Goal: Information Seeking & Learning: Learn about a topic

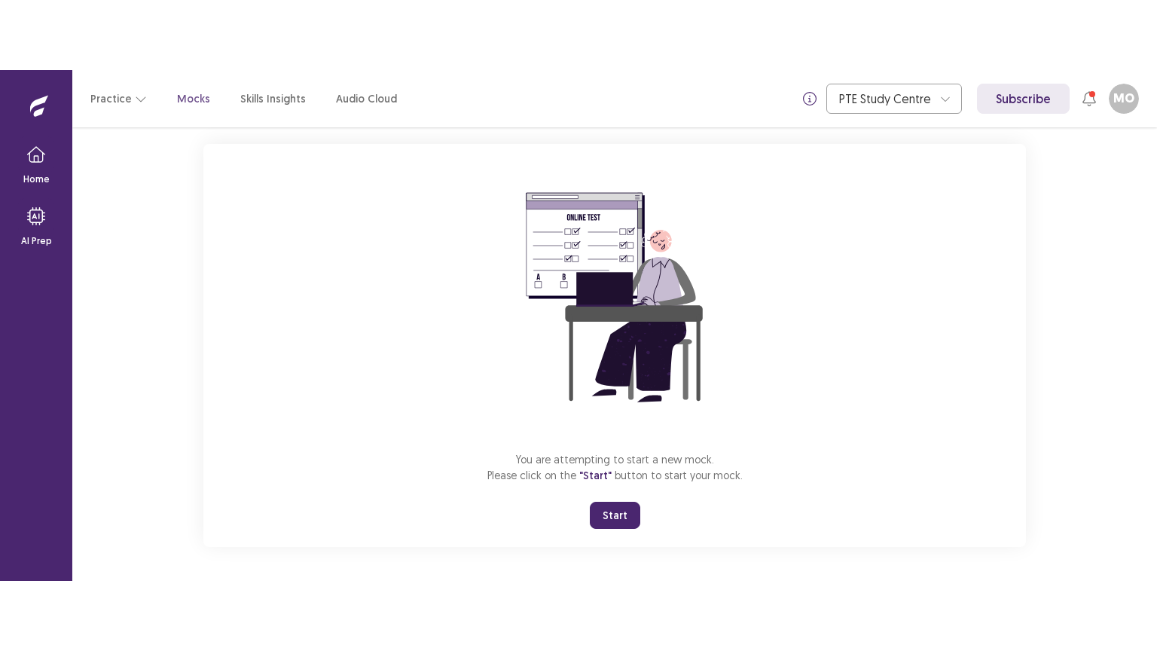
scroll to position [84, 0]
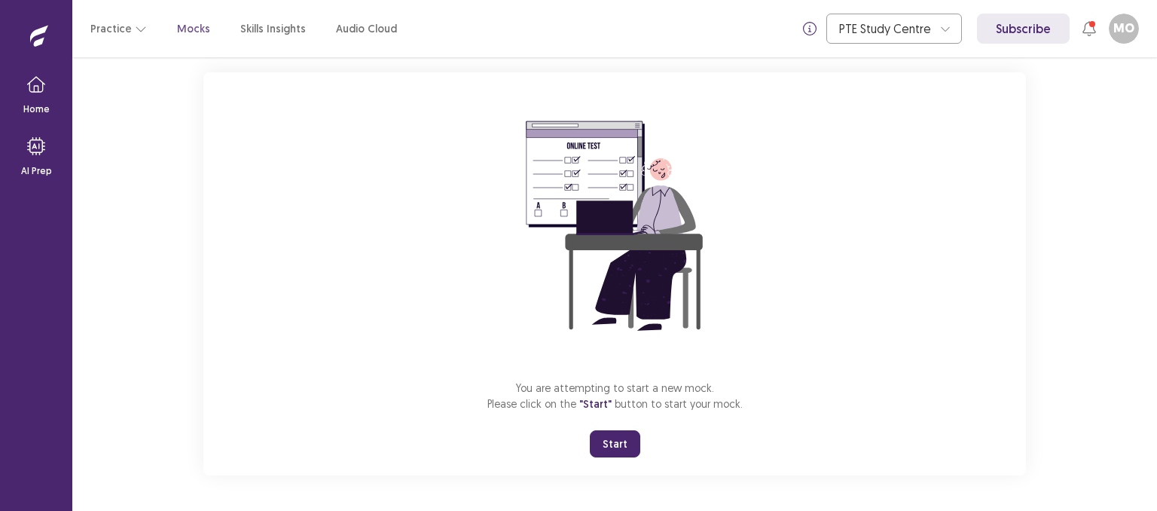
click at [618, 438] on button "Start" at bounding box center [615, 443] width 50 height 27
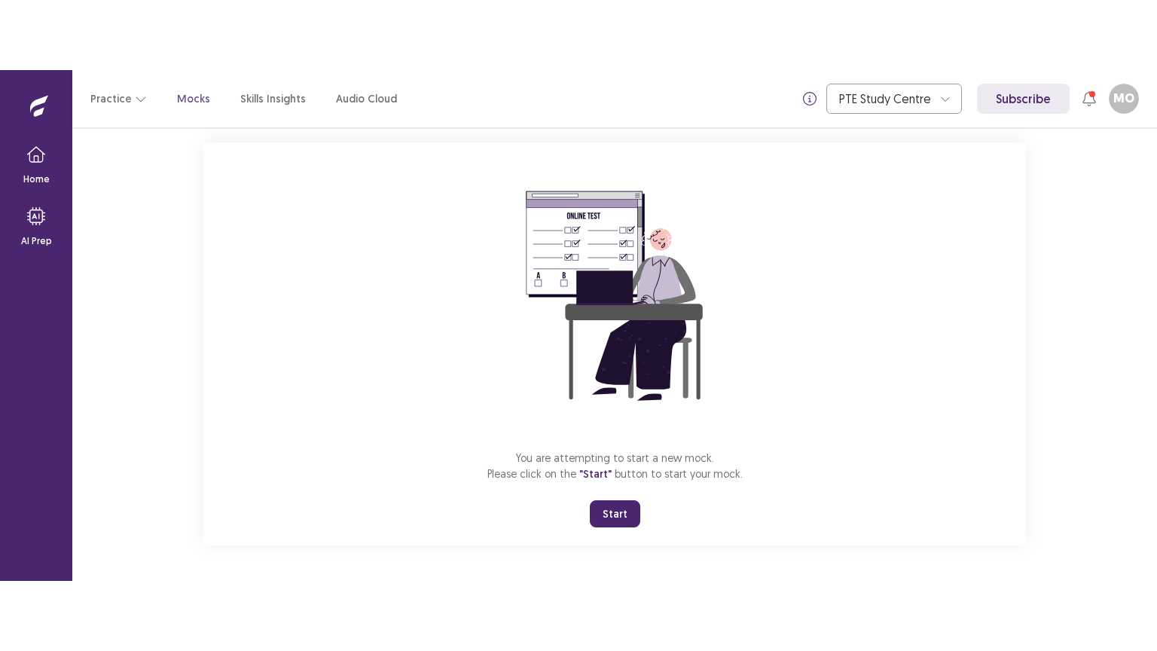
scroll to position [0, 0]
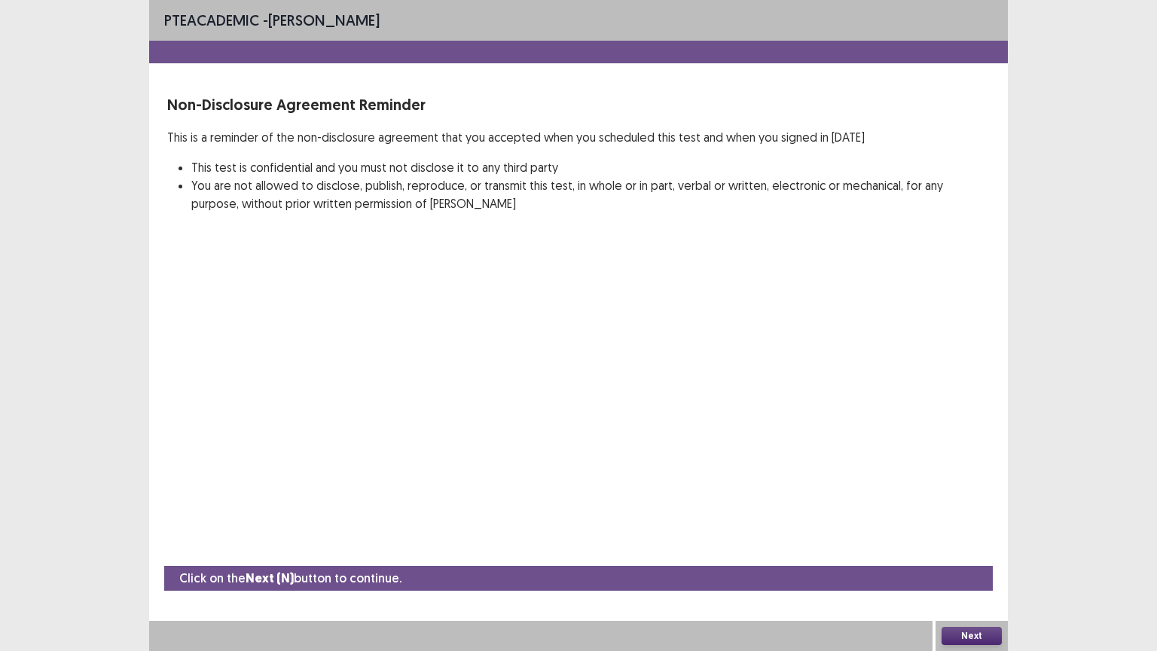
click at [979, 510] on button "Next" at bounding box center [971, 636] width 60 height 18
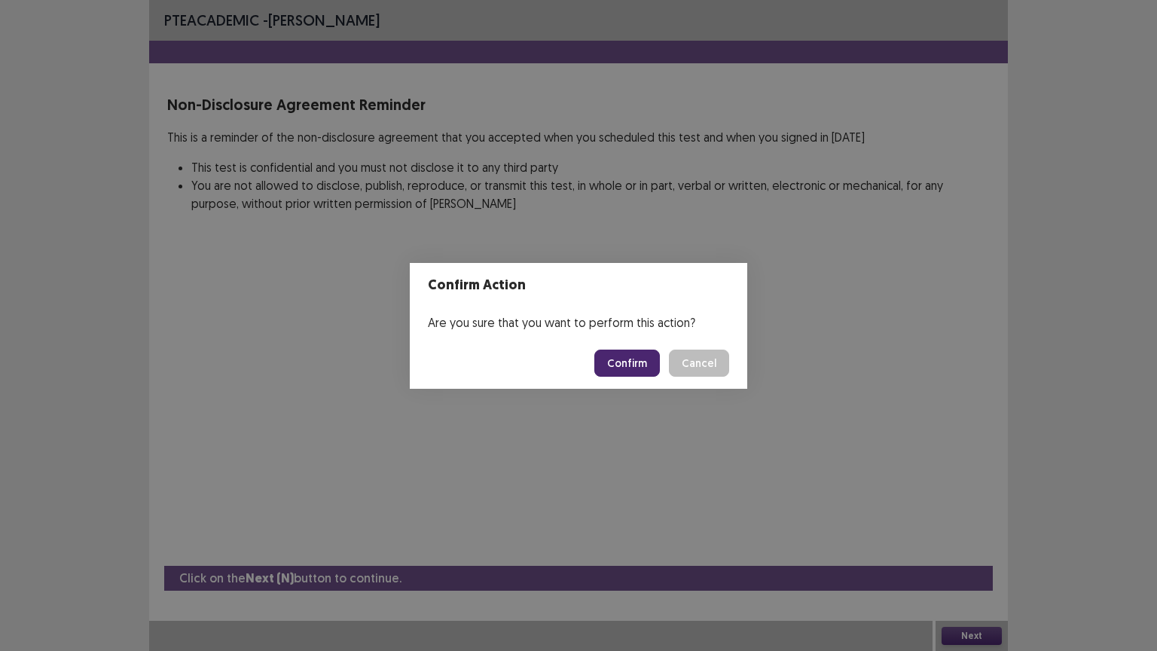
click at [637, 377] on footer "Confirm Cancel" at bounding box center [578, 362] width 337 height 51
click at [636, 359] on button "Confirm" at bounding box center [627, 362] width 66 height 27
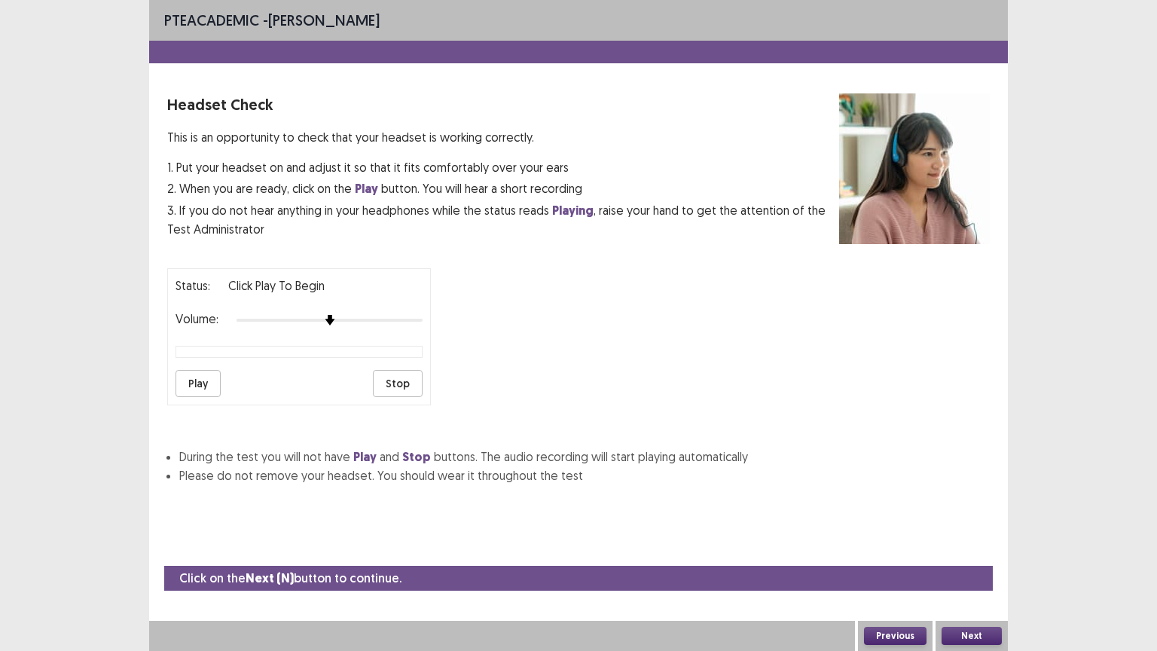
click at [193, 371] on button "Play" at bounding box center [197, 383] width 45 height 27
click at [202, 385] on button "Play" at bounding box center [197, 383] width 45 height 27
click at [390, 374] on button "Stop" at bounding box center [398, 383] width 50 height 27
click at [959, 510] on button "Next" at bounding box center [971, 636] width 60 height 18
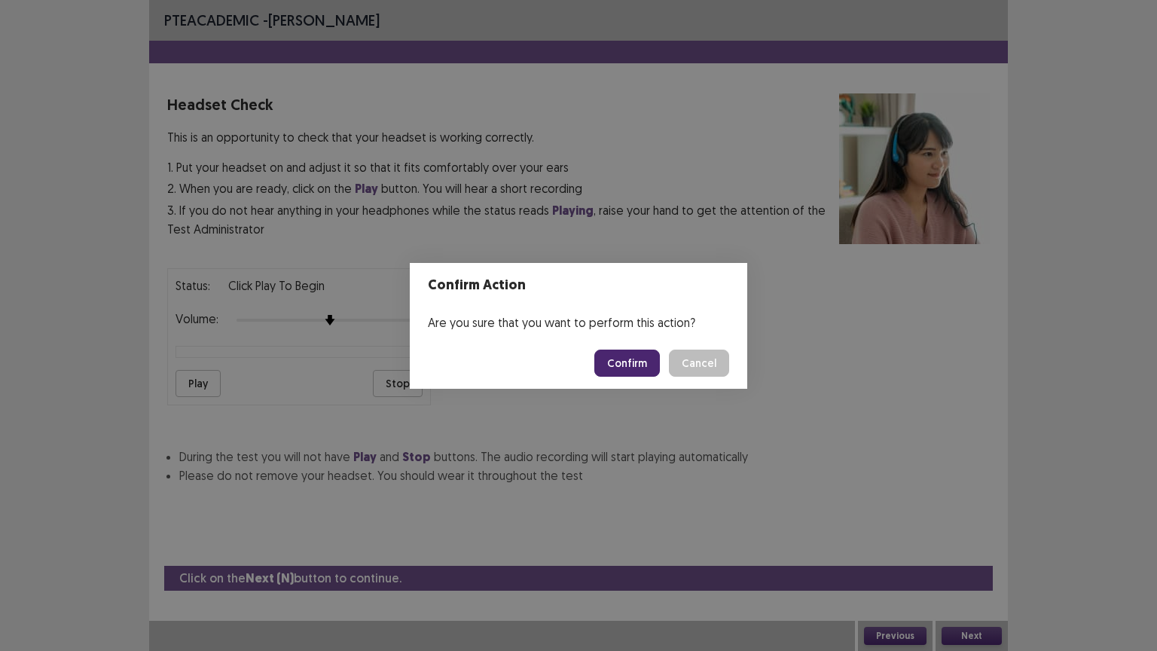
click at [640, 365] on button "Confirm" at bounding box center [627, 362] width 66 height 27
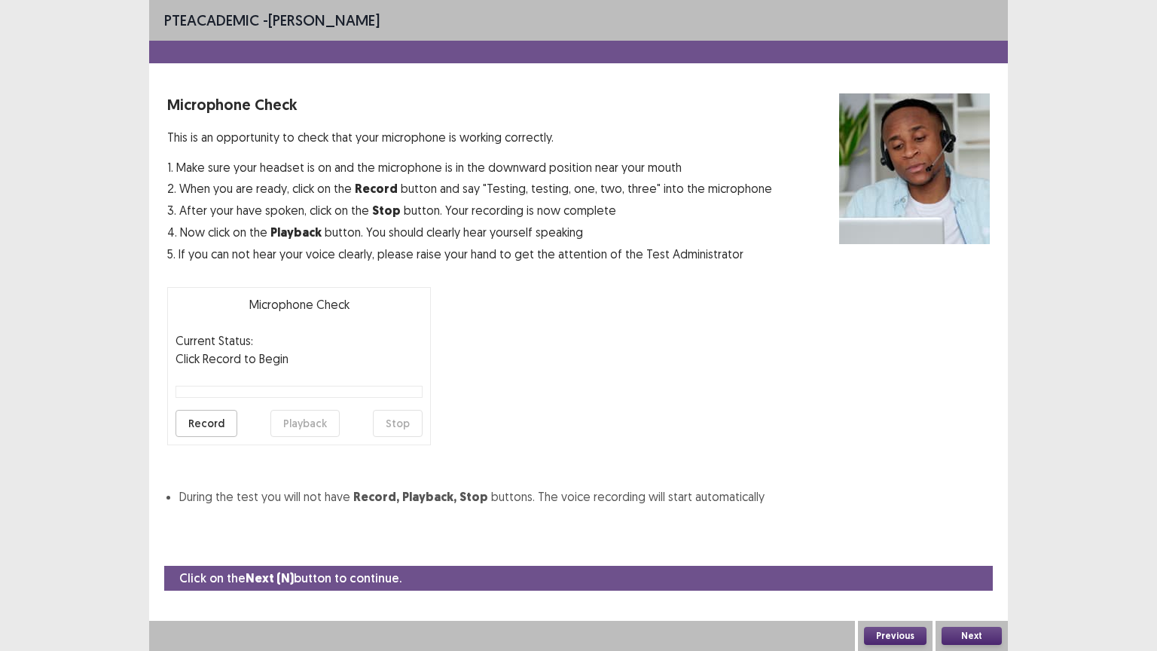
click at [209, 426] on button "Record" at bounding box center [206, 423] width 62 height 27
click at [395, 413] on button "Stop" at bounding box center [398, 423] width 50 height 27
click at [219, 422] on button "Record" at bounding box center [206, 423] width 62 height 27
click at [321, 414] on button "Playback" at bounding box center [304, 423] width 69 height 27
click at [980, 510] on button "Next" at bounding box center [971, 636] width 60 height 18
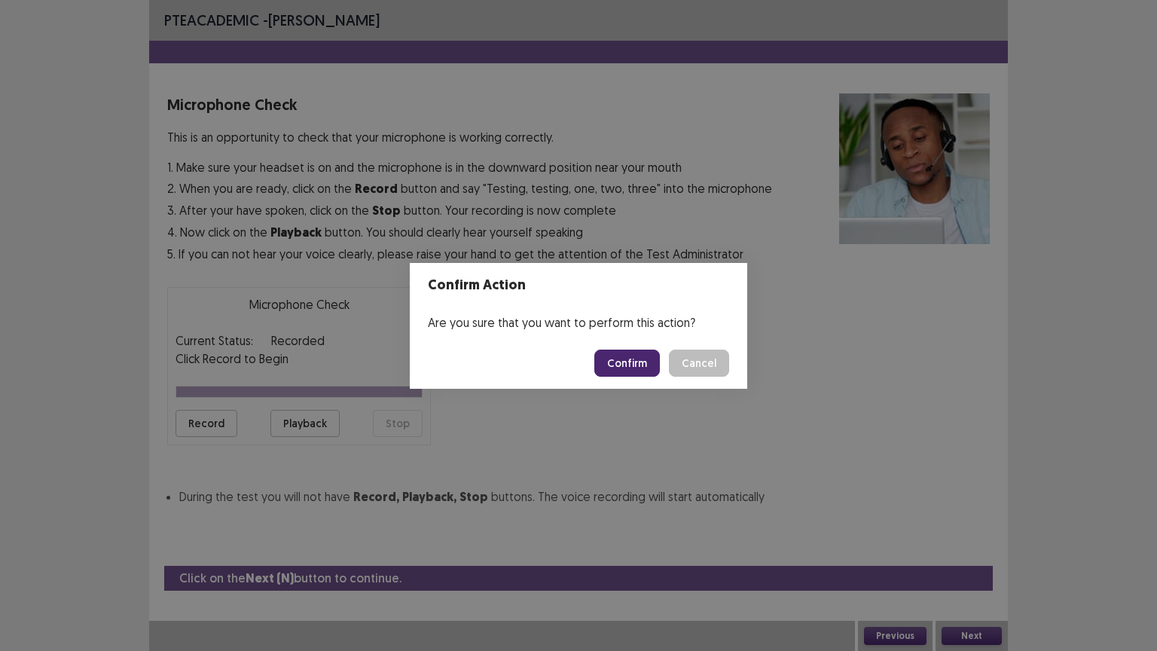
click at [628, 362] on button "Confirm" at bounding box center [627, 362] width 66 height 27
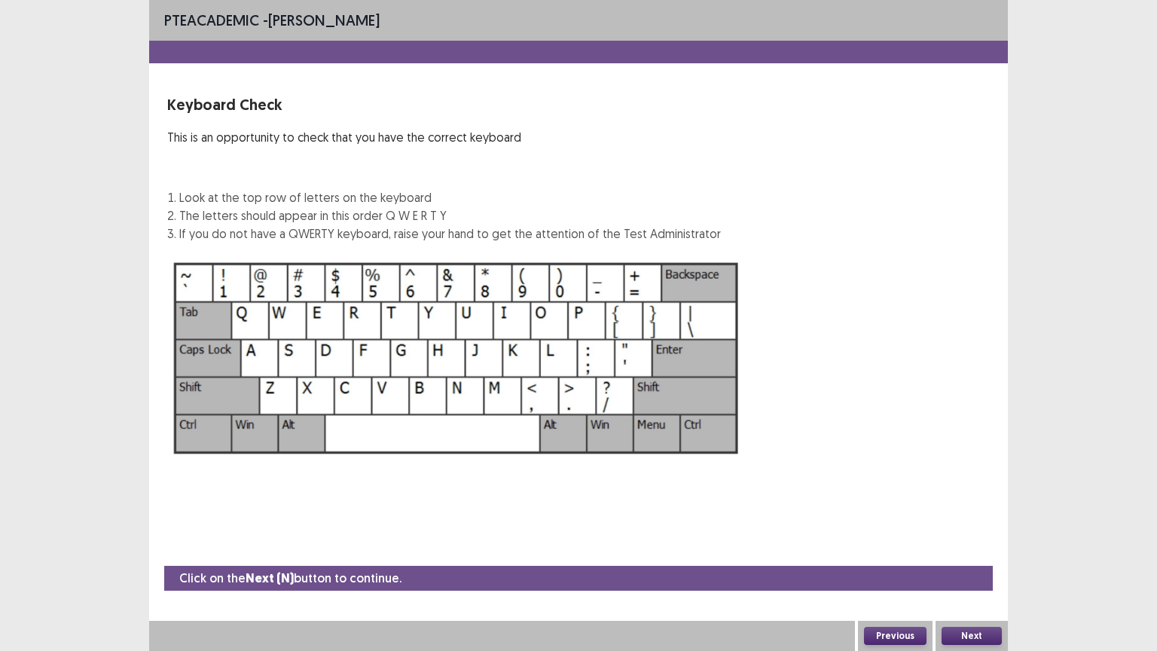
click at [981, 510] on button "Next" at bounding box center [971, 636] width 60 height 18
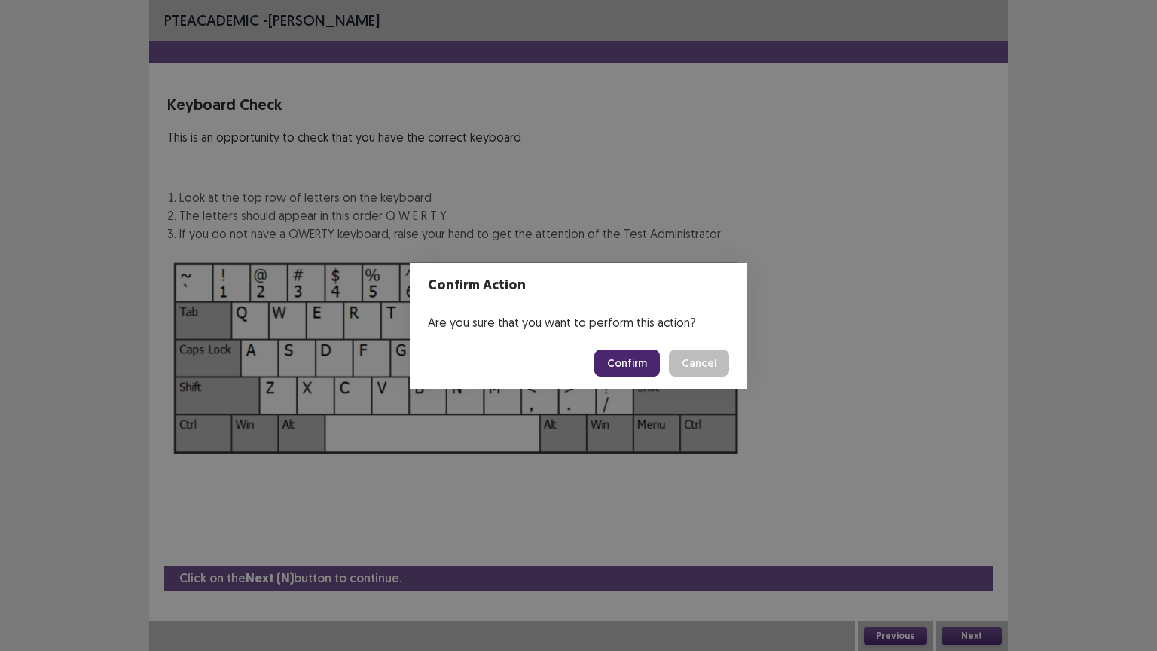
click at [627, 352] on button "Confirm" at bounding box center [627, 362] width 66 height 27
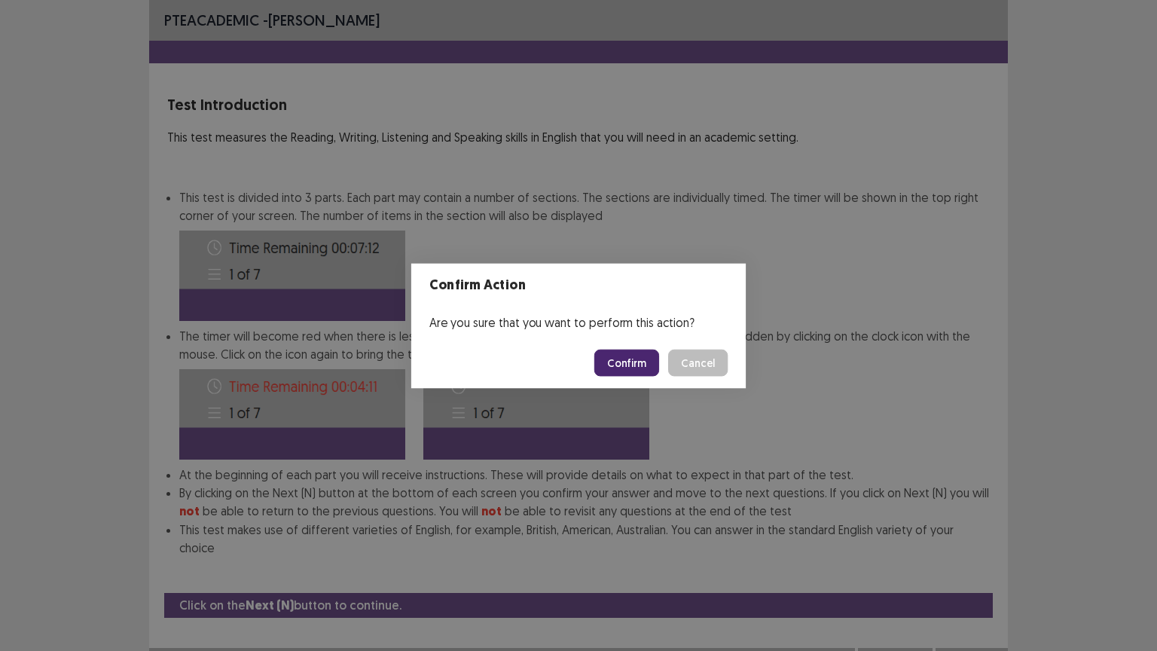
scroll to position [2, 0]
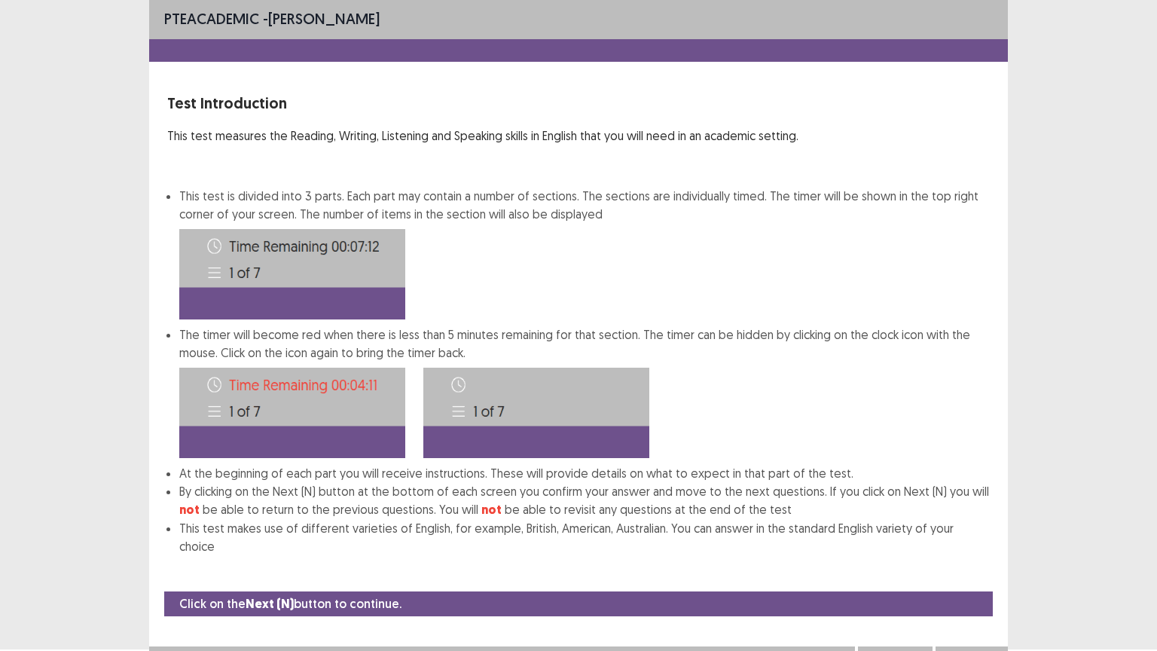
click at [959, 510] on button "Next" at bounding box center [971, 661] width 60 height 18
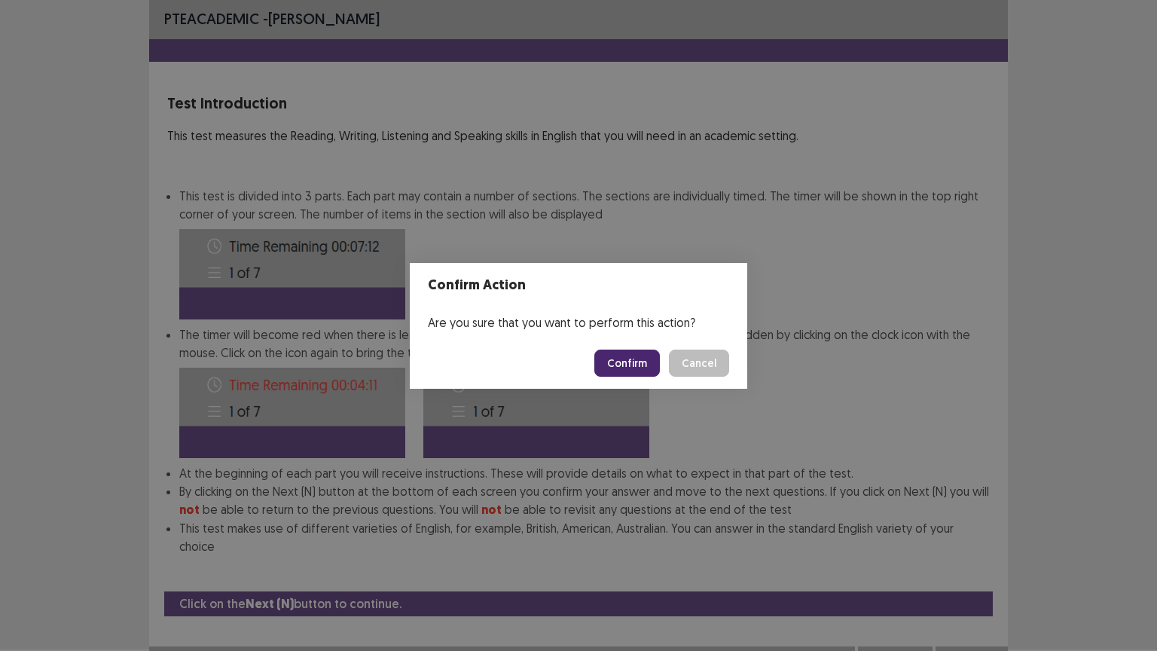
click at [637, 367] on button "Confirm" at bounding box center [627, 362] width 66 height 27
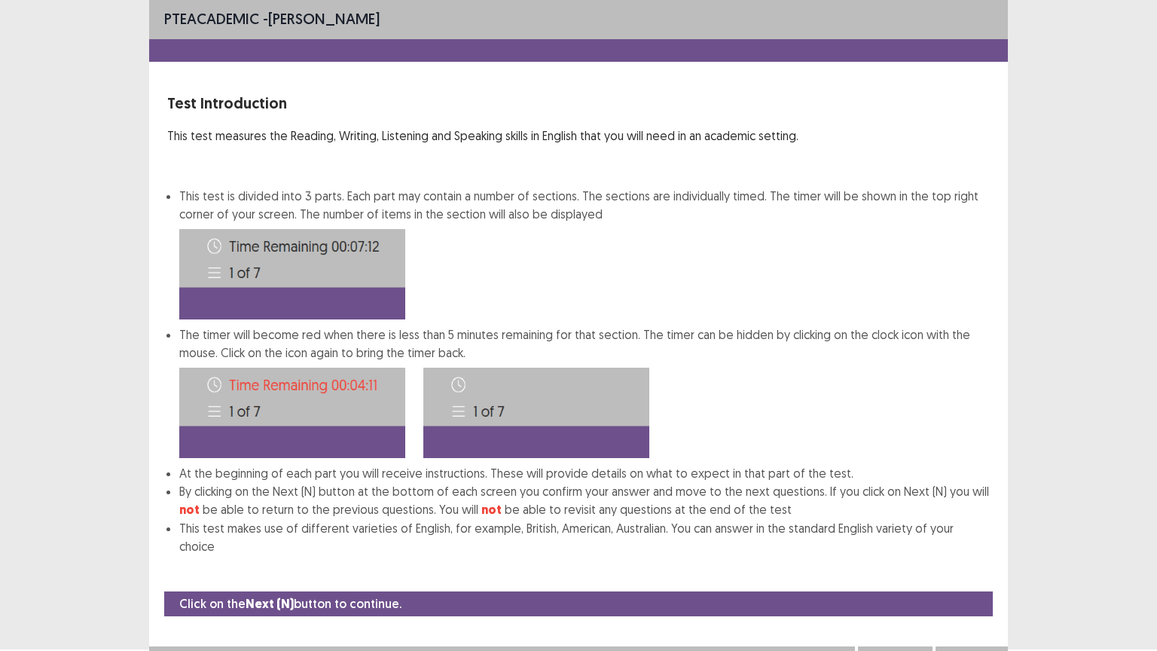
scroll to position [0, 0]
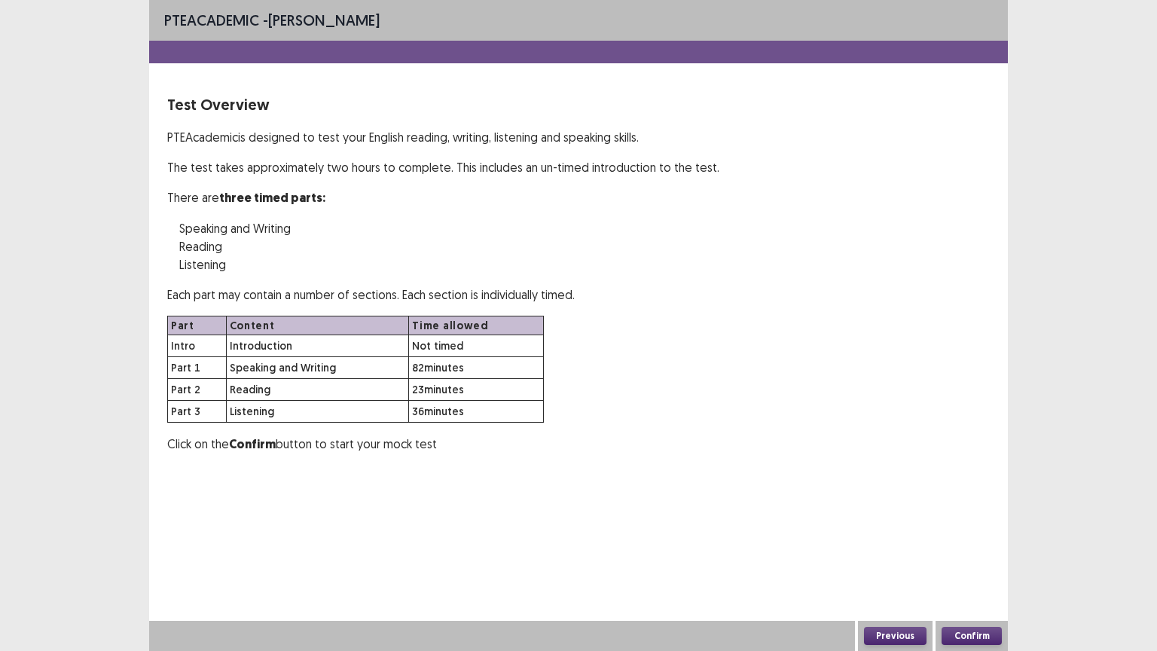
click at [976, 510] on button "Confirm" at bounding box center [971, 636] width 60 height 18
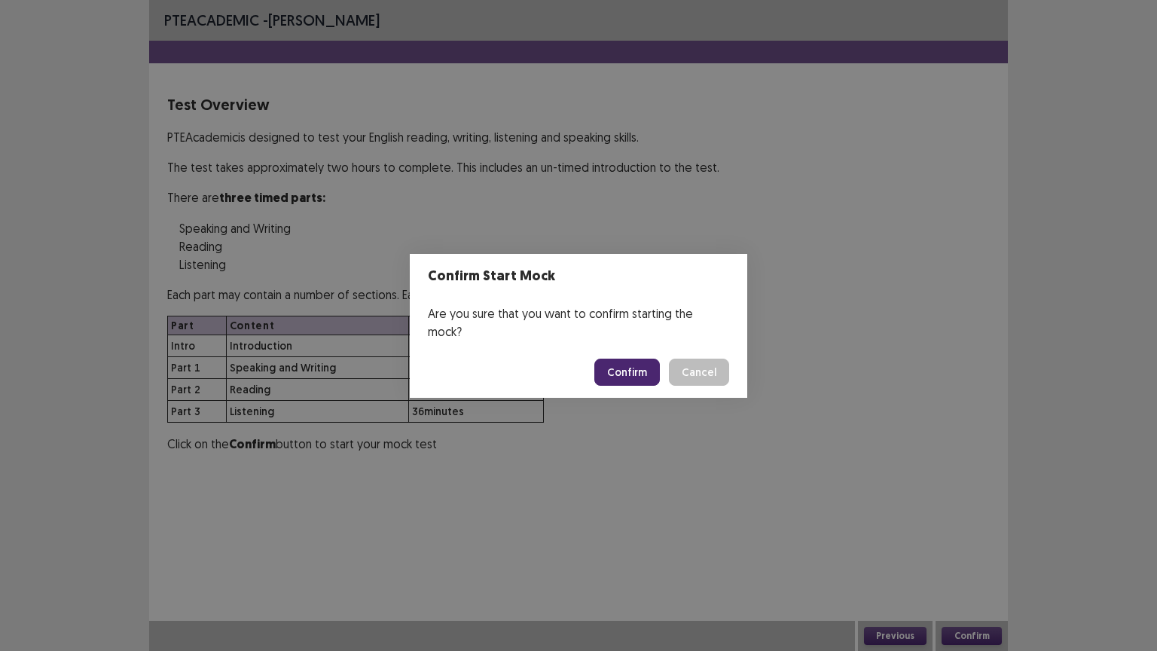
click at [630, 358] on button "Confirm" at bounding box center [627, 371] width 66 height 27
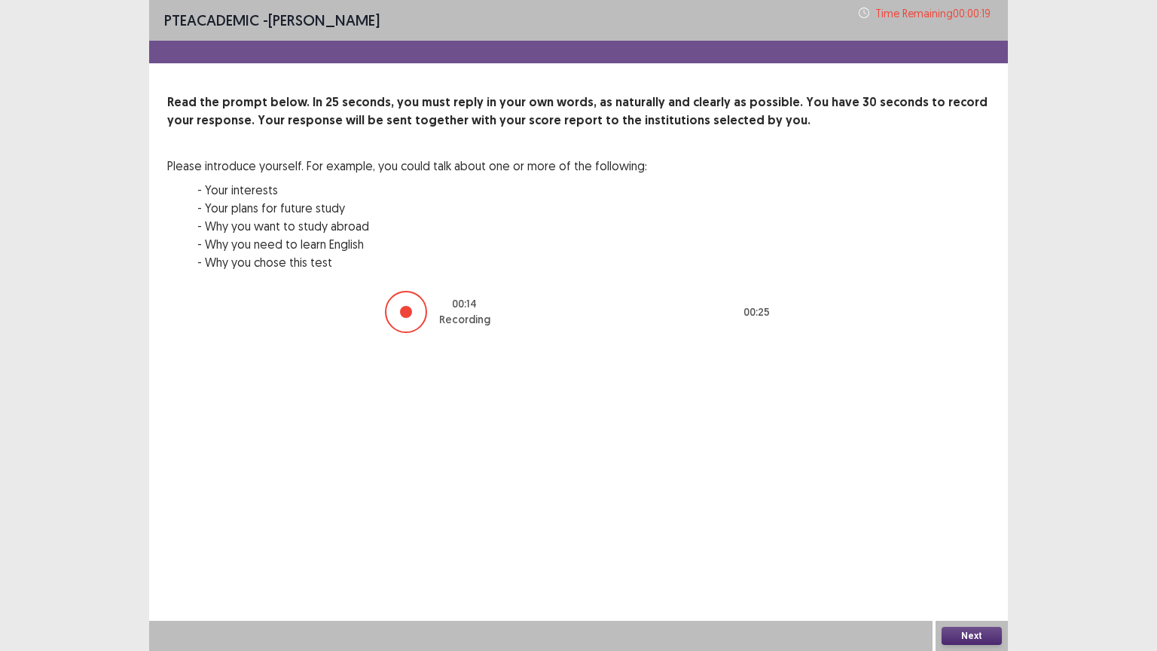
click at [978, 510] on button "Next" at bounding box center [971, 636] width 60 height 18
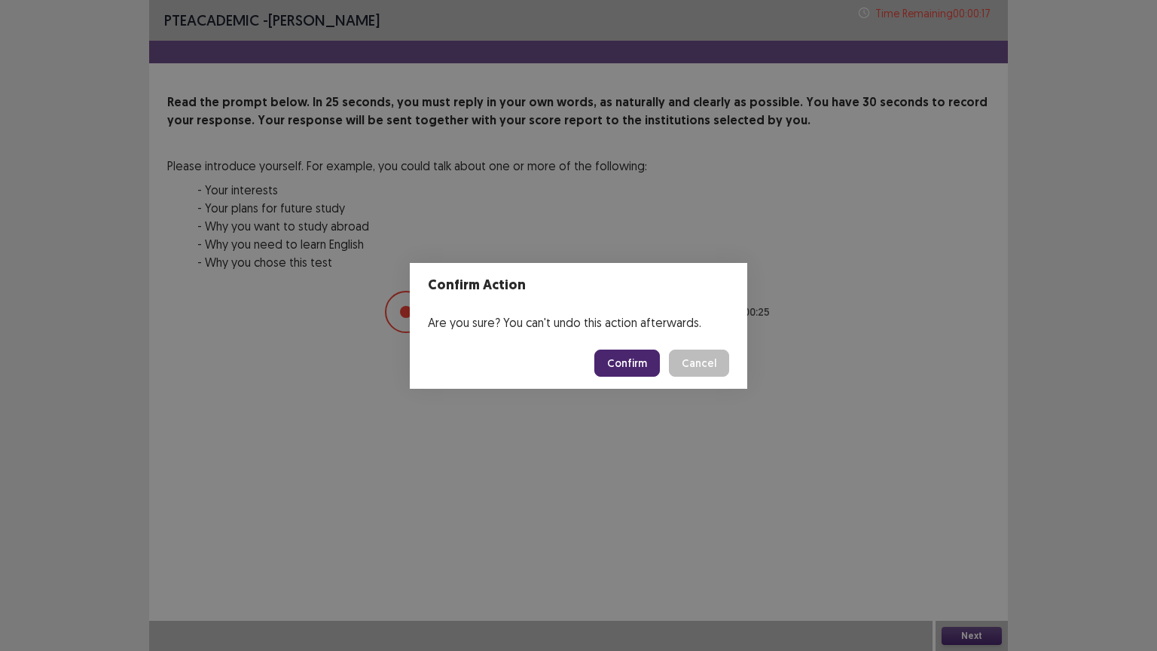
click at [633, 362] on button "Confirm" at bounding box center [627, 362] width 66 height 27
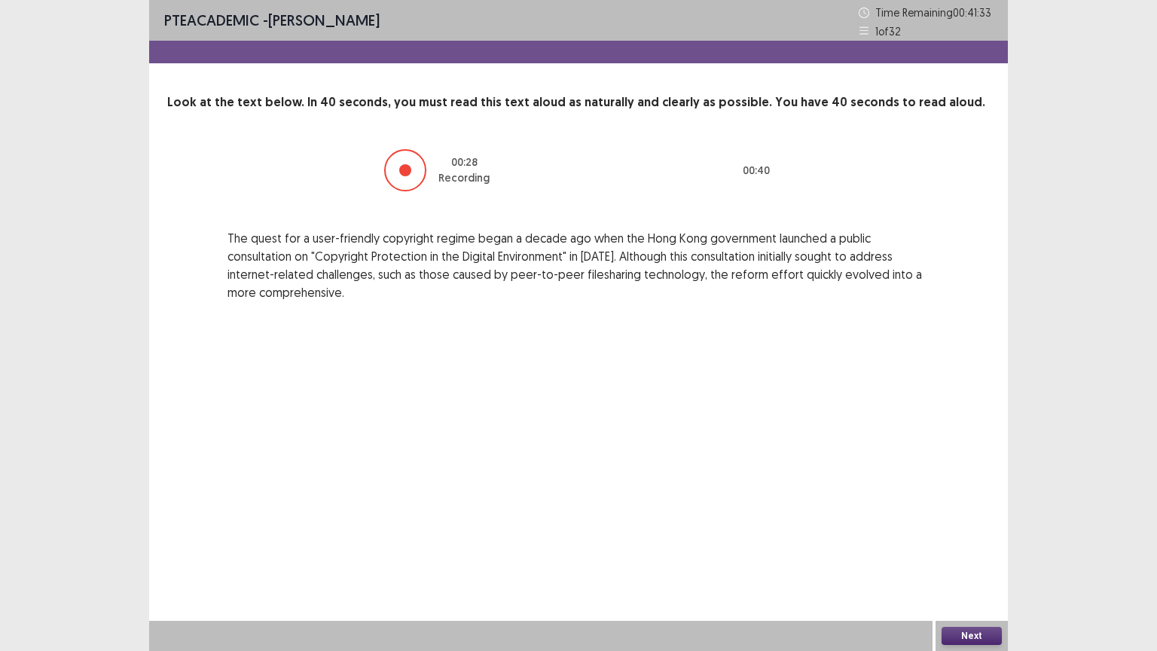
click at [970, 510] on button "Next" at bounding box center [971, 636] width 60 height 18
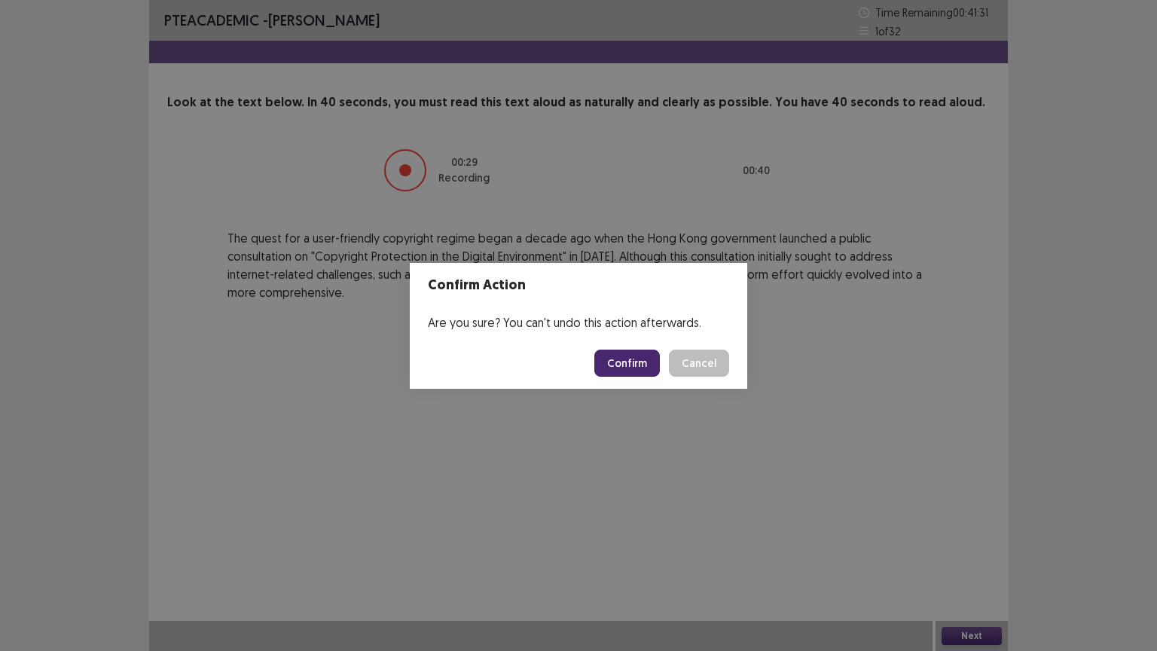
click at [636, 365] on button "Confirm" at bounding box center [627, 362] width 66 height 27
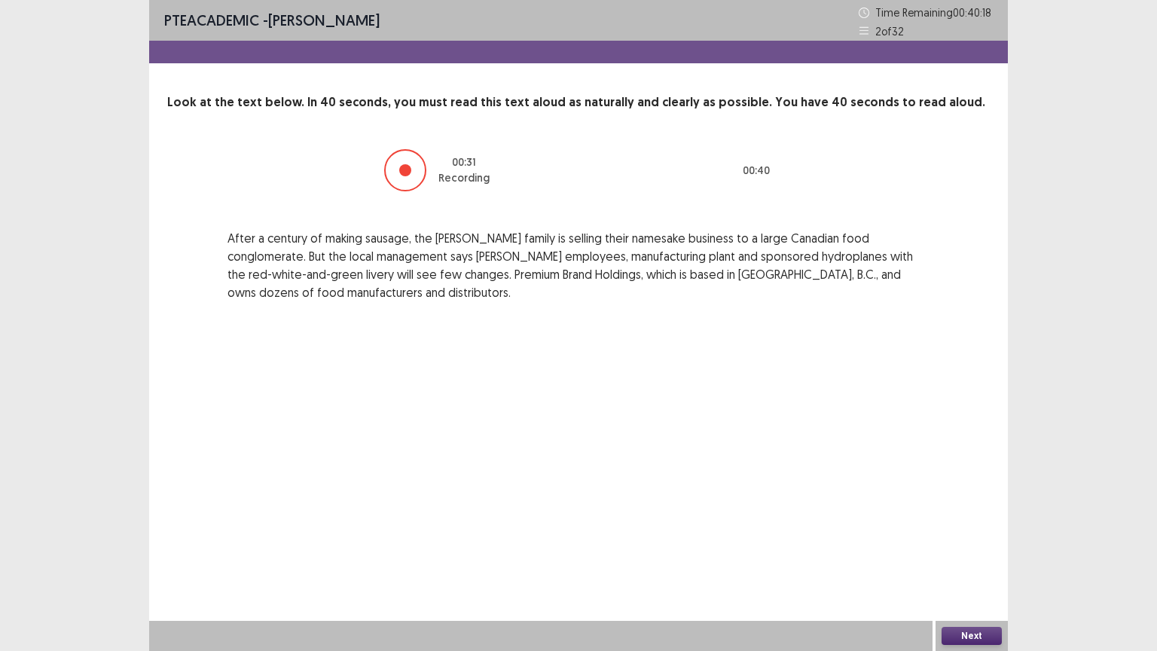
click at [963, 510] on div "Next" at bounding box center [971, 636] width 72 height 30
click at [963, 510] on button "Next" at bounding box center [971, 636] width 60 height 18
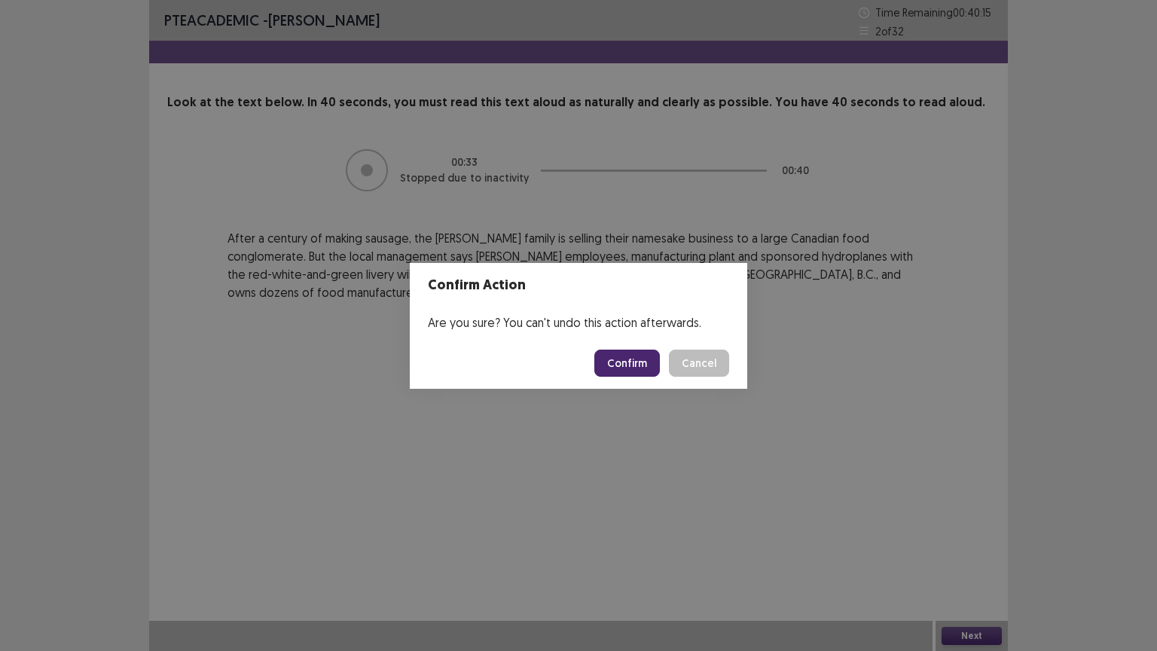
click at [639, 371] on button "Confirm" at bounding box center [627, 362] width 66 height 27
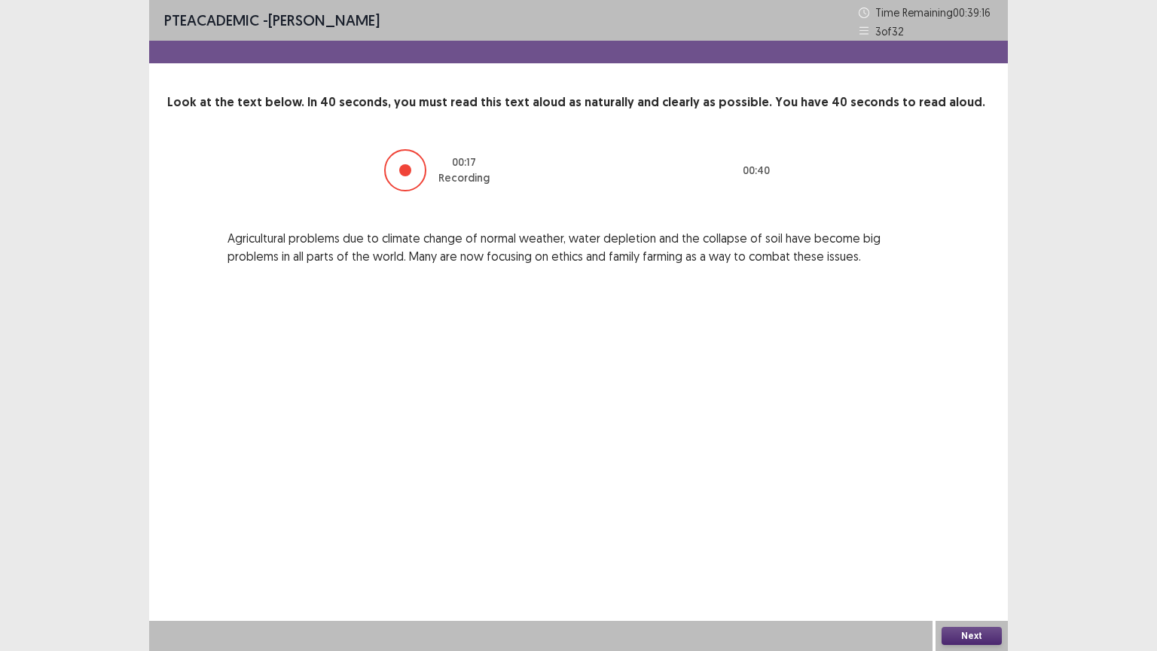
click at [960, 510] on button "Next" at bounding box center [971, 636] width 60 height 18
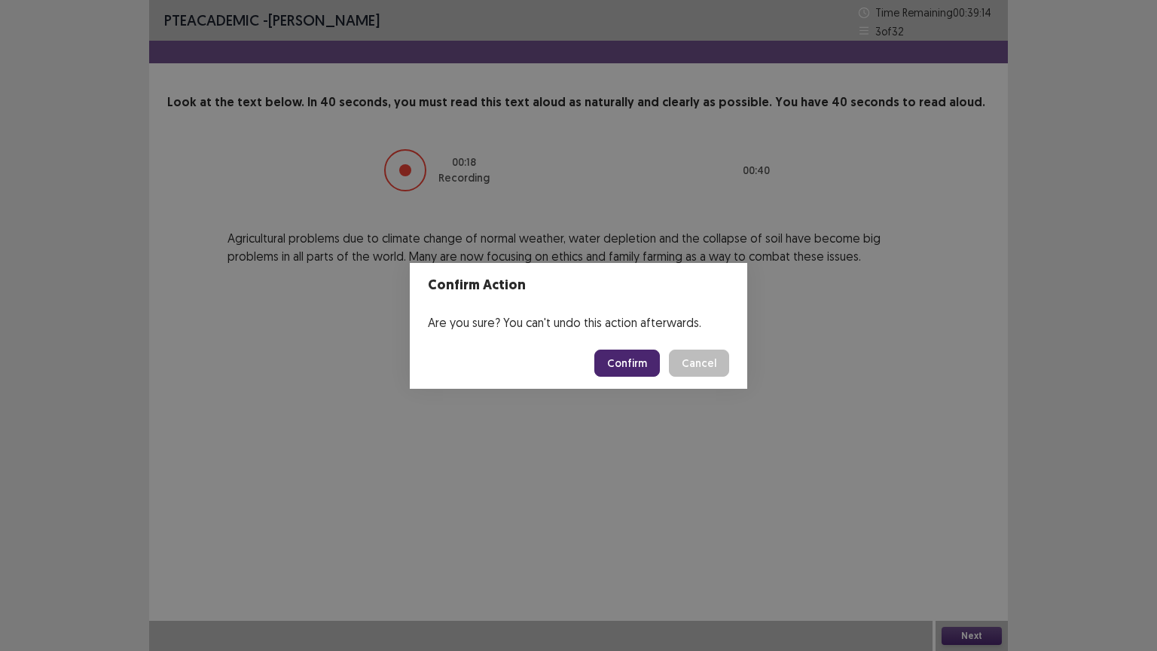
click at [651, 361] on button "Confirm" at bounding box center [627, 362] width 66 height 27
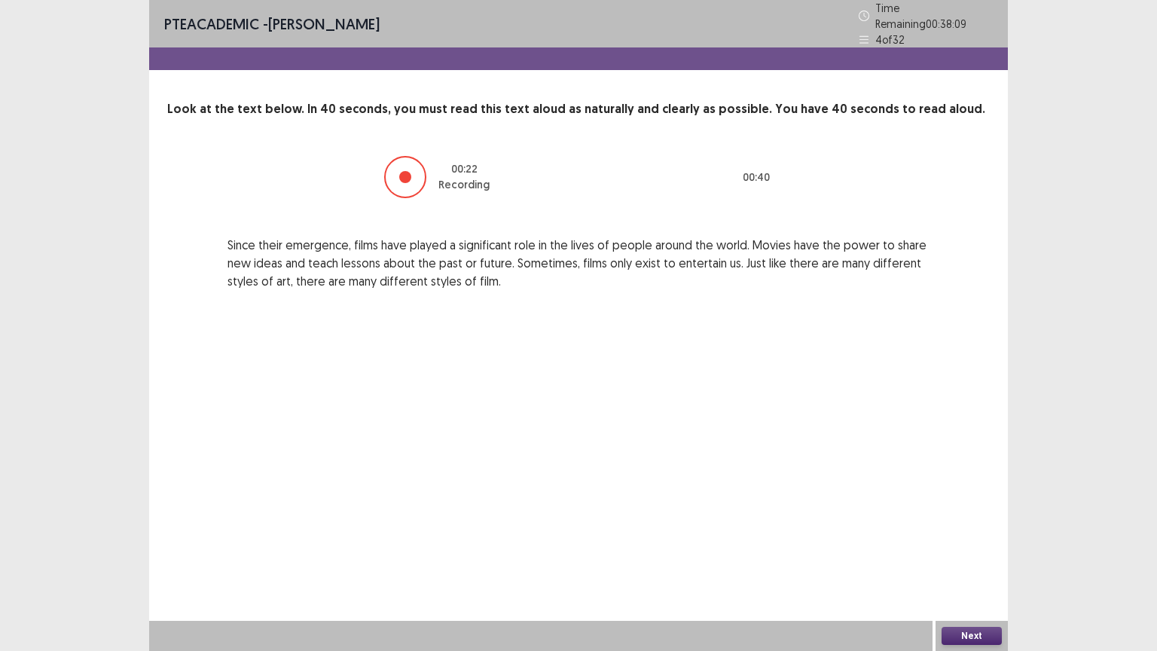
click at [972, 510] on button "Next" at bounding box center [971, 636] width 60 height 18
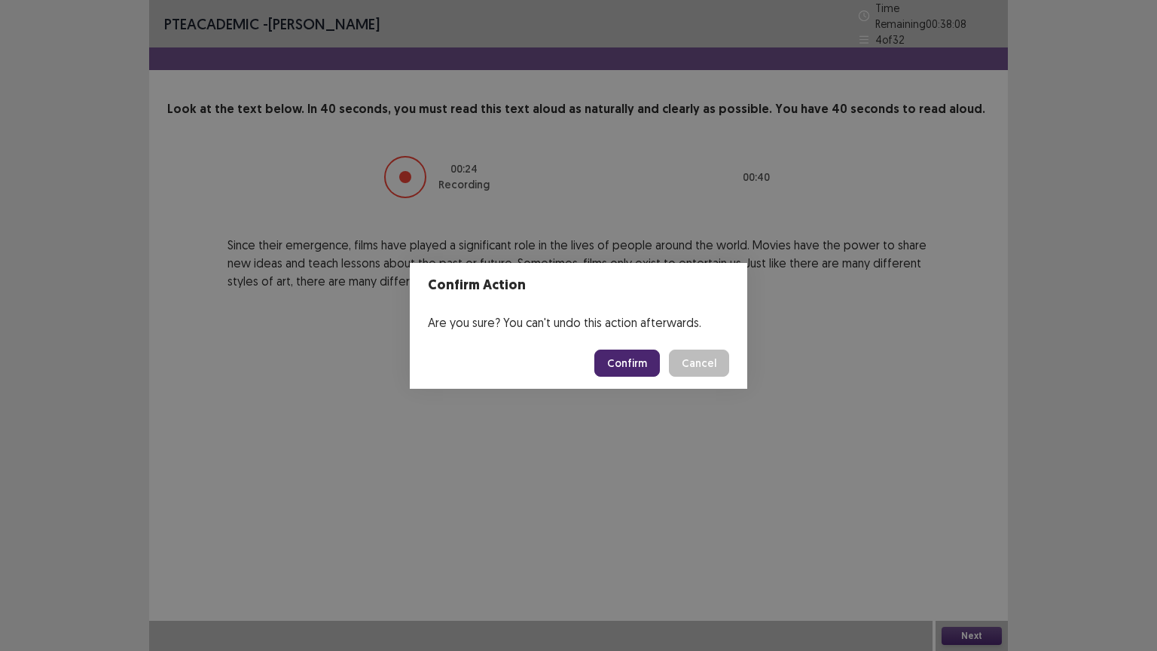
click at [636, 359] on button "Confirm" at bounding box center [627, 362] width 66 height 27
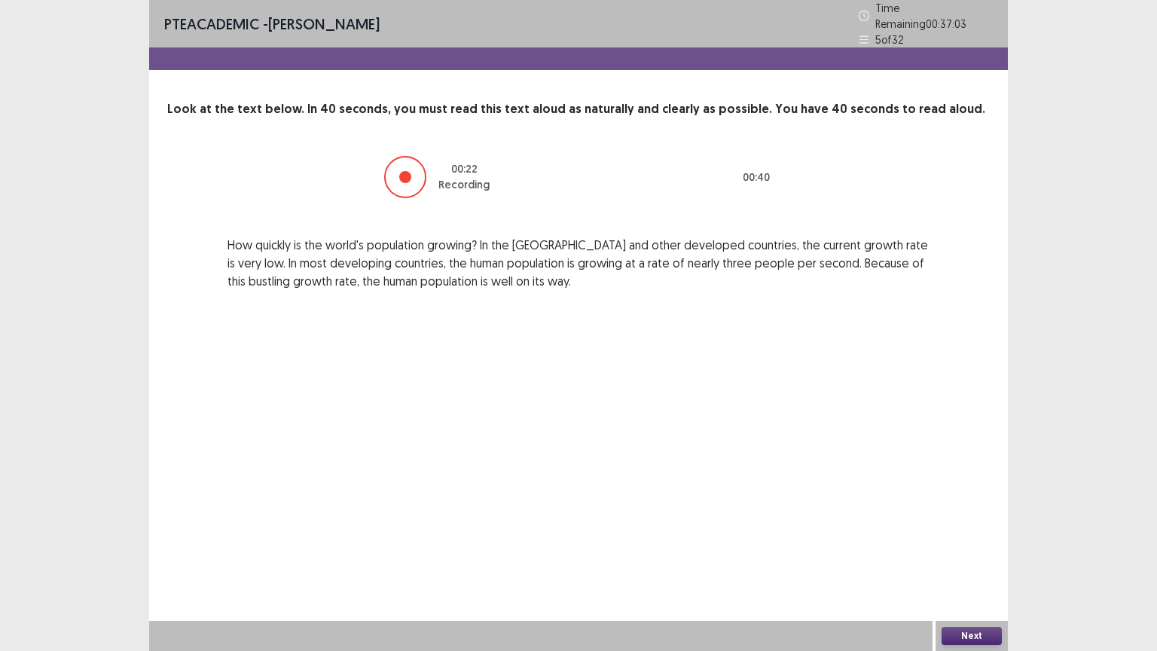
click at [966, 510] on button "Next" at bounding box center [971, 636] width 60 height 18
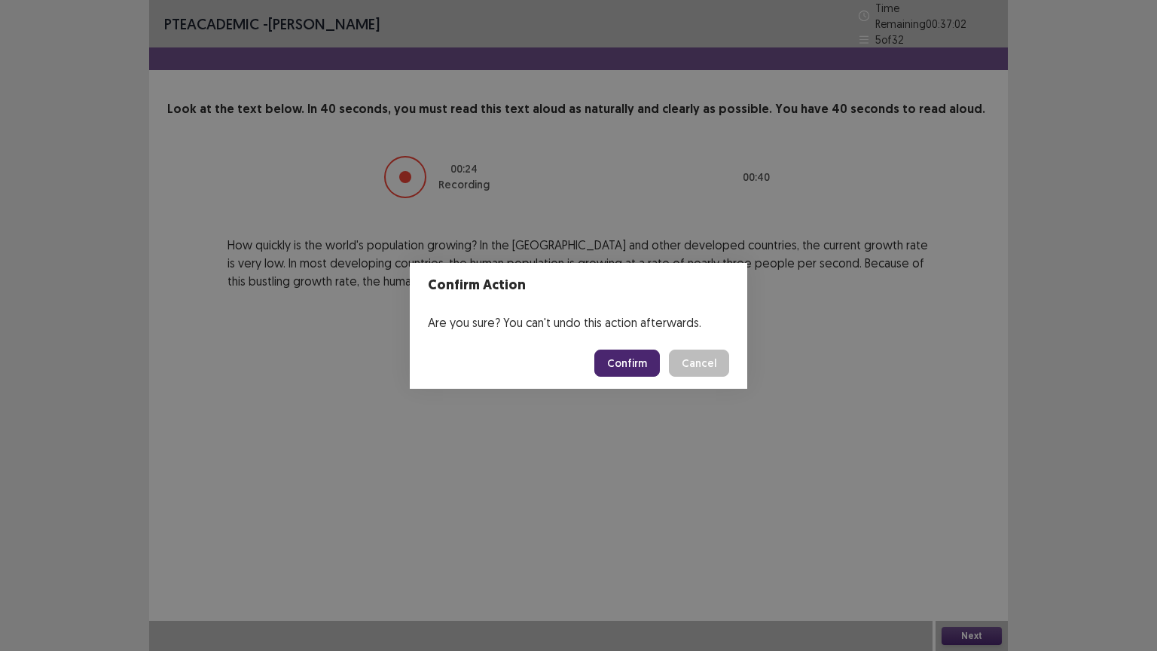
click at [627, 365] on button "Confirm" at bounding box center [627, 362] width 66 height 27
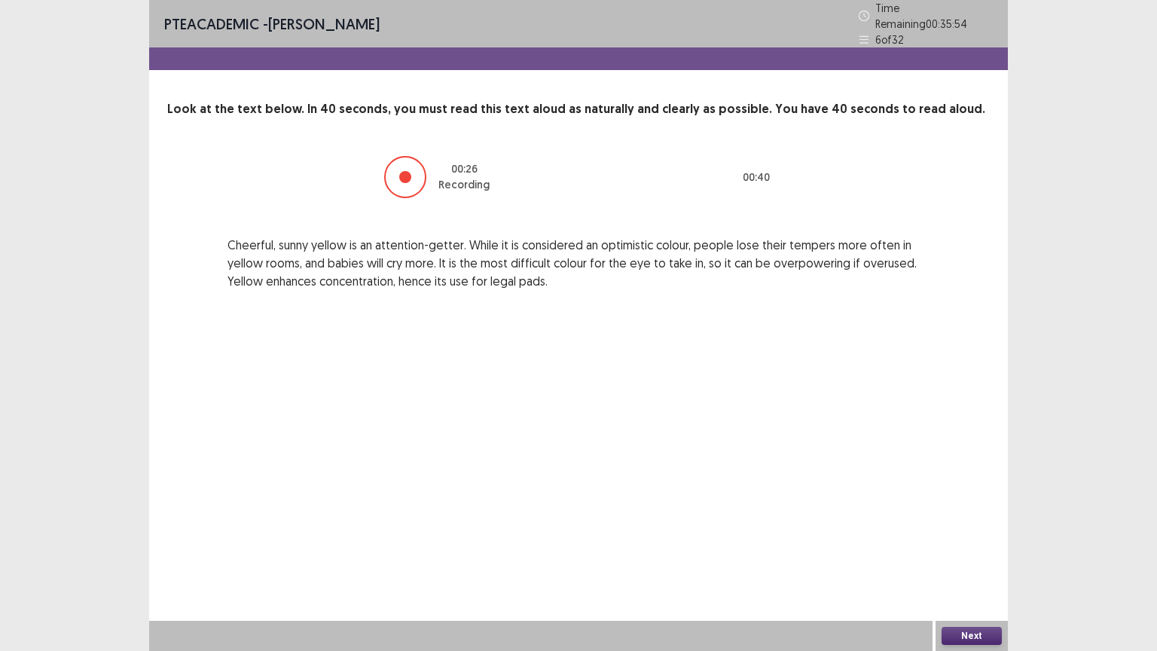
click at [980, 510] on button "Next" at bounding box center [971, 636] width 60 height 18
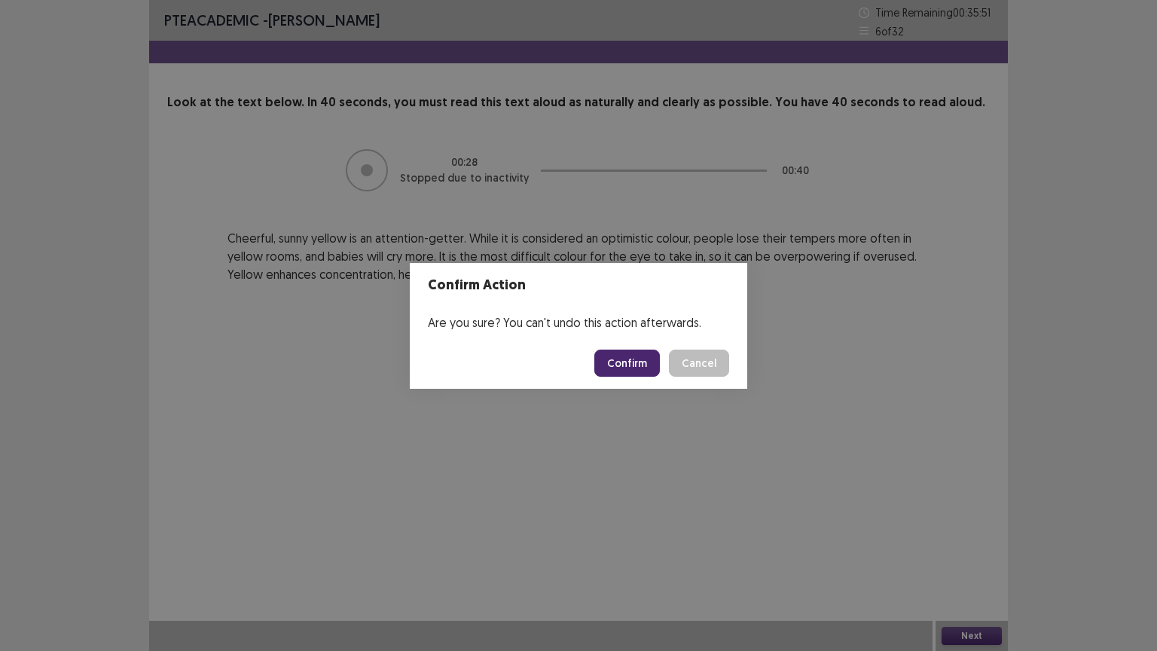
click at [633, 358] on button "Confirm" at bounding box center [627, 362] width 66 height 27
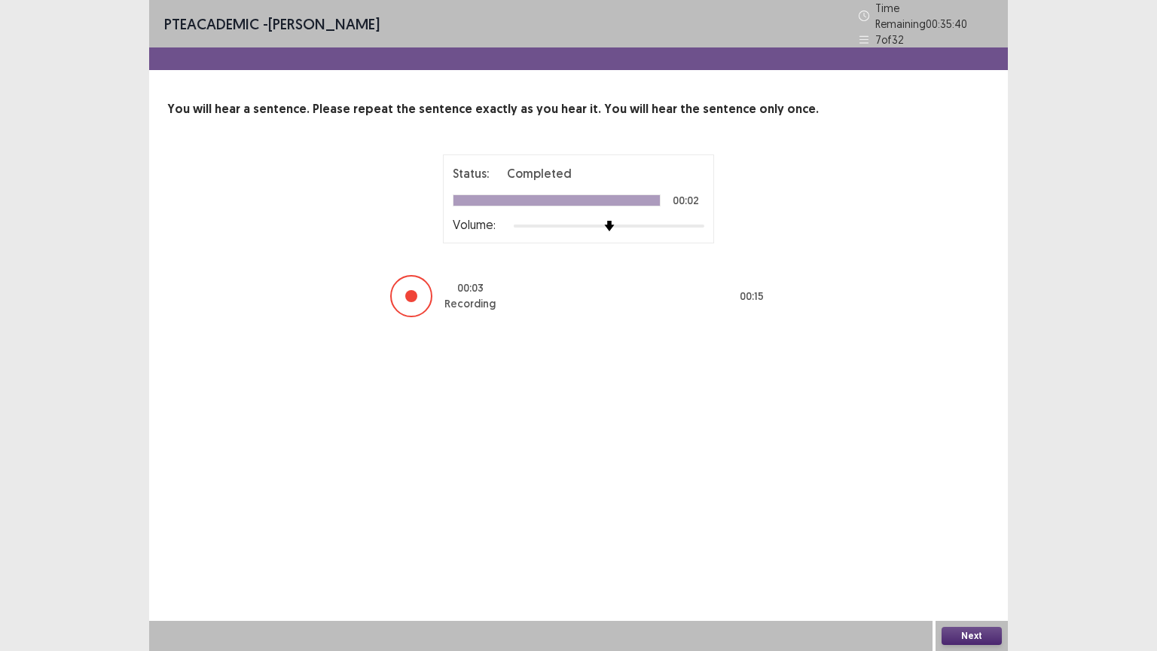
click at [964, 510] on button "Next" at bounding box center [971, 636] width 60 height 18
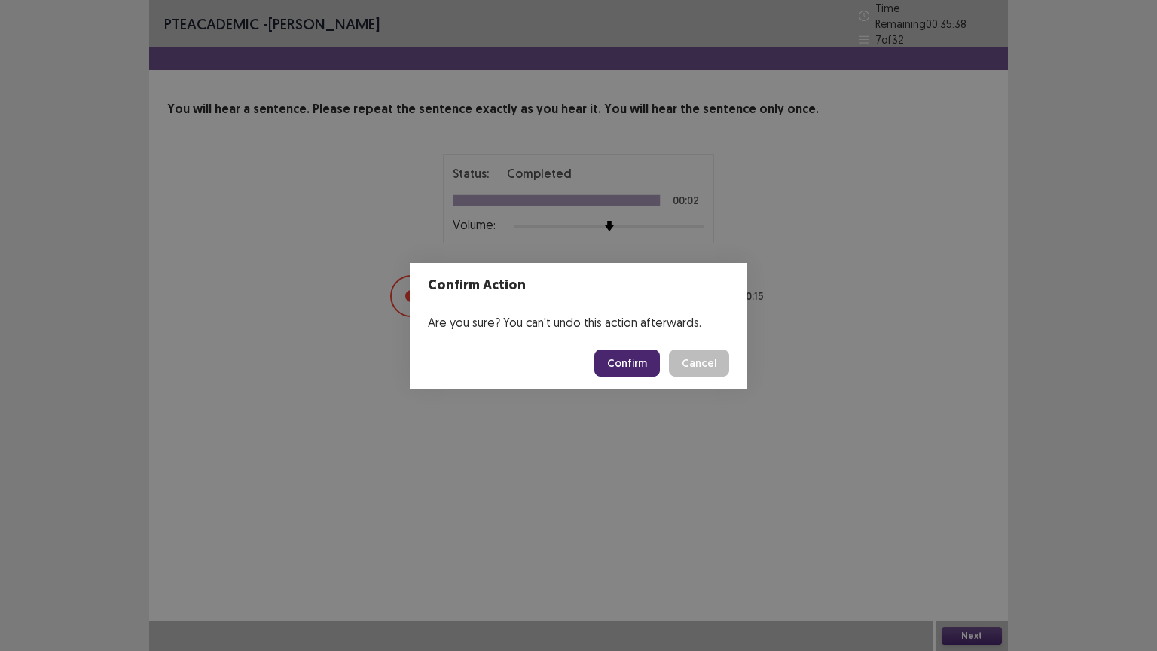
click at [618, 355] on button "Confirm" at bounding box center [627, 362] width 66 height 27
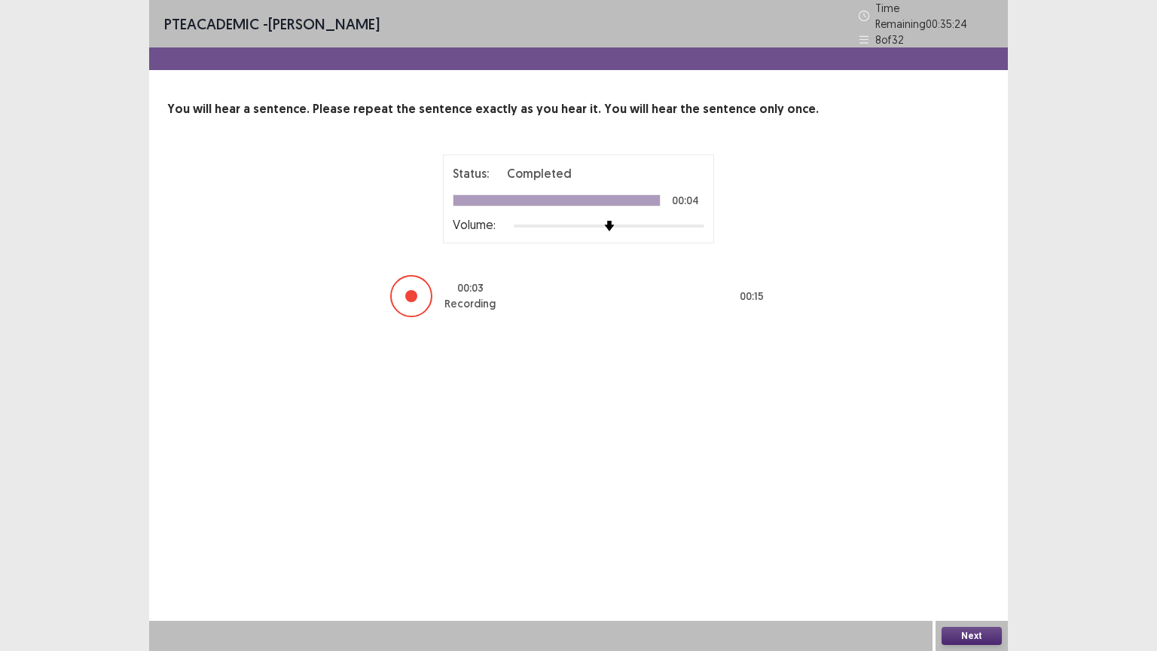
click at [967, 510] on button "Next" at bounding box center [971, 636] width 60 height 18
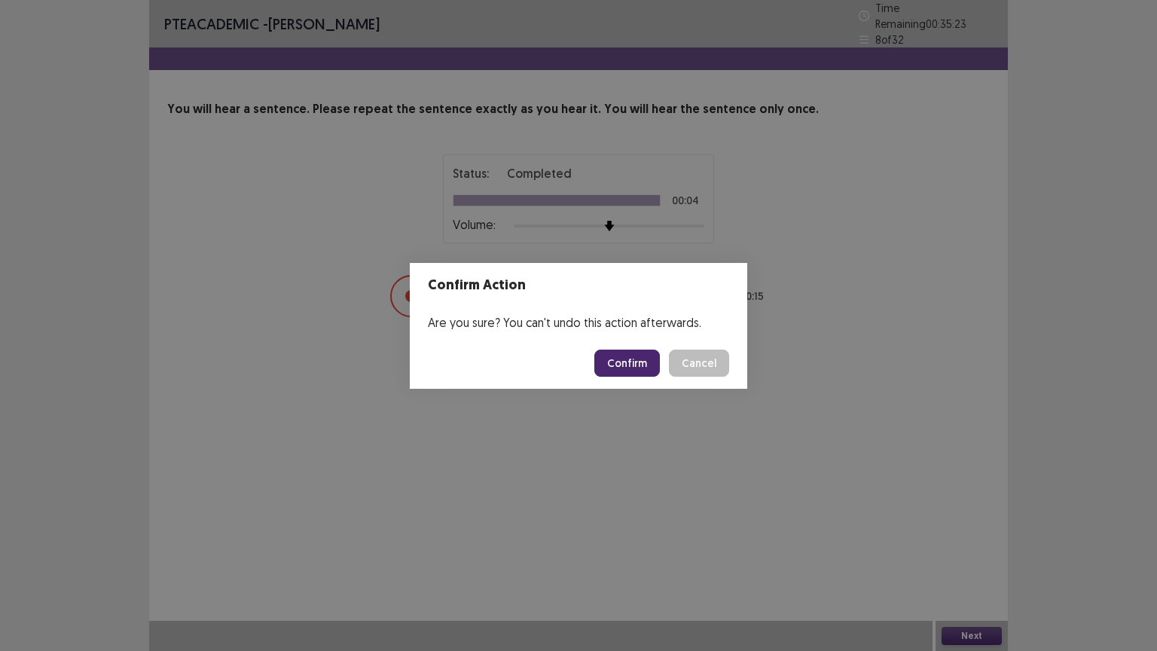
click at [633, 352] on button "Confirm" at bounding box center [627, 362] width 66 height 27
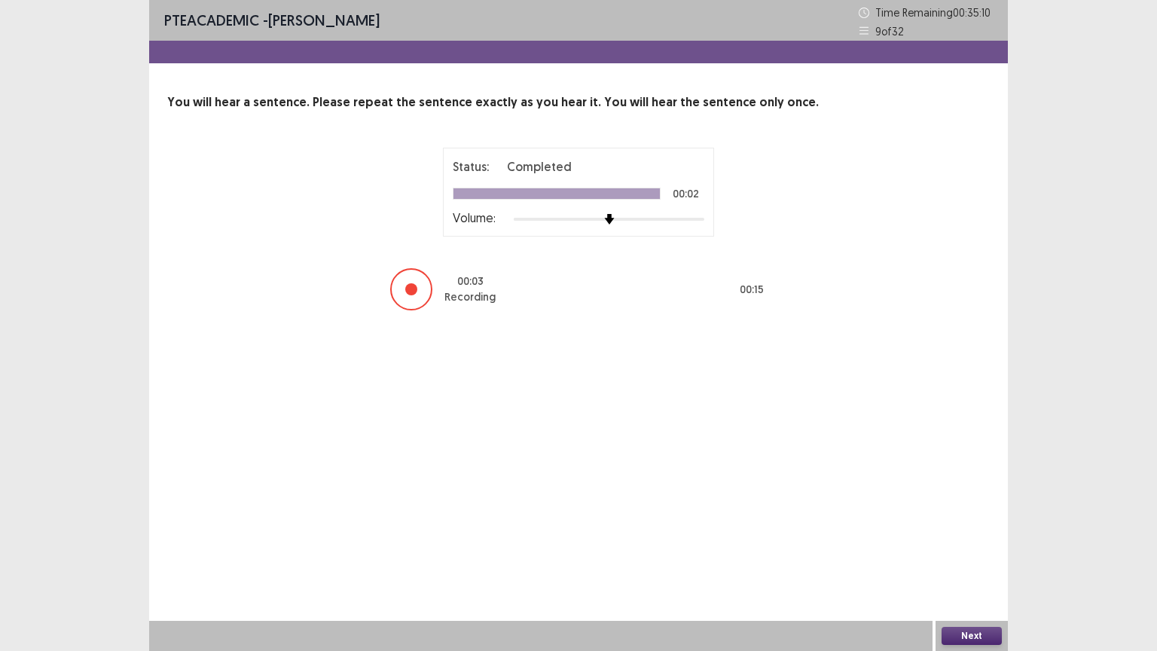
click at [990, 510] on button "Next" at bounding box center [971, 636] width 60 height 18
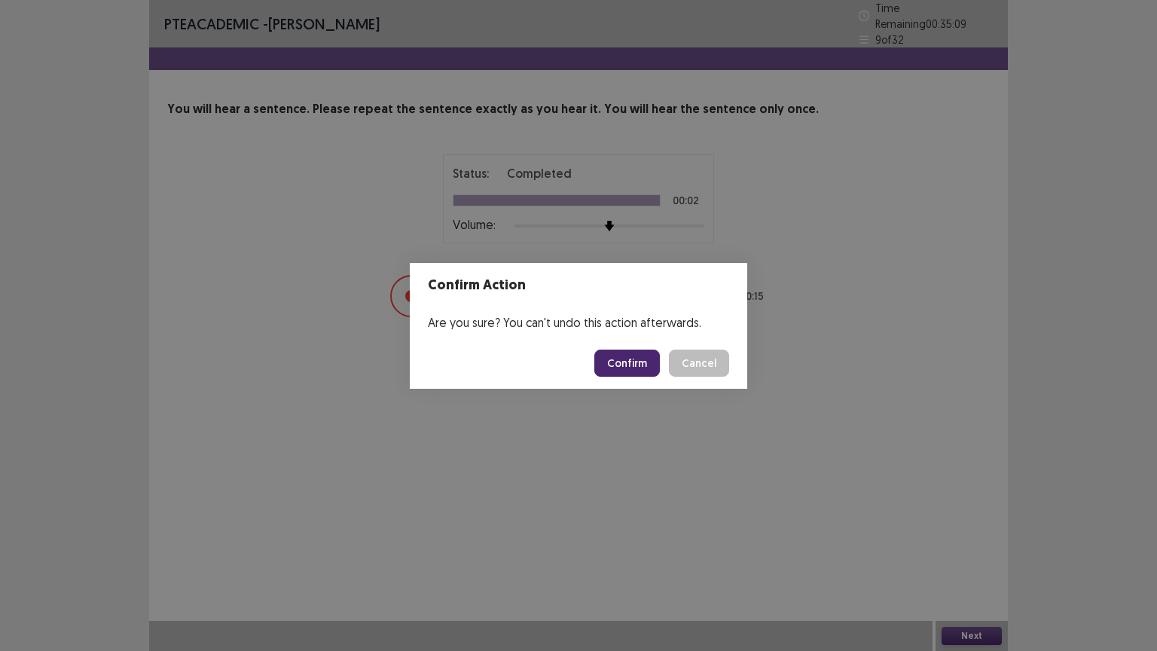
click at [635, 355] on button "Confirm" at bounding box center [627, 362] width 66 height 27
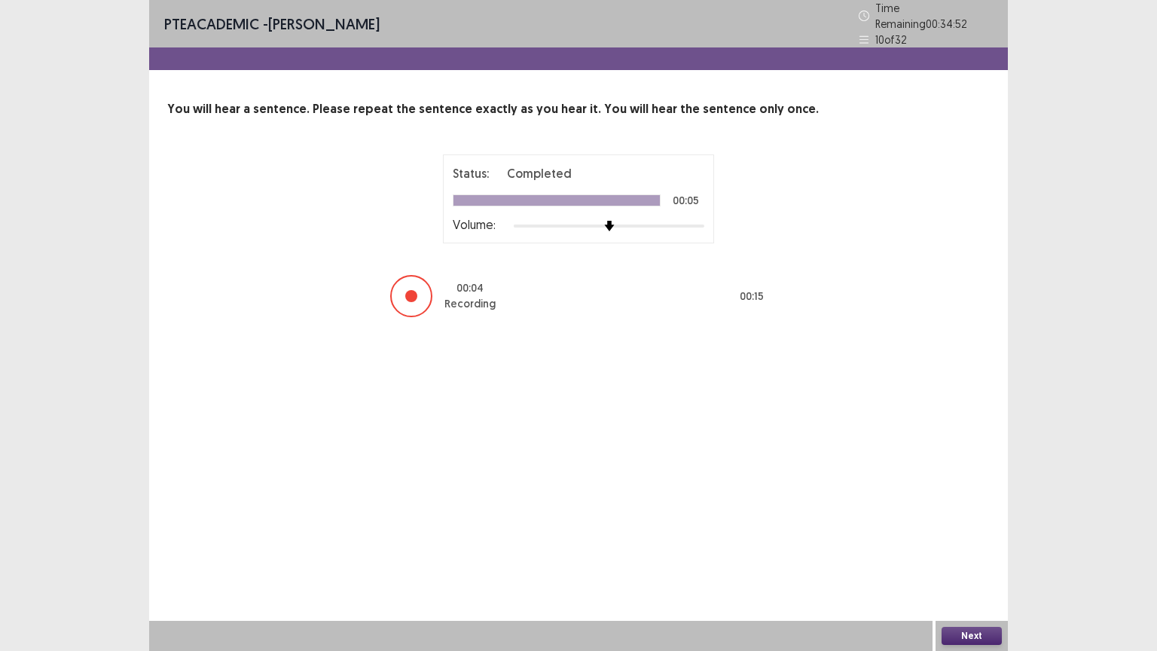
click at [959, 510] on button "Next" at bounding box center [971, 636] width 60 height 18
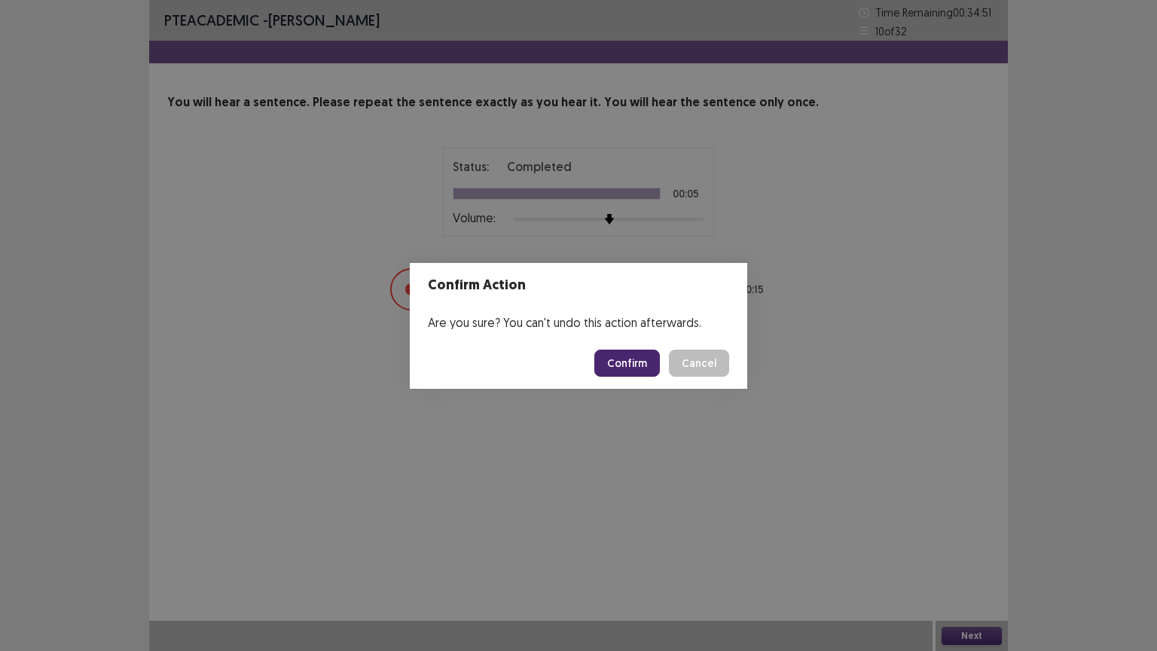
click at [634, 361] on button "Confirm" at bounding box center [627, 362] width 66 height 27
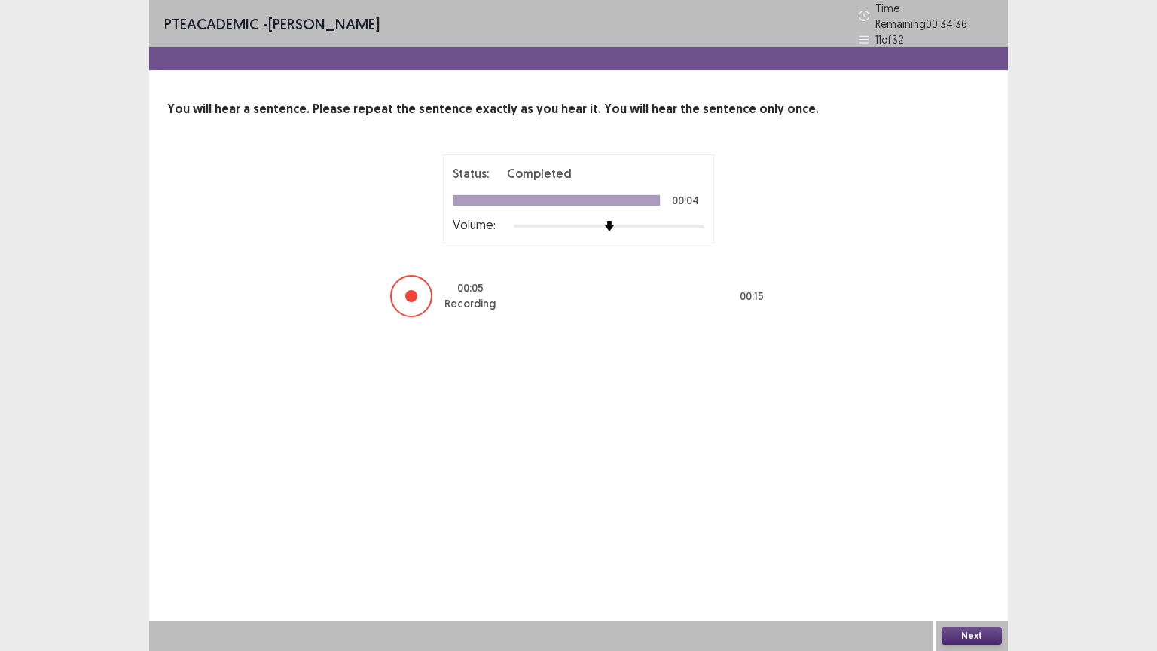
click at [976, 510] on button "Next" at bounding box center [971, 636] width 60 height 18
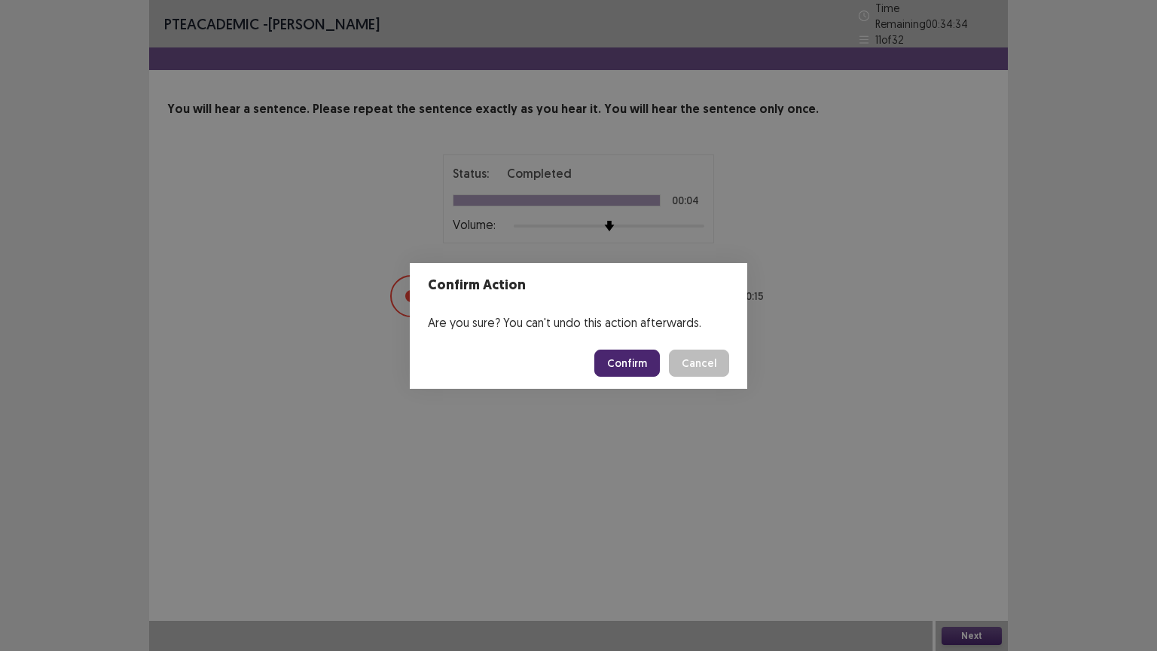
click at [627, 360] on button "Confirm" at bounding box center [627, 362] width 66 height 27
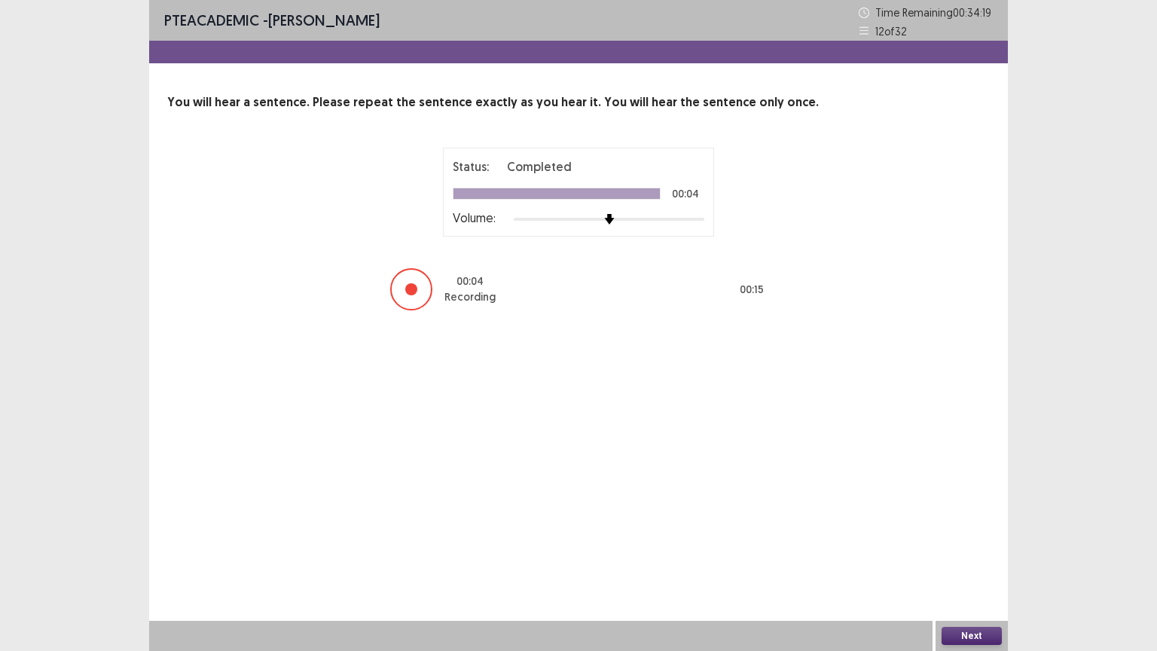
click at [987, 510] on button "Next" at bounding box center [971, 636] width 60 height 18
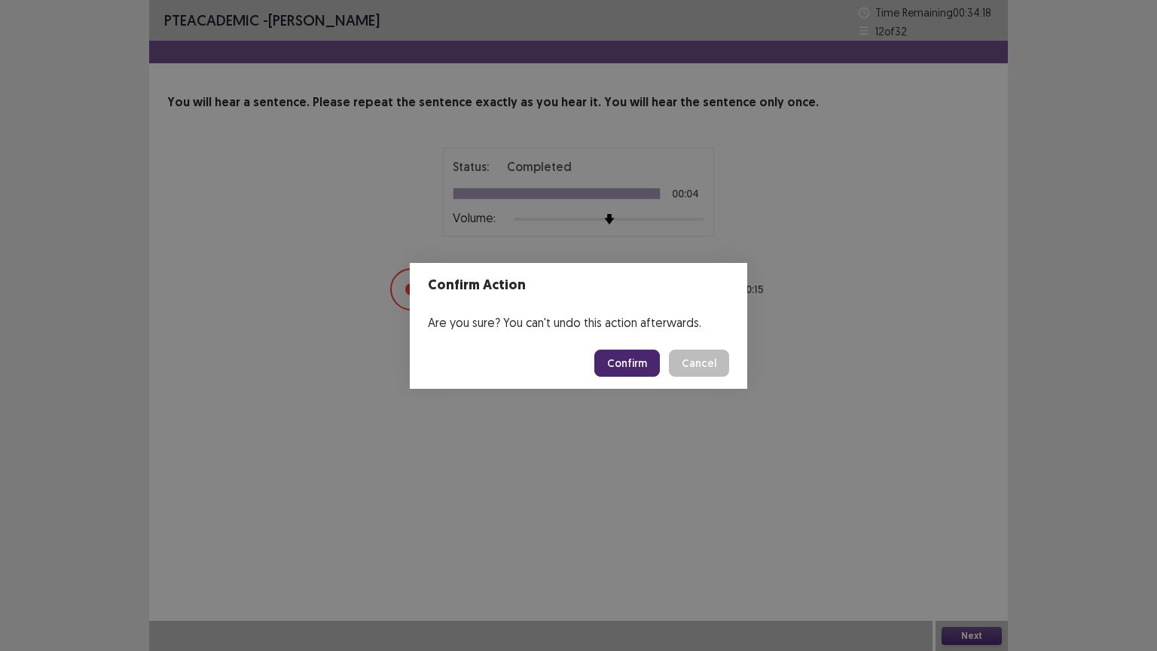
drag, startPoint x: 630, startPoint y: 346, endPoint x: 631, endPoint y: 355, distance: 8.4
click at [631, 355] on footer "Confirm Cancel" at bounding box center [578, 362] width 337 height 51
click at [631, 355] on button "Confirm" at bounding box center [627, 362] width 66 height 27
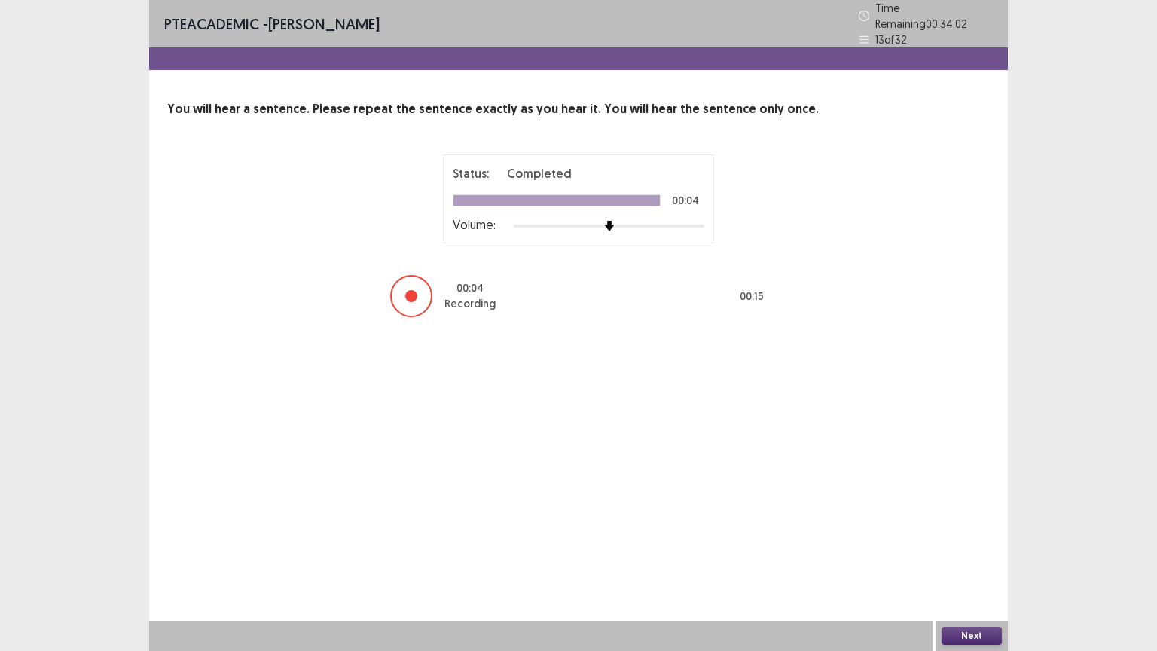
click at [964, 510] on button "Next" at bounding box center [971, 636] width 60 height 18
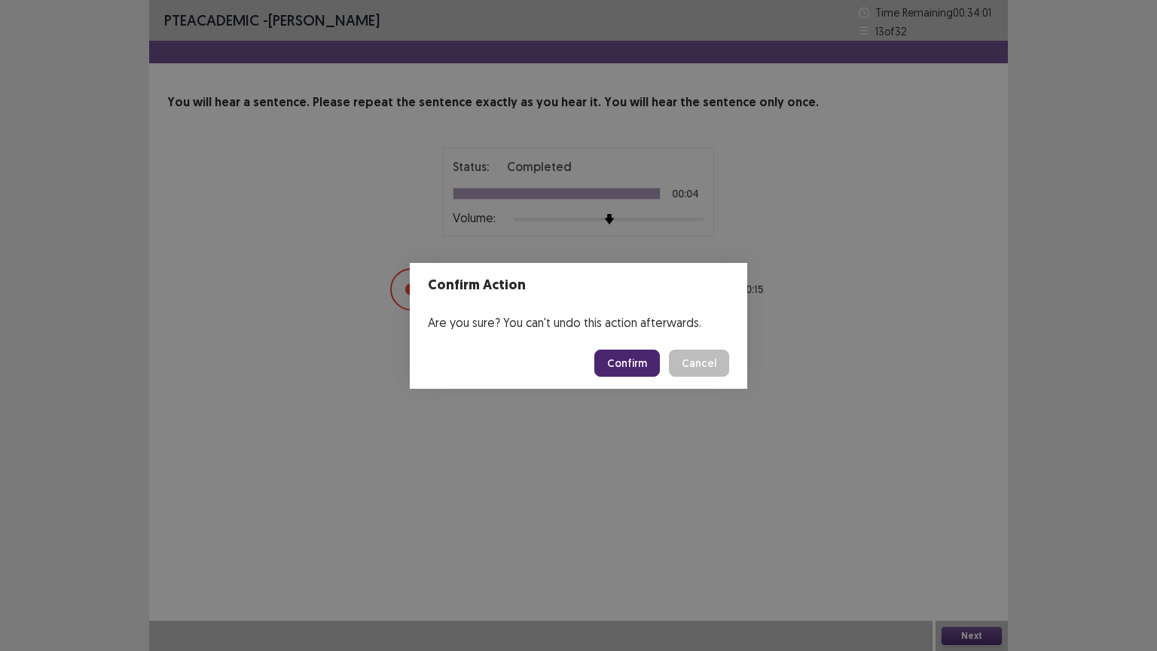
click at [615, 352] on button "Confirm" at bounding box center [627, 362] width 66 height 27
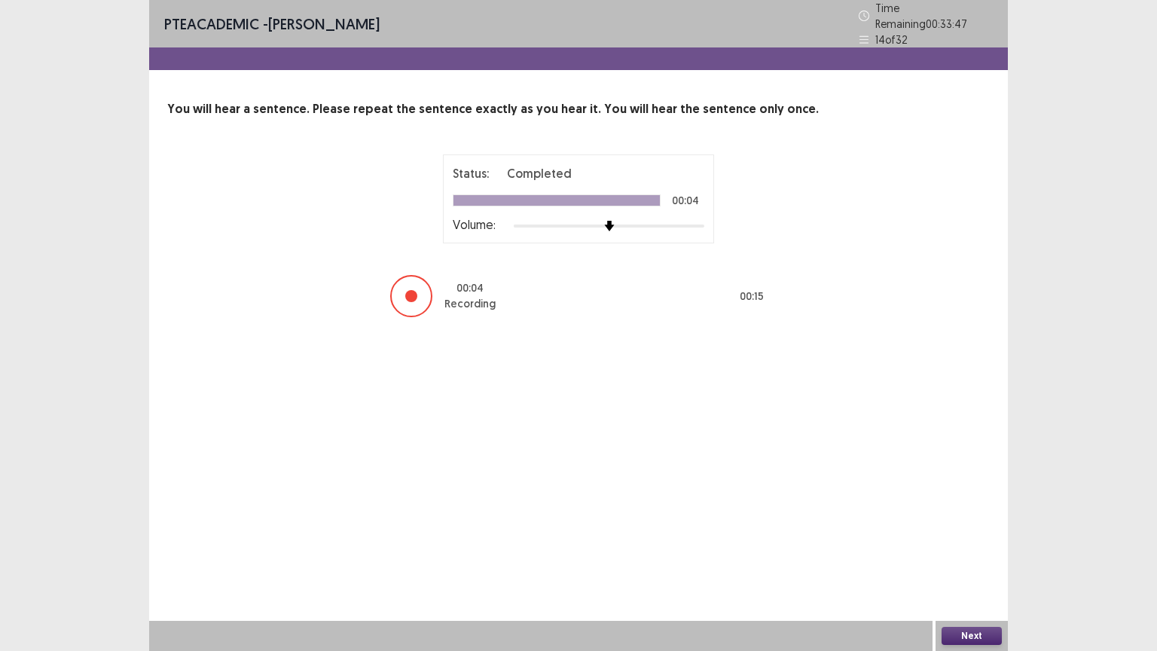
click at [973, 510] on button "Next" at bounding box center [971, 636] width 60 height 18
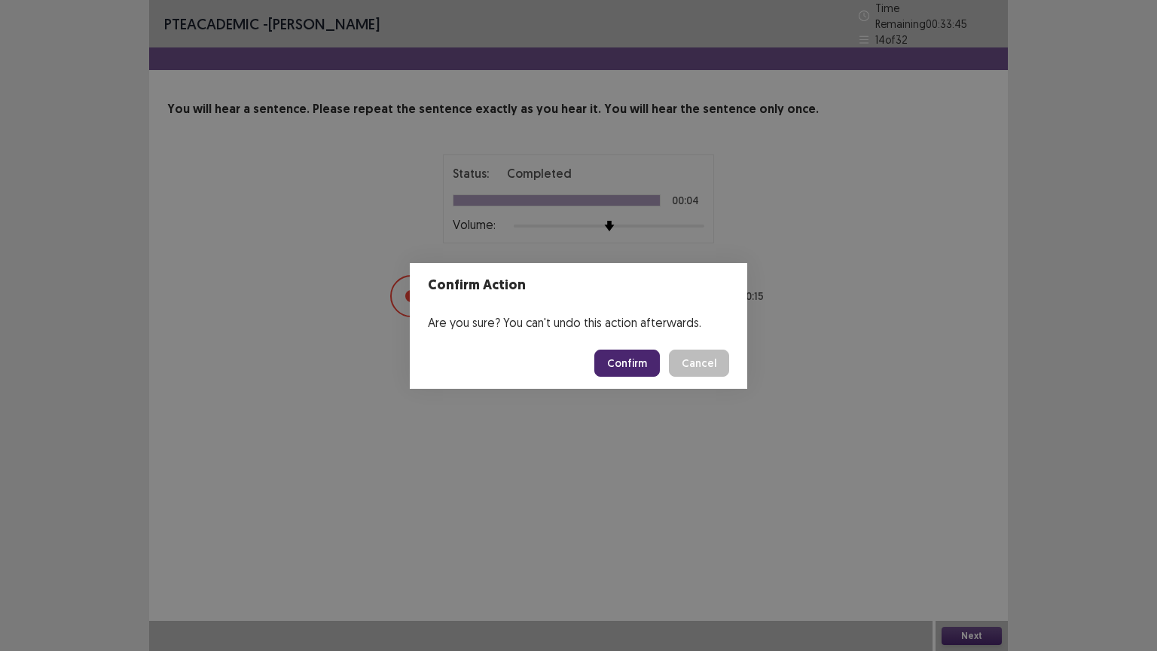
click at [626, 367] on button "Confirm" at bounding box center [627, 362] width 66 height 27
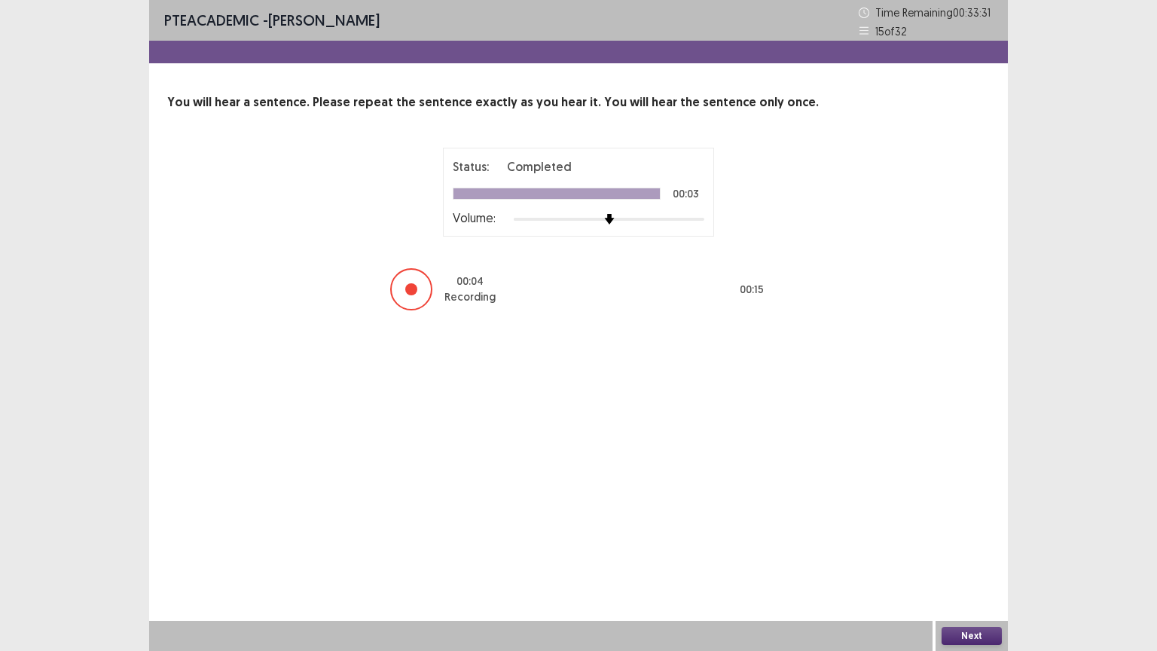
click at [968, 510] on button "Next" at bounding box center [971, 636] width 60 height 18
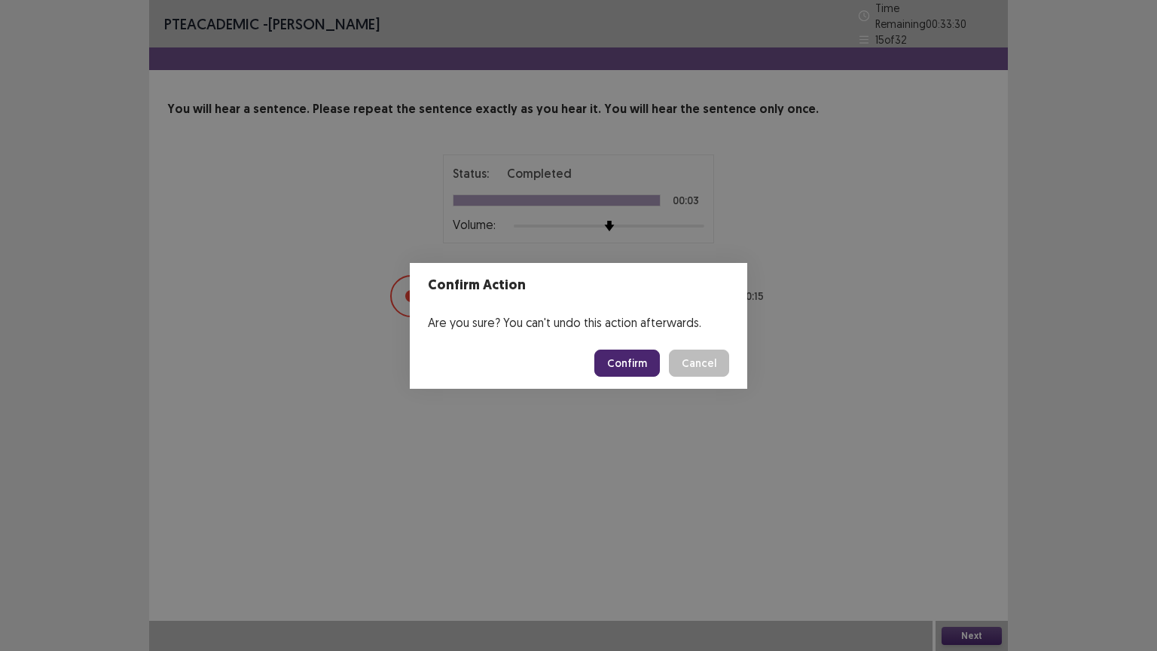
click at [641, 361] on button "Confirm" at bounding box center [627, 362] width 66 height 27
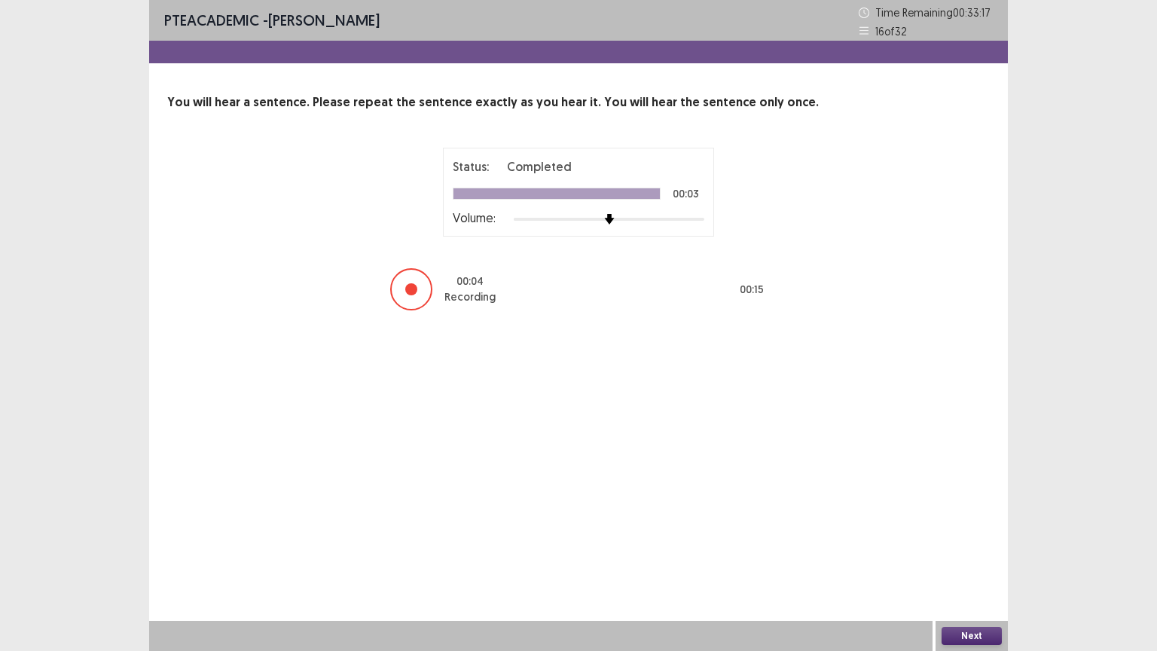
click at [971, 510] on button "Next" at bounding box center [971, 636] width 60 height 18
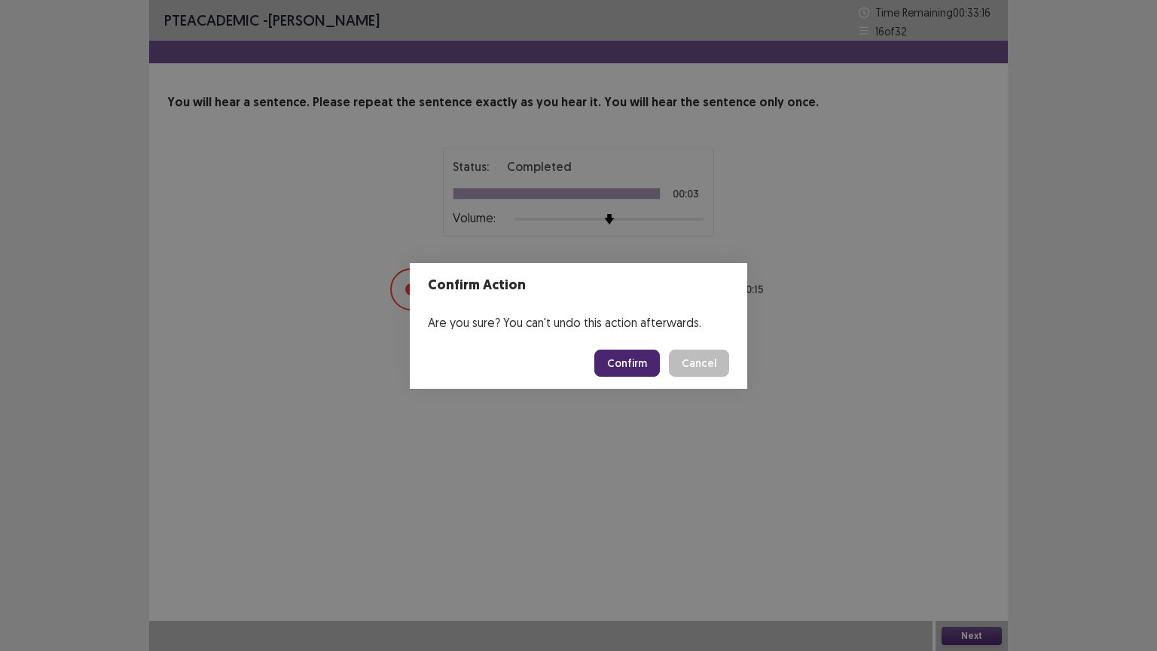
click at [645, 364] on button "Confirm" at bounding box center [627, 362] width 66 height 27
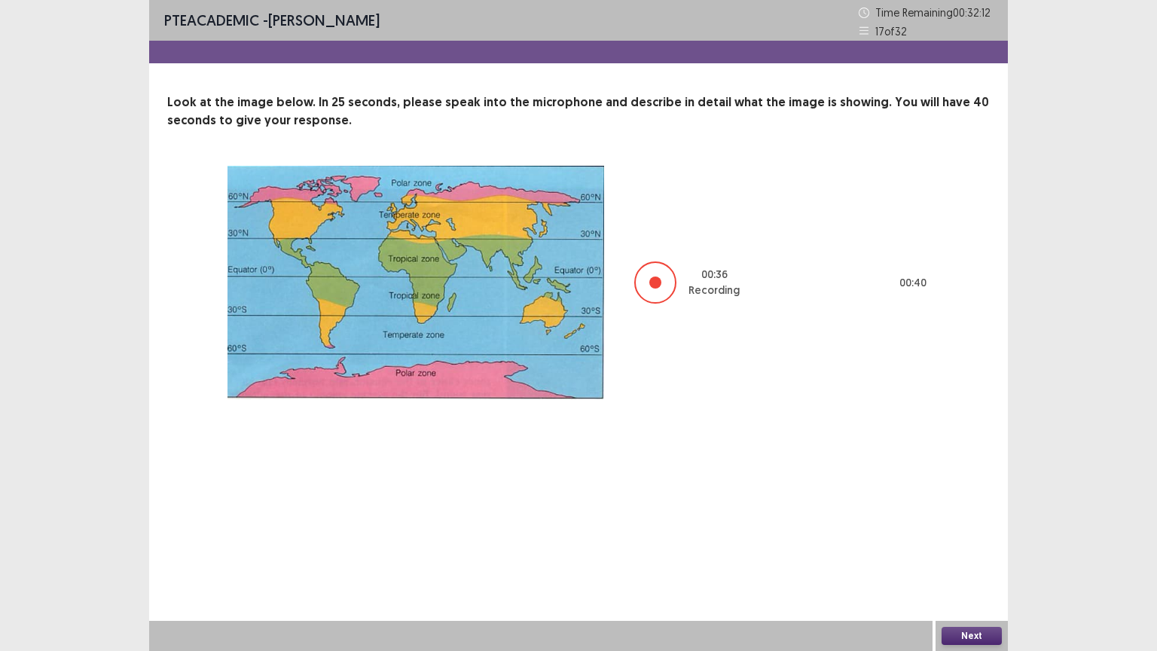
click at [968, 510] on button "Next" at bounding box center [971, 636] width 60 height 18
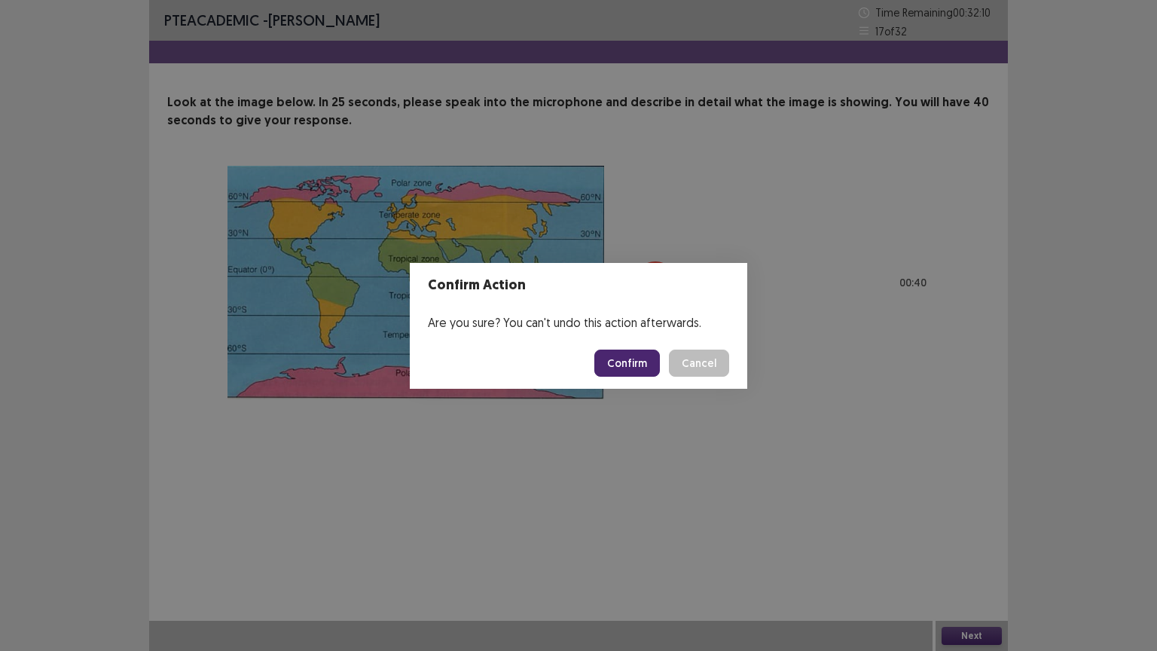
click at [629, 362] on button "Confirm" at bounding box center [627, 362] width 66 height 27
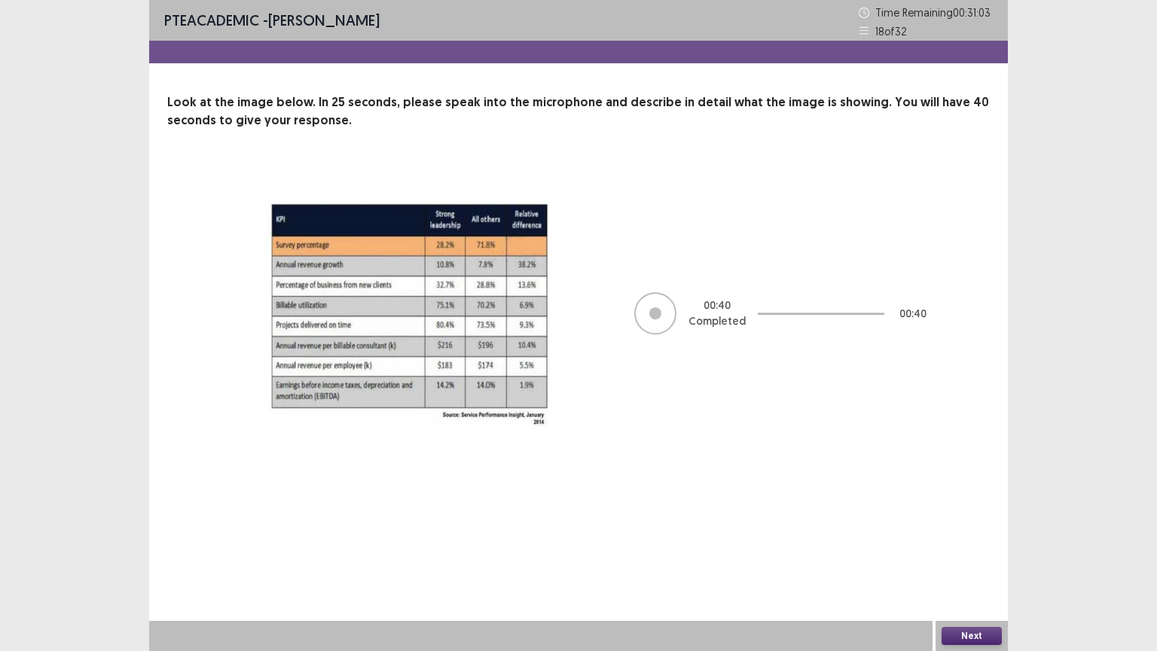
click at [984, 510] on button "Next" at bounding box center [971, 636] width 60 height 18
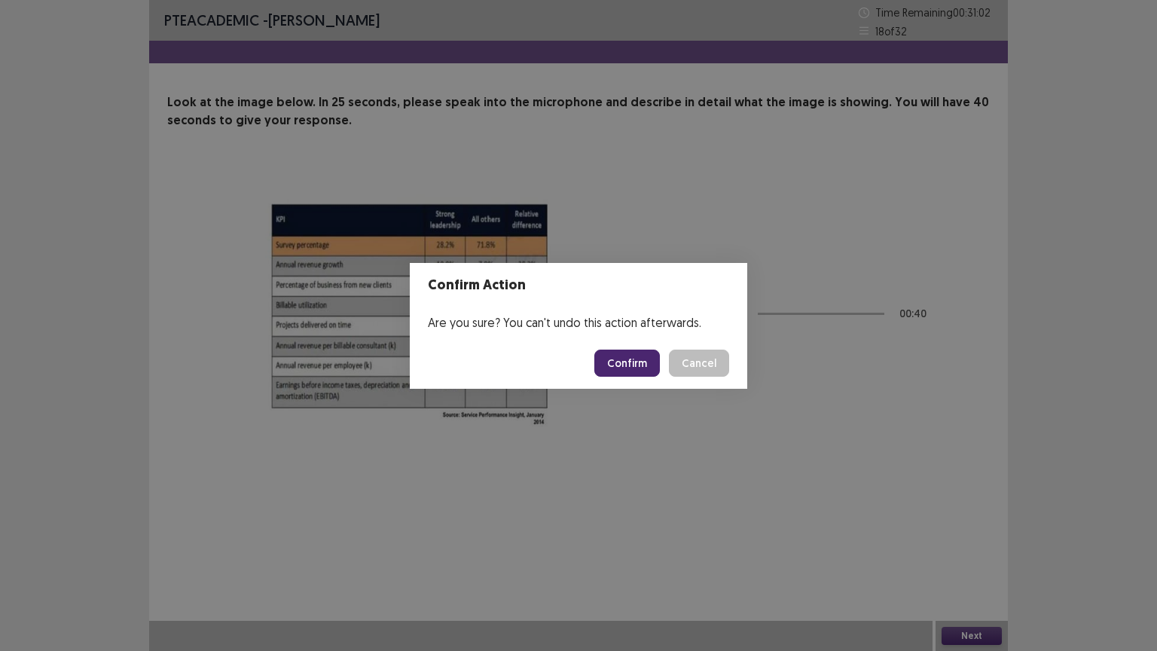
click at [645, 365] on button "Confirm" at bounding box center [627, 362] width 66 height 27
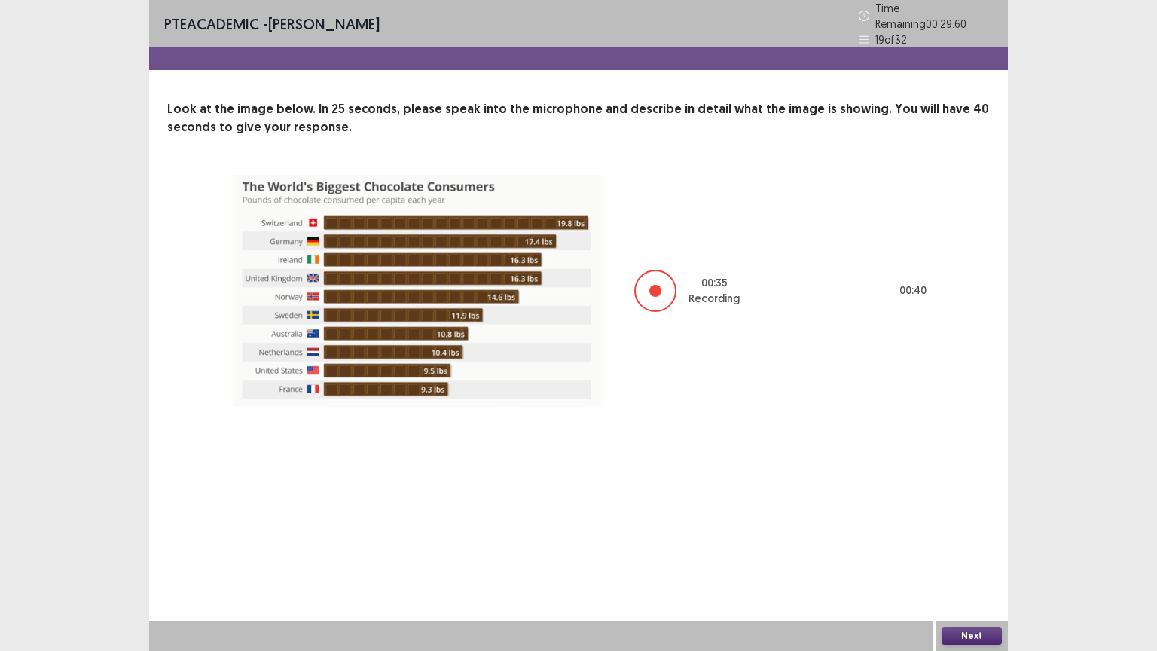
click at [975, 510] on button "Next" at bounding box center [971, 636] width 60 height 18
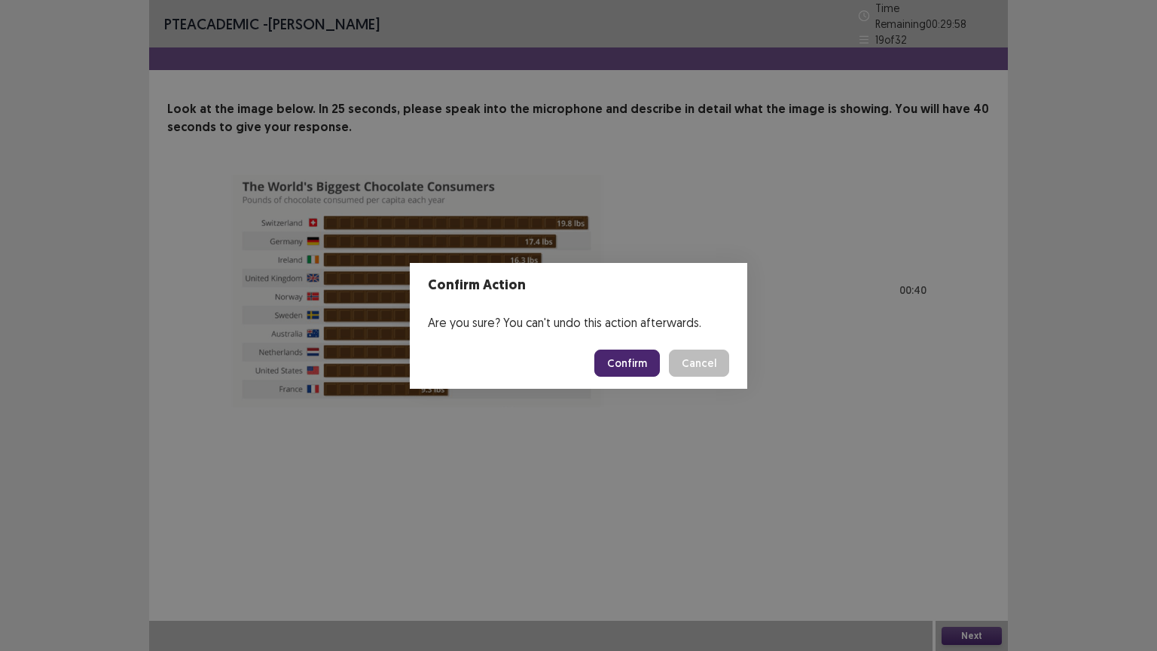
click at [630, 358] on button "Confirm" at bounding box center [627, 362] width 66 height 27
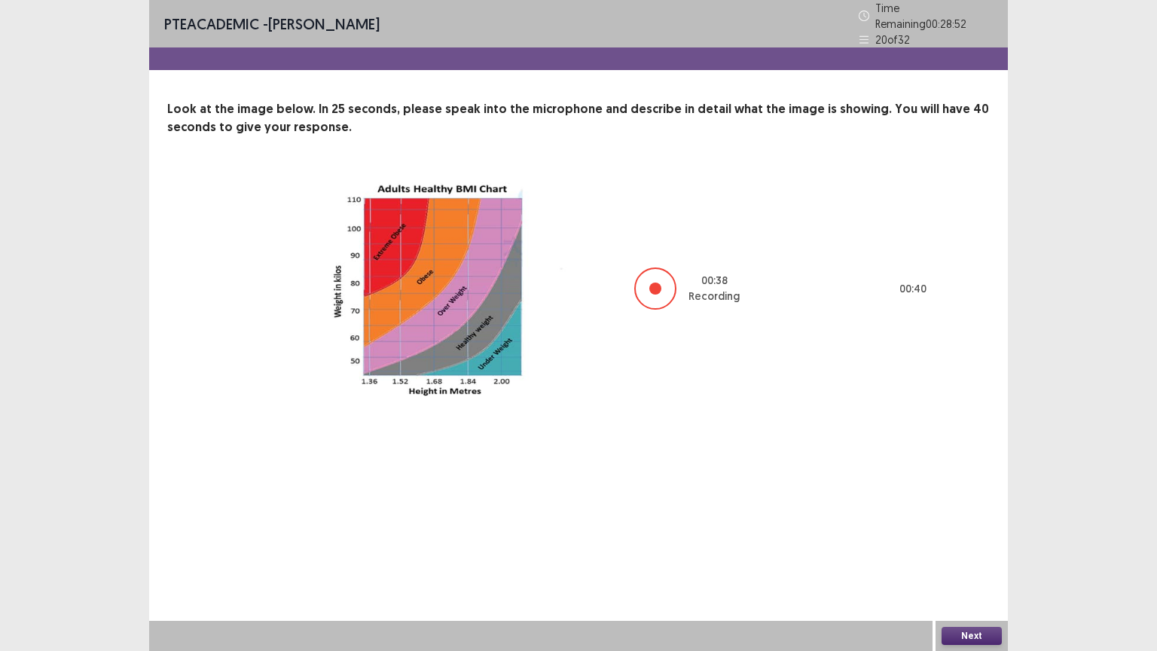
click at [970, 510] on button "Next" at bounding box center [971, 636] width 60 height 18
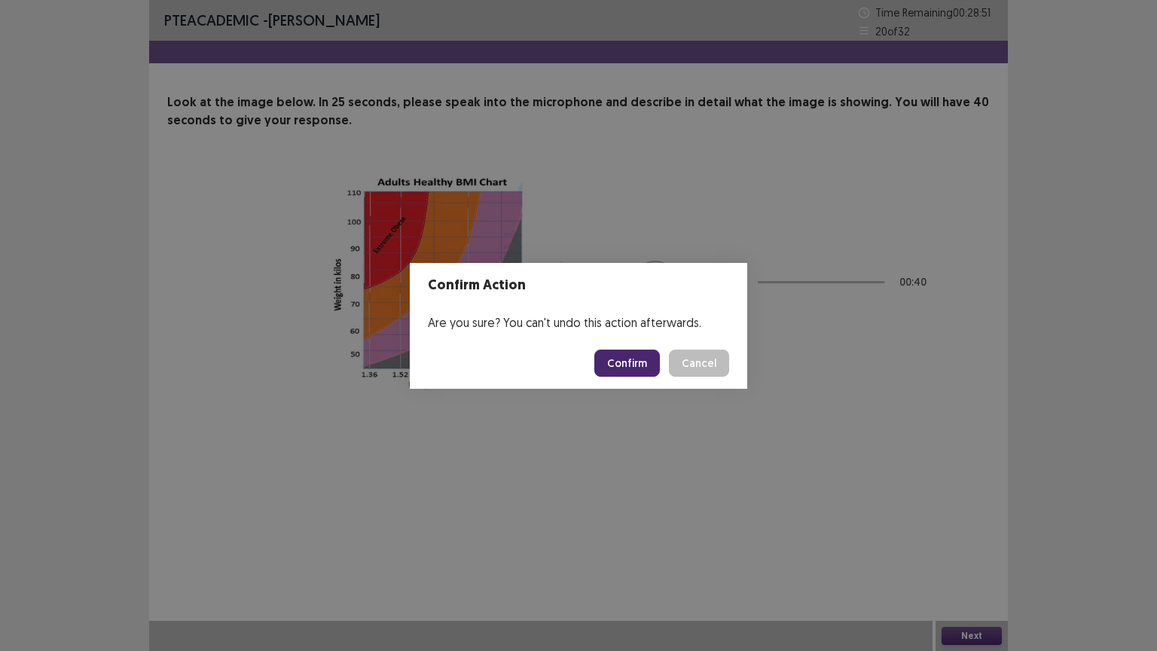
click at [617, 358] on button "Confirm" at bounding box center [627, 362] width 66 height 27
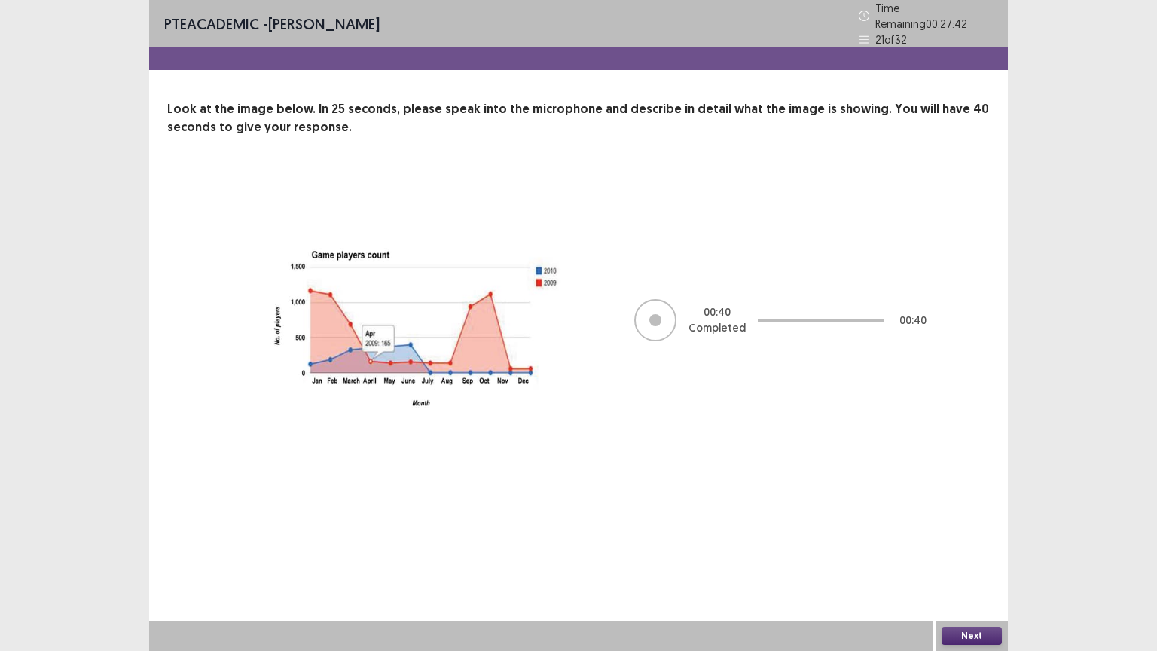
click at [961, 510] on button "Next" at bounding box center [971, 636] width 60 height 18
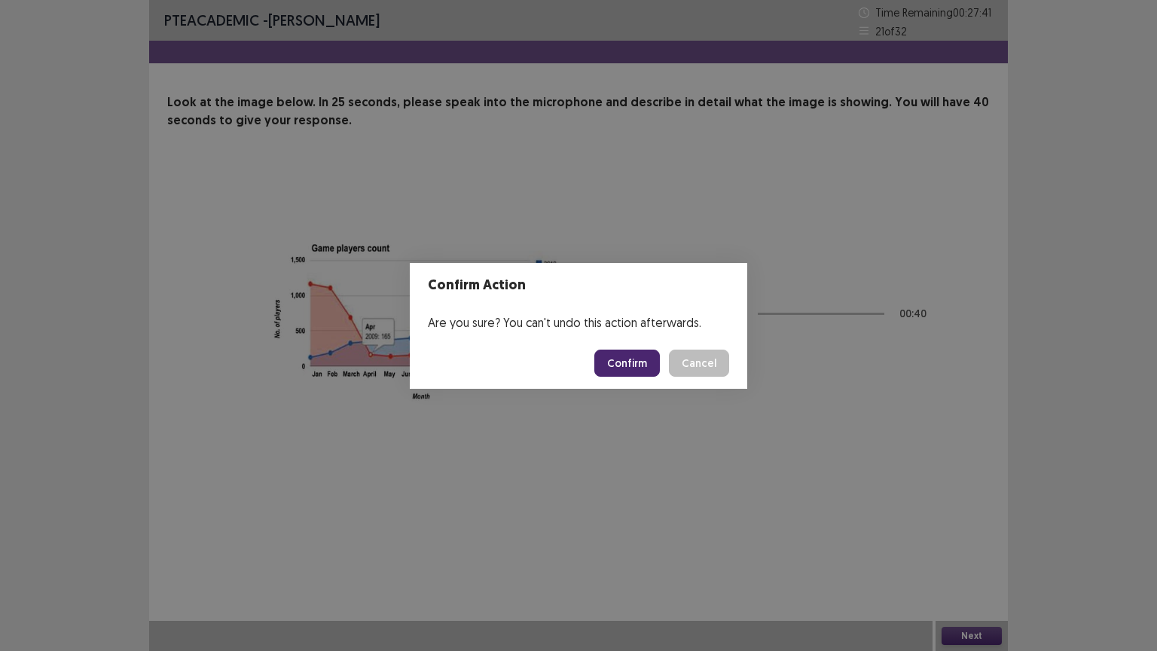
click at [636, 355] on button "Confirm" at bounding box center [627, 362] width 66 height 27
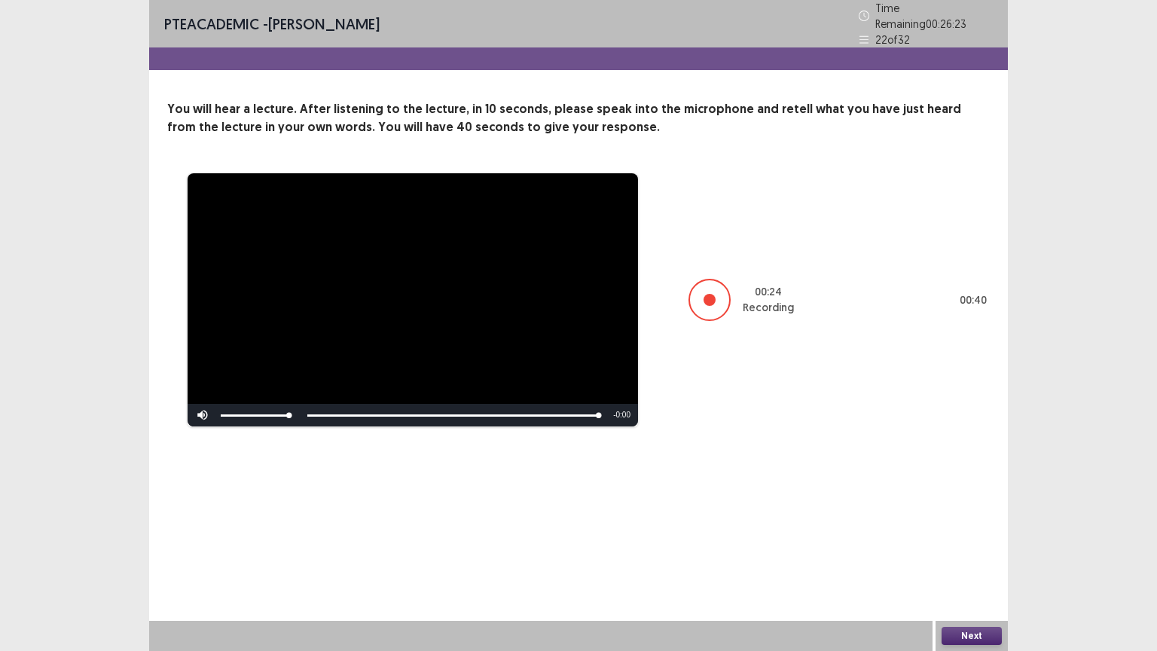
click at [964, 510] on button "Next" at bounding box center [971, 636] width 60 height 18
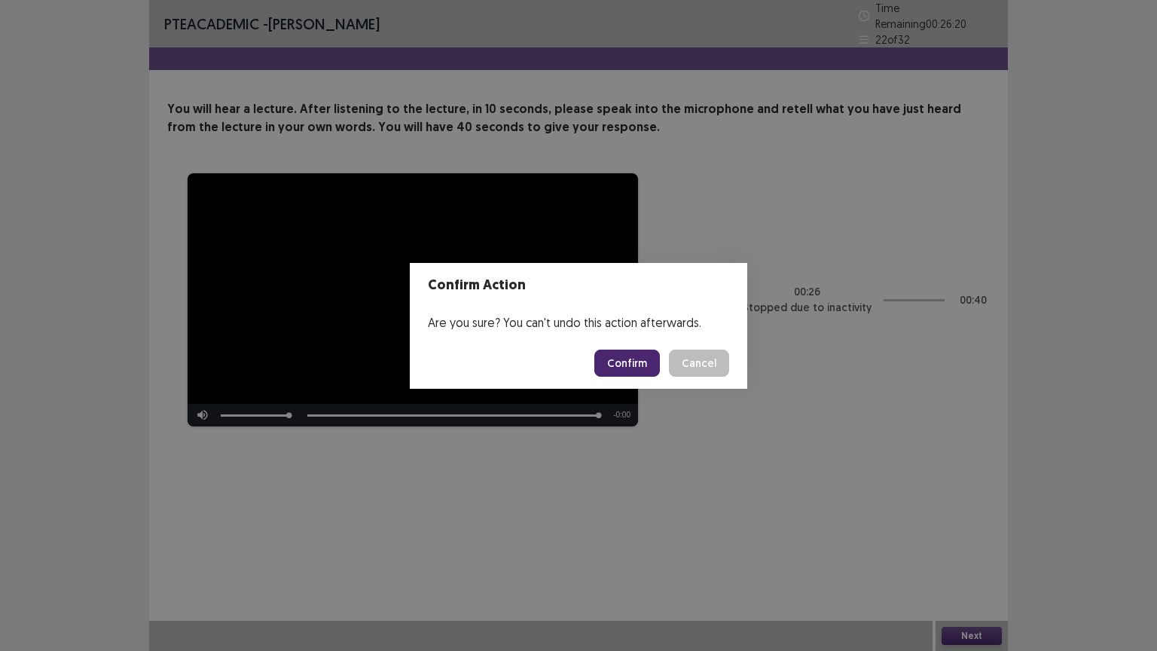
click at [633, 358] on button "Confirm" at bounding box center [627, 362] width 66 height 27
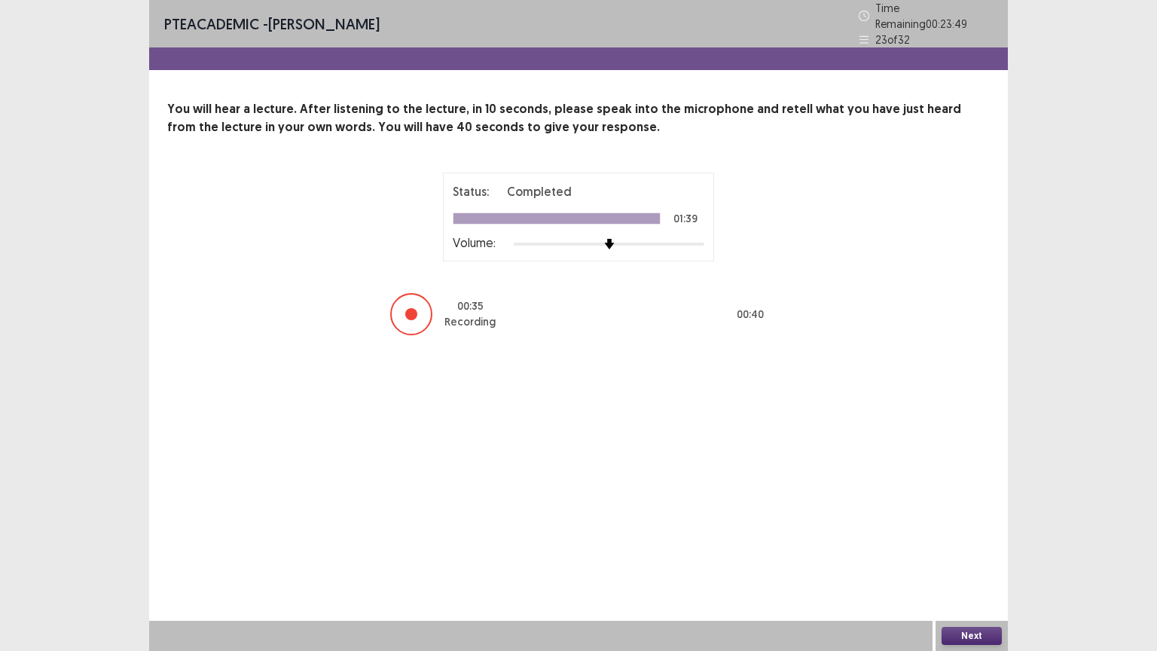
click at [962, 510] on button "Next" at bounding box center [971, 636] width 60 height 18
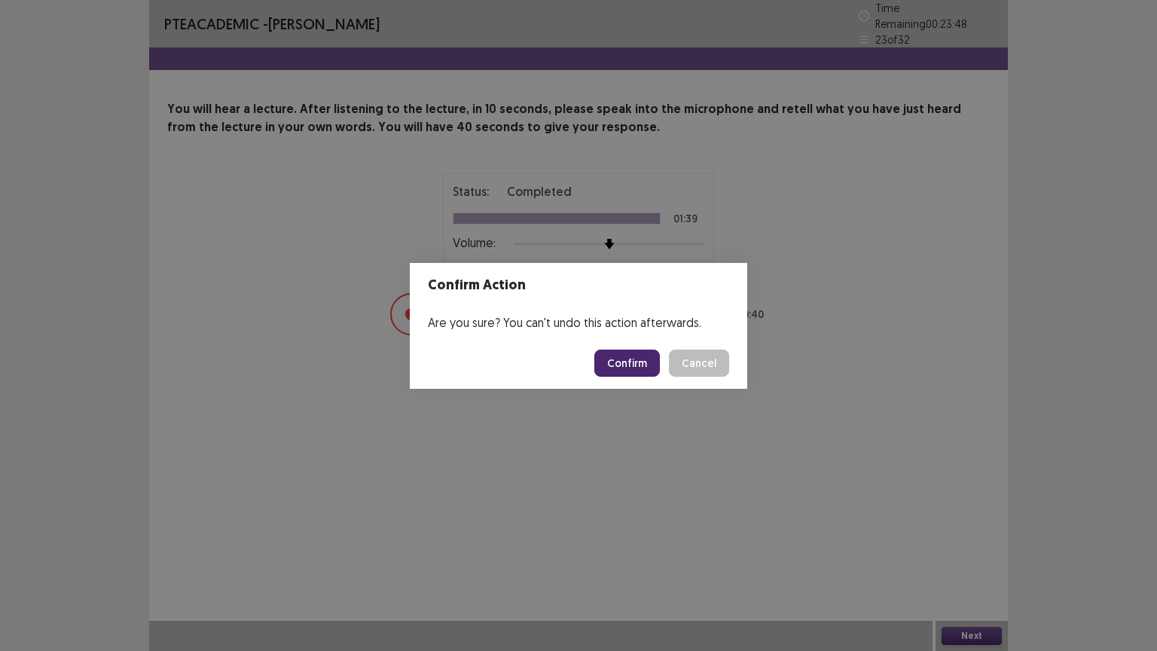
click at [626, 350] on button "Confirm" at bounding box center [627, 362] width 66 height 27
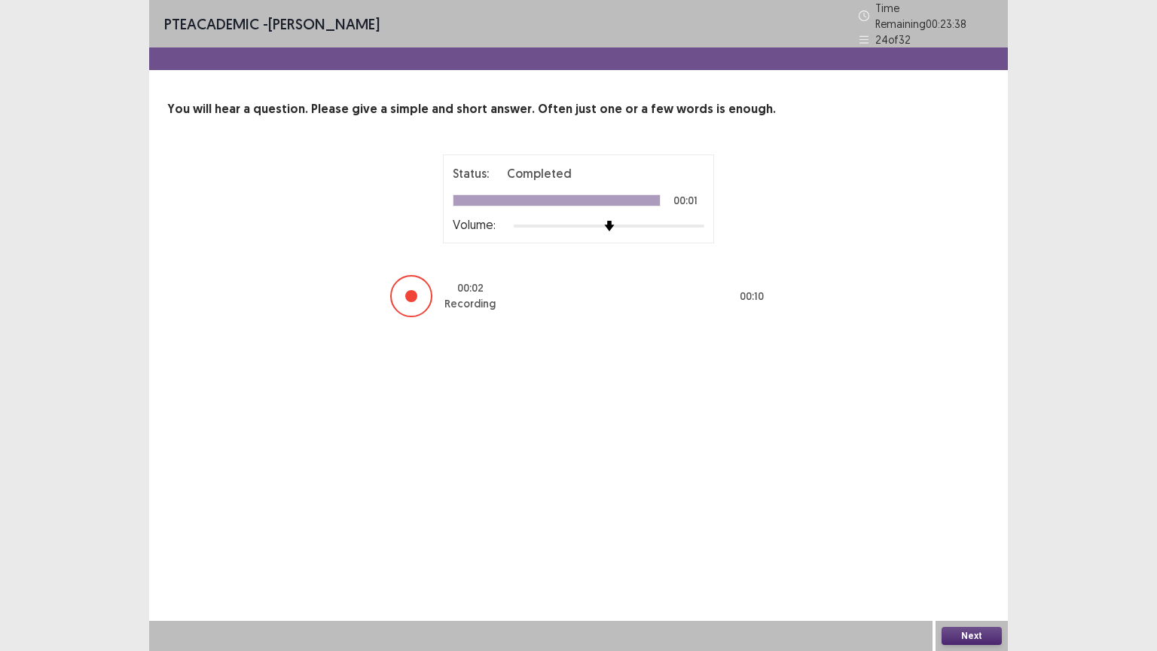
click at [969, 510] on button "Next" at bounding box center [971, 636] width 60 height 18
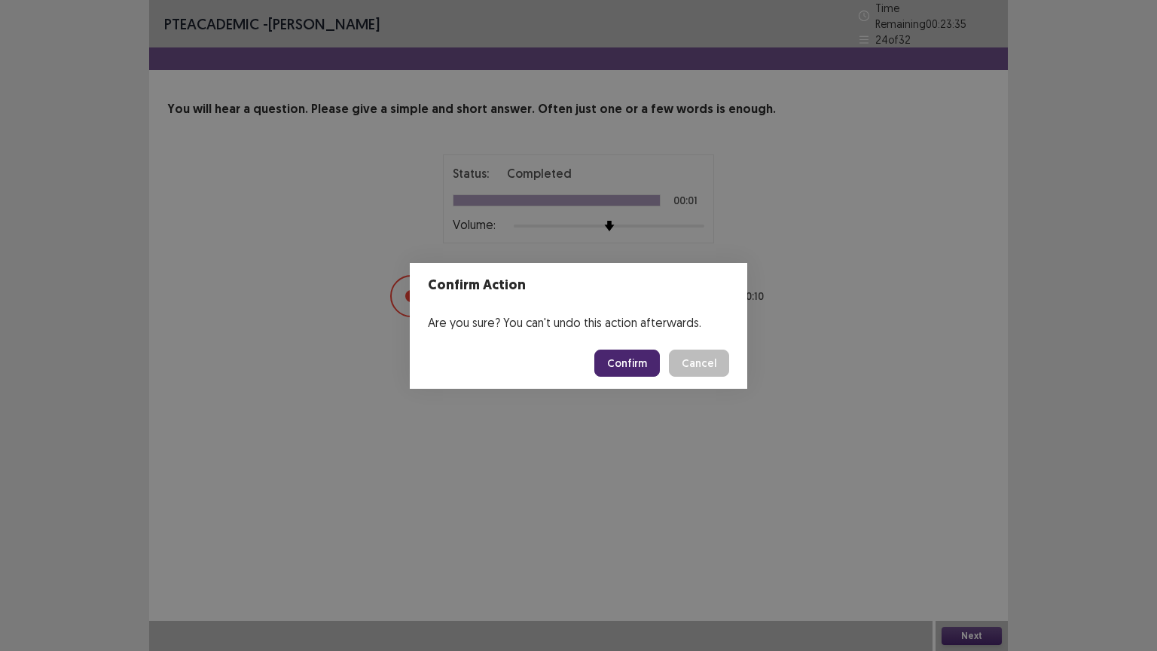
click at [621, 365] on button "Confirm" at bounding box center [627, 362] width 66 height 27
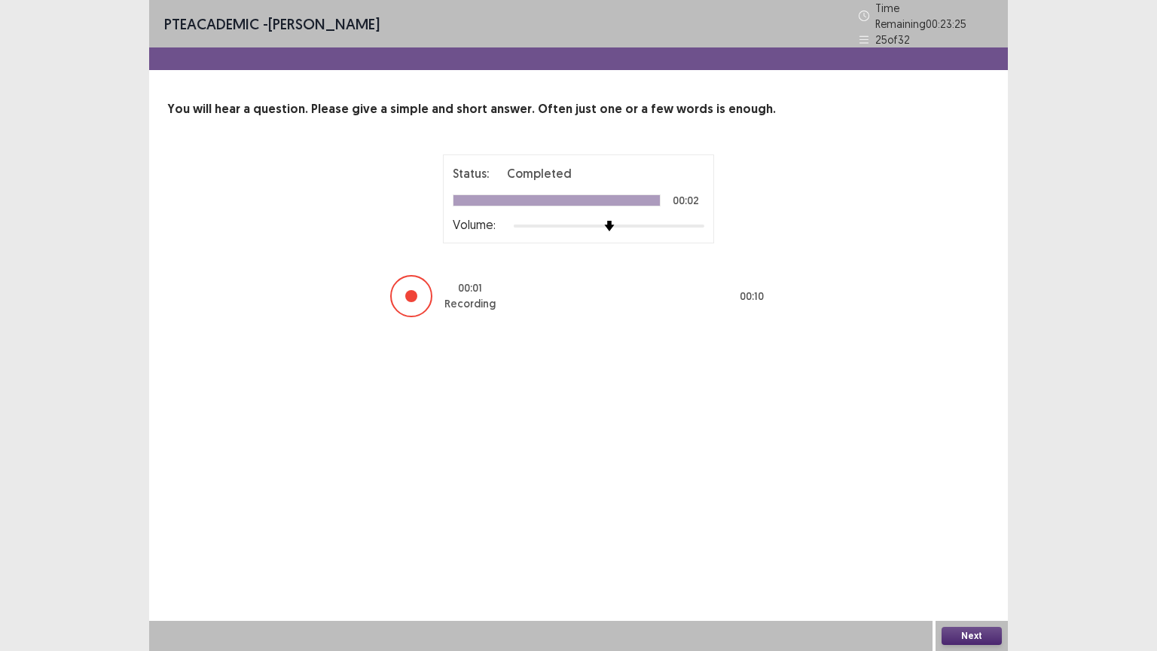
click at [978, 510] on button "Next" at bounding box center [971, 636] width 60 height 18
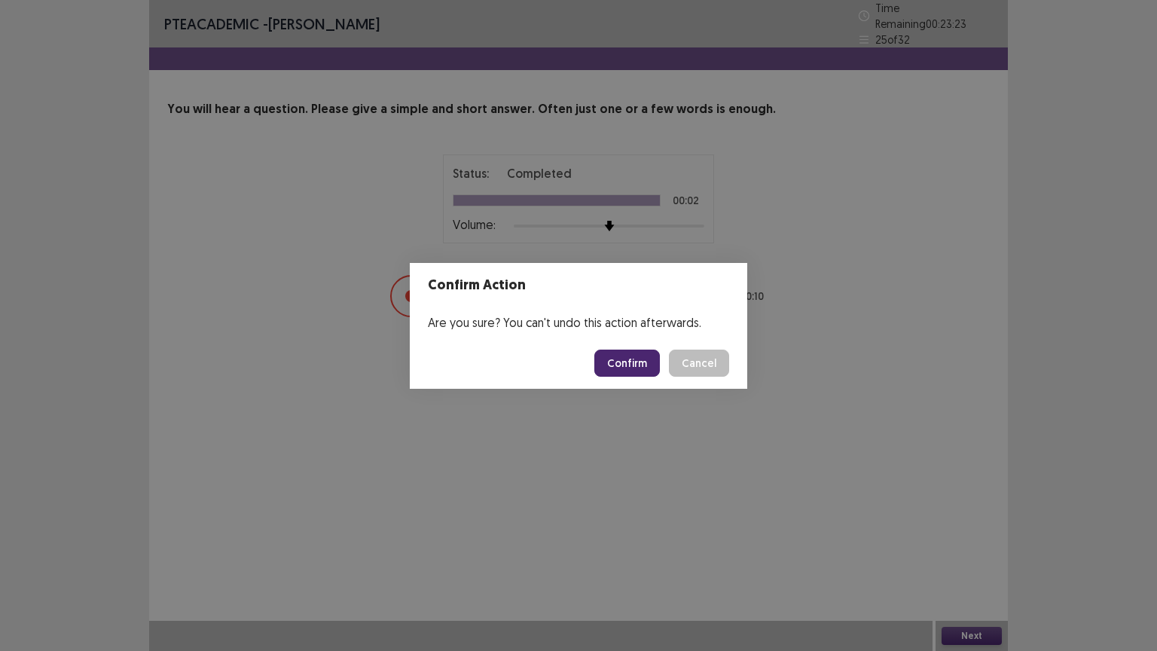
click at [615, 351] on button "Confirm" at bounding box center [627, 362] width 66 height 27
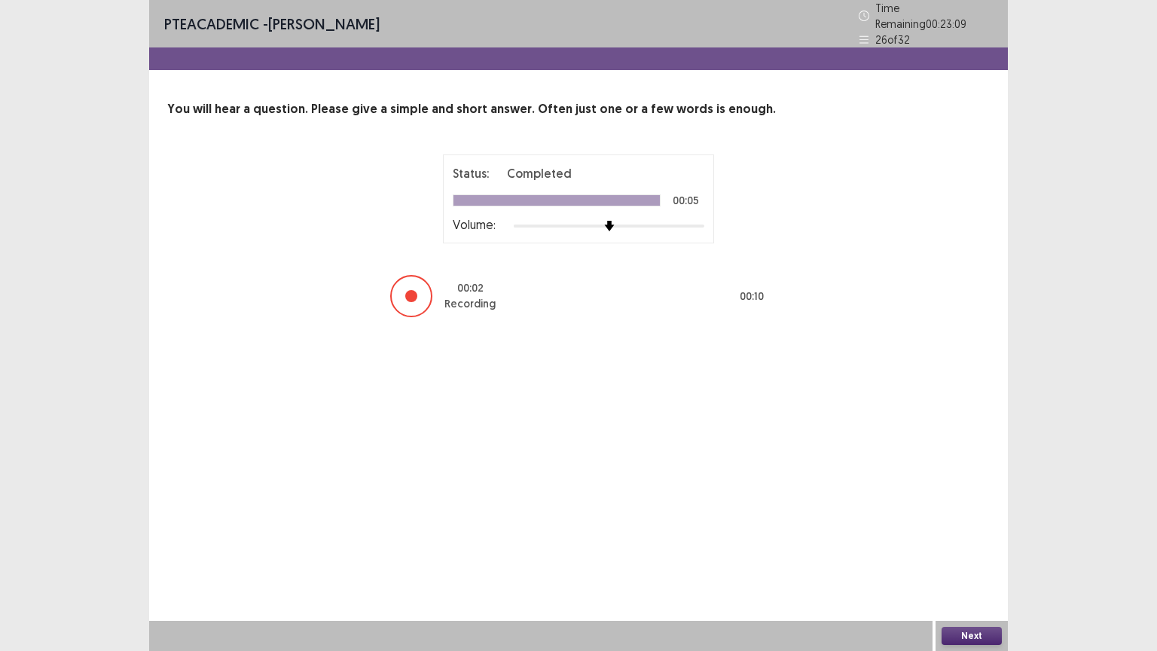
click at [959, 510] on button "Next" at bounding box center [971, 636] width 60 height 18
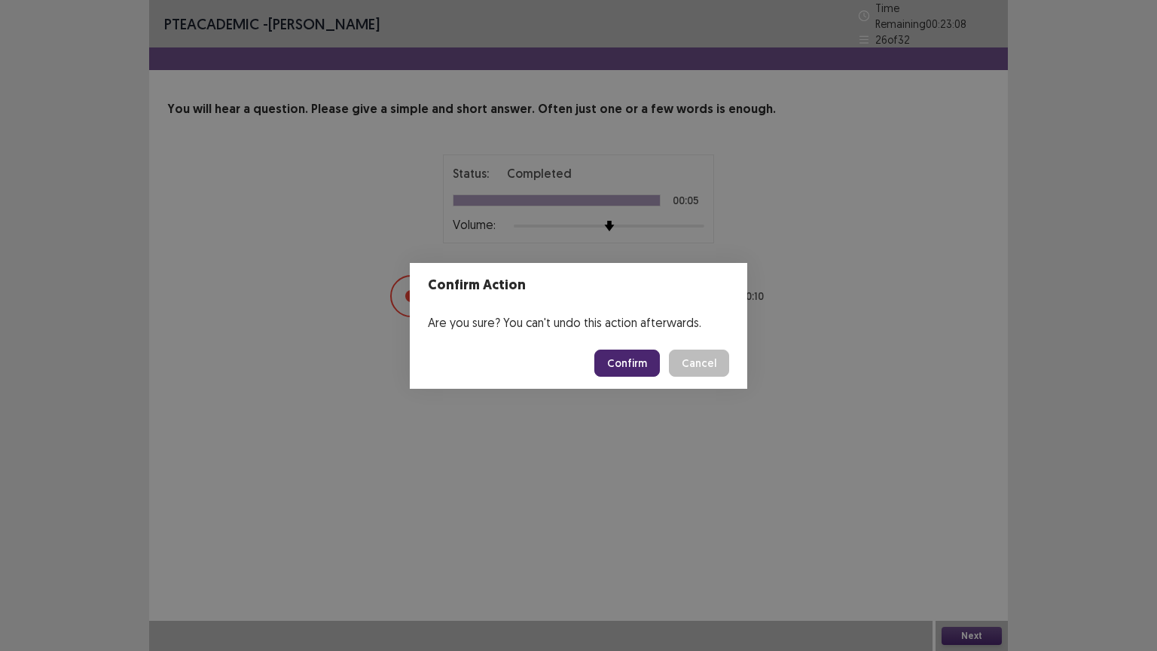
click at [627, 363] on button "Confirm" at bounding box center [627, 362] width 66 height 27
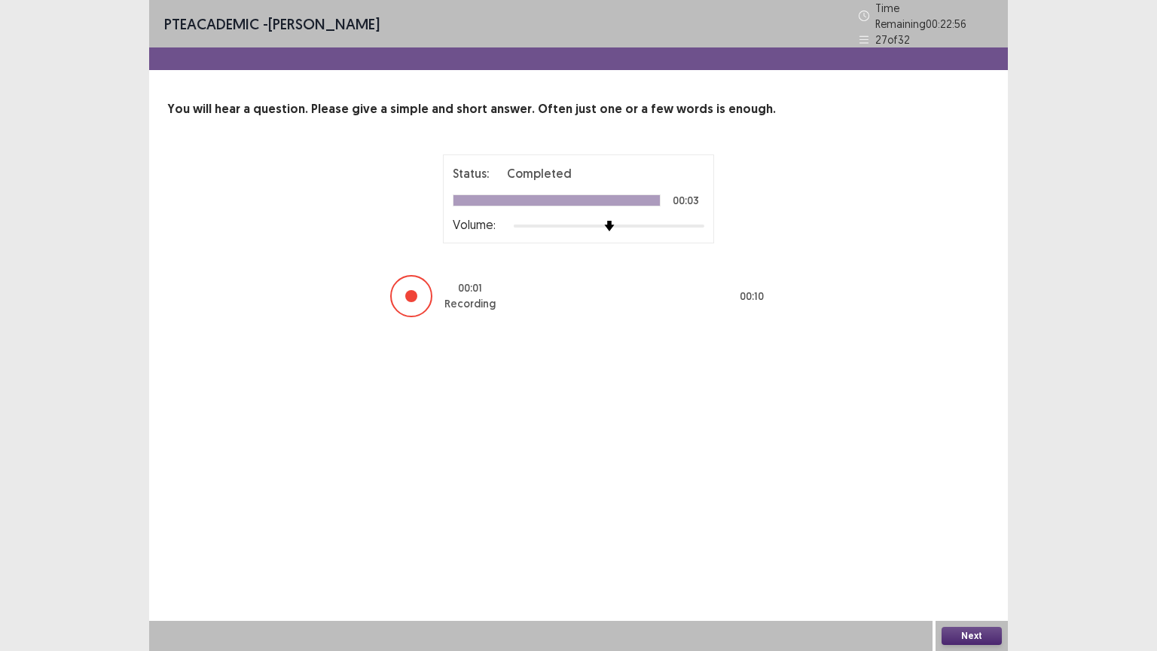
click at [967, 510] on button "Next" at bounding box center [971, 636] width 60 height 18
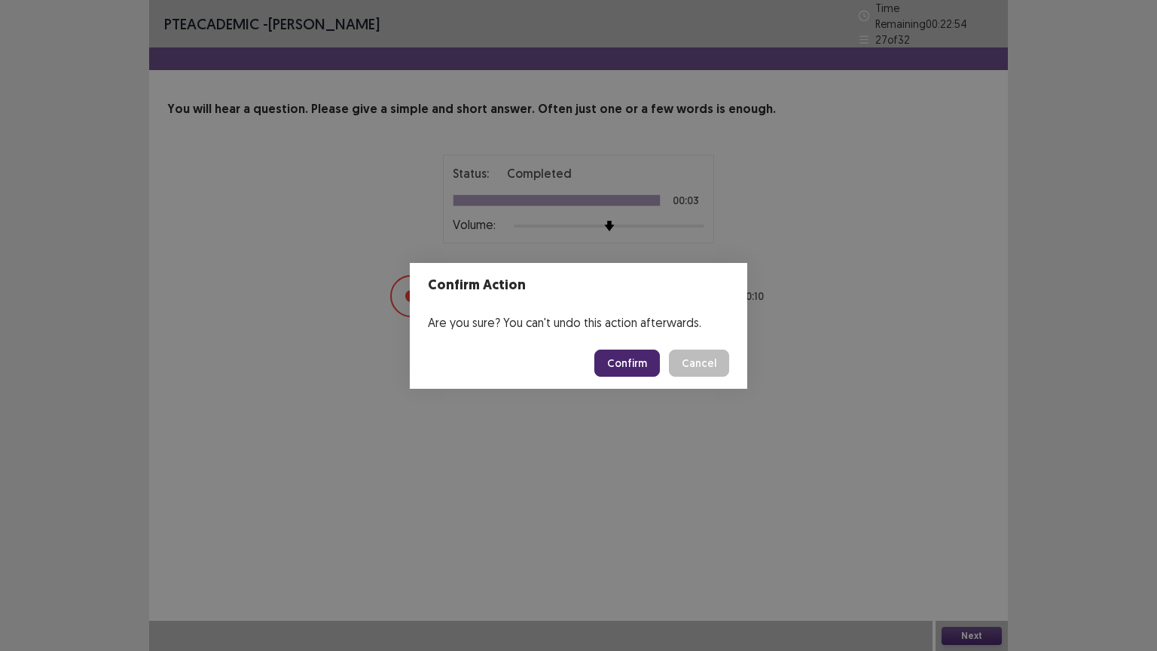
click at [638, 352] on button "Confirm" at bounding box center [627, 362] width 66 height 27
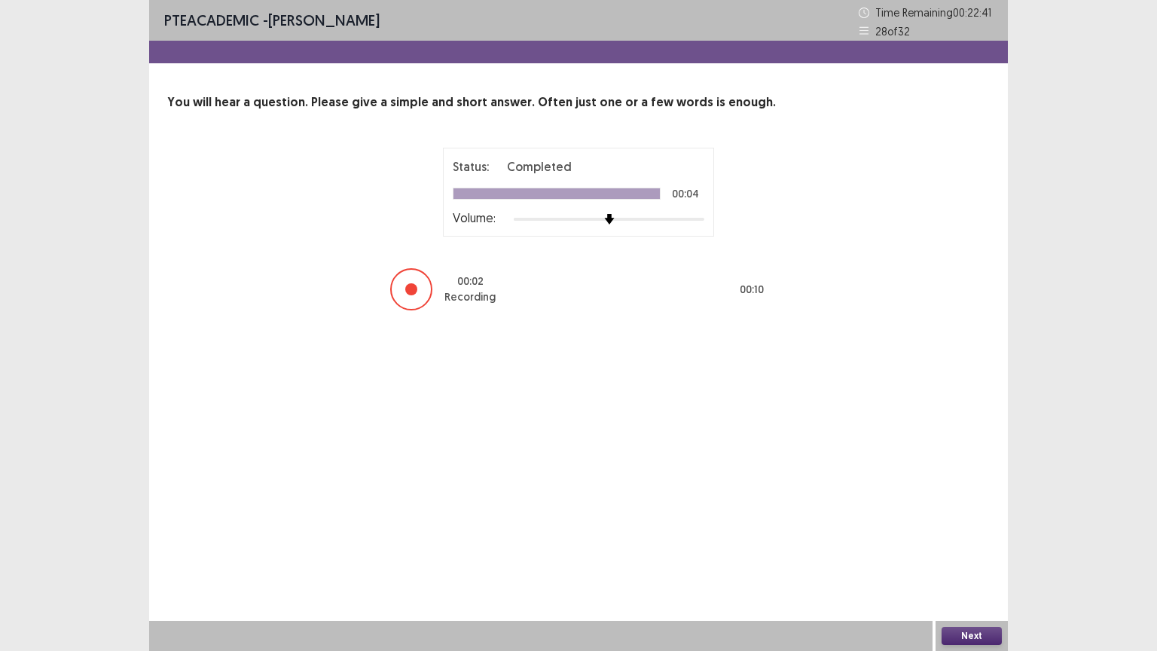
click at [971, 510] on button "Next" at bounding box center [971, 636] width 60 height 18
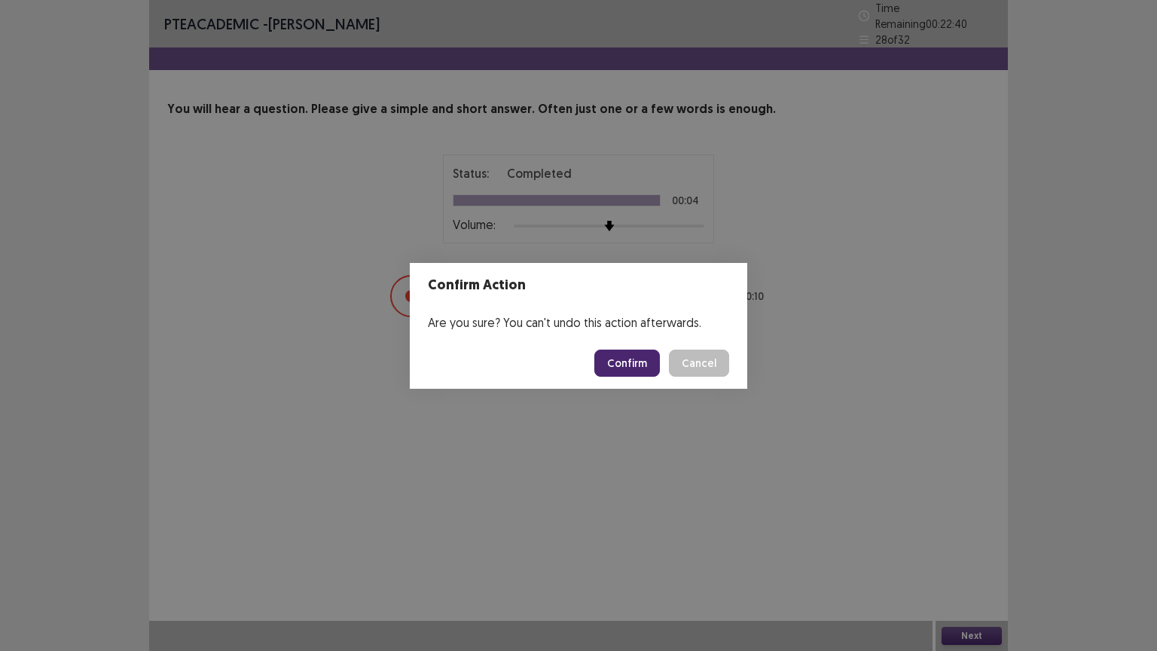
click at [630, 365] on button "Confirm" at bounding box center [627, 362] width 66 height 27
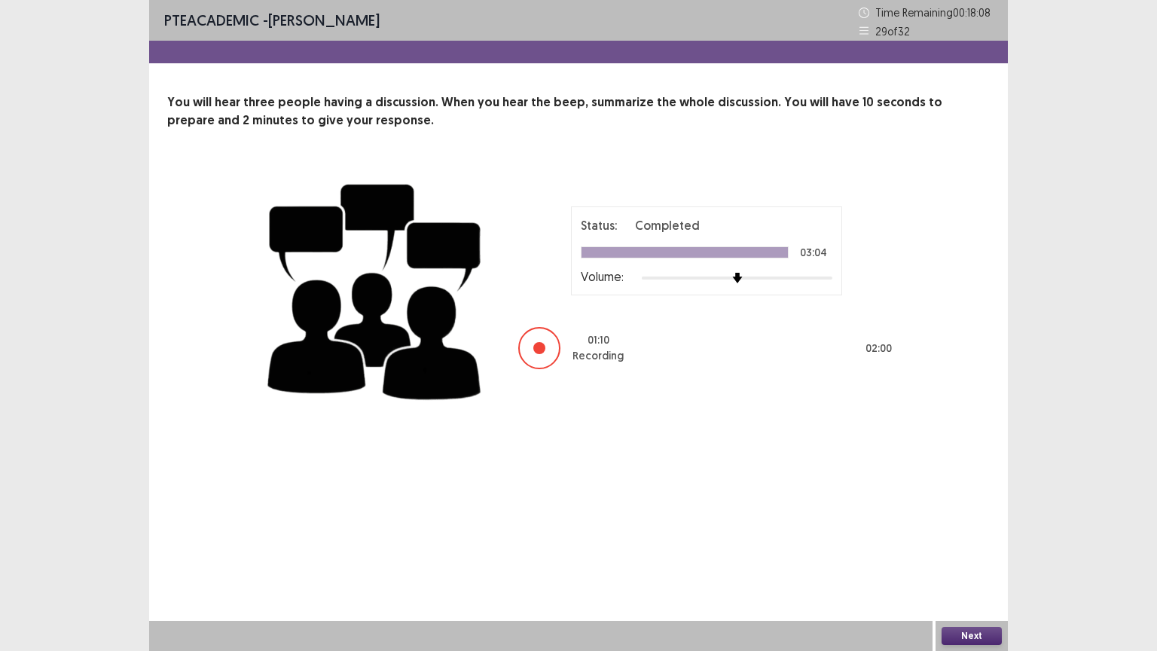
click at [953, 510] on button "Next" at bounding box center [971, 636] width 60 height 18
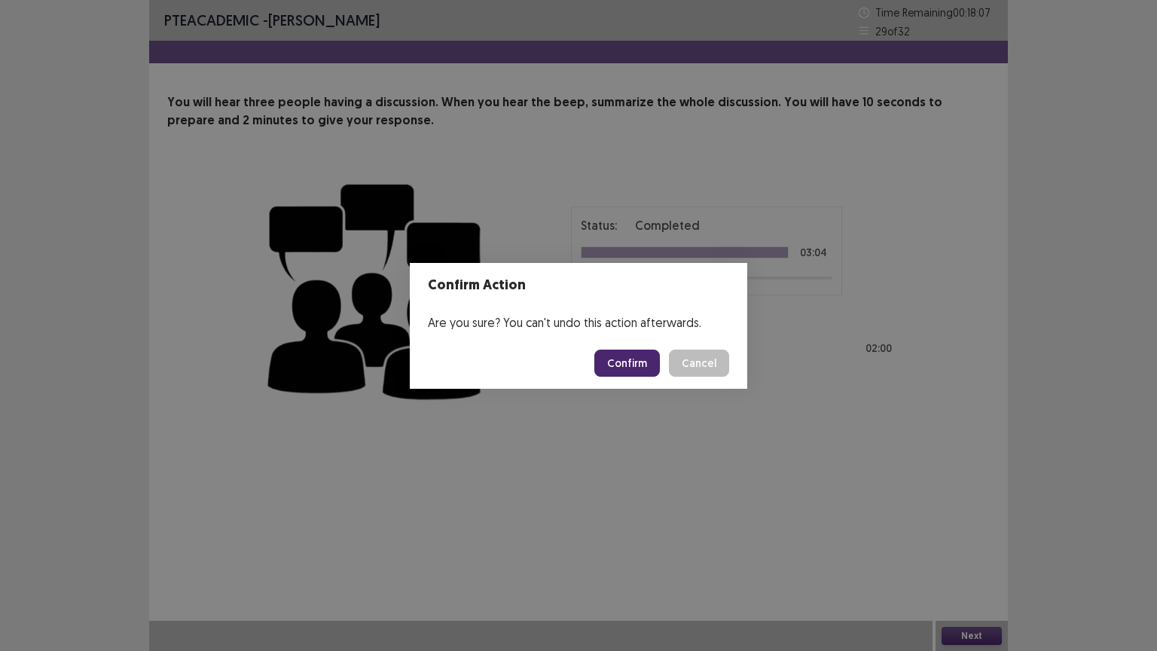
click at [624, 364] on button "Confirm" at bounding box center [627, 362] width 66 height 27
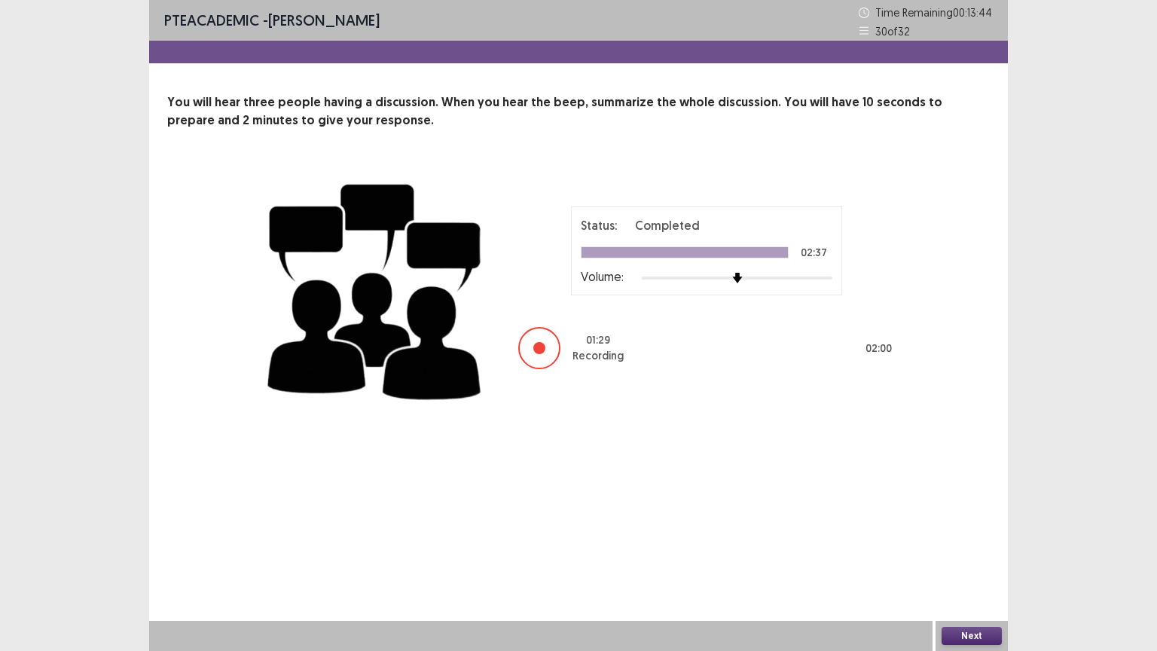
click at [968, 510] on button "Next" at bounding box center [971, 636] width 60 height 18
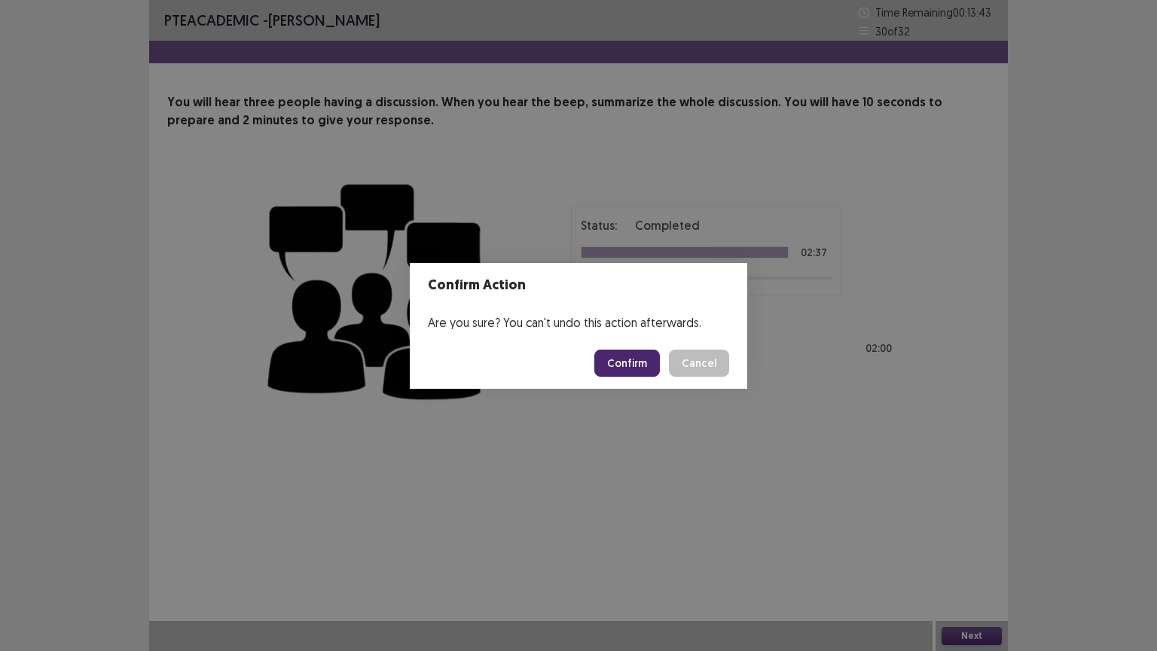
click at [624, 358] on button "Confirm" at bounding box center [627, 362] width 66 height 27
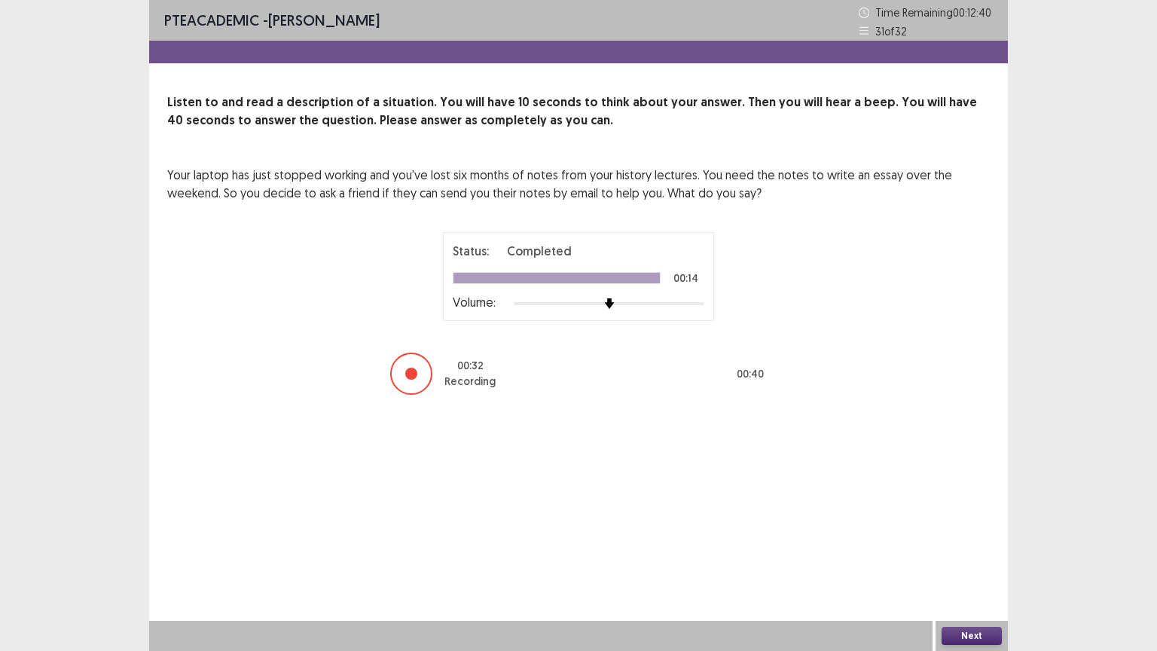
click at [975, 510] on button "Next" at bounding box center [971, 636] width 60 height 18
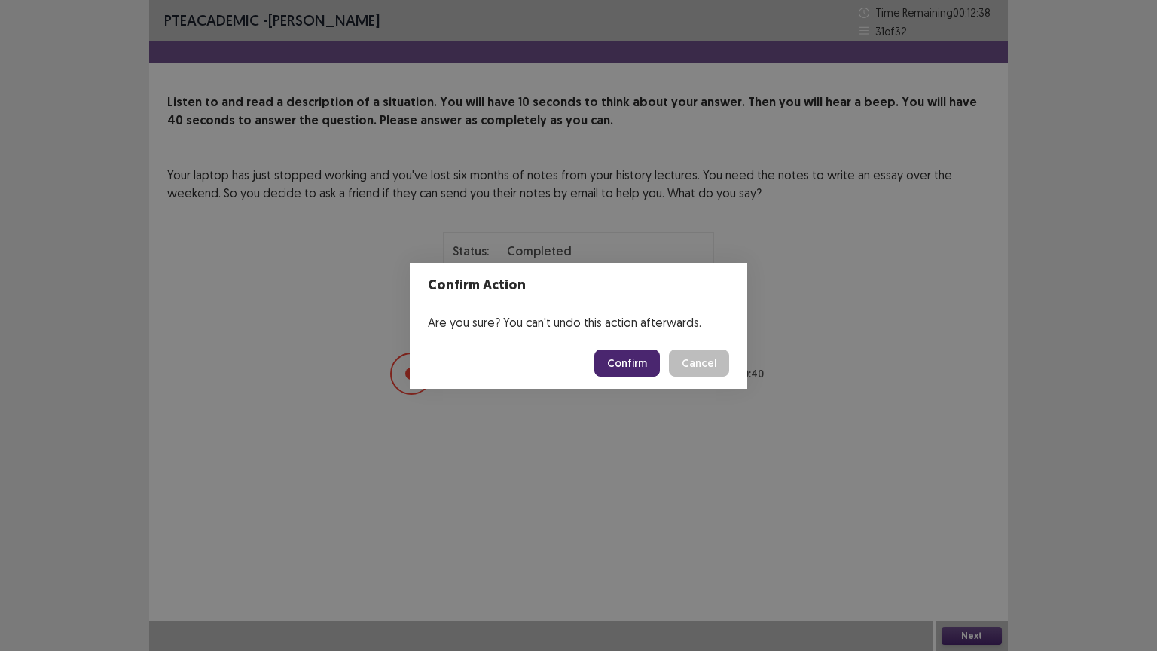
click at [617, 364] on button "Confirm" at bounding box center [627, 362] width 66 height 27
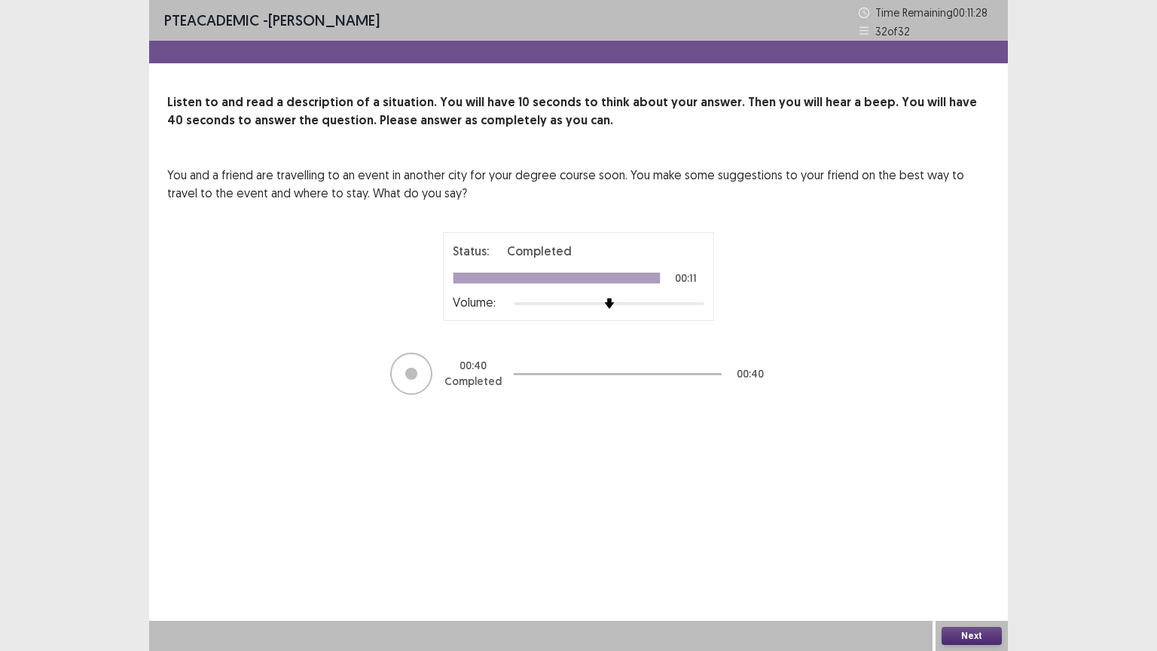
click at [972, 510] on button "Next" at bounding box center [971, 636] width 60 height 18
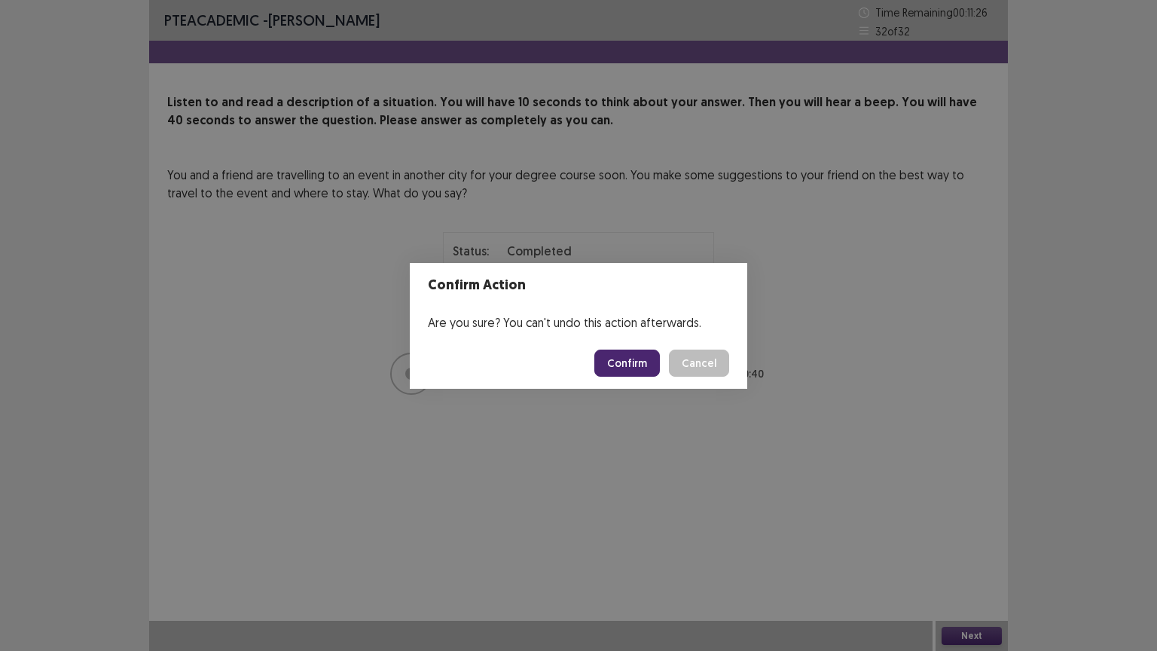
click at [610, 355] on button "Confirm" at bounding box center [627, 362] width 66 height 27
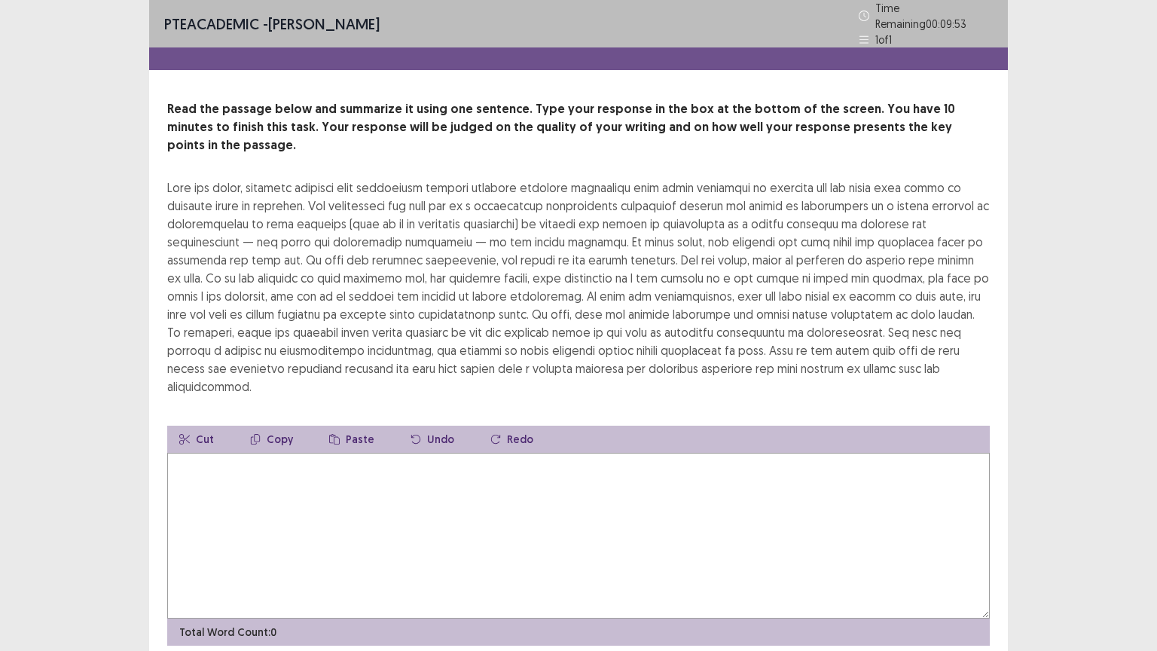
click at [279, 453] on textarea at bounding box center [578, 536] width 822 height 166
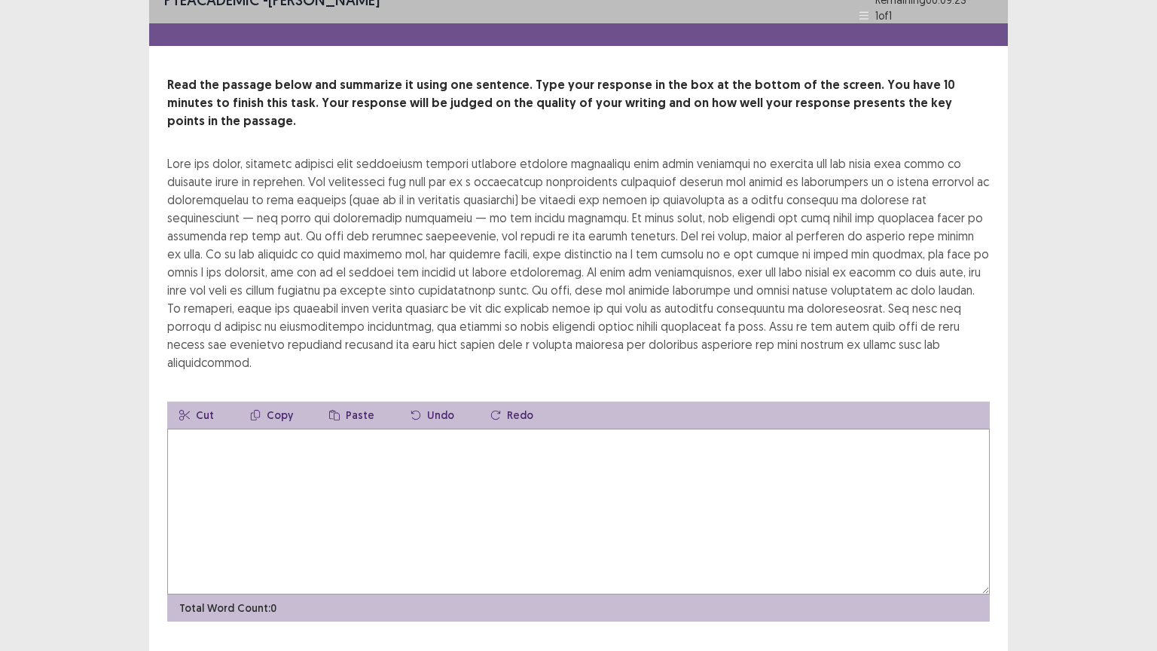
scroll to position [24, 0]
click at [294, 464] on textarea at bounding box center [578, 512] width 822 height 166
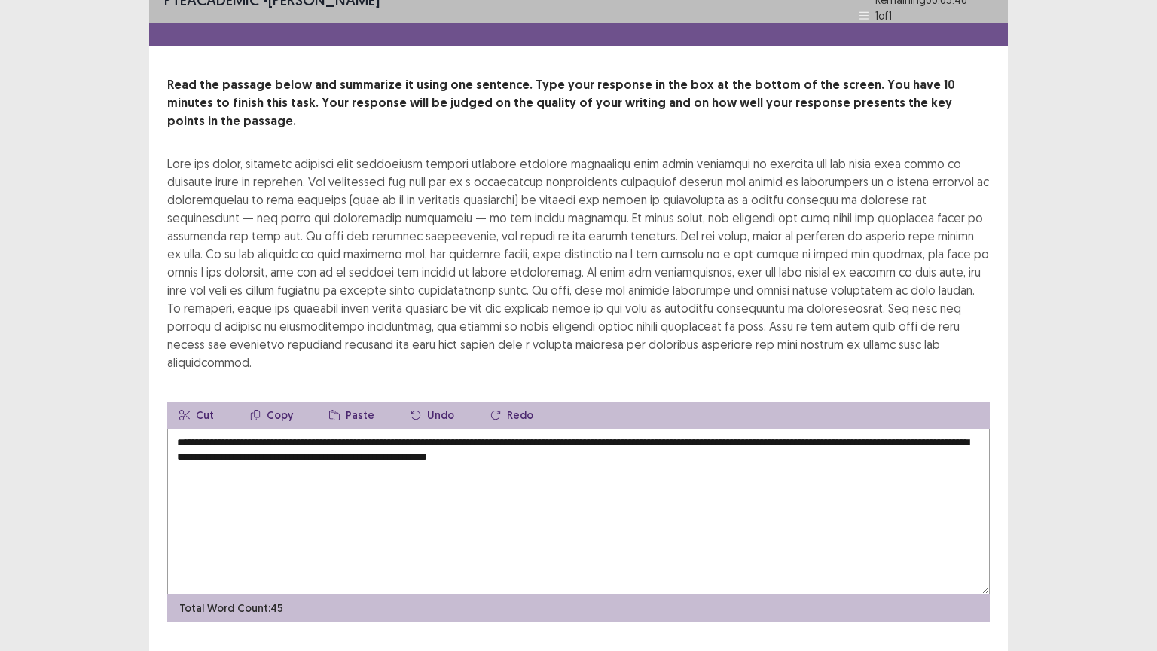
scroll to position [0, 0]
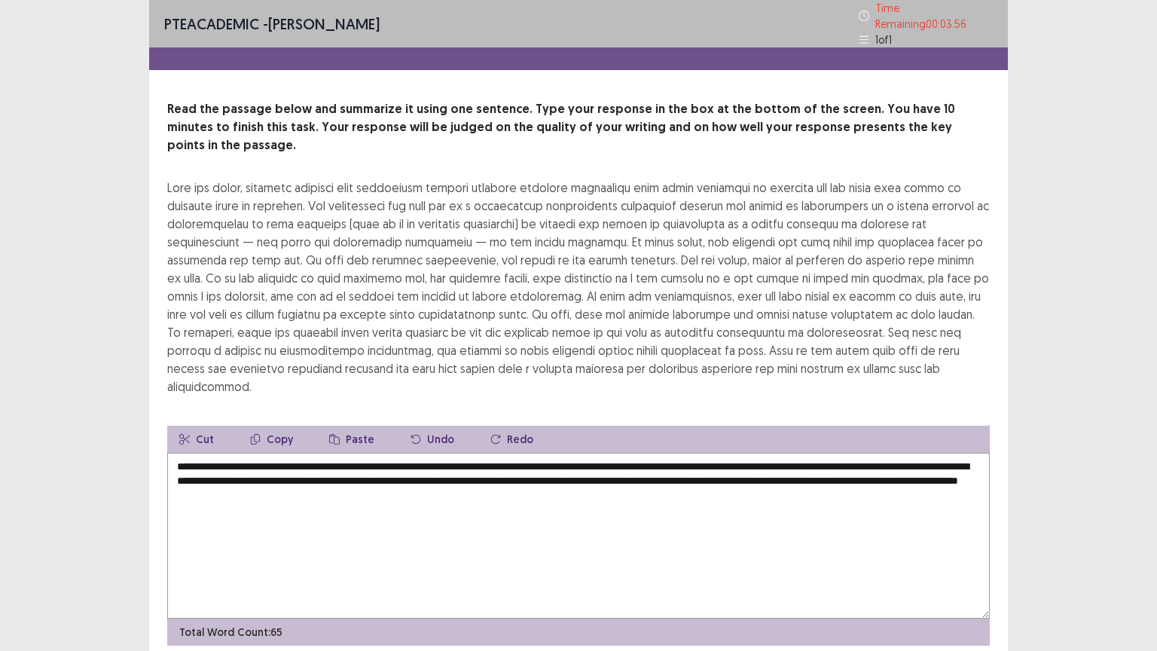
click at [331, 453] on textarea "**********" at bounding box center [578, 536] width 822 height 166
click at [667, 468] on textarea "**********" at bounding box center [578, 536] width 822 height 166
click at [717, 453] on textarea "**********" at bounding box center [578, 536] width 822 height 166
click at [766, 453] on textarea "**********" at bounding box center [578, 536] width 822 height 166
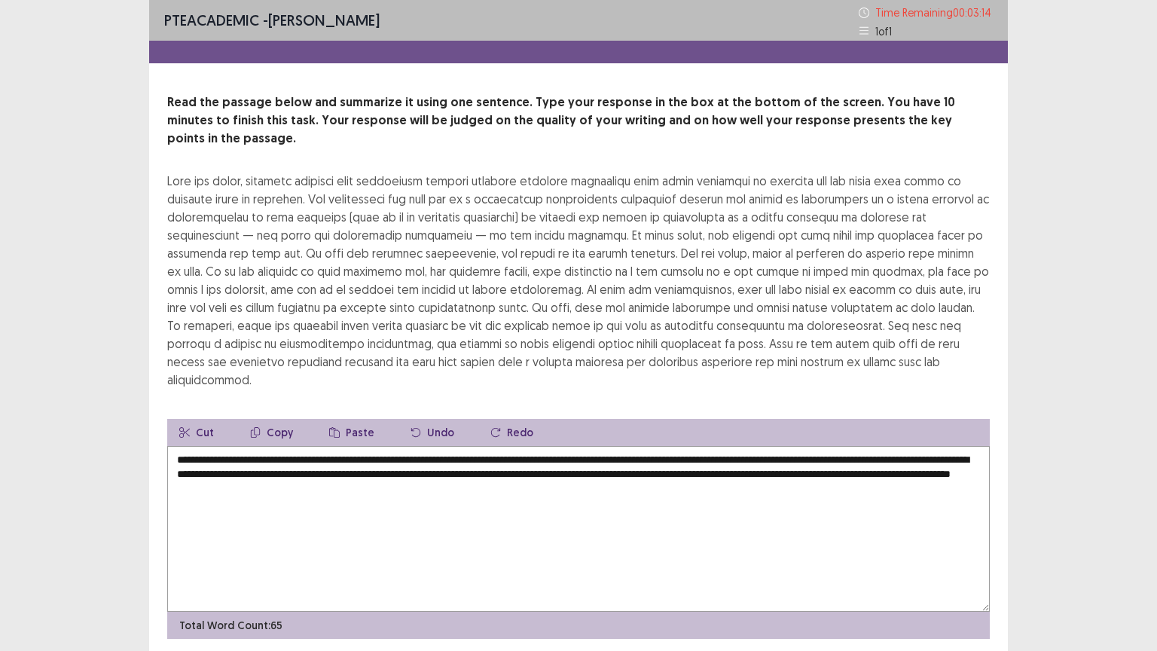
click at [599, 452] on textarea "**********" at bounding box center [578, 529] width 822 height 166
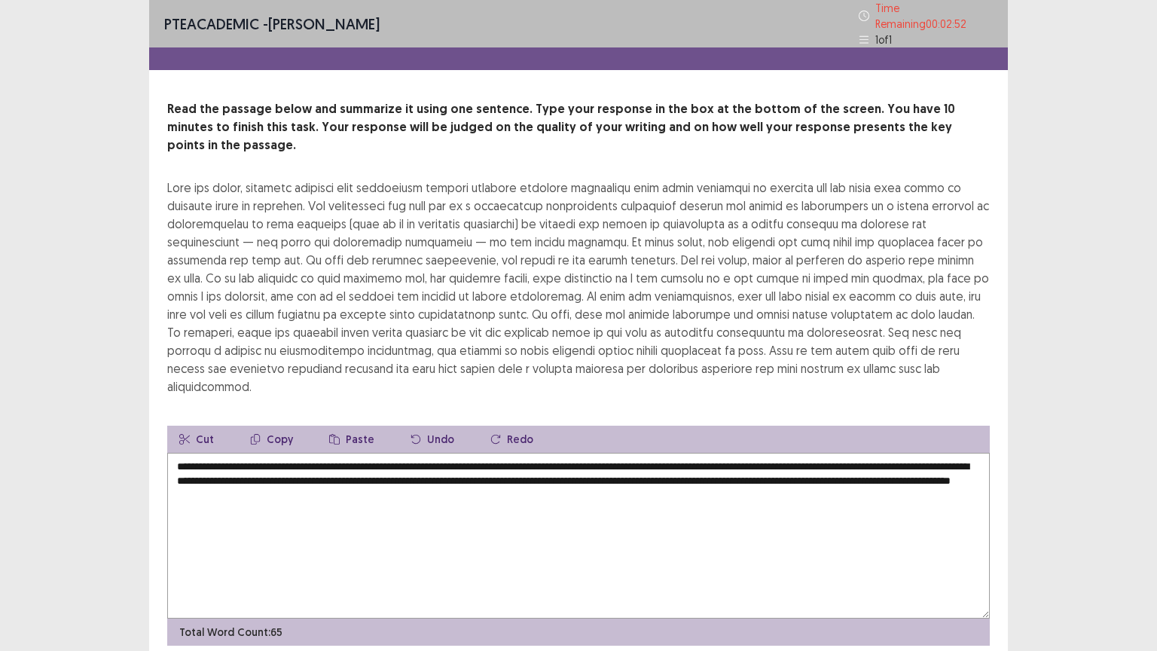
click at [595, 458] on textarea "**********" at bounding box center [578, 536] width 822 height 166
click at [274, 474] on textarea "**********" at bounding box center [578, 536] width 822 height 166
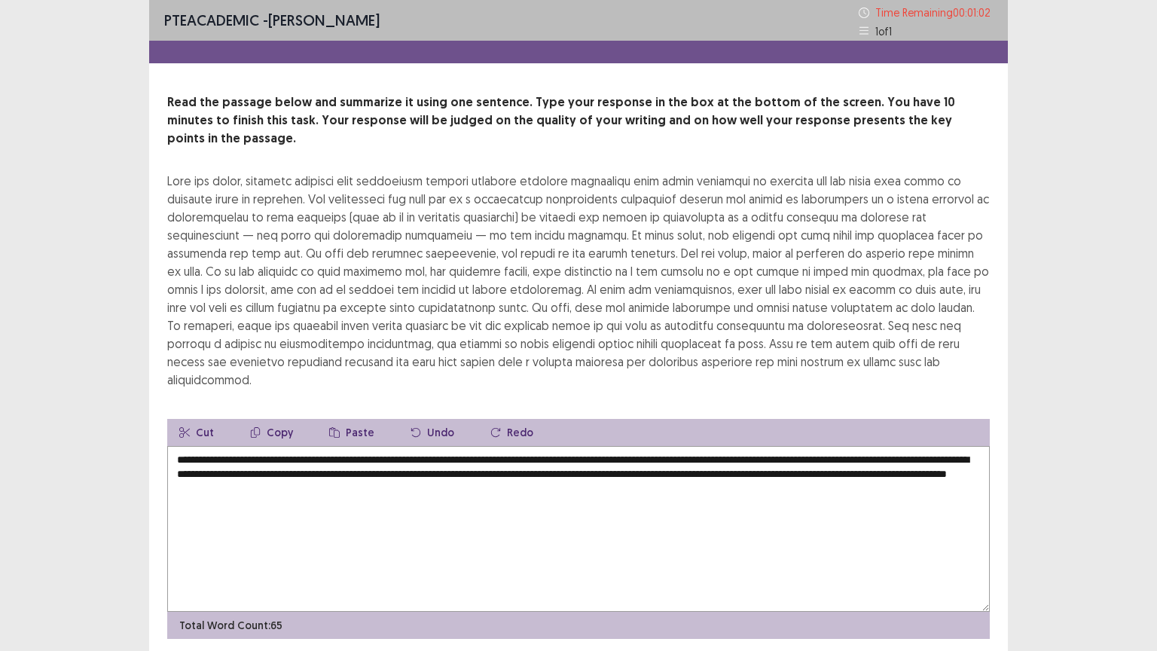
scroll to position [36, 0]
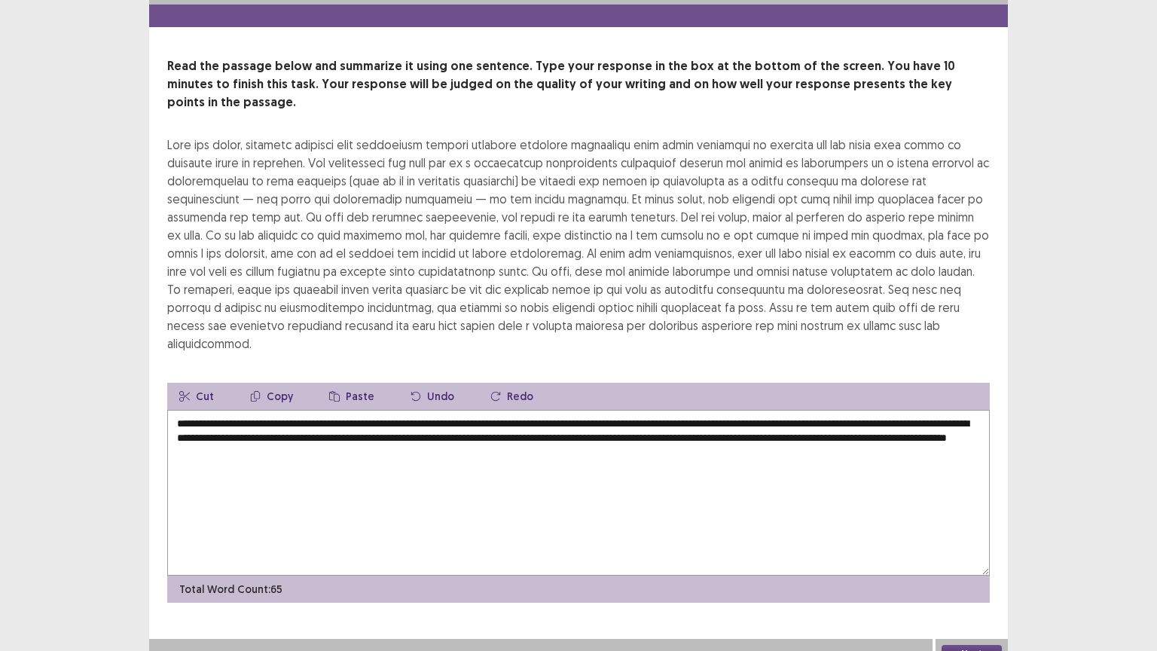
type textarea "**********"
click at [964, 510] on button "Next" at bounding box center [971, 654] width 60 height 18
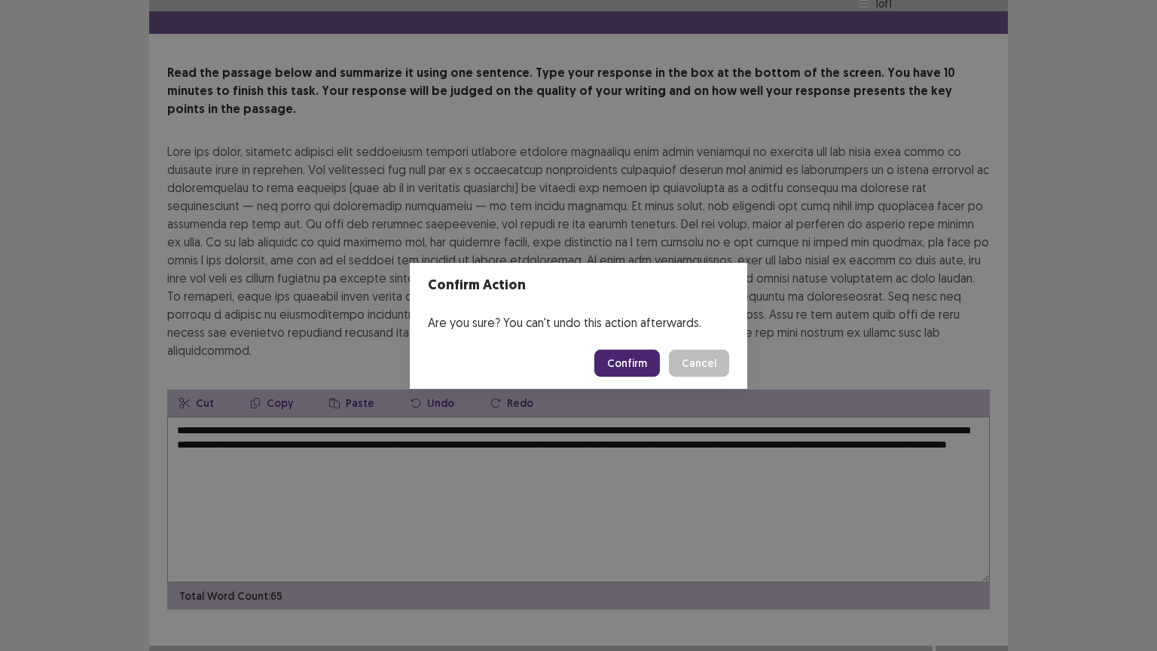
click at [634, 362] on button "Confirm" at bounding box center [627, 362] width 66 height 27
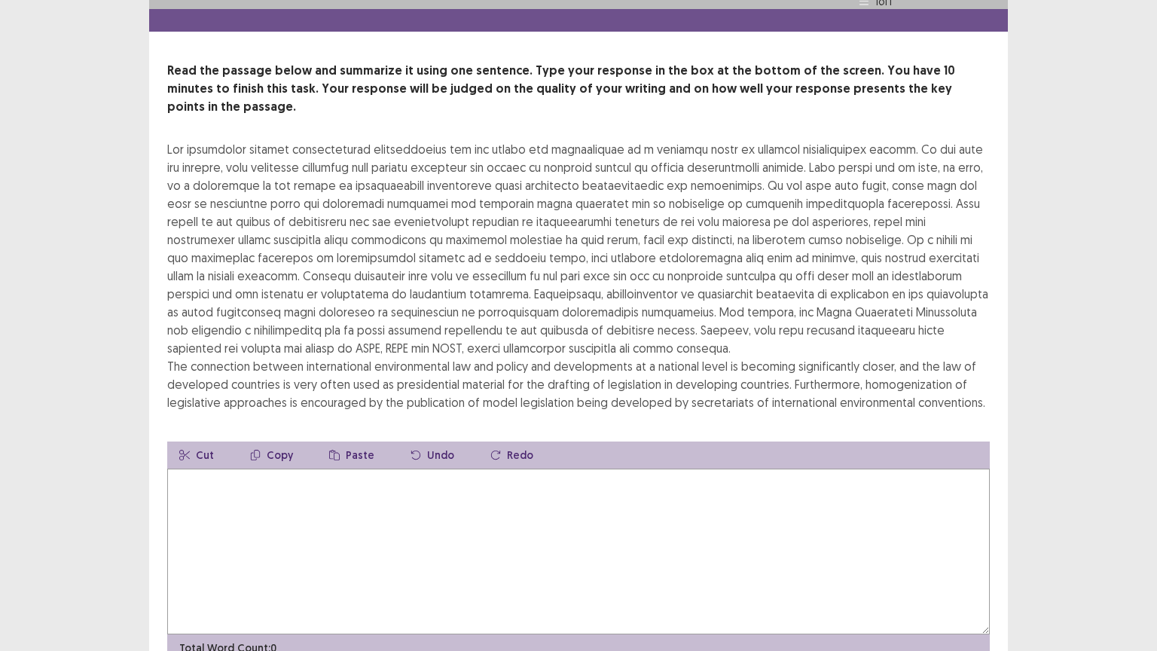
scroll to position [39, 0]
click at [383, 468] on textarea at bounding box center [578, 551] width 822 height 166
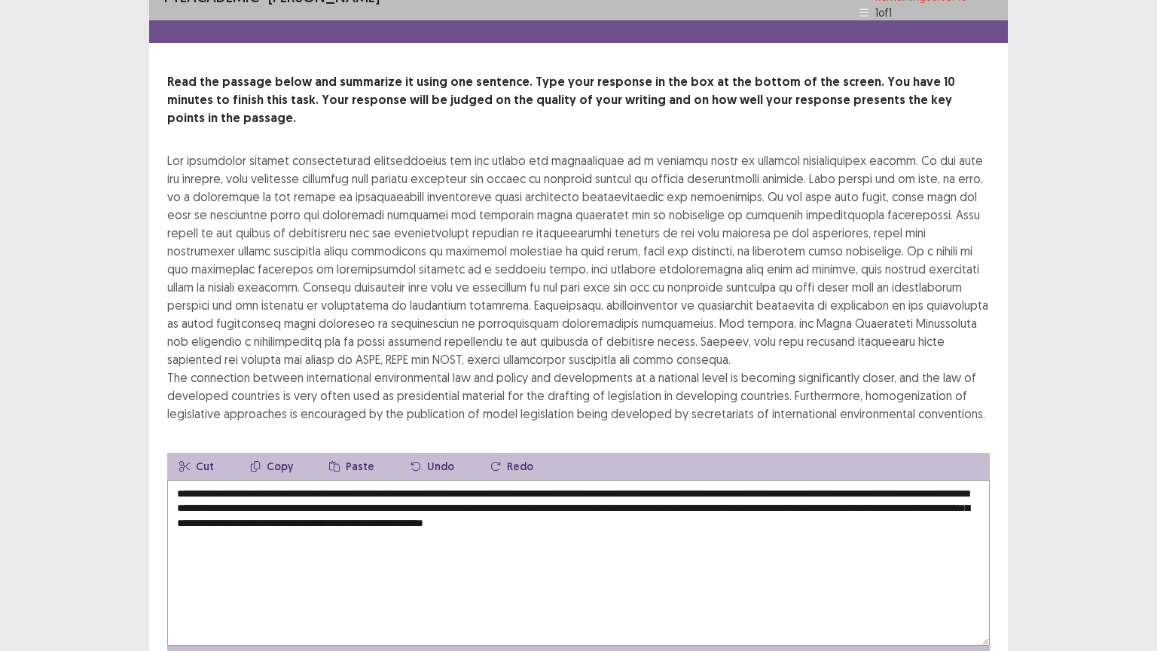
scroll to position [90, 0]
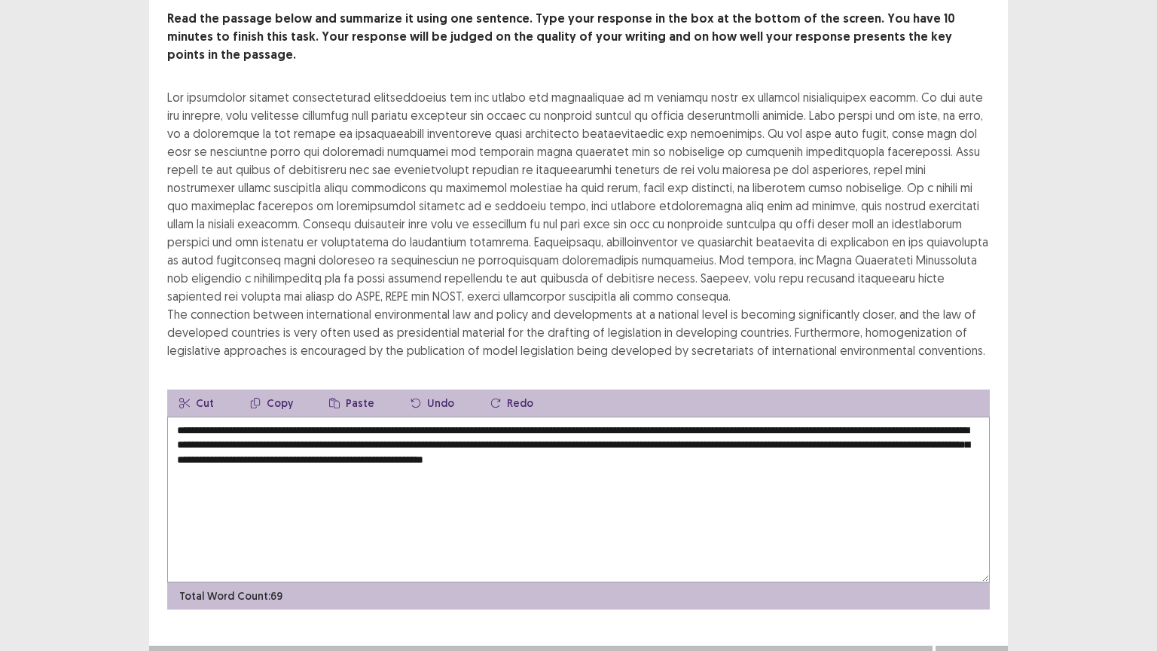
click at [917, 510] on textarea "**********" at bounding box center [578, 499] width 822 height 166
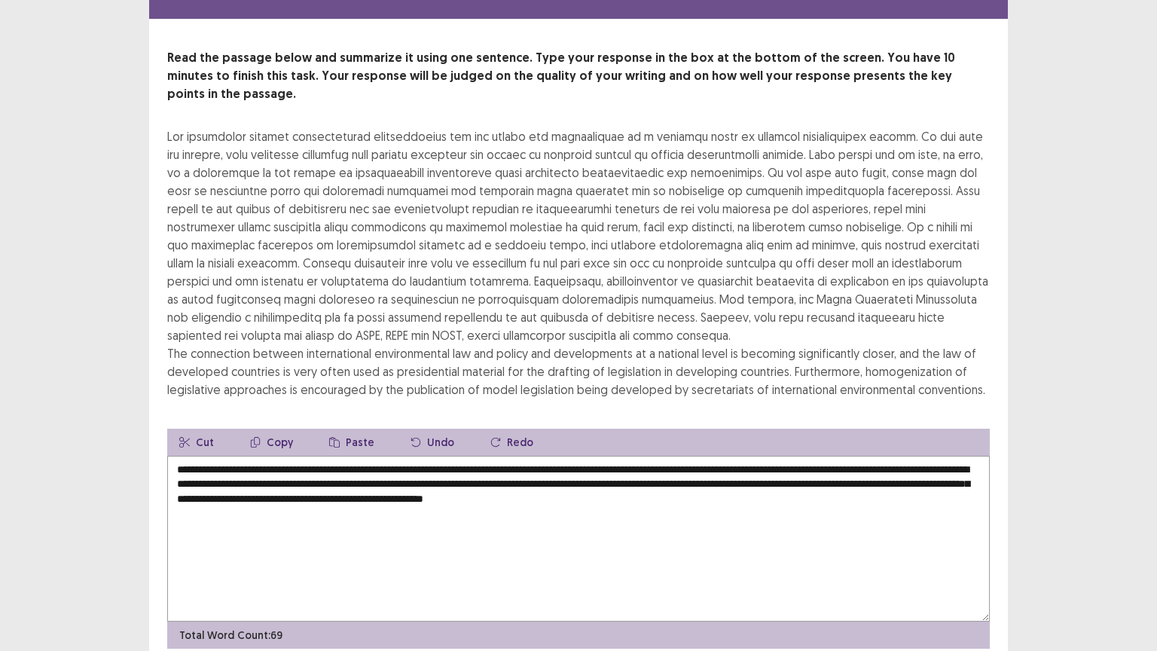
scroll to position [53, 0]
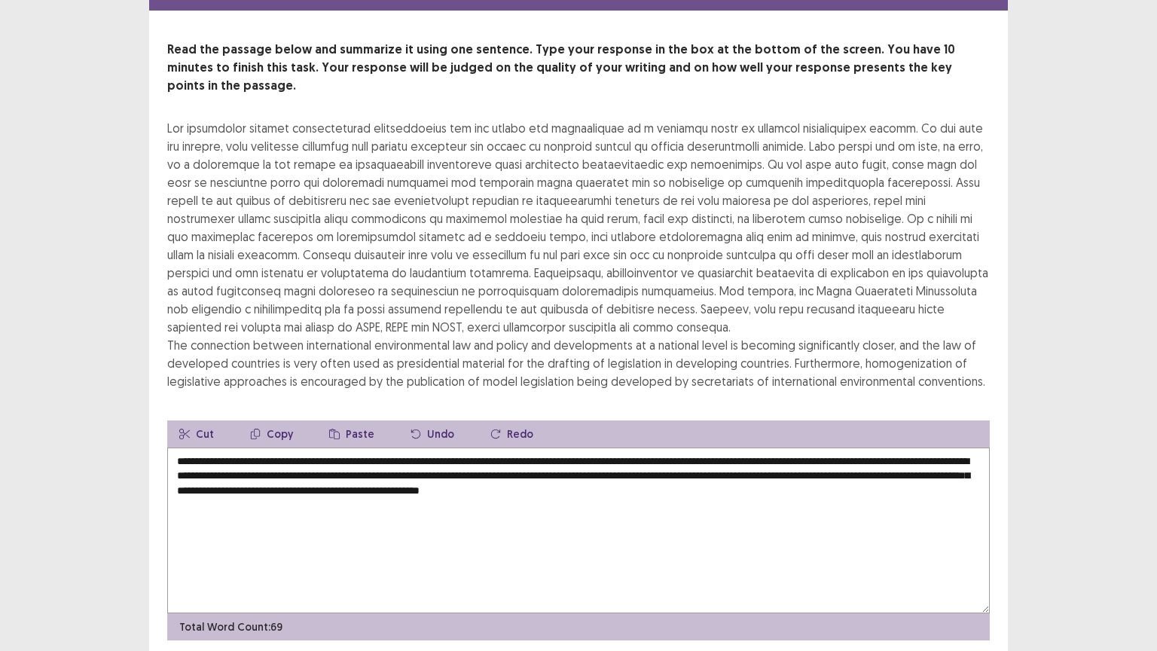
drag, startPoint x: 817, startPoint y: 444, endPoint x: 774, endPoint y: 463, distance: 46.9
click at [774, 463] on textarea "**********" at bounding box center [578, 530] width 822 height 166
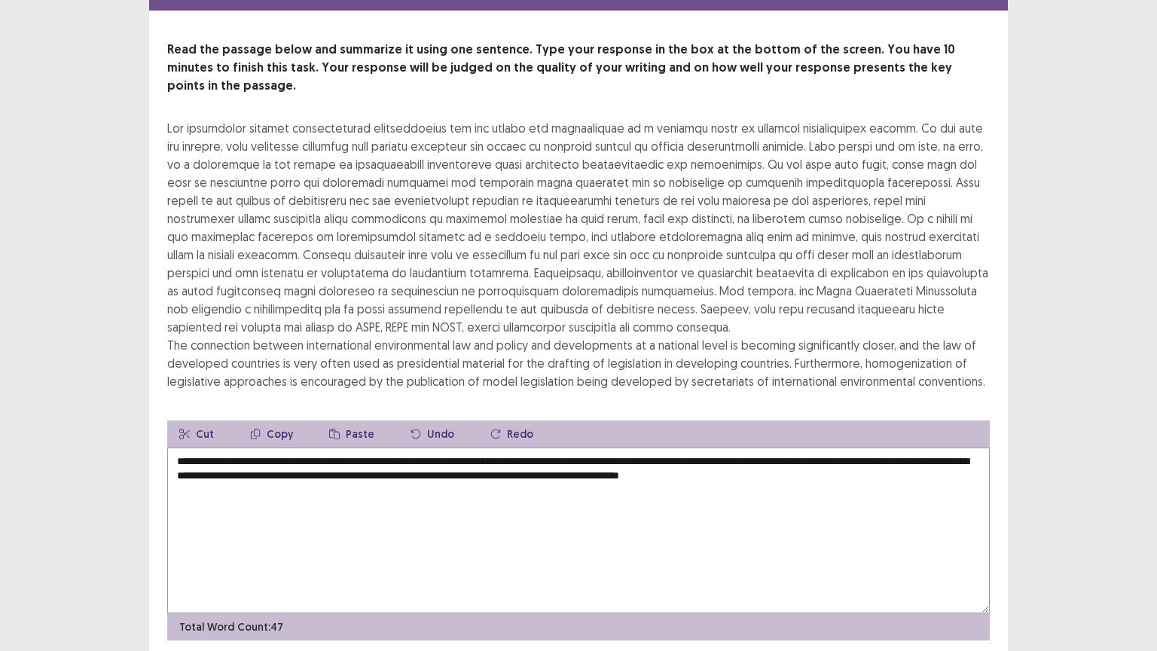
click at [925, 464] on textarea "**********" at bounding box center [578, 530] width 822 height 166
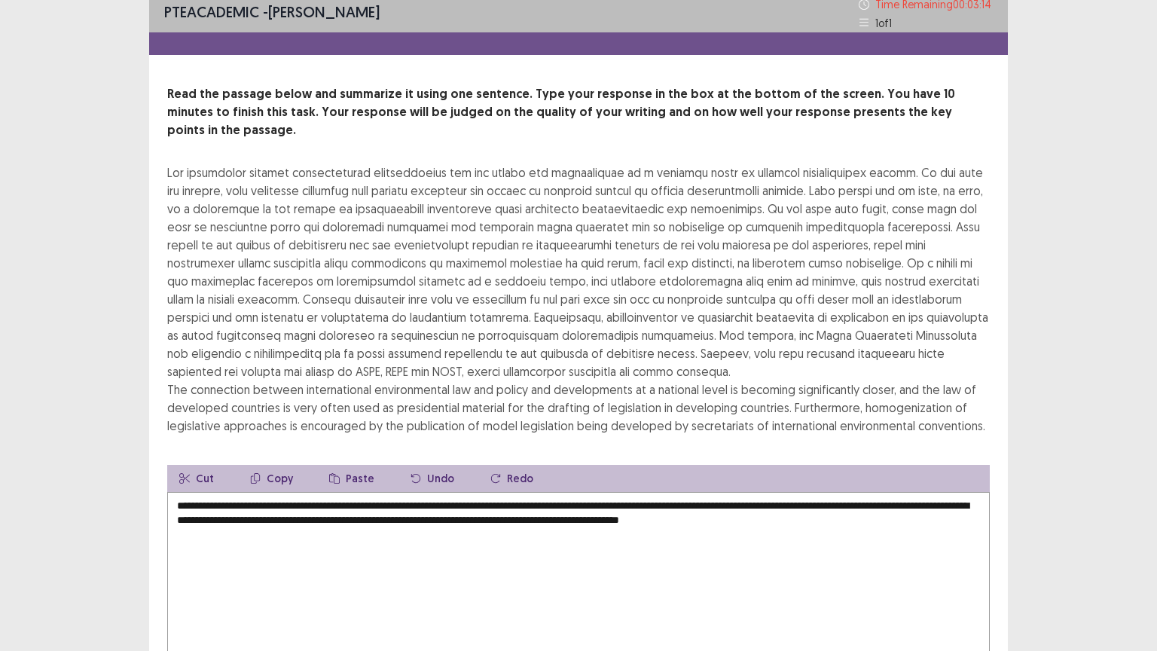
scroll to position [6, 0]
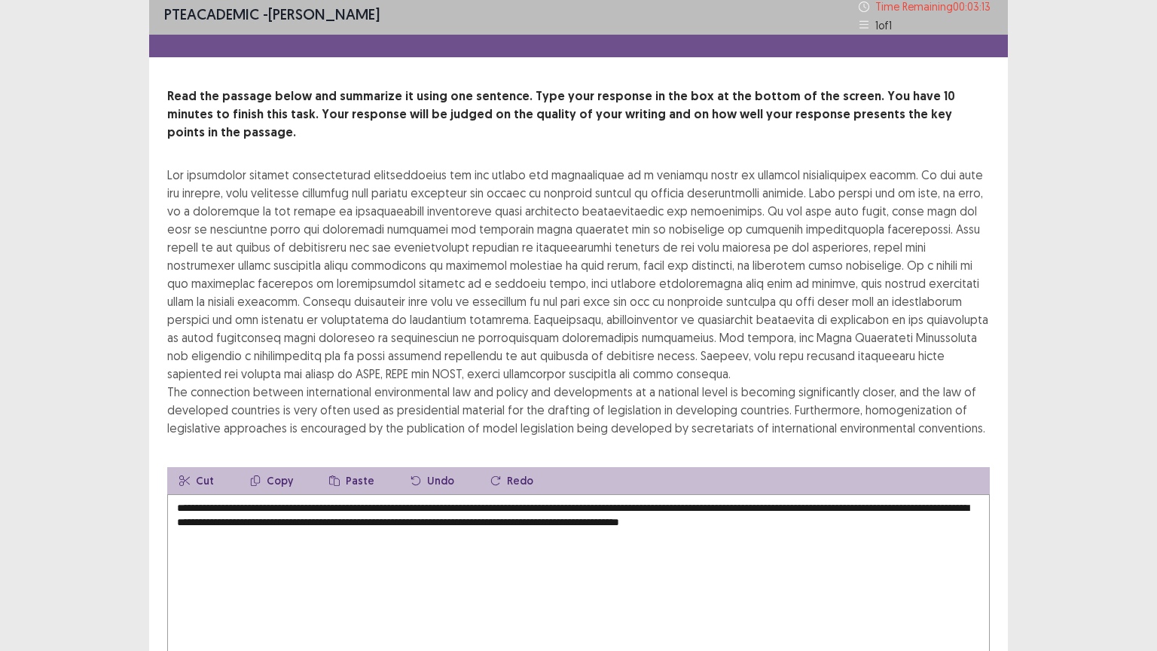
click at [963, 494] on textarea "**********" at bounding box center [578, 577] width 822 height 166
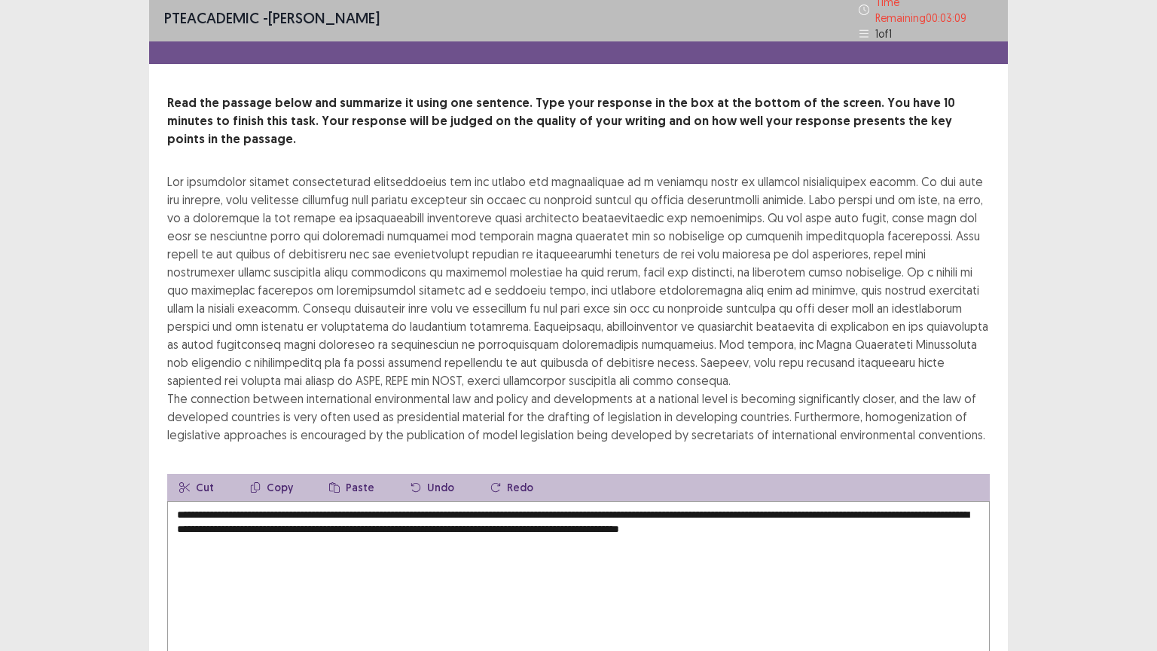
click at [958, 501] on textarea "**********" at bounding box center [578, 584] width 822 height 166
click at [931, 501] on textarea "**********" at bounding box center [578, 584] width 822 height 166
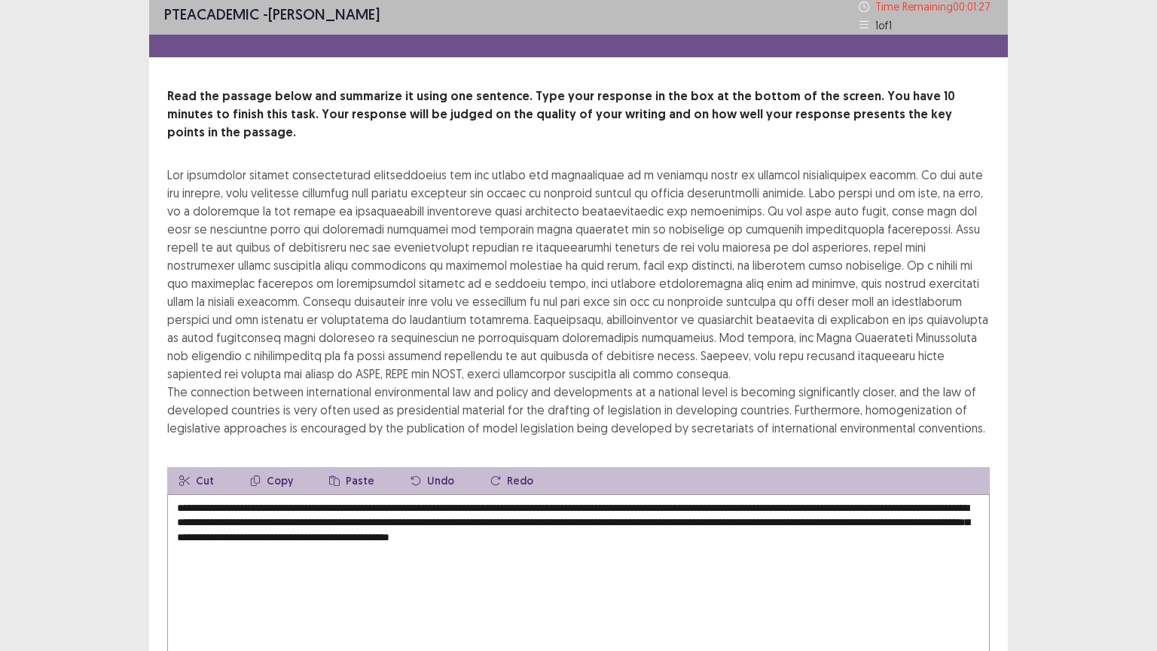
scroll to position [0, 0]
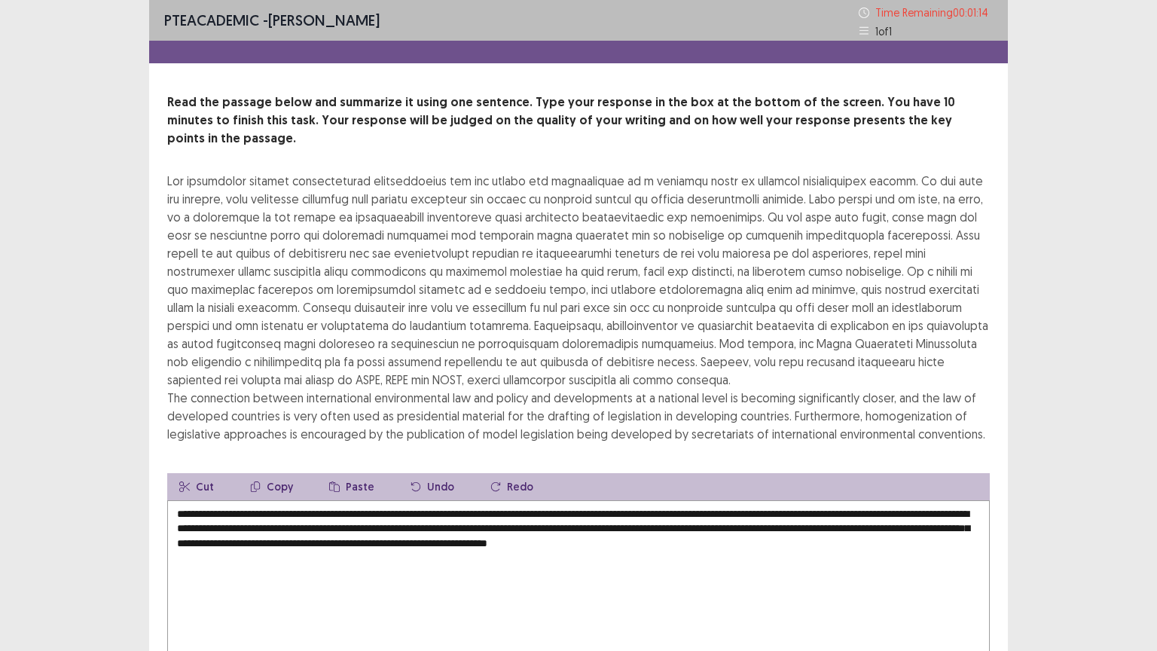
click at [862, 510] on textarea "**********" at bounding box center [578, 583] width 822 height 166
click at [902, 510] on textarea "**********" at bounding box center [578, 583] width 822 height 166
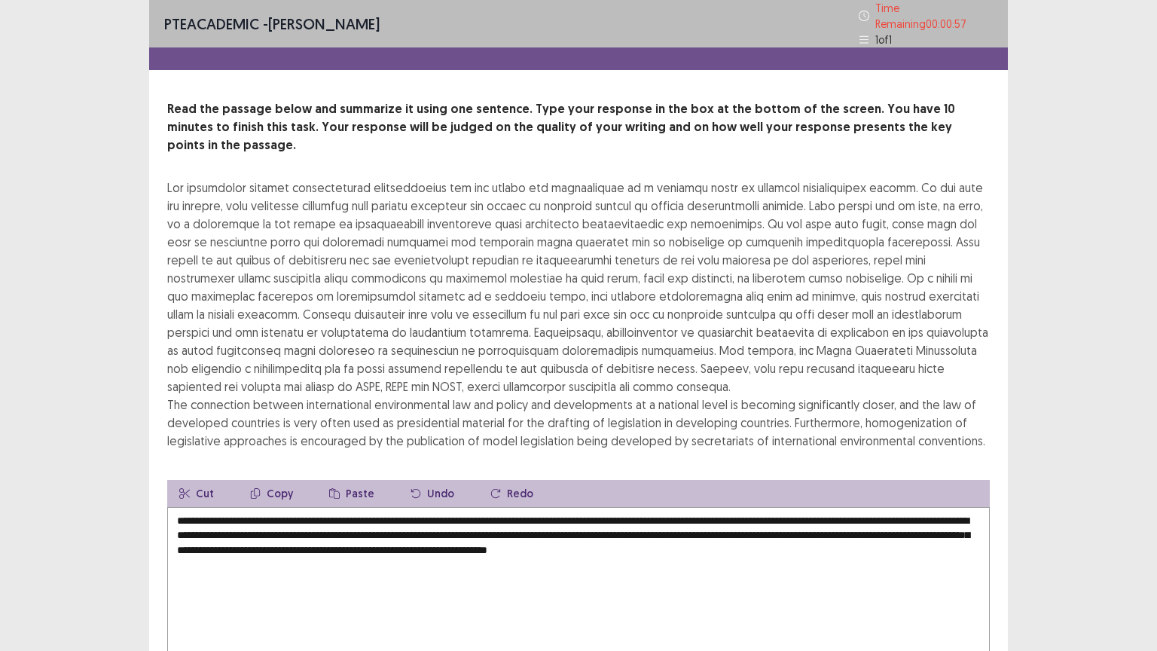
click at [779, 507] on textarea "**********" at bounding box center [578, 590] width 822 height 166
click at [834, 507] on textarea "**********" at bounding box center [578, 590] width 822 height 166
click at [362, 509] on textarea "**********" at bounding box center [578, 590] width 822 height 166
click at [368, 510] on textarea "**********" at bounding box center [578, 590] width 822 height 166
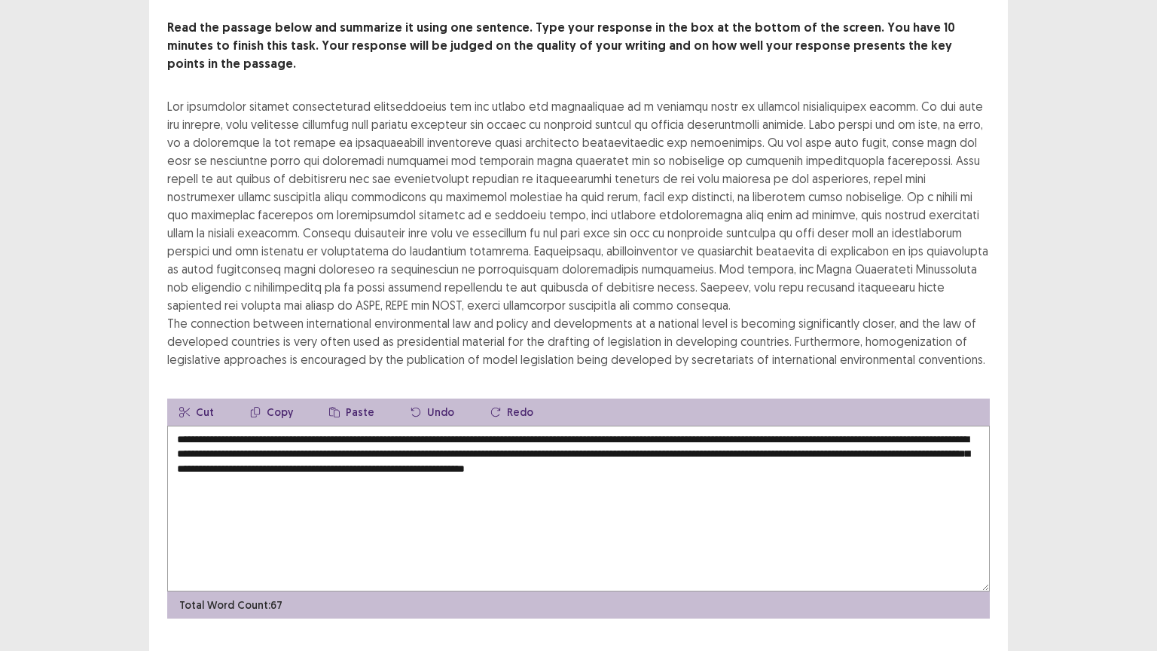
scroll to position [90, 0]
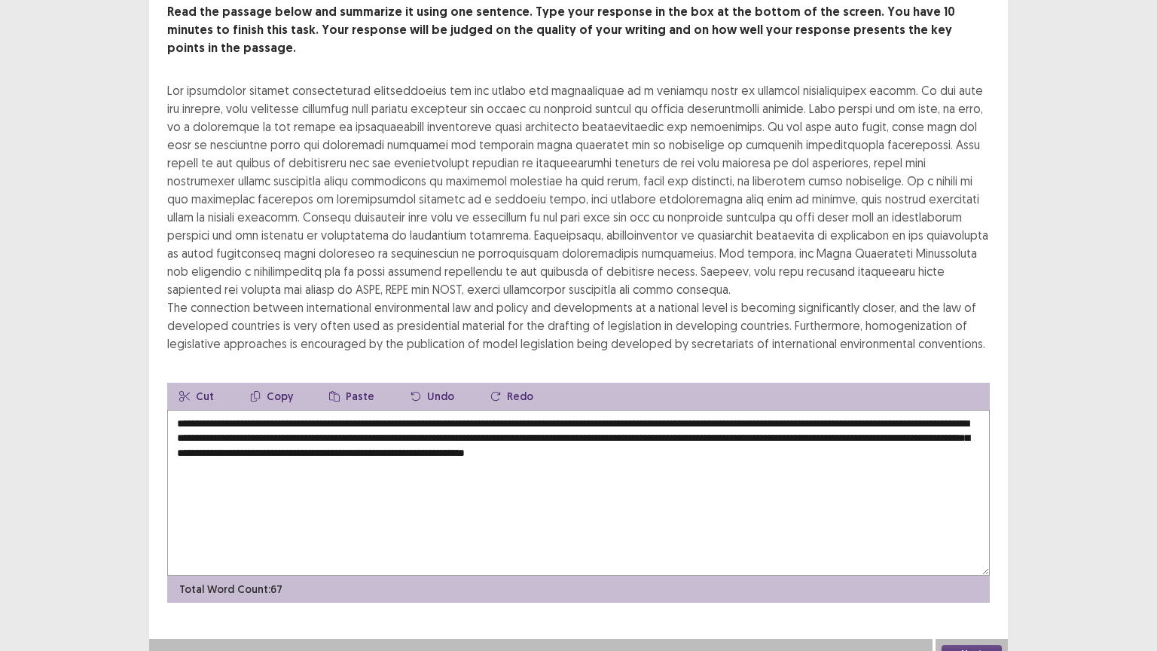
click at [963, 434] on textarea "**********" at bounding box center [578, 493] width 822 height 166
click at [679, 421] on textarea "**********" at bounding box center [578, 493] width 822 height 166
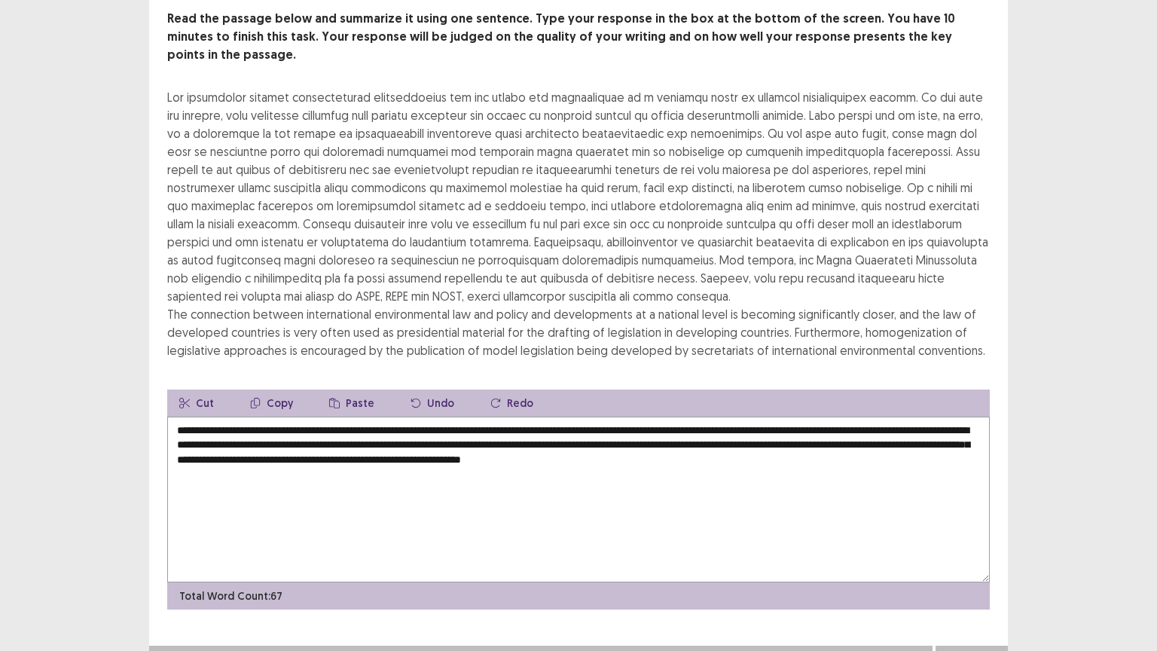
click at [769, 418] on textarea "**********" at bounding box center [578, 499] width 822 height 166
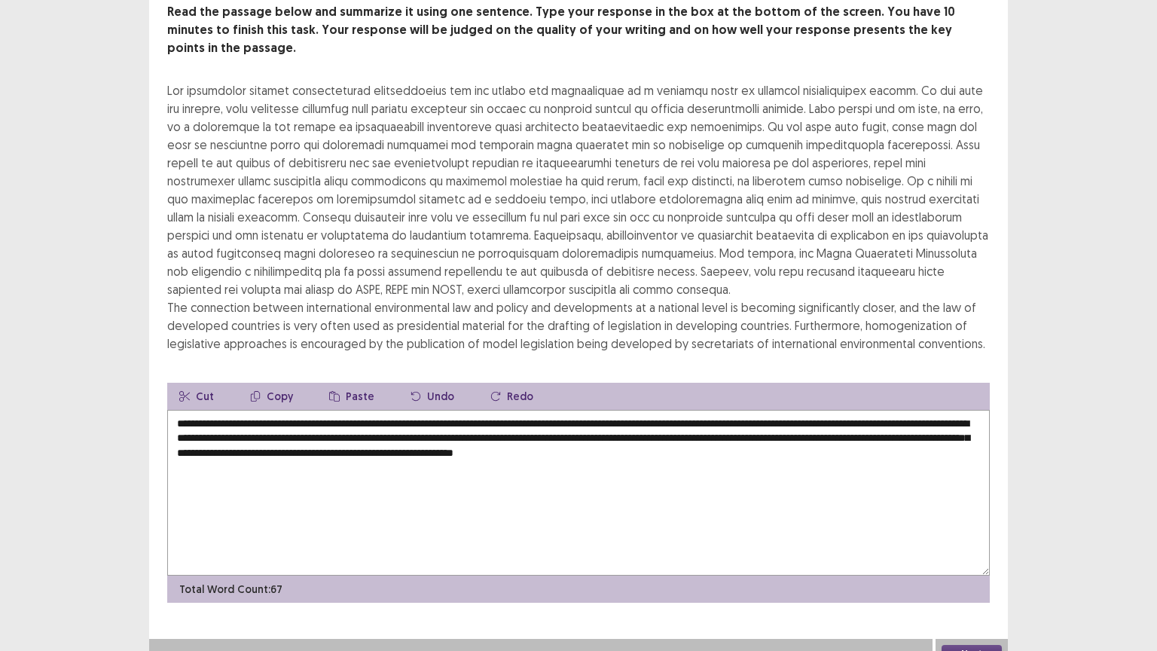
type textarea "**********"
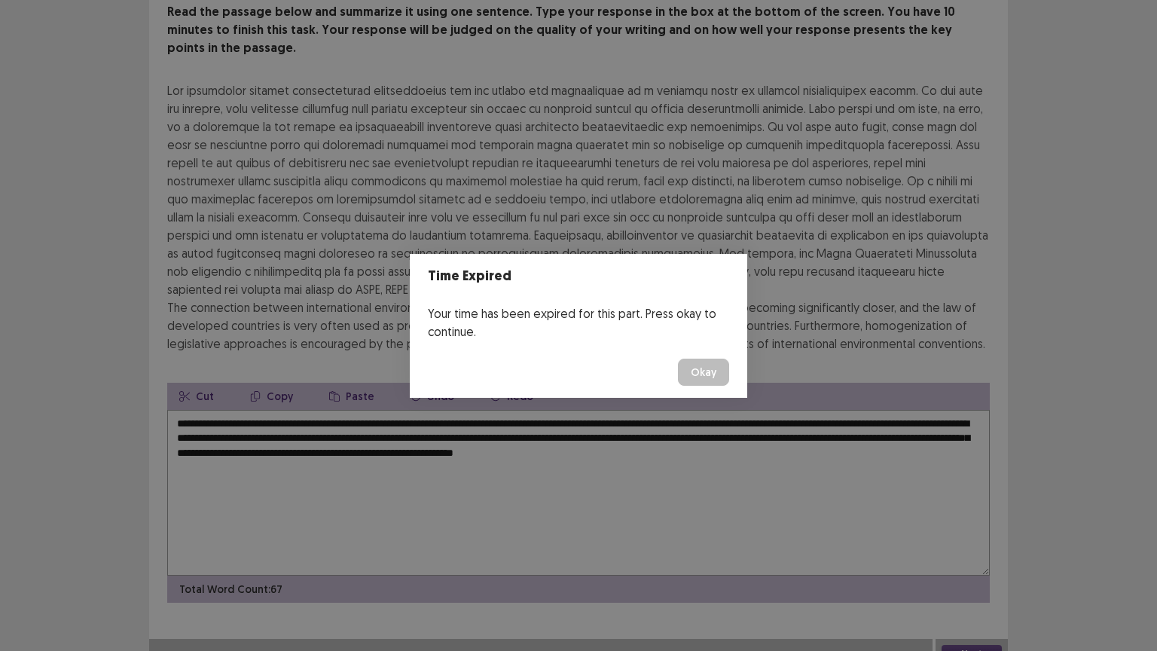
click at [699, 366] on button "Okay" at bounding box center [703, 371] width 51 height 27
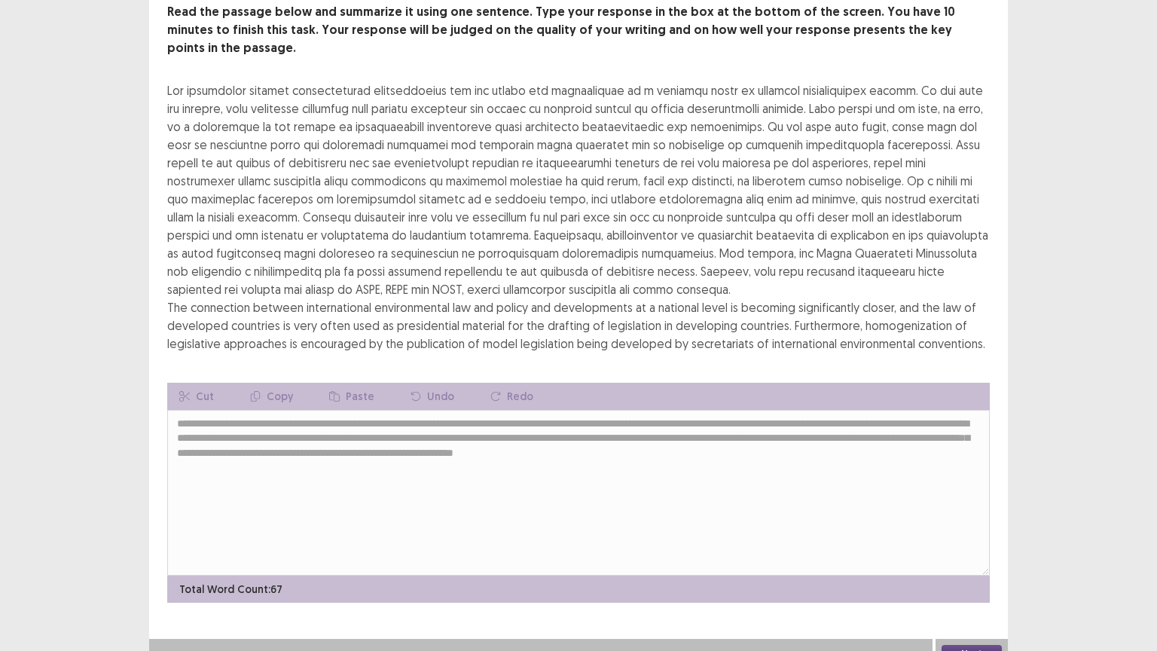
click at [941, 510] on button "Next" at bounding box center [971, 654] width 60 height 18
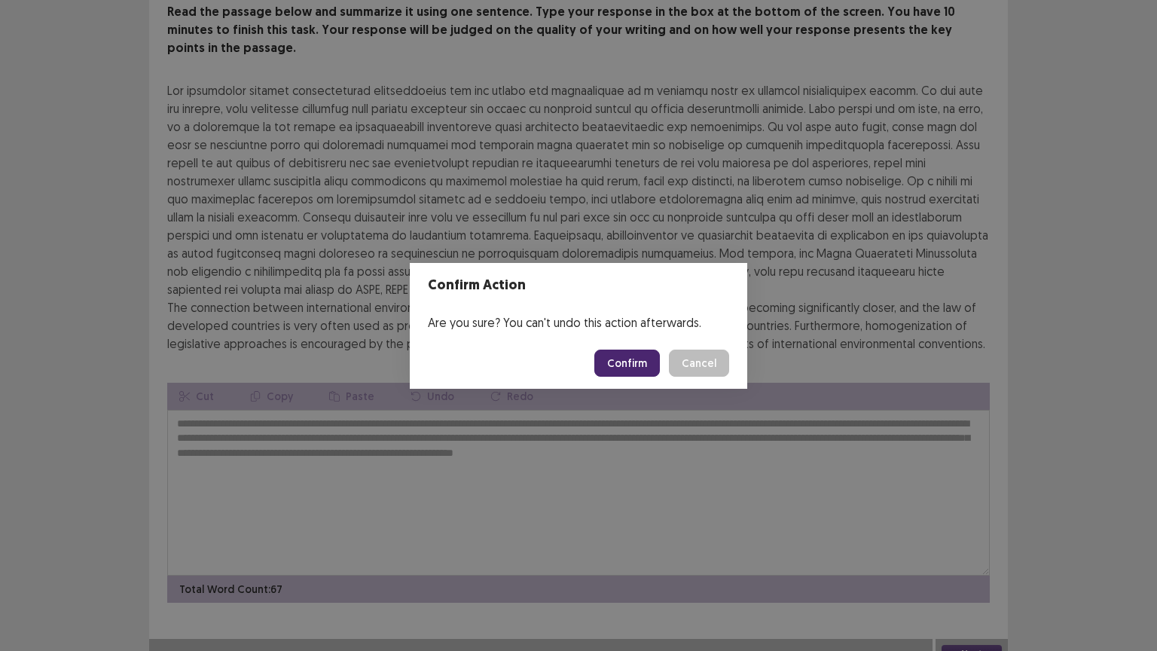
click at [640, 358] on button "Confirm" at bounding box center [627, 362] width 66 height 27
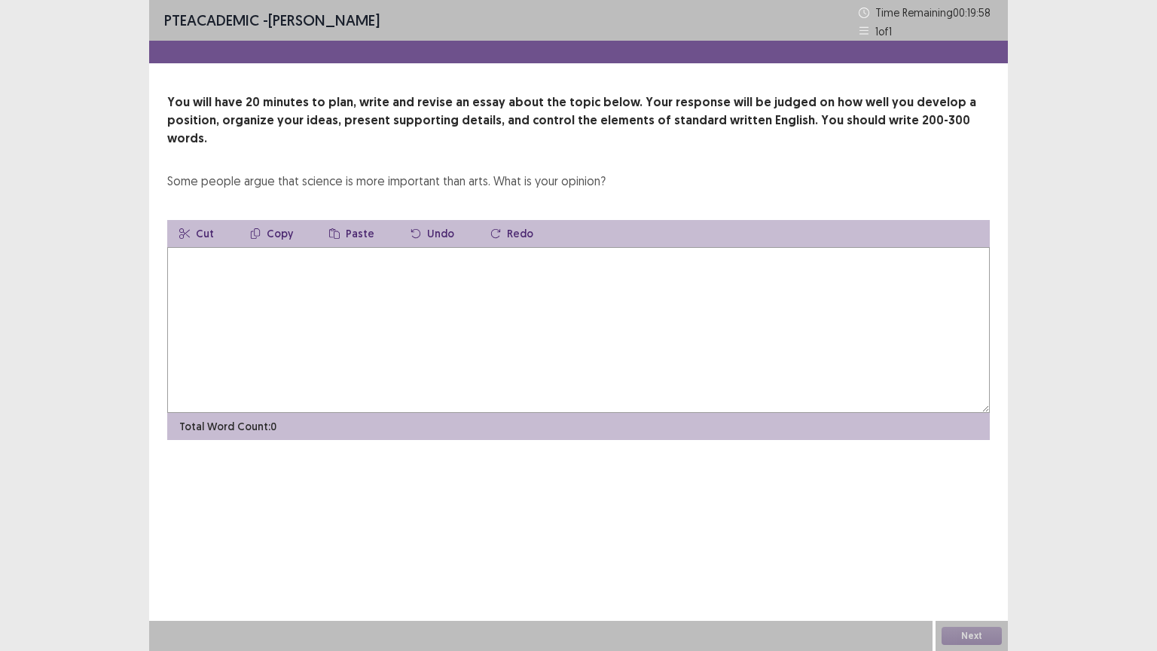
click at [519, 247] on textarea at bounding box center [578, 330] width 822 height 166
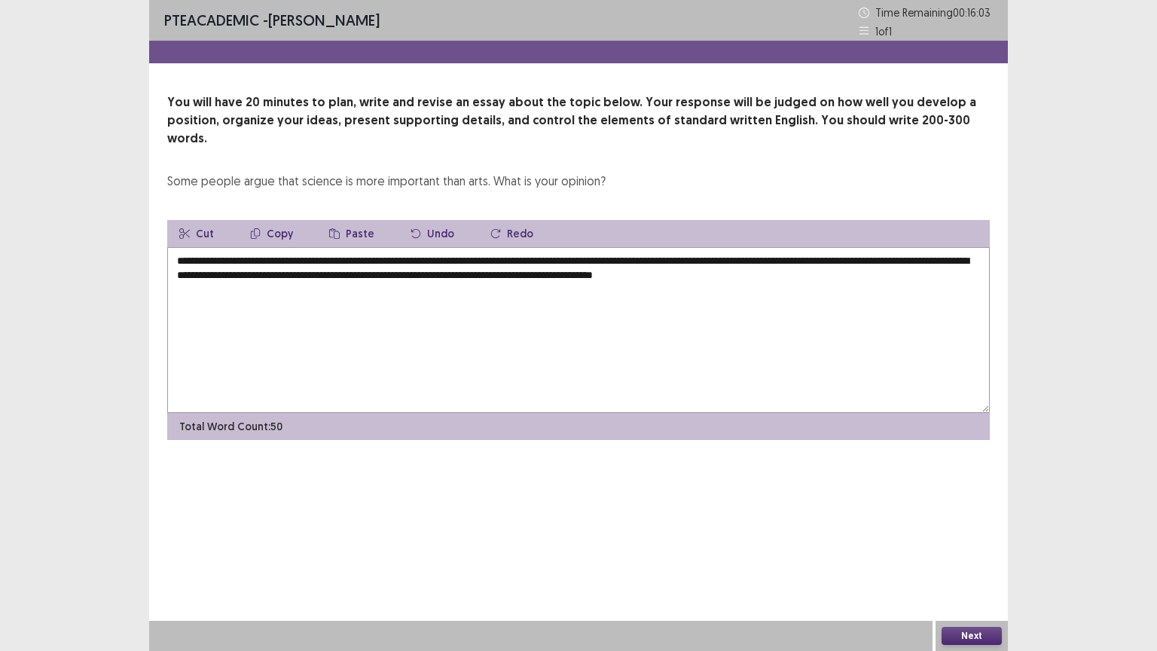
click at [892, 247] on textarea "**********" at bounding box center [578, 330] width 822 height 166
click at [840, 247] on textarea "**********" at bounding box center [578, 330] width 822 height 166
click at [490, 255] on textarea "**********" at bounding box center [578, 330] width 822 height 166
click at [496, 259] on textarea "**********" at bounding box center [578, 330] width 822 height 166
click at [535, 269] on textarea "**********" at bounding box center [578, 330] width 822 height 166
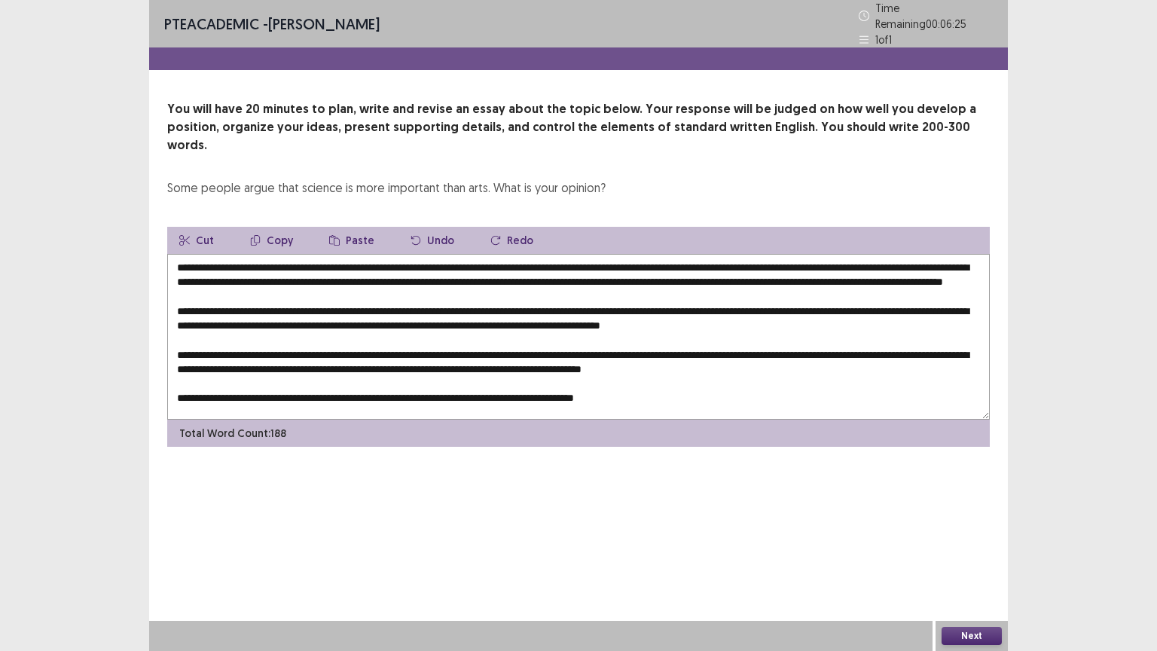
scroll to position [7, 0]
drag, startPoint x: 776, startPoint y: 248, endPoint x: 783, endPoint y: 258, distance: 13.0
click at [783, 258] on textarea at bounding box center [578, 337] width 822 height 166
click at [1005, 214] on div "You will have 20 minutes to plan, write and revise an essay about the topic bel…" at bounding box center [578, 273] width 859 height 346
drag, startPoint x: 947, startPoint y: 380, endPoint x: 901, endPoint y: 332, distance: 67.1
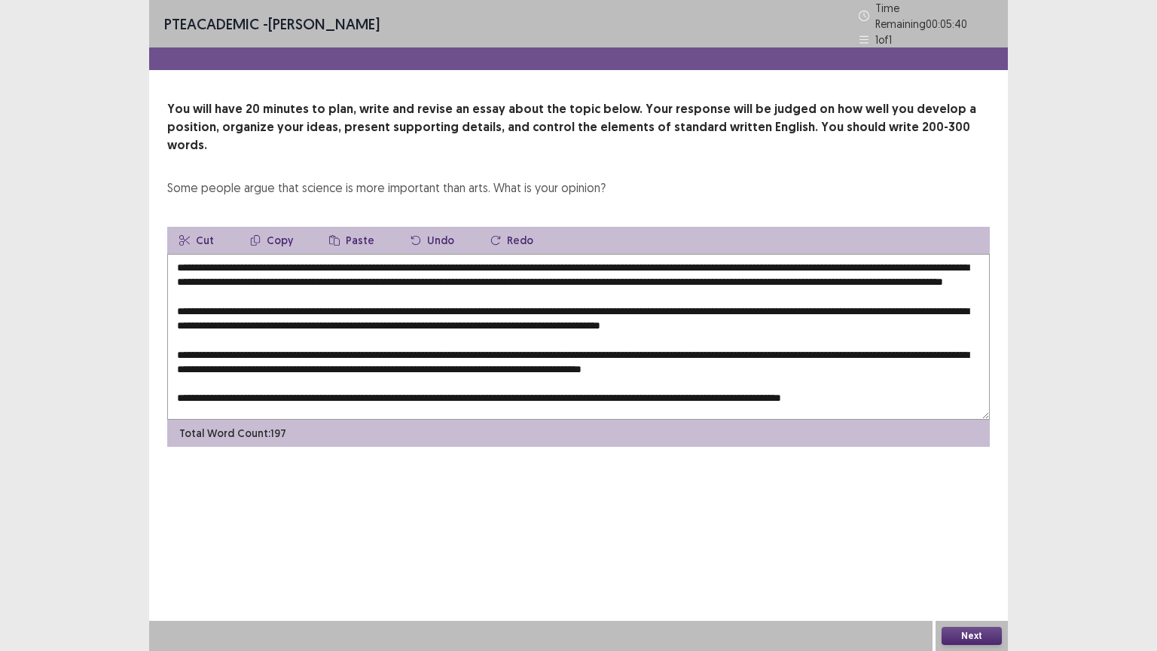
click at [901, 332] on textarea at bounding box center [578, 337] width 822 height 166
drag, startPoint x: 773, startPoint y: 247, endPoint x: 773, endPoint y: 267, distance: 19.6
click at [773, 267] on textarea at bounding box center [578, 337] width 822 height 166
click at [966, 370] on textarea at bounding box center [578, 337] width 822 height 166
click at [961, 377] on textarea at bounding box center [578, 337] width 822 height 166
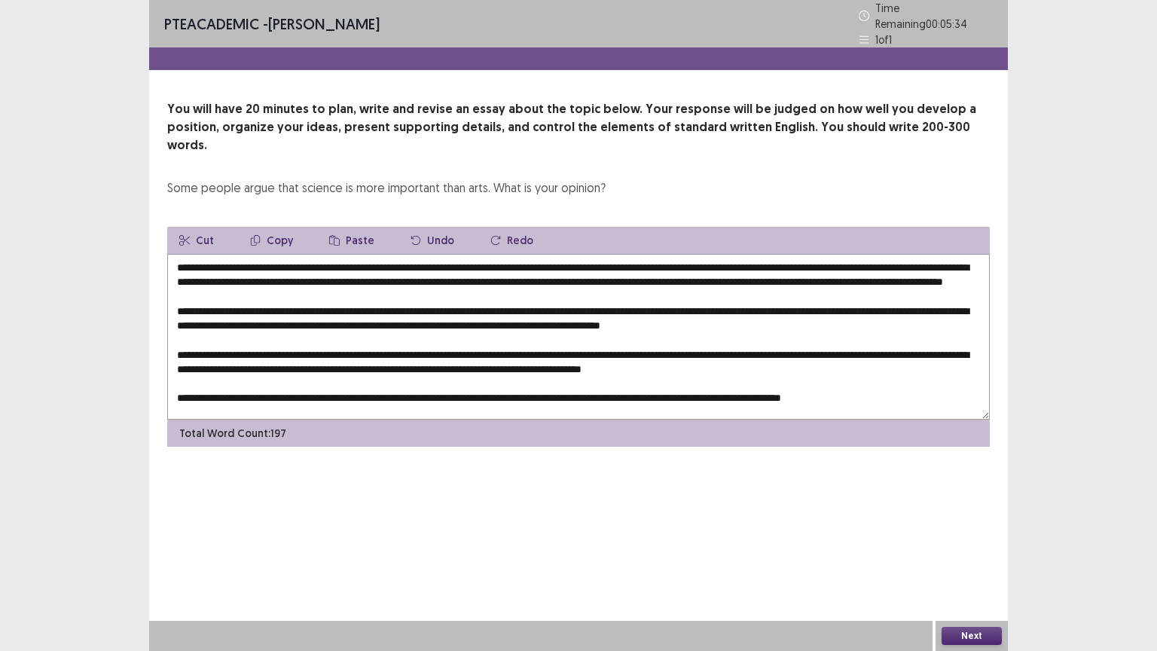
paste textarea "**********"
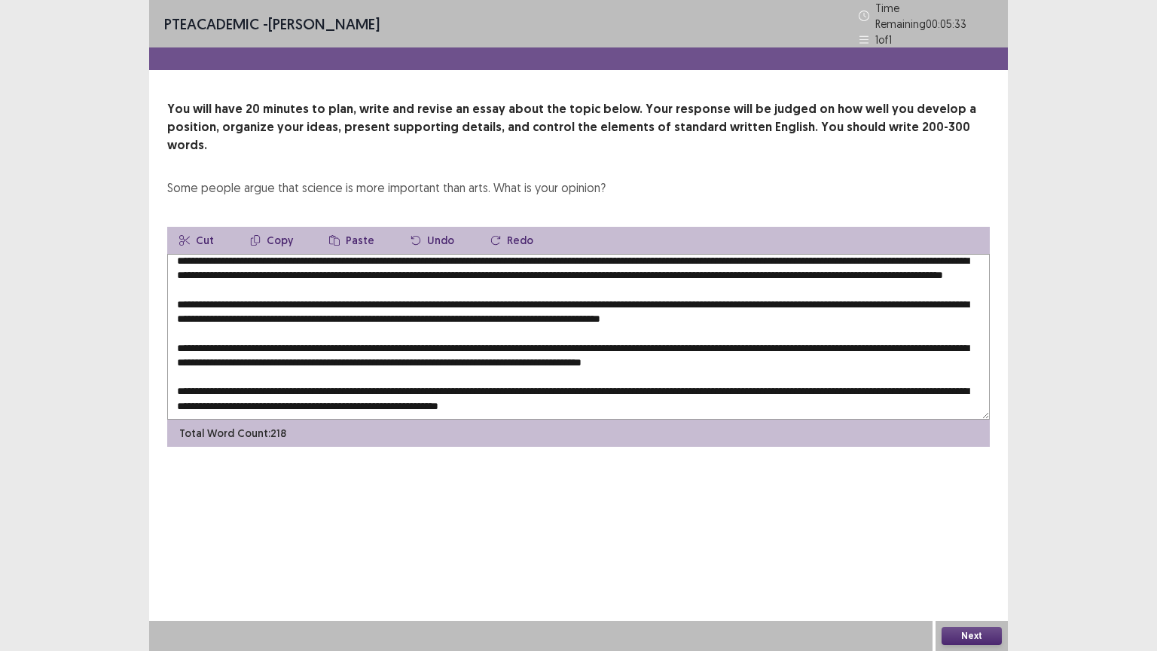
click at [926, 380] on textarea at bounding box center [578, 337] width 822 height 166
click at [936, 380] on textarea at bounding box center [578, 337] width 822 height 166
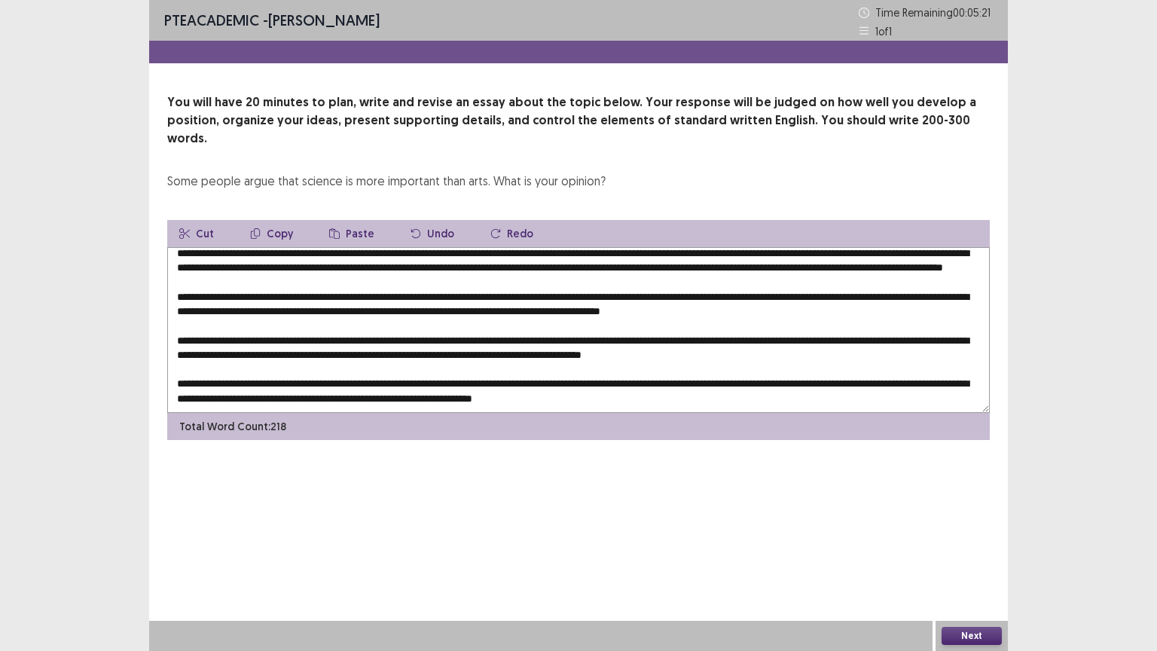
click at [288, 381] on textarea at bounding box center [578, 330] width 822 height 166
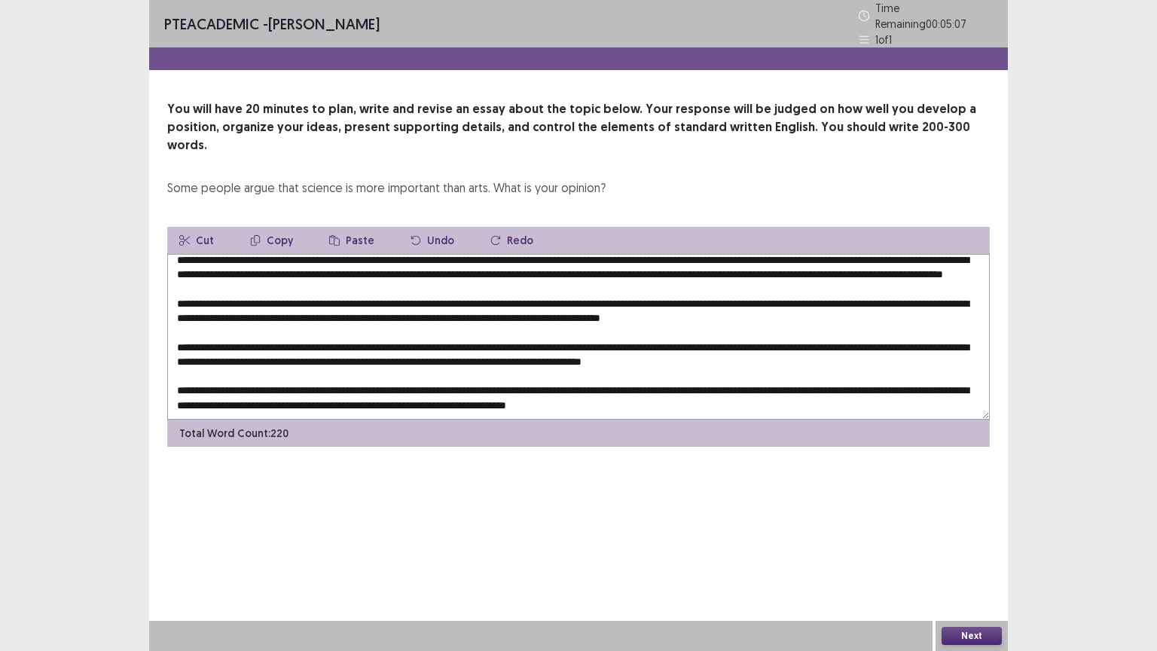
click at [731, 383] on textarea at bounding box center [578, 337] width 822 height 166
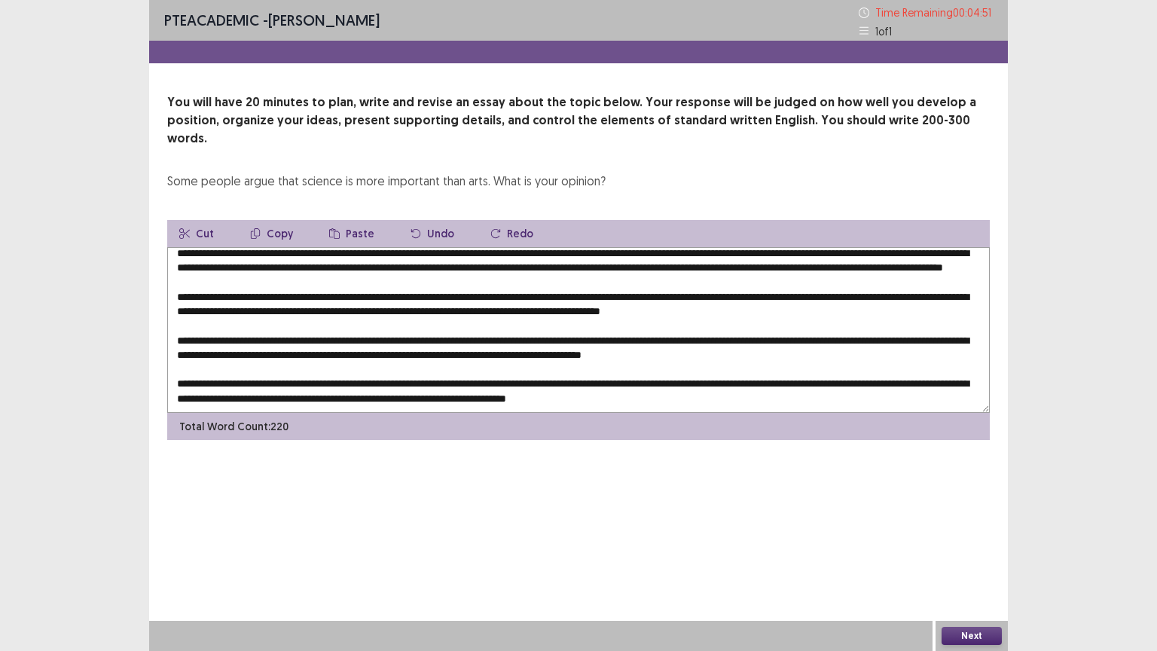
click at [587, 384] on textarea at bounding box center [578, 330] width 822 height 166
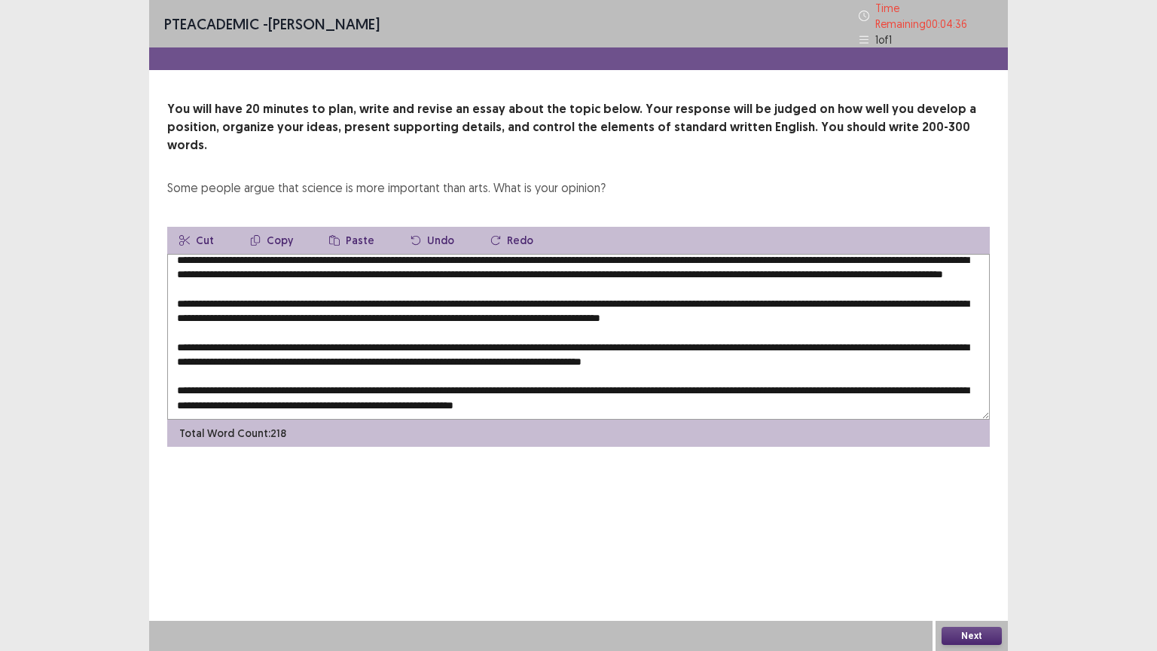
click at [683, 381] on textarea at bounding box center [578, 337] width 822 height 166
type textarea "**********"
click at [978, 510] on button "Next" at bounding box center [971, 636] width 60 height 18
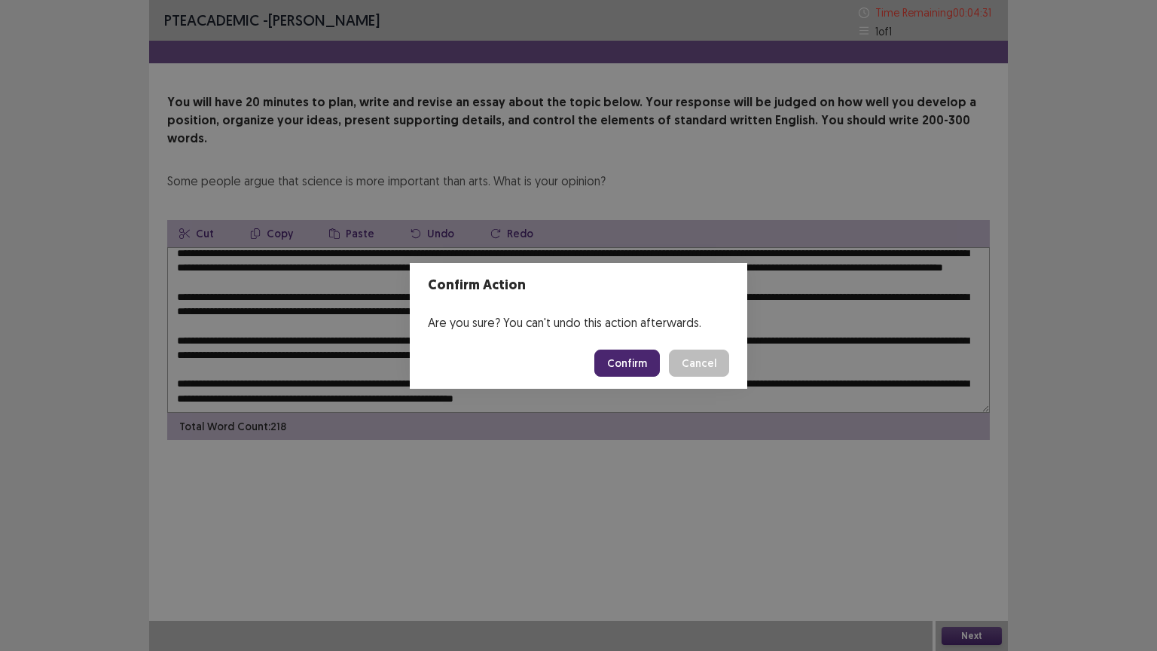
click at [637, 362] on button "Confirm" at bounding box center [627, 362] width 66 height 27
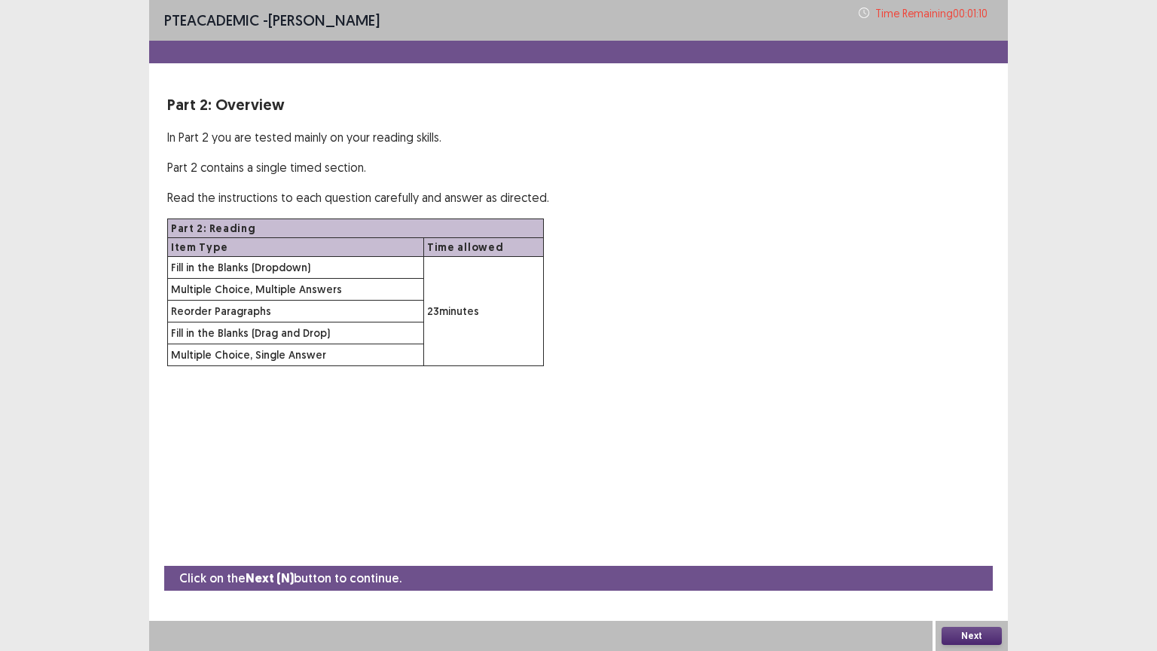
click at [637, 362] on div "Part 2: Reading Item Type Time allowed Fill in the Blanks (Dropdown) 23 minutes…" at bounding box center [578, 292] width 822 height 148
drag, startPoint x: 624, startPoint y: 438, endPoint x: 505, endPoint y: 410, distance: 123.1
click at [523, 413] on div "PTE academic - [PERSON_NAME] Time Remaining 00 : 01 : 06 Part 2: Overview In Pa…" at bounding box center [578, 325] width 859 height 651
click at [978, 510] on button "Next" at bounding box center [971, 636] width 60 height 18
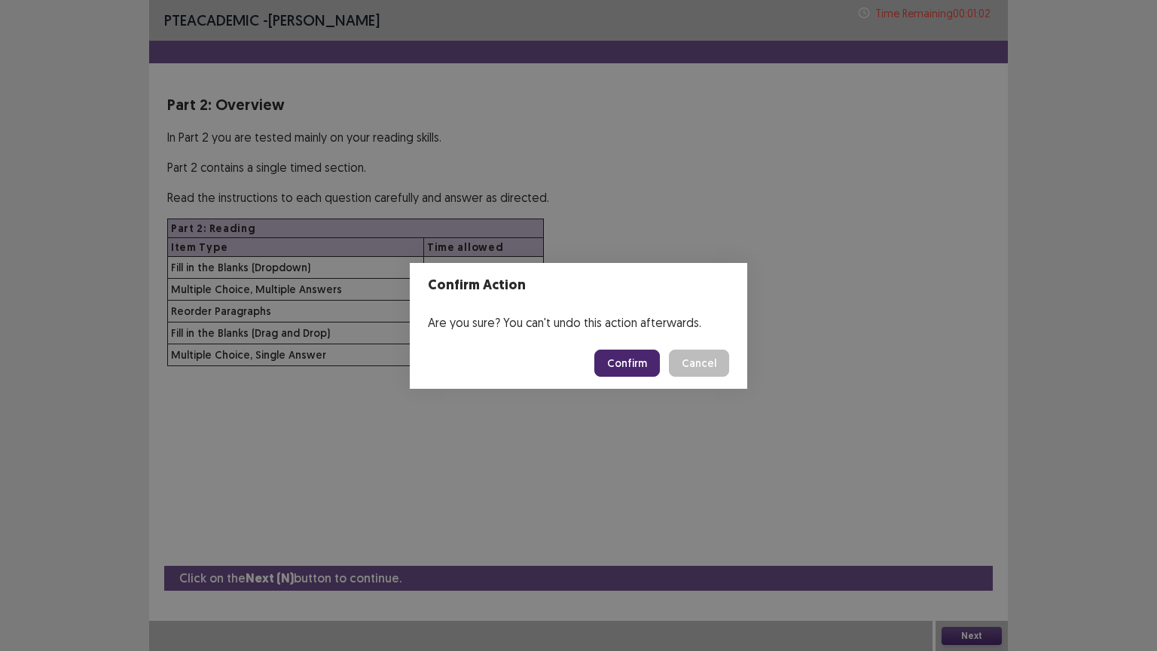
click at [624, 358] on button "Confirm" at bounding box center [627, 362] width 66 height 27
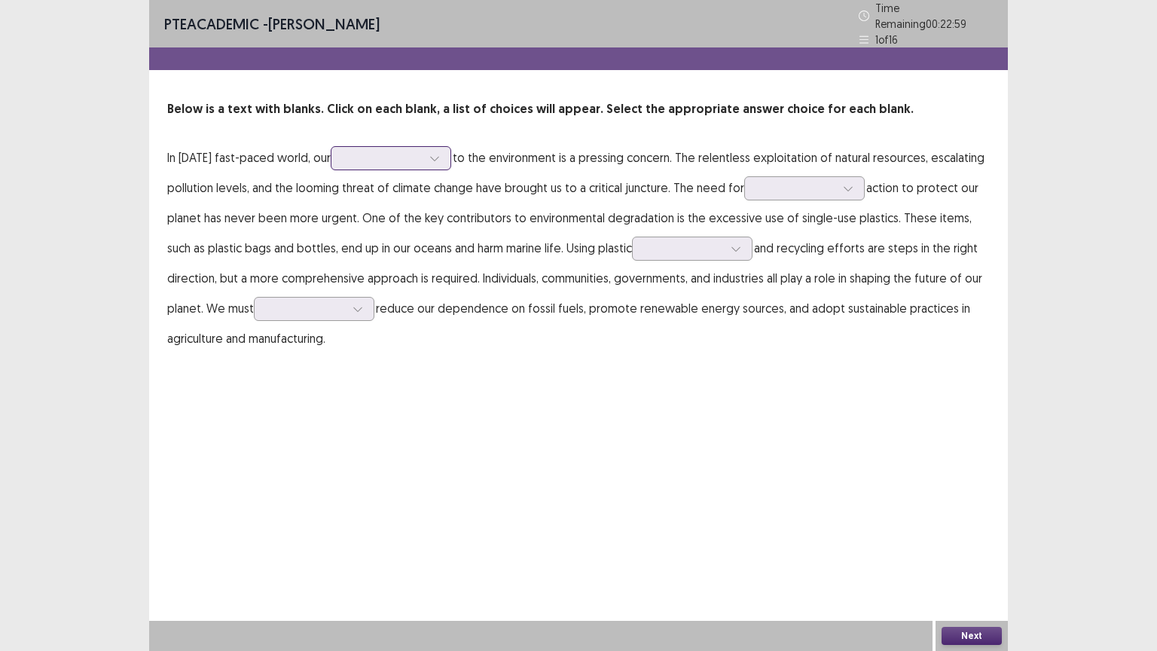
click at [386, 151] on div at bounding box center [382, 158] width 78 height 14
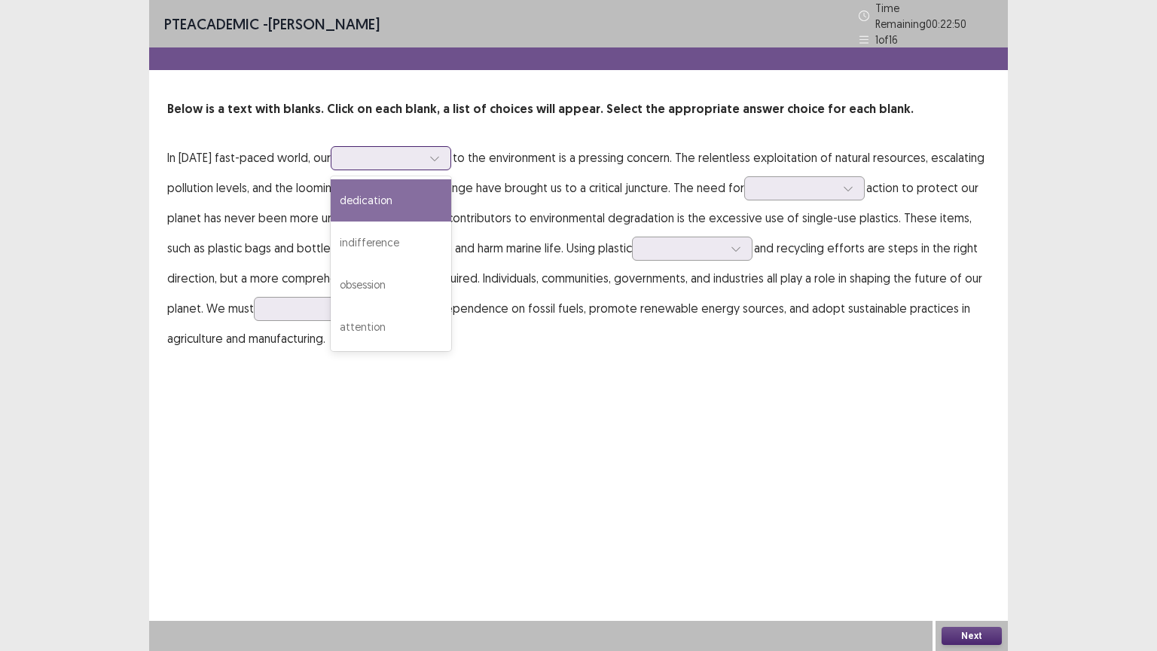
click at [434, 191] on div "dedication" at bounding box center [391, 200] width 121 height 42
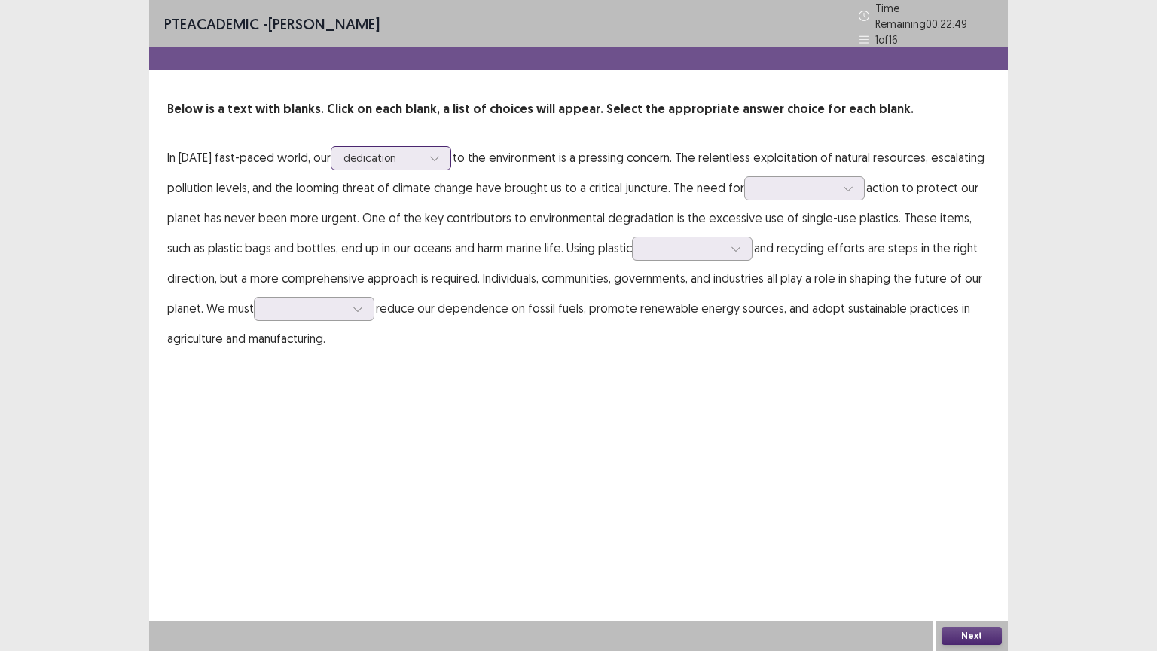
click at [401, 154] on div at bounding box center [382, 158] width 78 height 14
drag, startPoint x: 780, startPoint y: 196, endPoint x: 770, endPoint y: 194, distance: 10.7
click at [779, 196] on p "In [DATE] fast-paced world, our dedication to the environment is a pressing con…" at bounding box center [578, 247] width 822 height 211
click at [768, 181] on div at bounding box center [796, 188] width 78 height 14
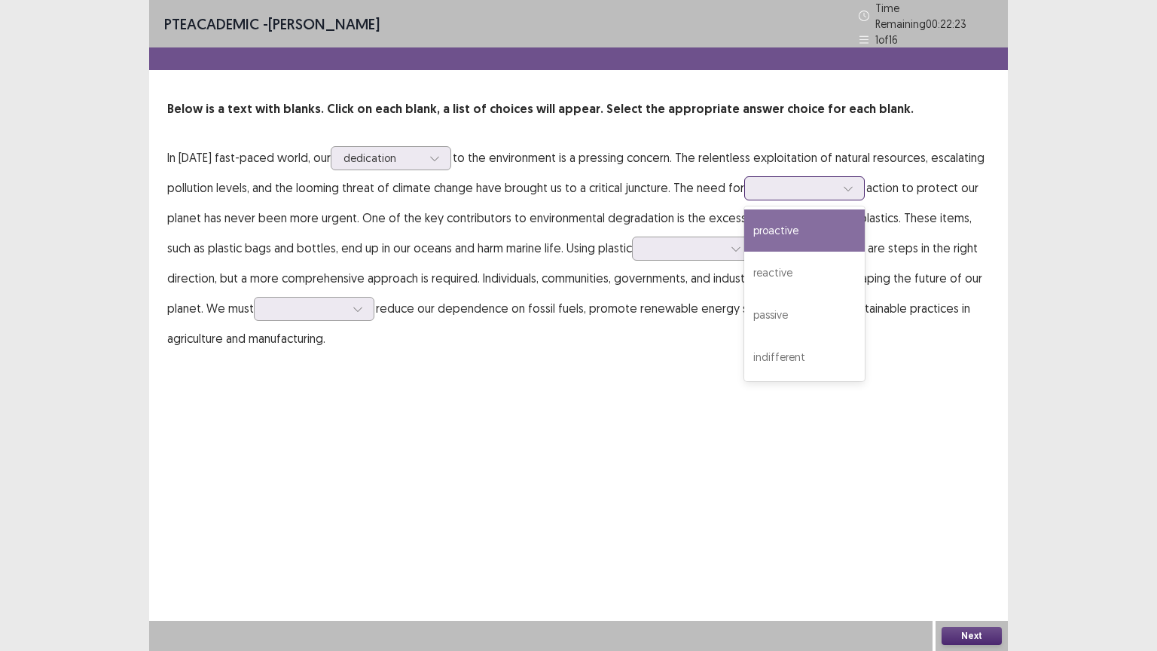
click at [789, 211] on div "proactive" at bounding box center [804, 230] width 121 height 42
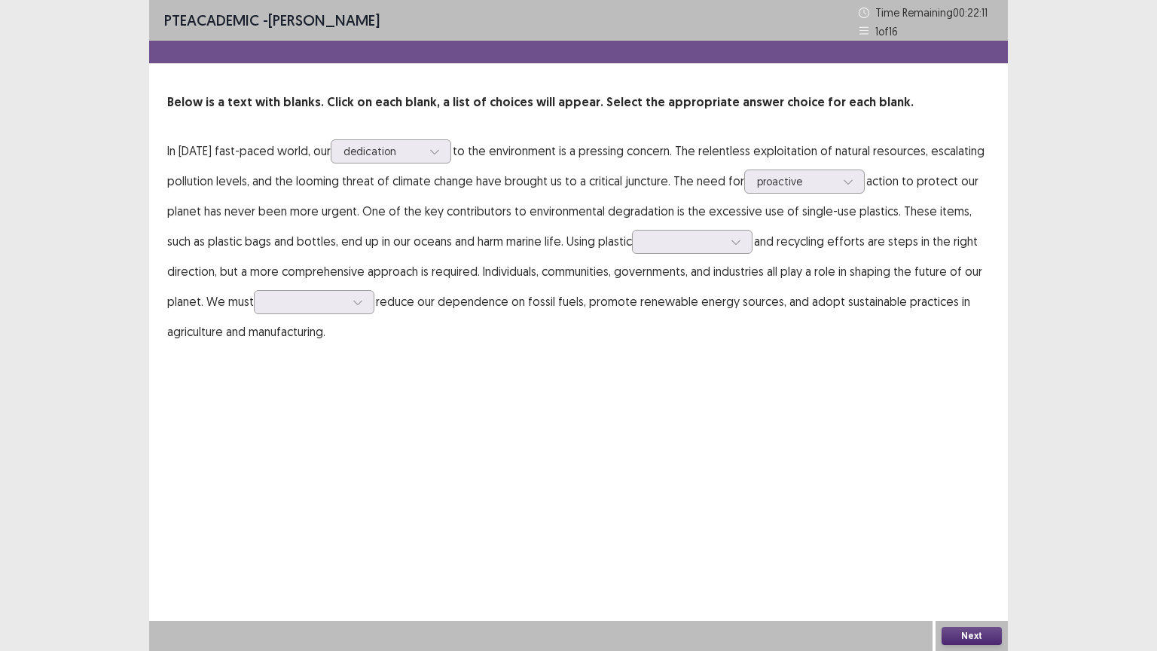
drag, startPoint x: 760, startPoint y: 493, endPoint x: 747, endPoint y: 517, distance: 26.6
click at [747, 510] on div "PTE academic - [PERSON_NAME] Time Remaining 00 : 22 : 11 1 of 16 Below is a tex…" at bounding box center [578, 325] width 859 height 651
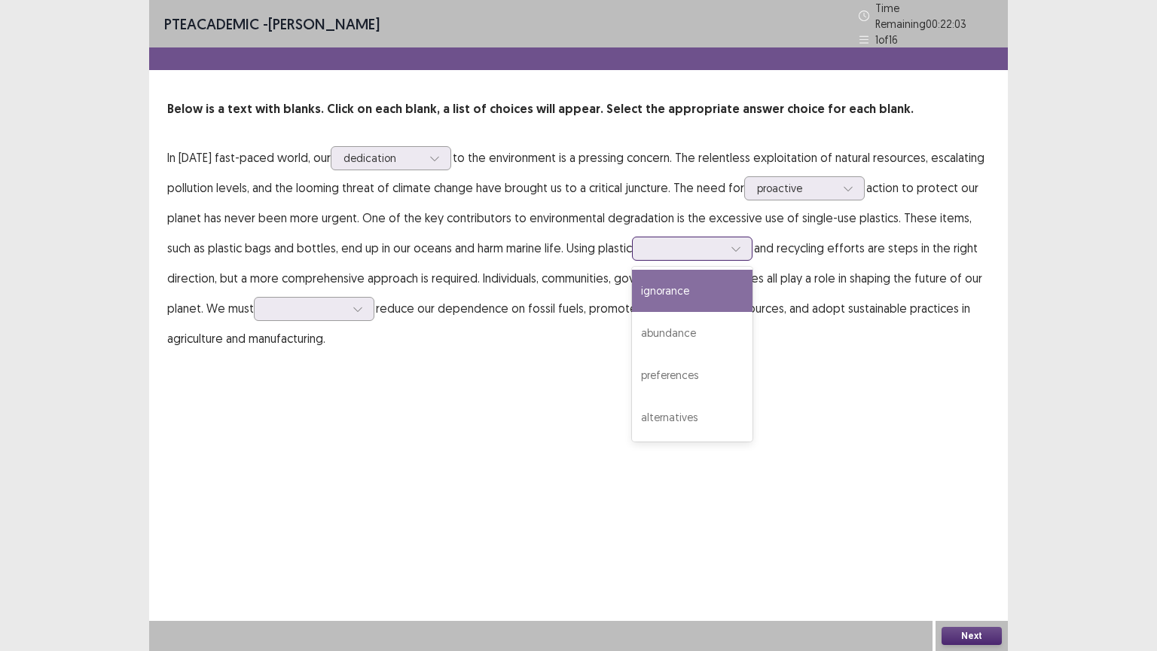
click at [648, 246] on div at bounding box center [692, 248] width 121 height 24
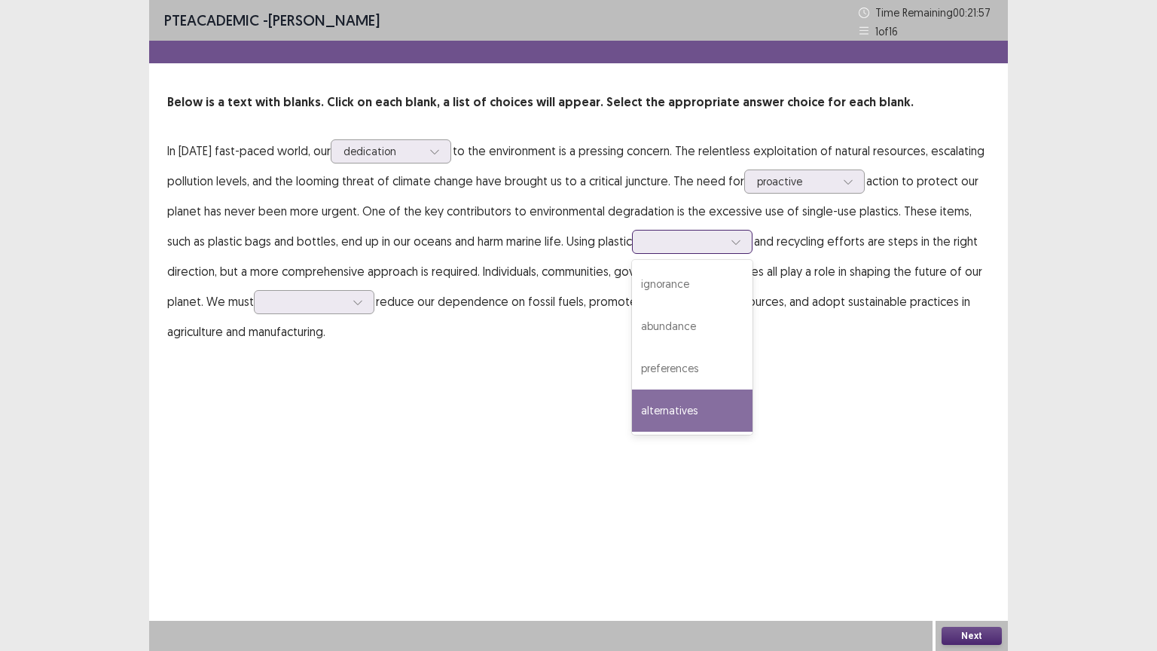
click at [667, 408] on div "alternatives" at bounding box center [692, 410] width 121 height 42
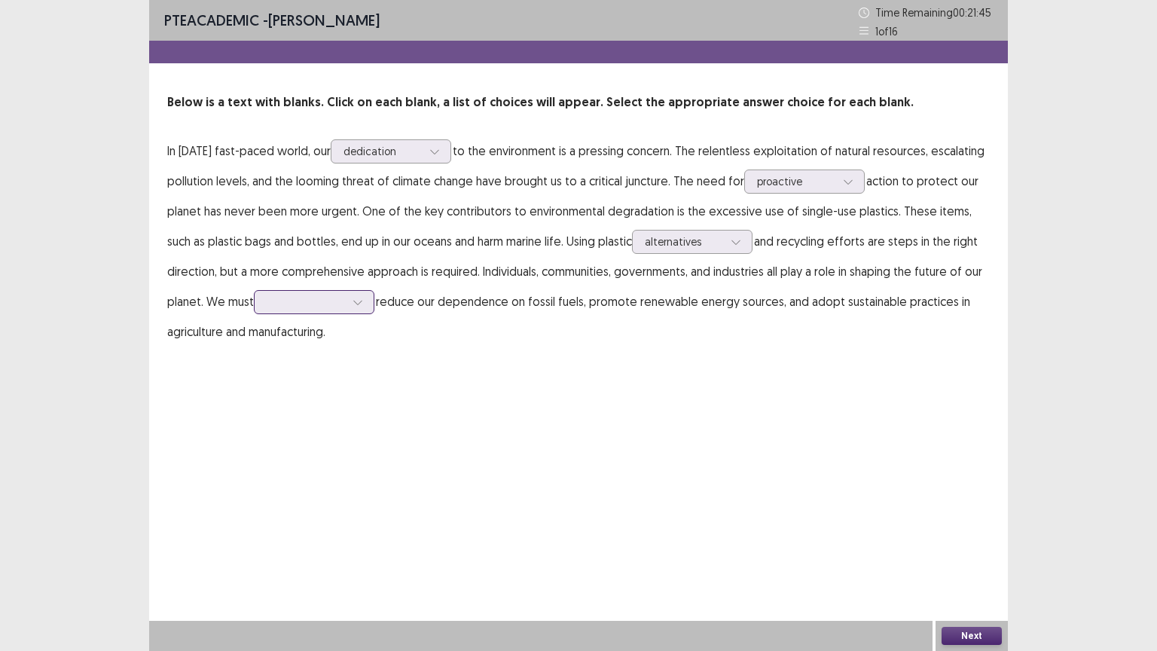
click at [362, 302] on icon at bounding box center [357, 303] width 8 height 5
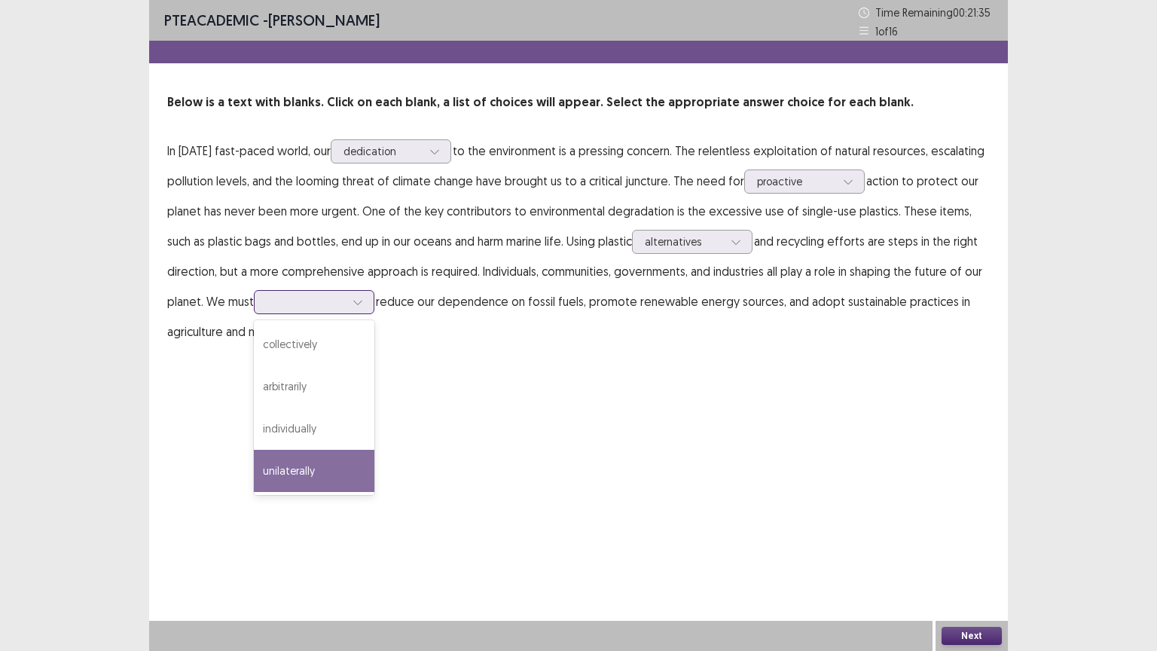
click at [327, 472] on div "unilaterally" at bounding box center [314, 471] width 121 height 42
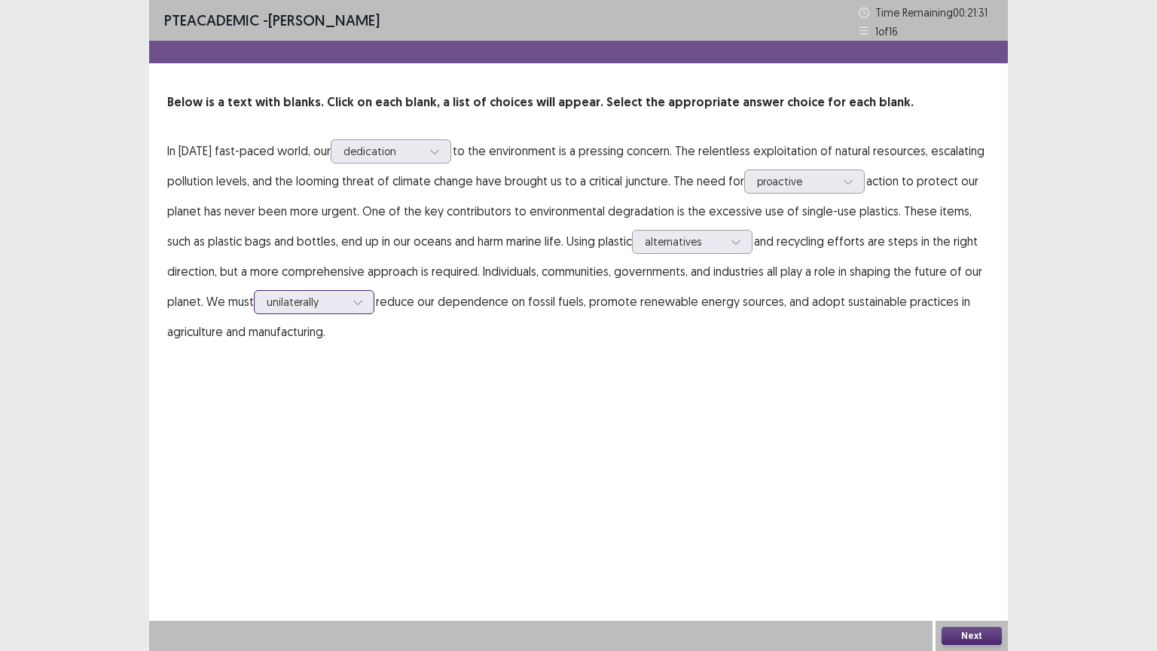
click at [325, 305] on div at bounding box center [306, 301] width 78 height 14
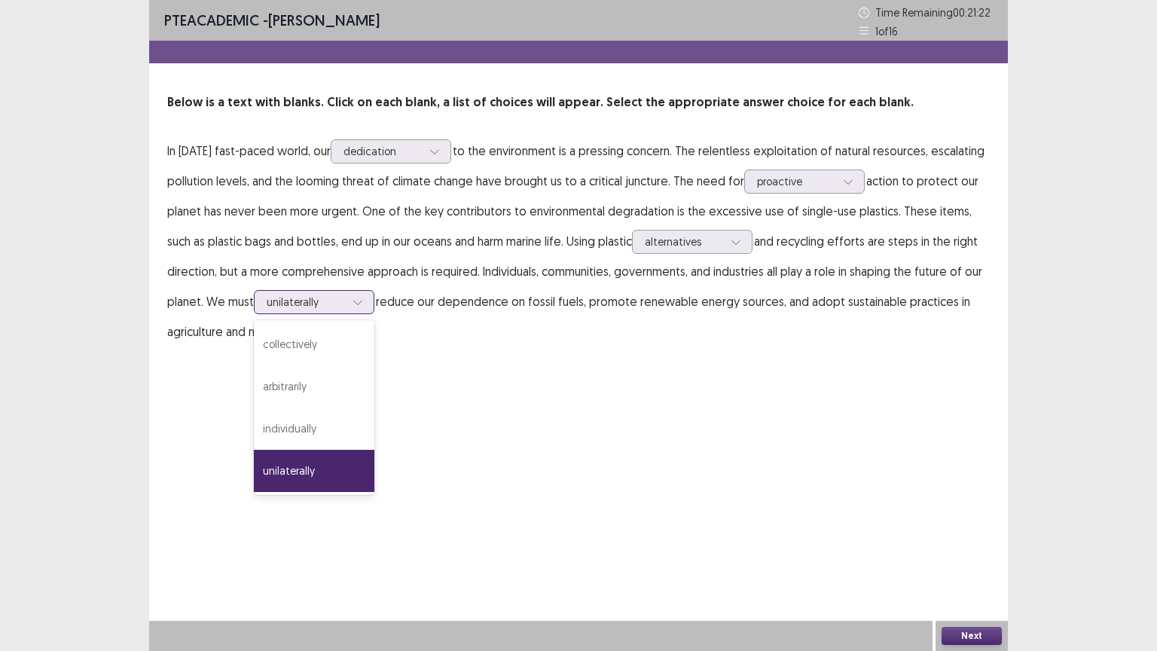
click at [310, 475] on div "unilaterally" at bounding box center [314, 471] width 121 height 42
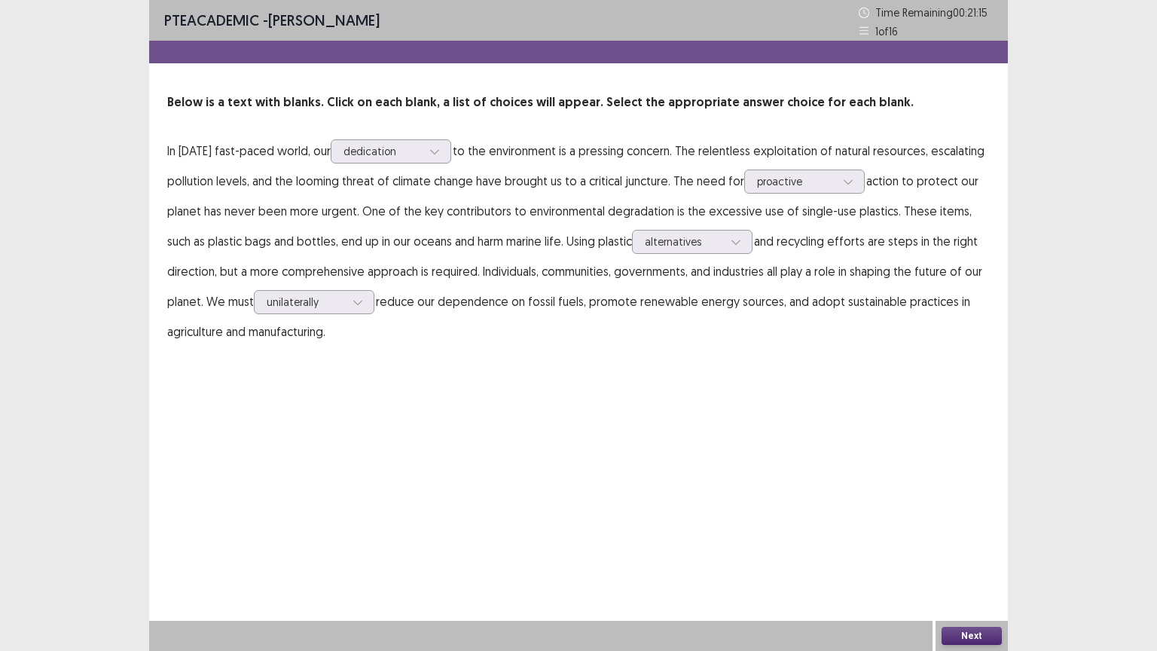
click at [976, 510] on button "Next" at bounding box center [971, 636] width 60 height 18
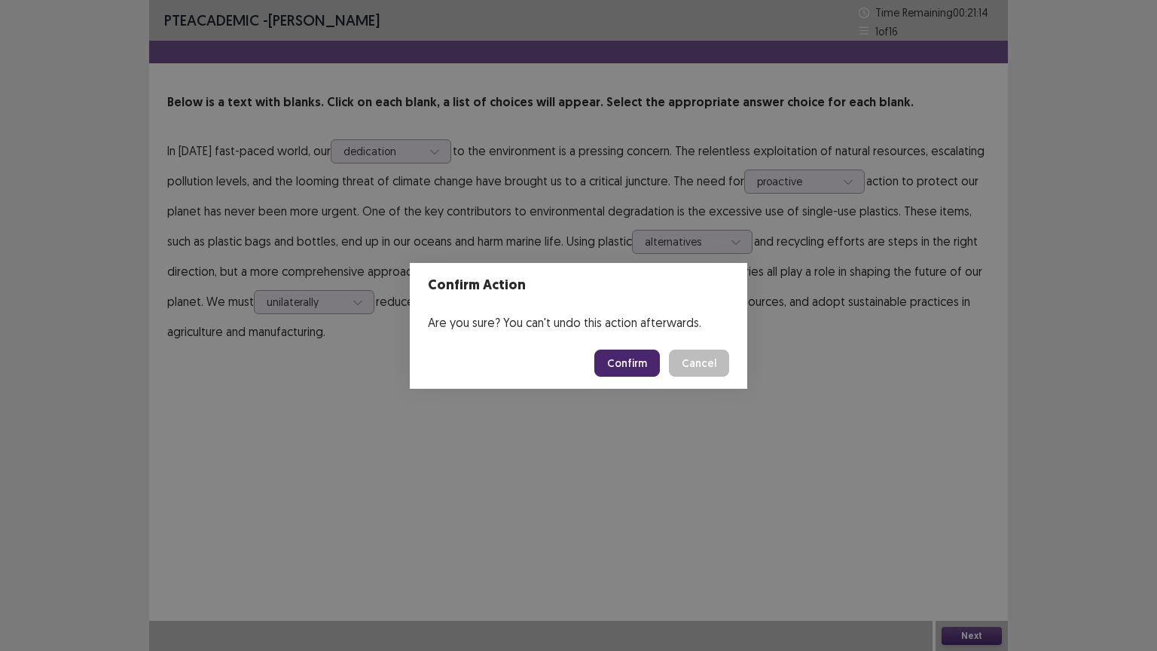
click at [636, 368] on button "Confirm" at bounding box center [627, 362] width 66 height 27
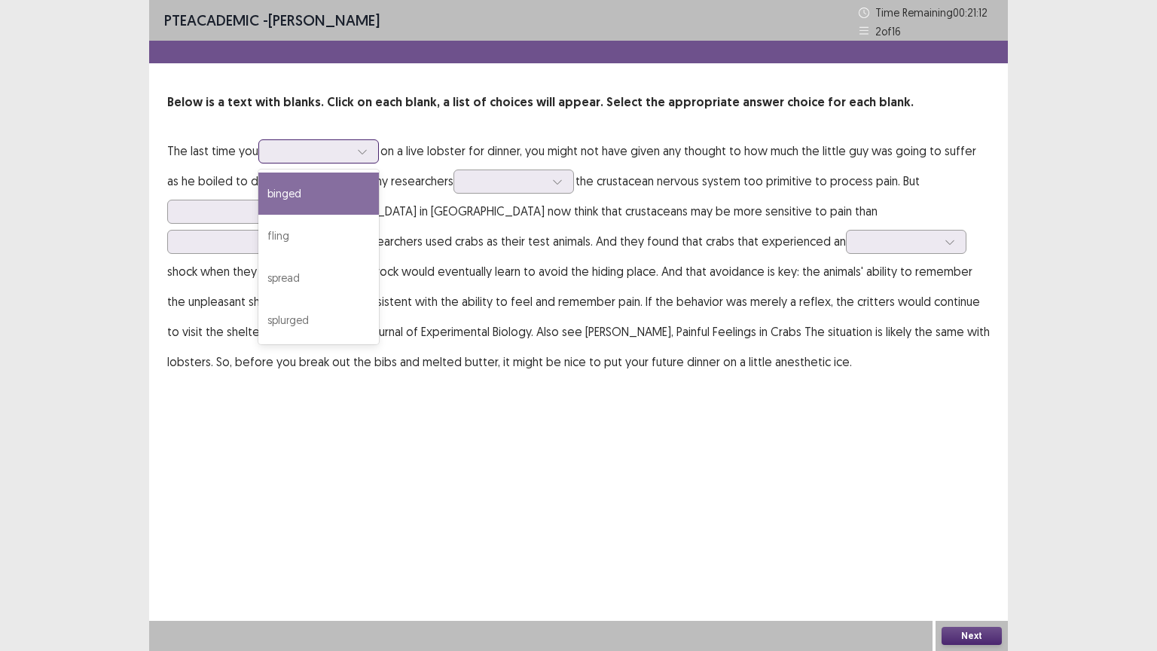
click at [354, 147] on div at bounding box center [362, 151] width 23 height 23
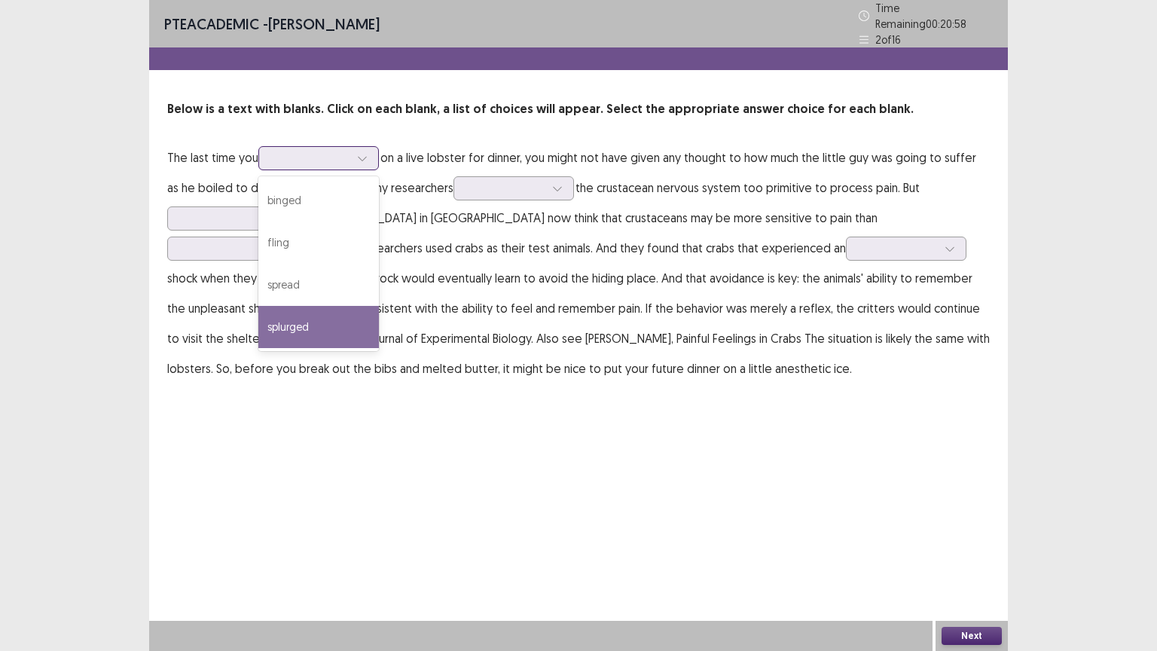
click at [349, 315] on div "splurged" at bounding box center [318, 327] width 121 height 42
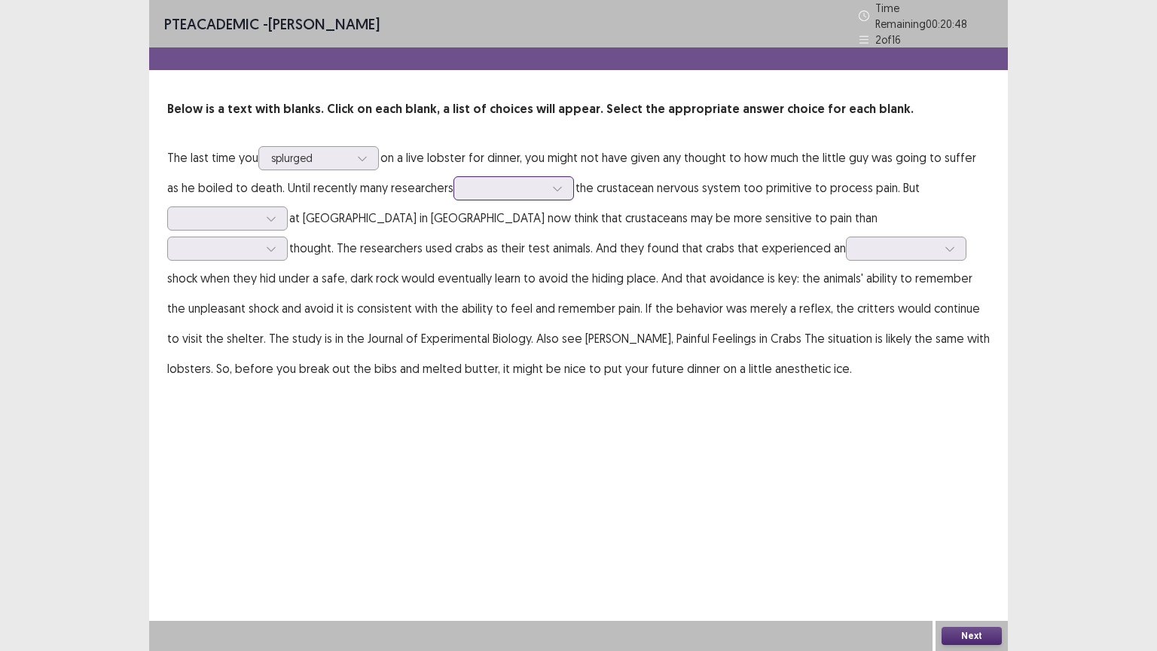
click at [491, 181] on div at bounding box center [505, 188] width 78 height 14
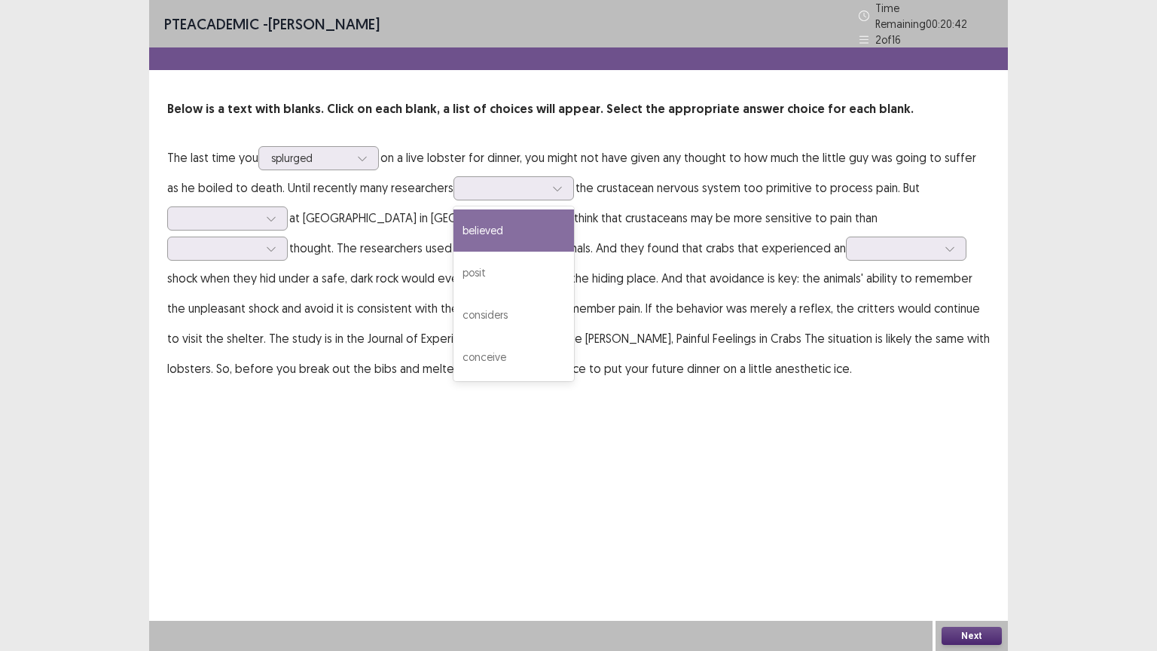
click at [440, 225] on p "The last time you splurged on a live lobster for dinner, you might not have giv…" at bounding box center [578, 262] width 822 height 241
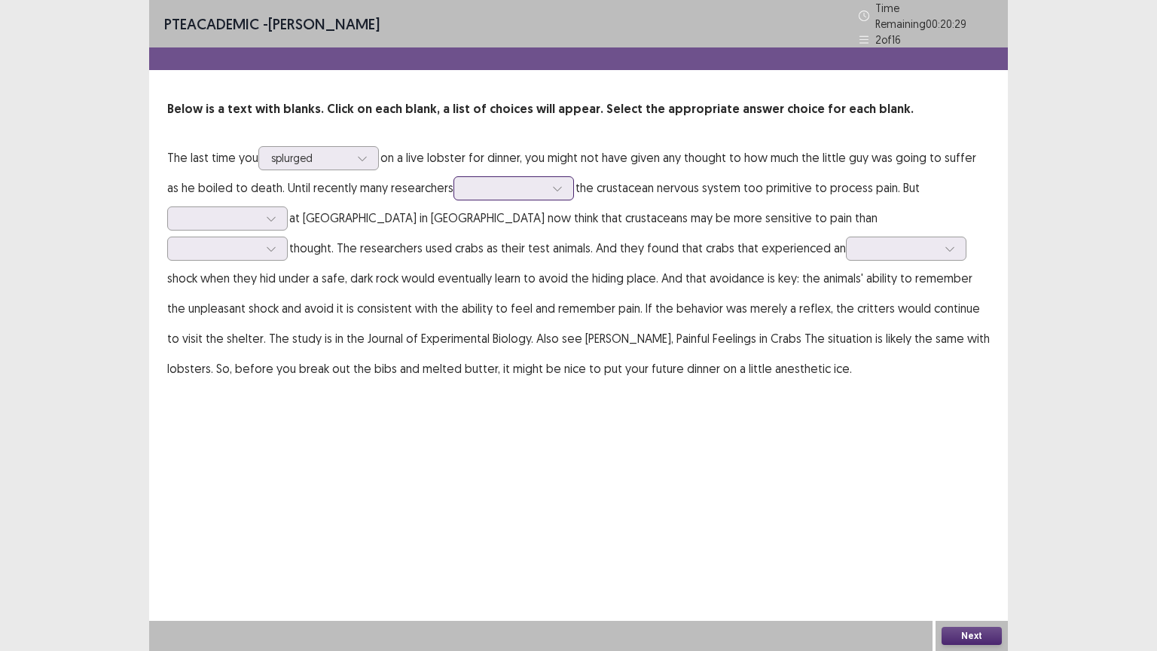
click at [488, 189] on div at bounding box center [505, 187] width 81 height 17
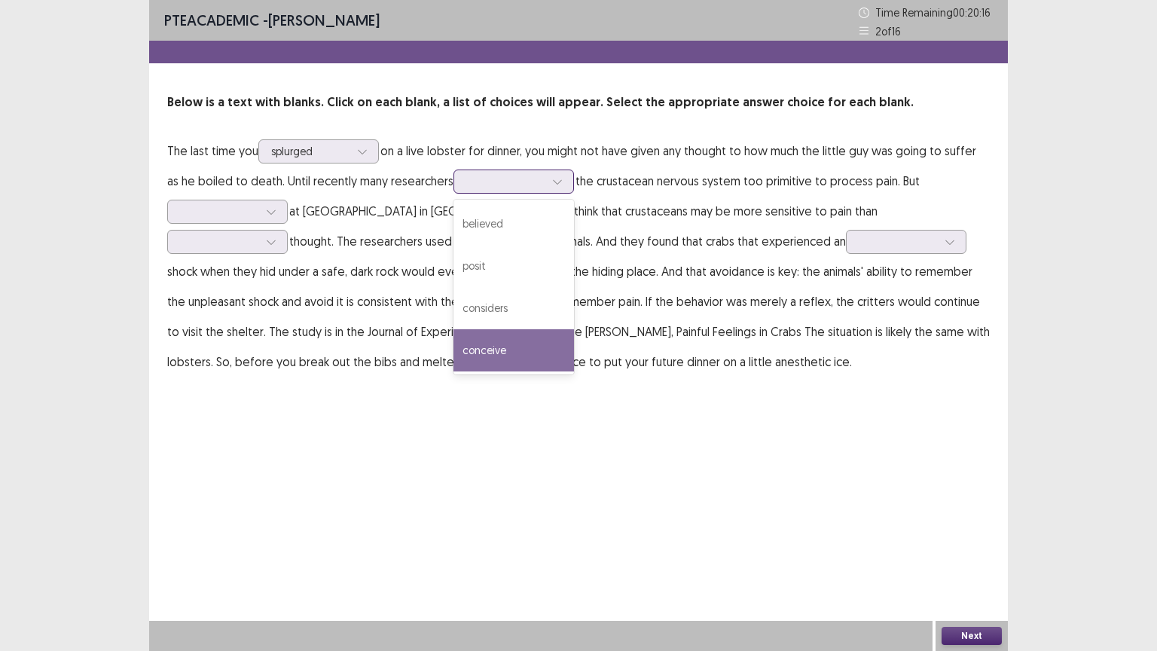
click at [539, 349] on div "conceive" at bounding box center [513, 350] width 121 height 42
click at [529, 189] on div "conceive" at bounding box center [505, 181] width 81 height 23
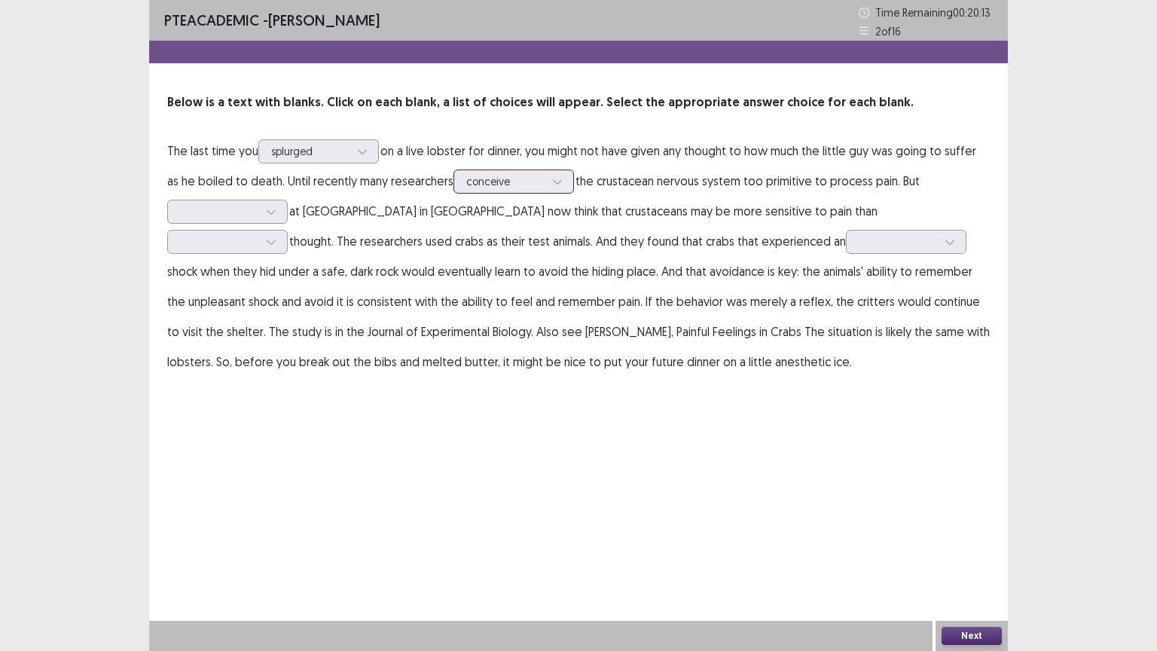
click at [529, 189] on div "conceive" at bounding box center [505, 181] width 78 height 23
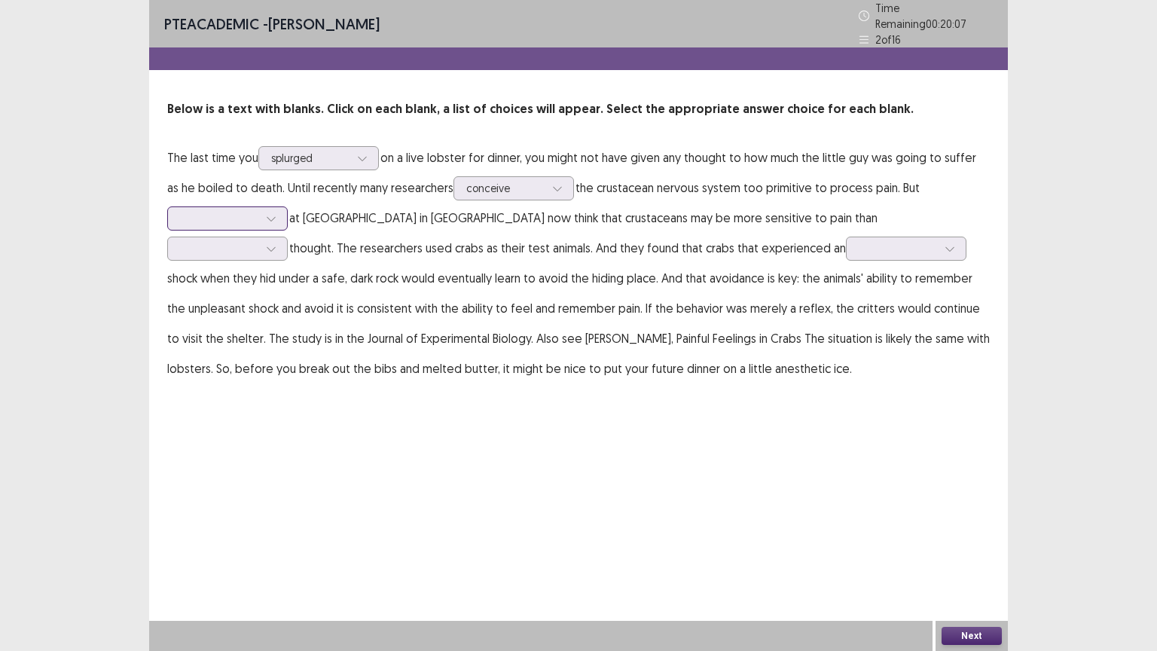
click at [272, 213] on icon at bounding box center [271, 218] width 11 height 11
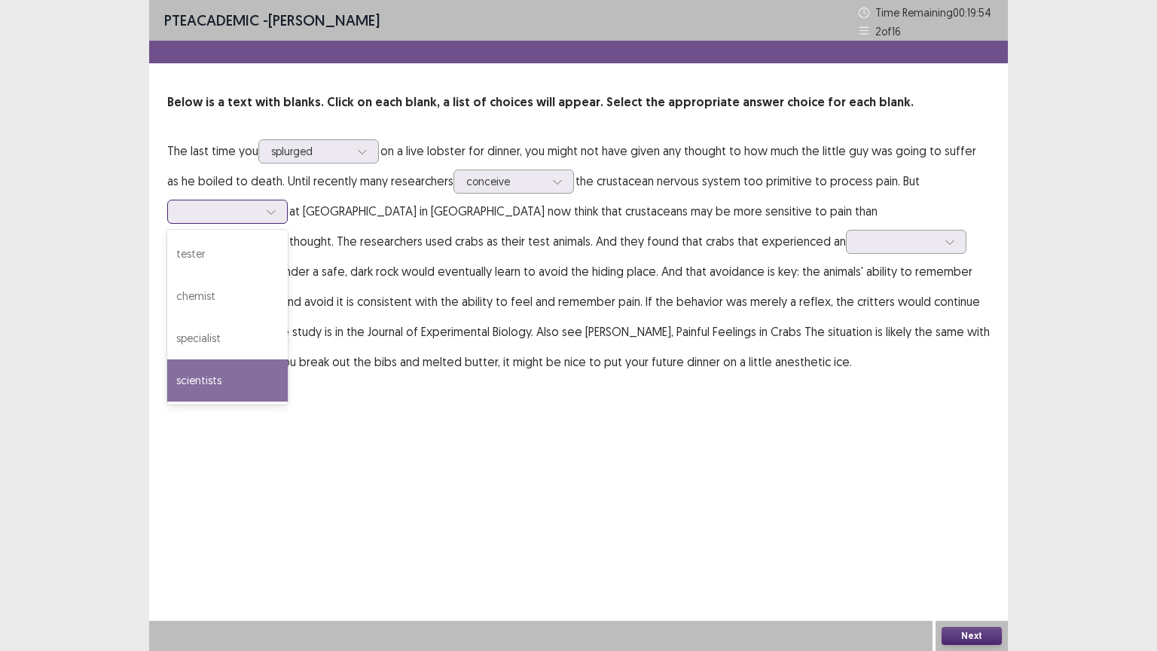
click at [260, 359] on div "scientists" at bounding box center [227, 380] width 121 height 42
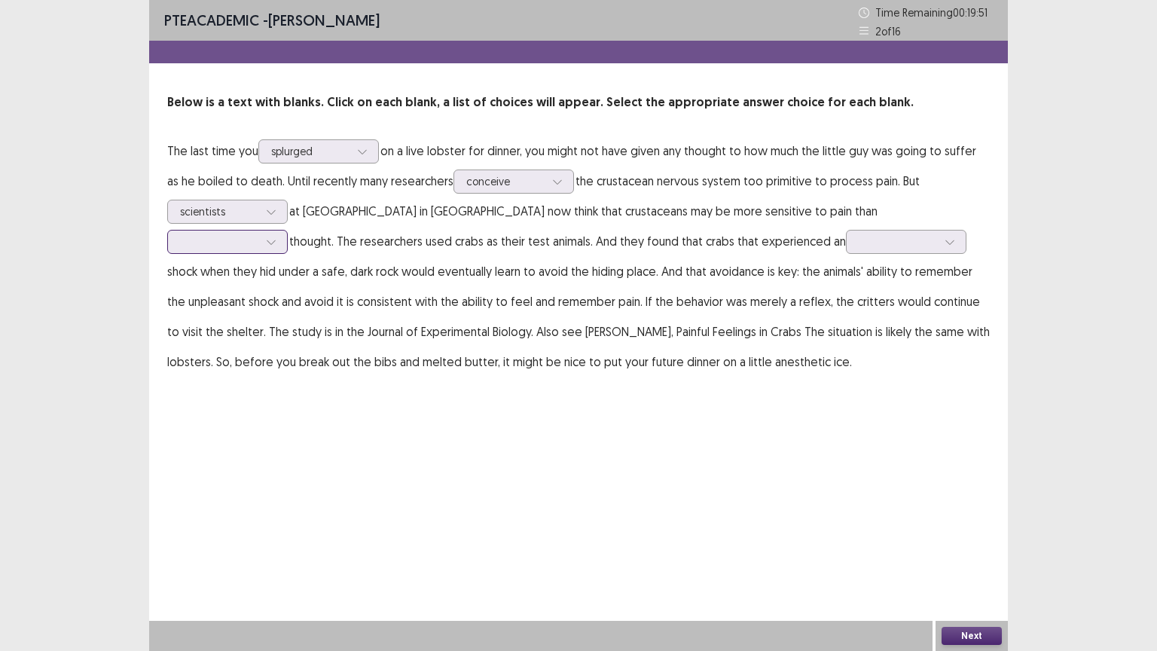
click at [288, 230] on div at bounding box center [227, 242] width 121 height 24
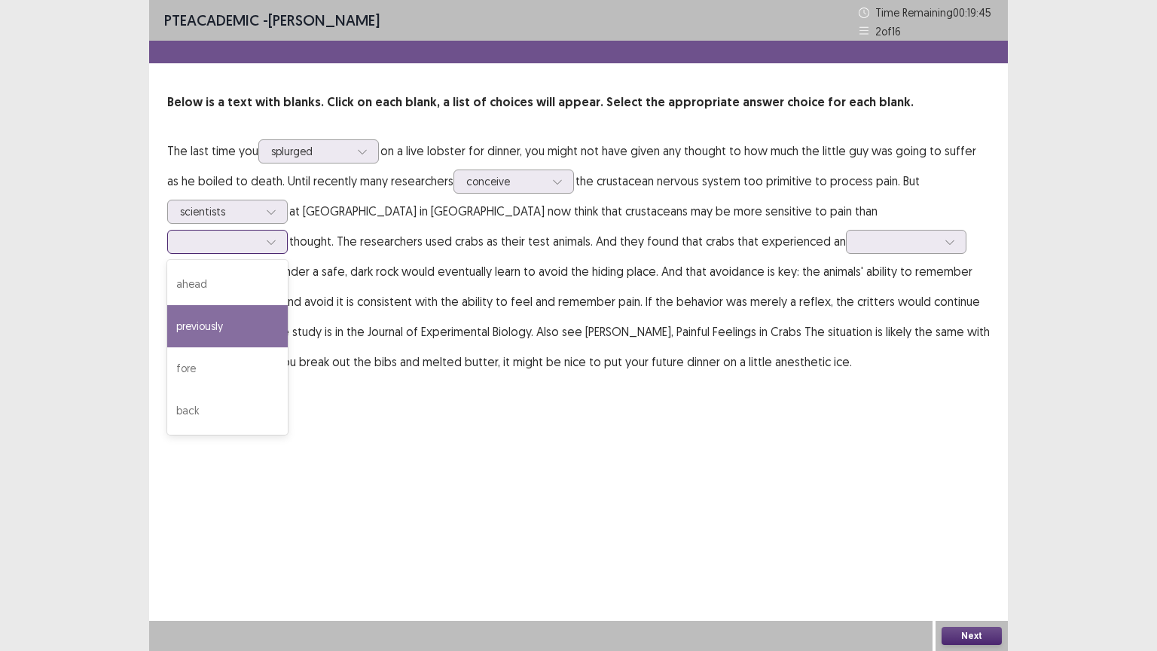
click at [288, 305] on div "previously" at bounding box center [227, 326] width 121 height 42
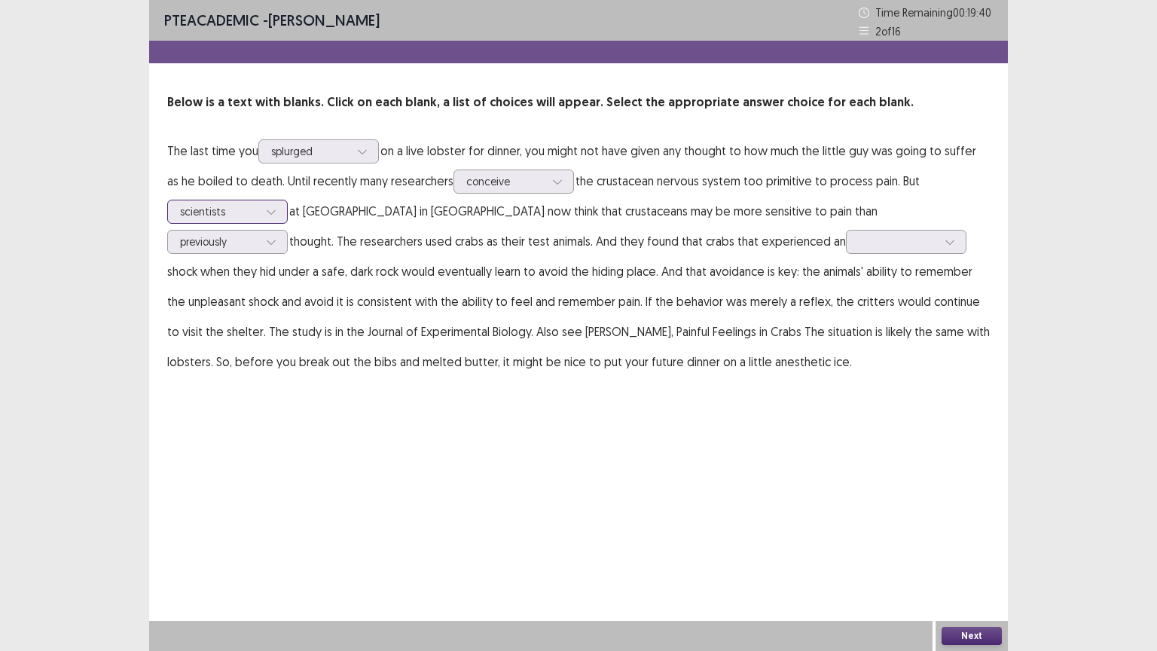
click at [244, 218] on div at bounding box center [219, 211] width 78 height 14
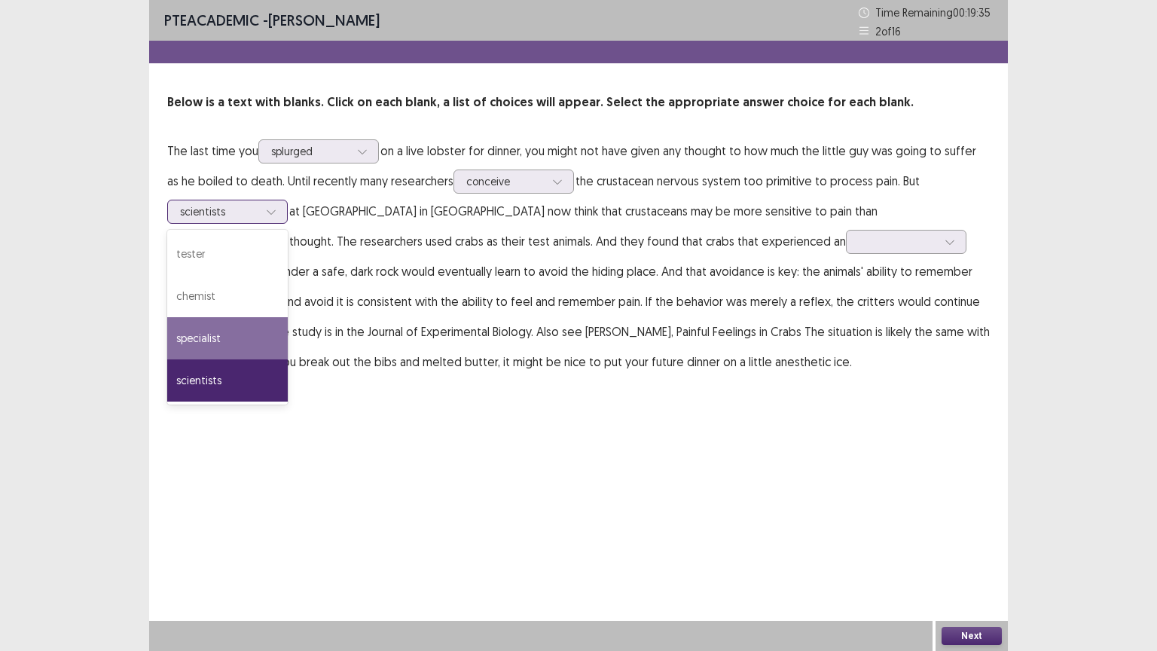
click at [247, 338] on div "specialist" at bounding box center [227, 338] width 121 height 42
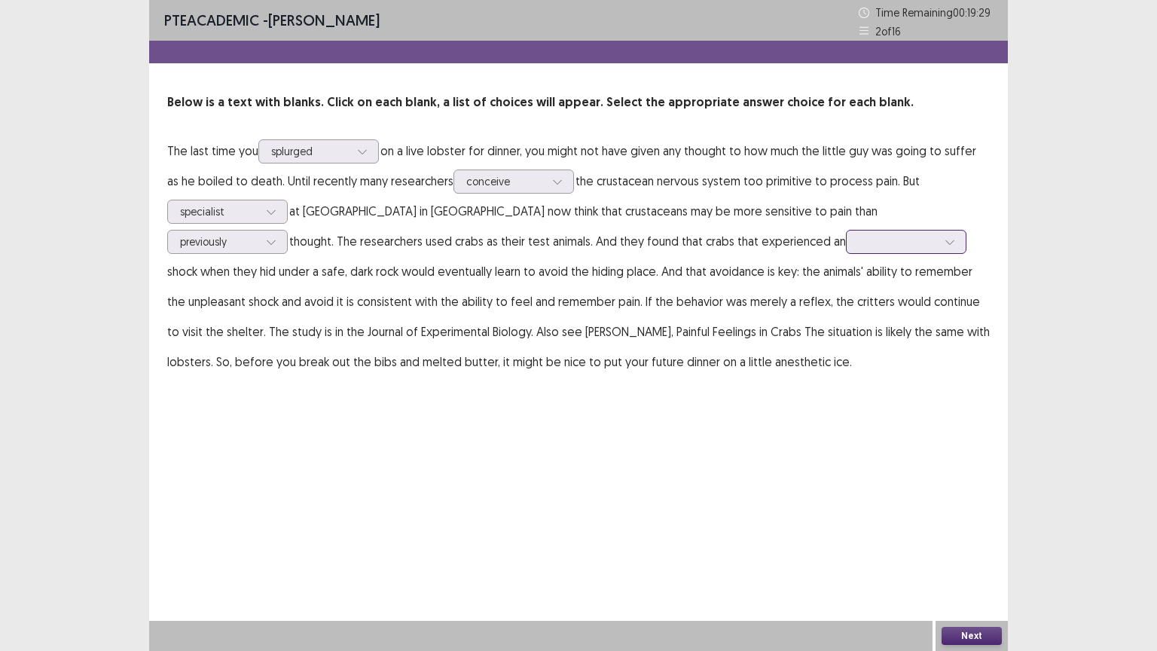
click at [846, 251] on div at bounding box center [906, 242] width 121 height 24
click at [846, 276] on div "tense" at bounding box center [906, 284] width 121 height 42
click at [969, 510] on button "Next" at bounding box center [971, 636] width 60 height 18
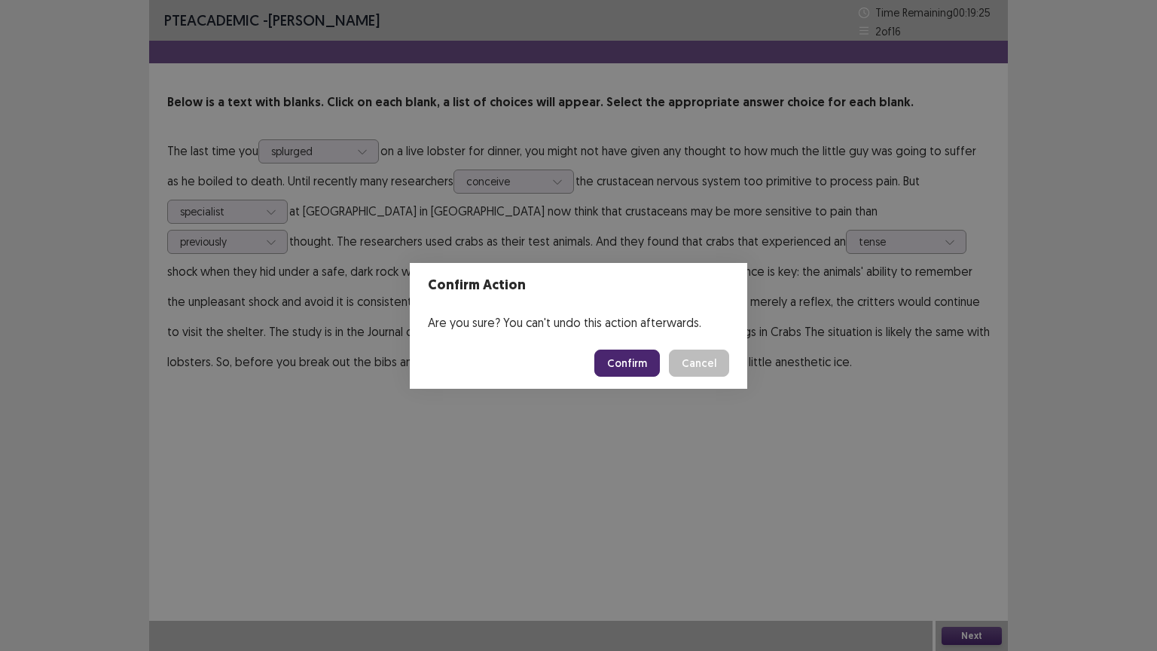
click at [629, 366] on button "Confirm" at bounding box center [627, 362] width 66 height 27
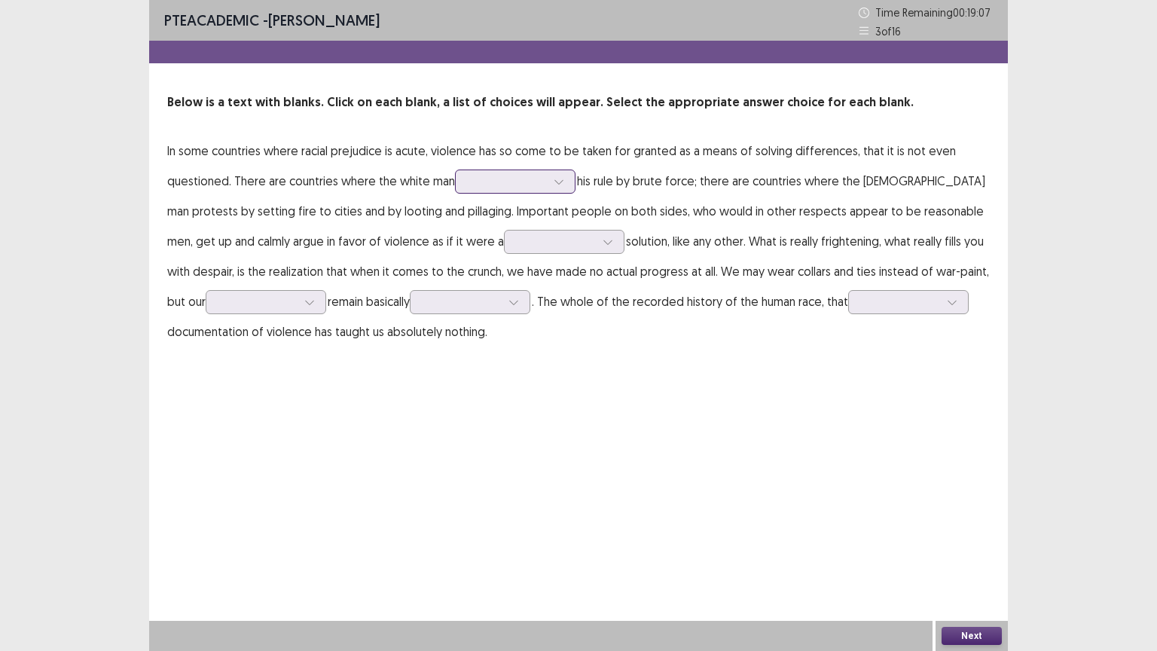
click at [470, 188] on div at bounding box center [507, 181] width 78 height 14
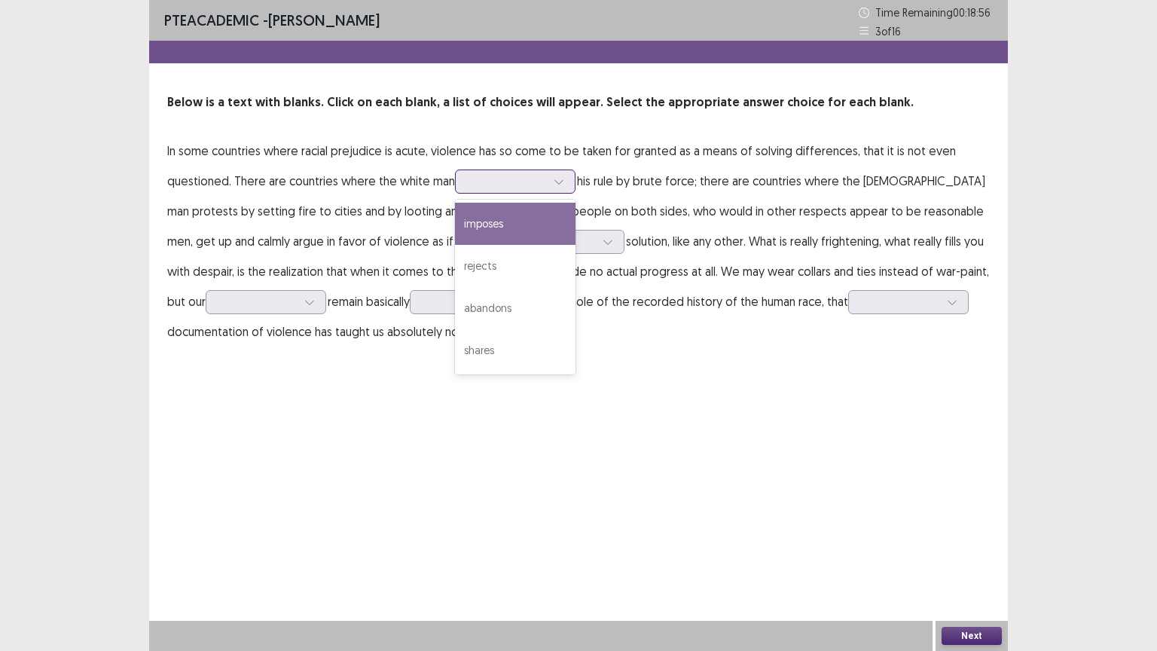
click at [507, 215] on div "imposes" at bounding box center [515, 224] width 121 height 42
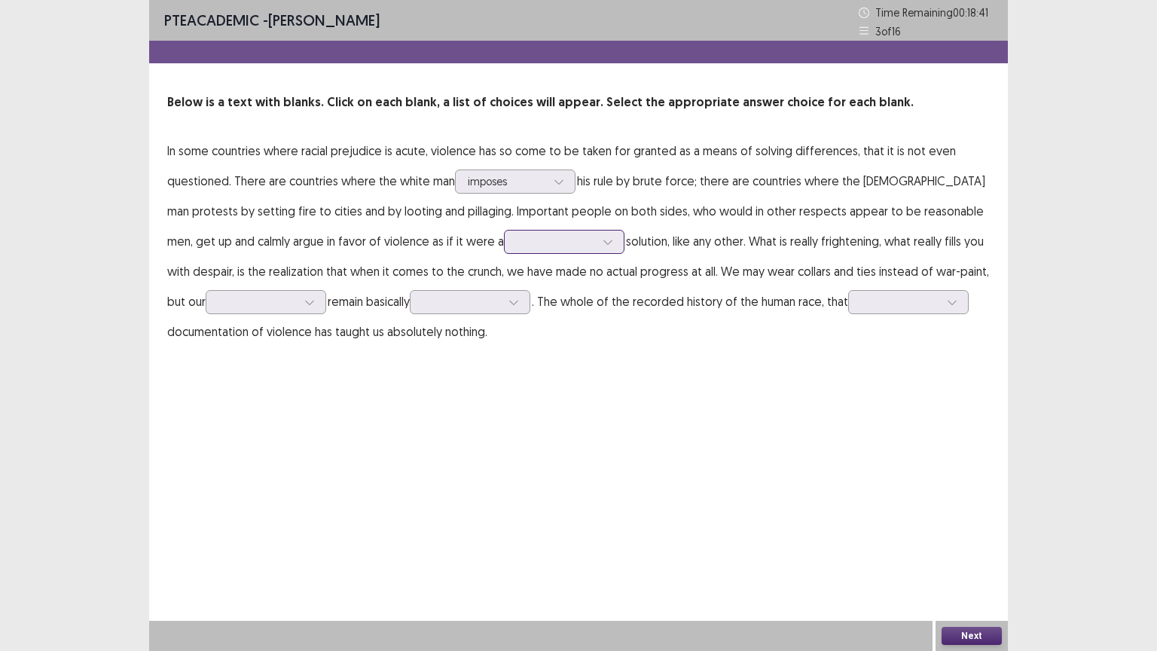
click at [517, 243] on div at bounding box center [556, 241] width 78 height 14
click at [504, 286] on div "legitimate" at bounding box center [564, 284] width 121 height 42
click at [249, 298] on div at bounding box center [257, 301] width 78 height 14
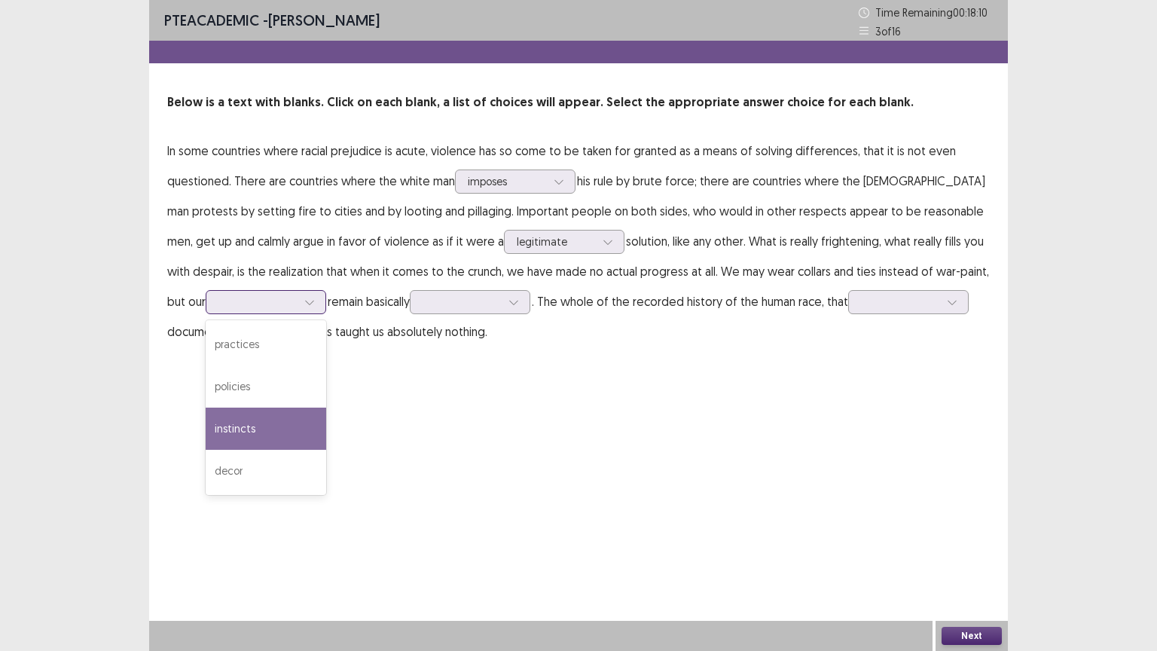
click at [262, 407] on div "instincts" at bounding box center [266, 428] width 121 height 42
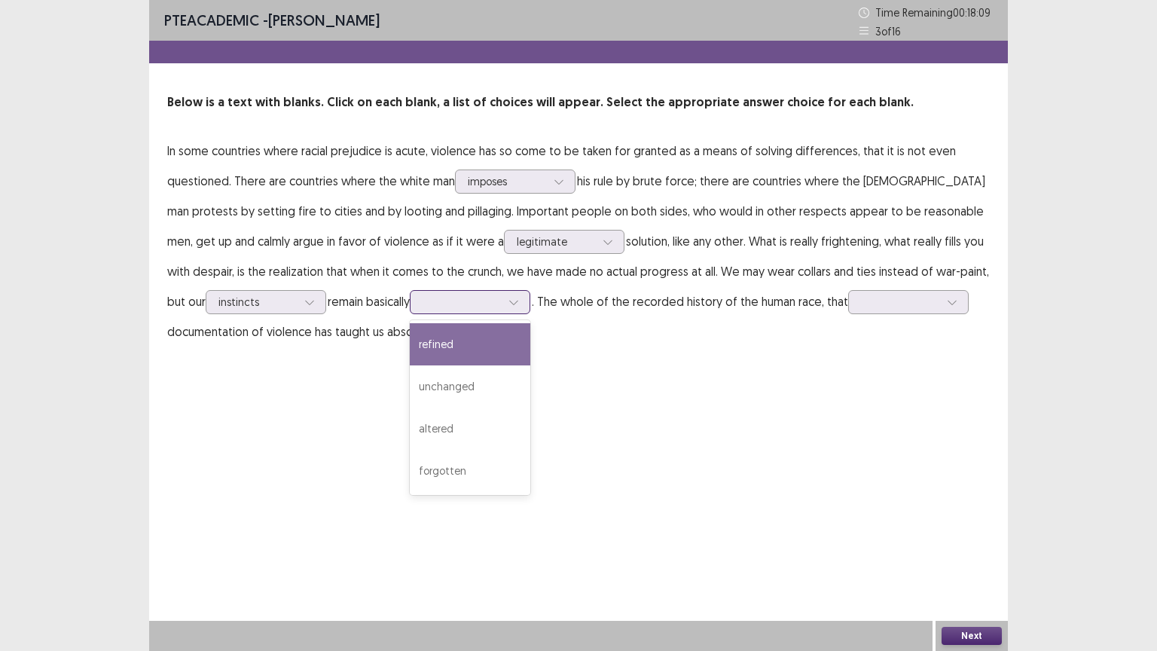
click at [421, 310] on div at bounding box center [461, 301] width 81 height 17
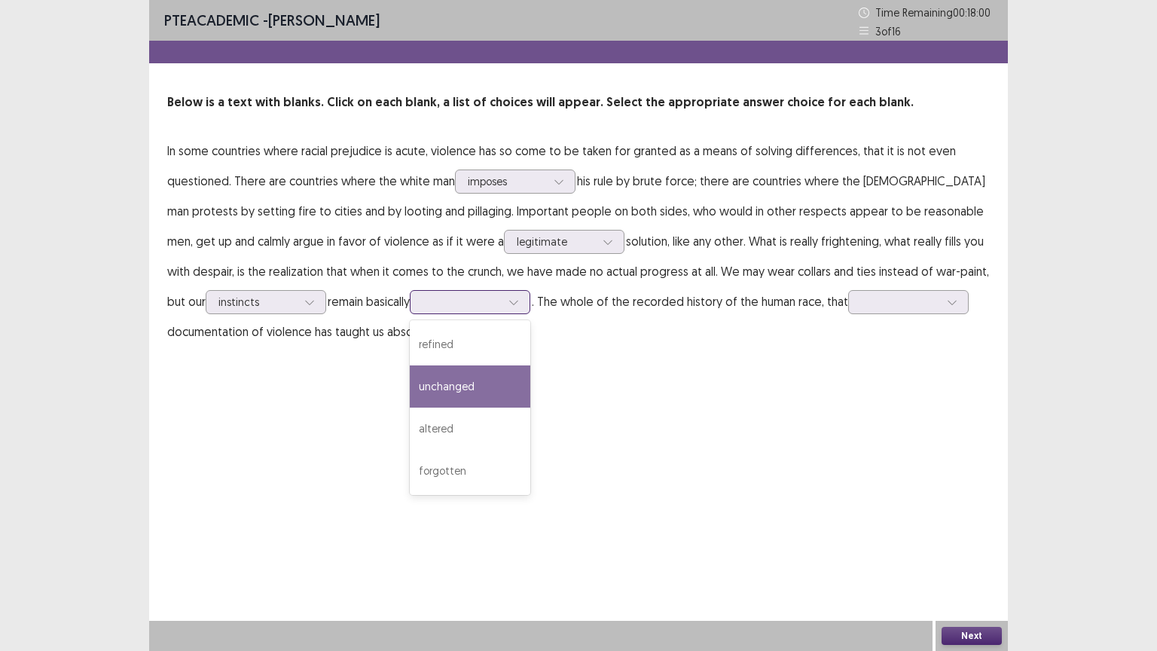
click at [435, 386] on div "unchanged" at bounding box center [470, 386] width 121 height 42
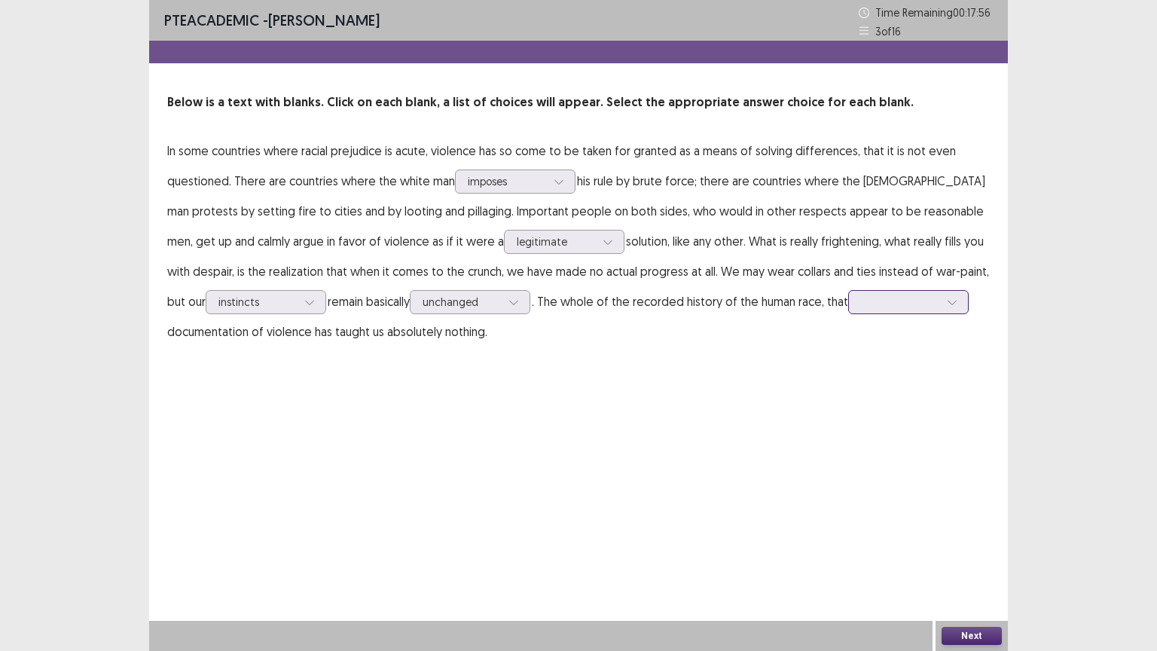
click at [896, 295] on div at bounding box center [900, 301] width 78 height 14
click at [867, 434] on div "brief" at bounding box center [908, 428] width 121 height 42
click at [976, 510] on button "Next" at bounding box center [971, 636] width 60 height 18
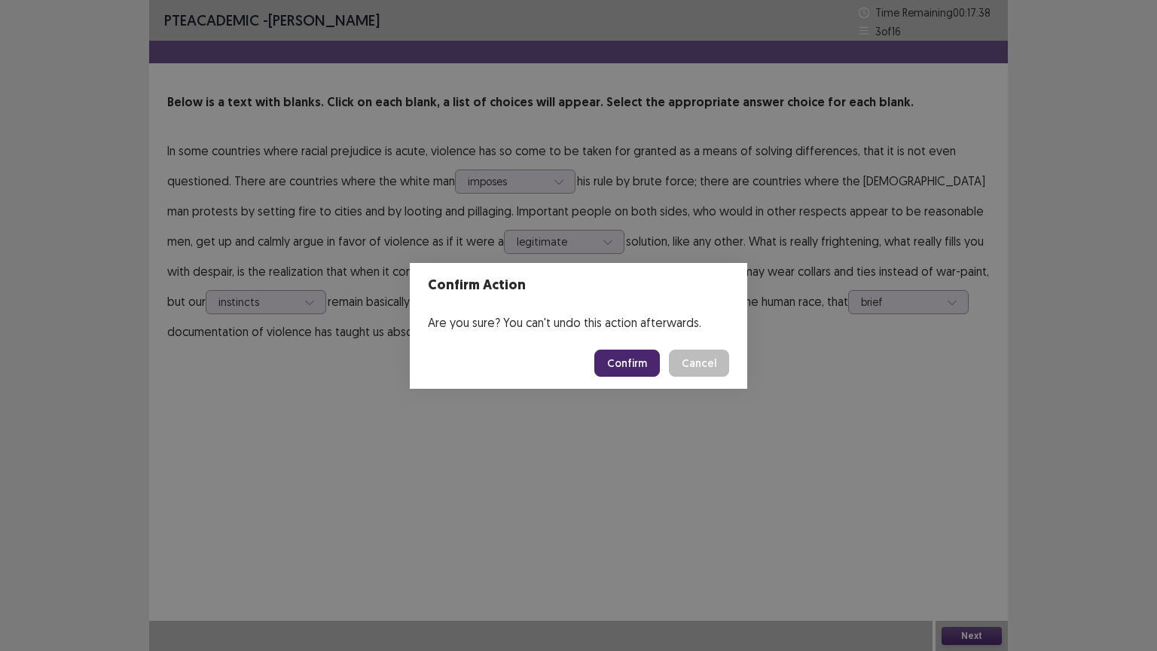
click at [627, 362] on button "Confirm" at bounding box center [627, 362] width 66 height 27
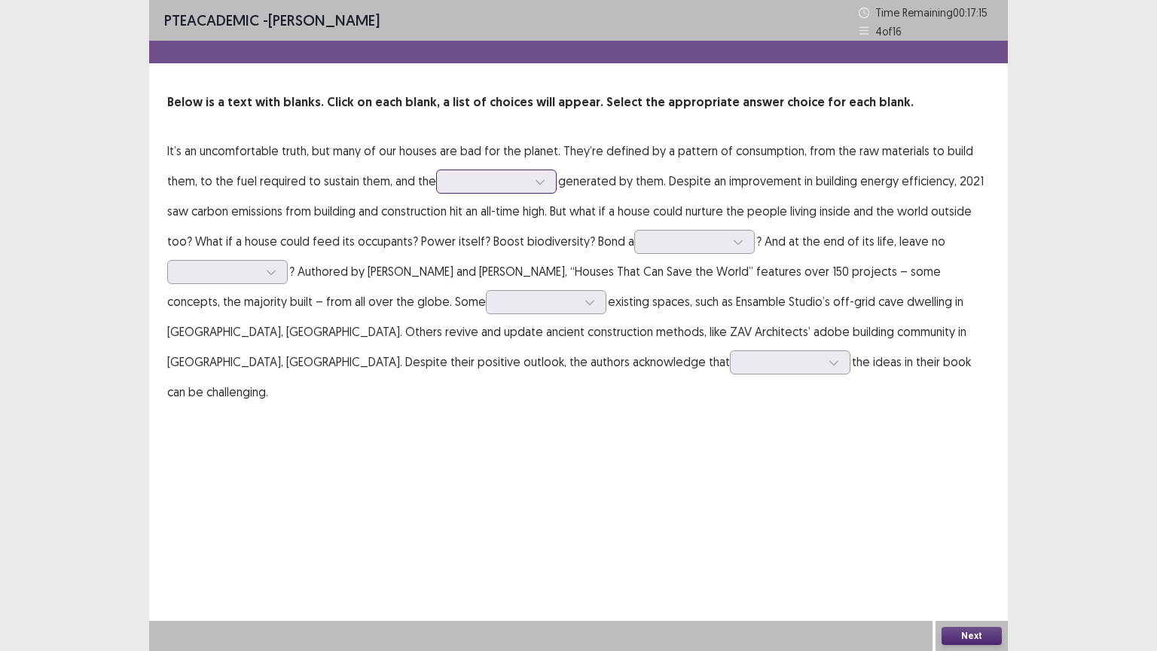
click at [449, 185] on div at bounding box center [488, 181] width 78 height 14
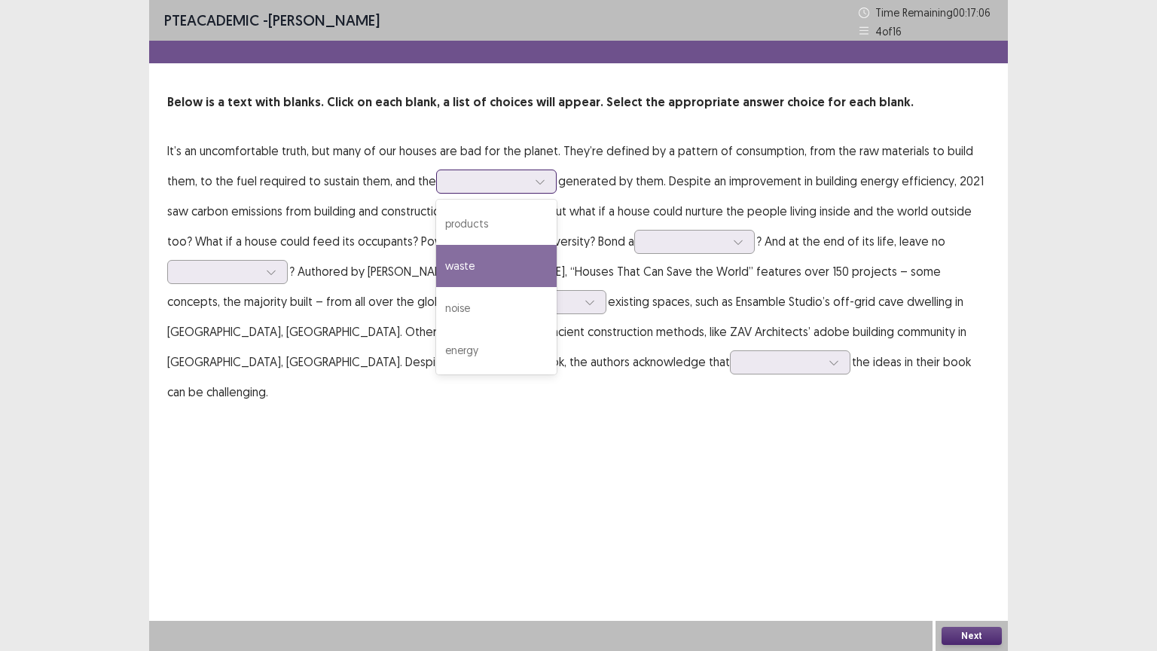
click at [500, 269] on div "waste" at bounding box center [496, 266] width 121 height 42
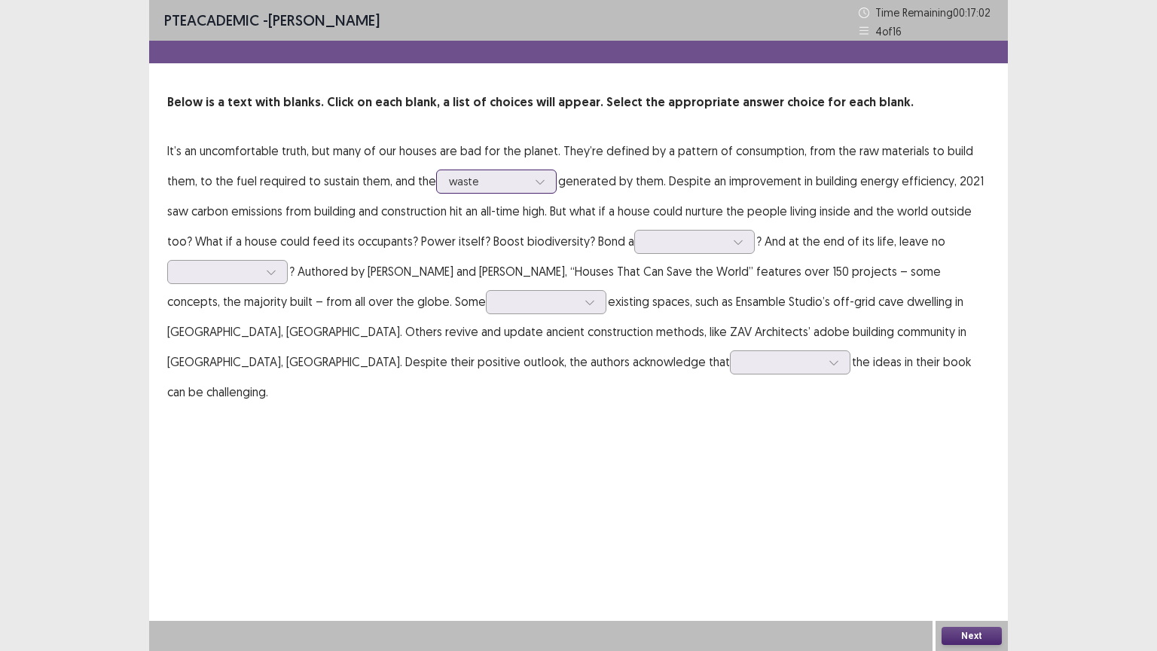
click at [492, 187] on div at bounding box center [488, 181] width 78 height 14
click at [490, 181] on div at bounding box center [488, 181] width 78 height 14
click at [668, 245] on div at bounding box center [686, 241] width 78 height 14
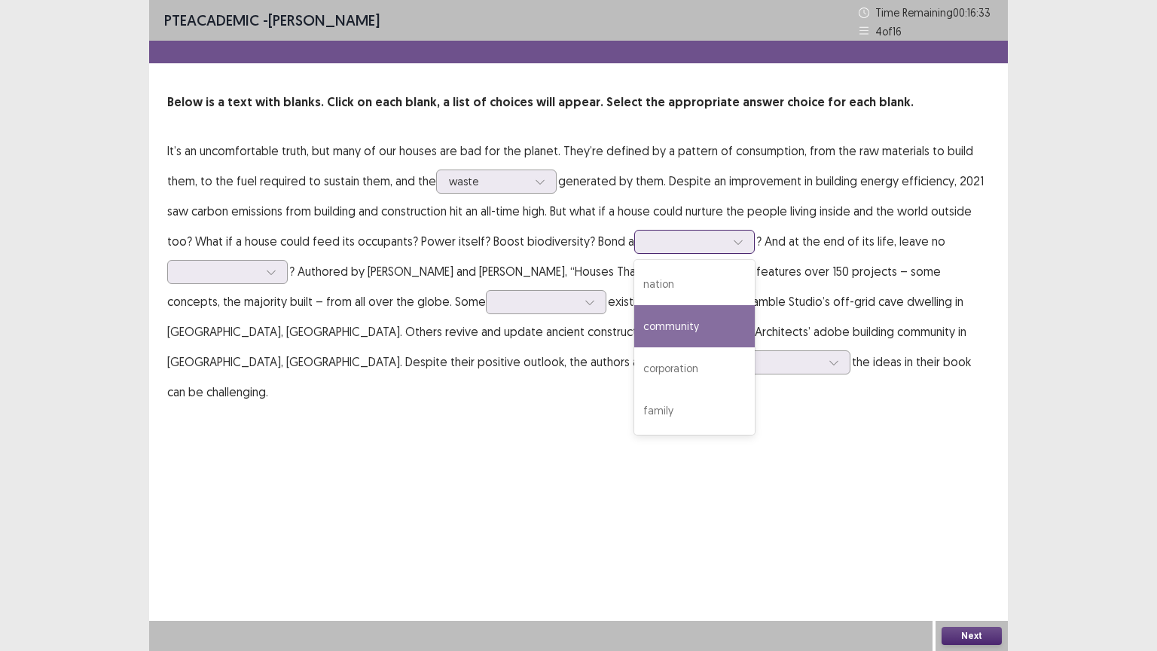
click at [685, 319] on div "community" at bounding box center [694, 326] width 121 height 42
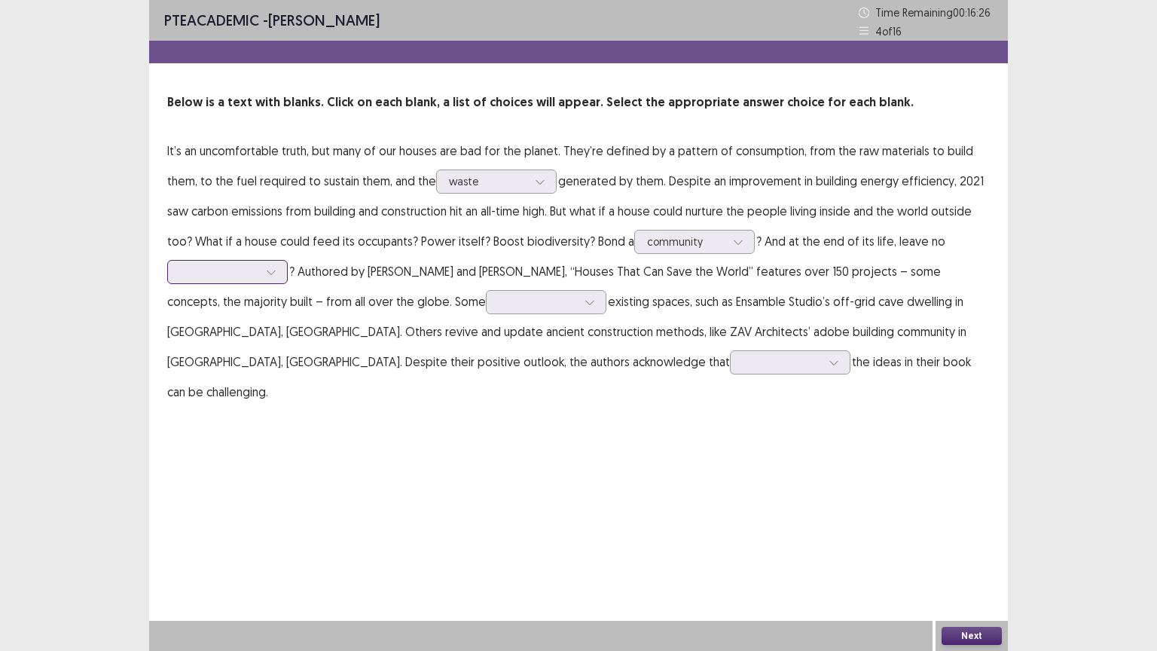
click at [253, 273] on div at bounding box center [219, 271] width 78 height 14
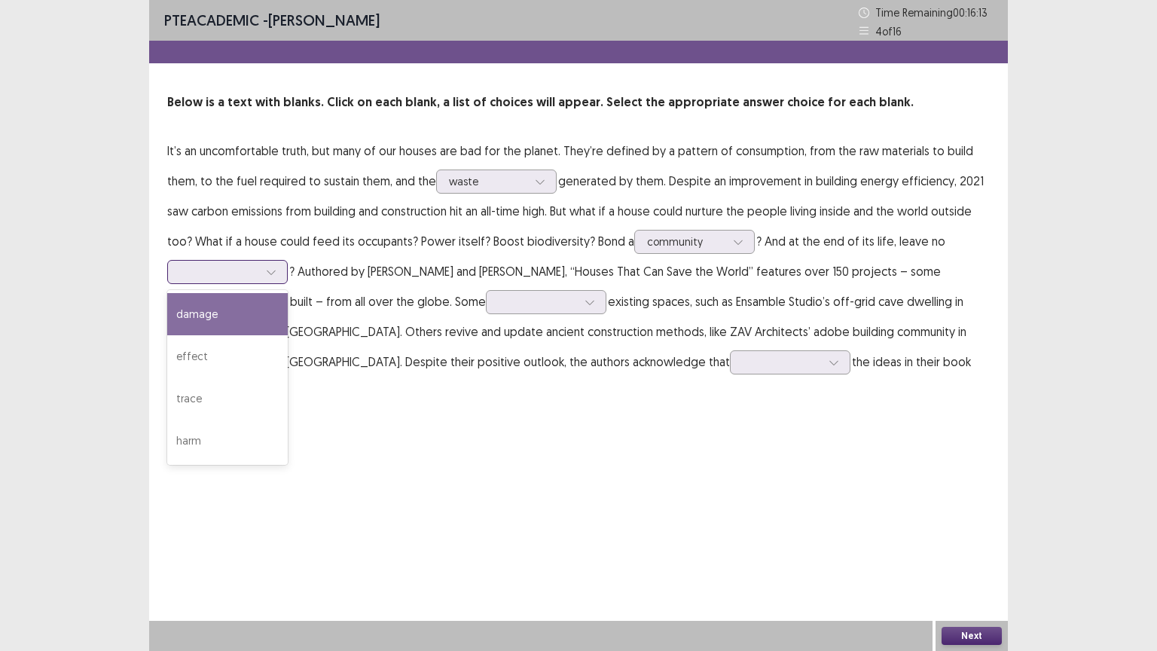
click at [245, 322] on div "damage" at bounding box center [227, 314] width 121 height 42
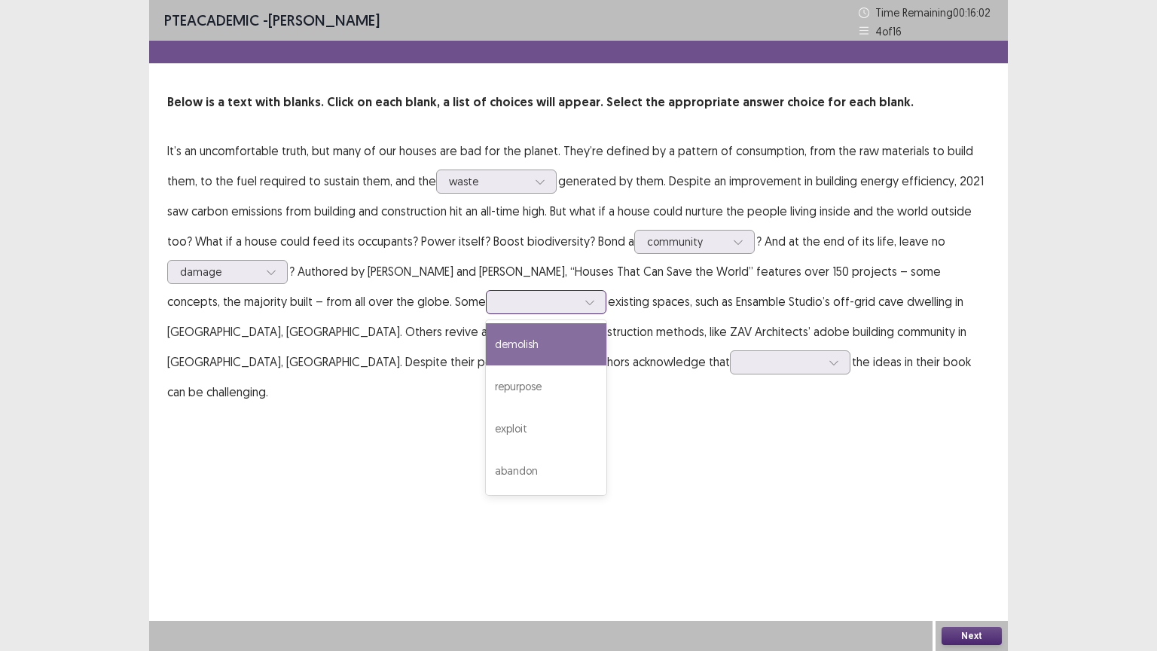
click at [486, 313] on div at bounding box center [546, 302] width 121 height 24
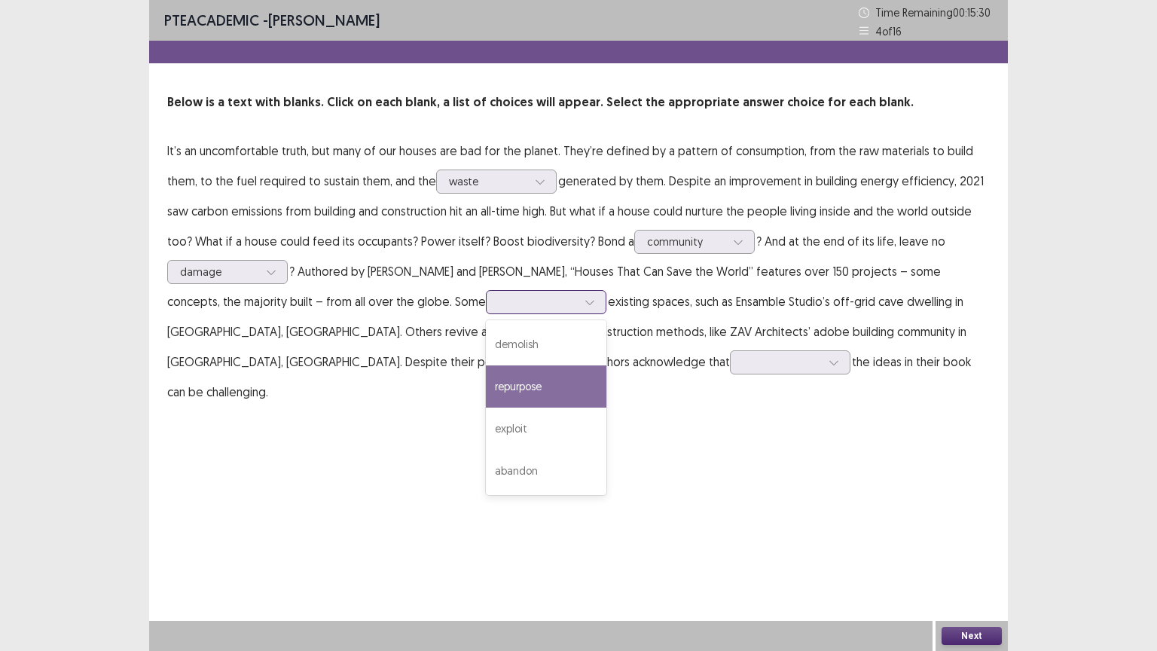
click at [486, 398] on div "repurpose" at bounding box center [546, 386] width 121 height 42
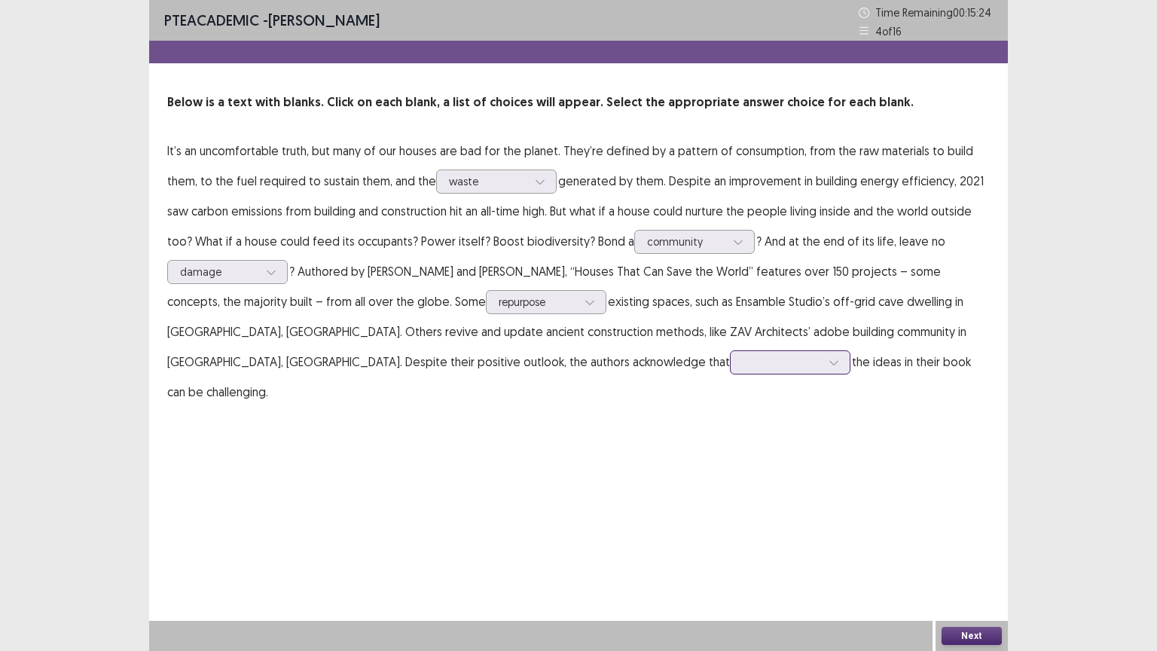
click at [743, 365] on div at bounding box center [782, 362] width 78 height 14
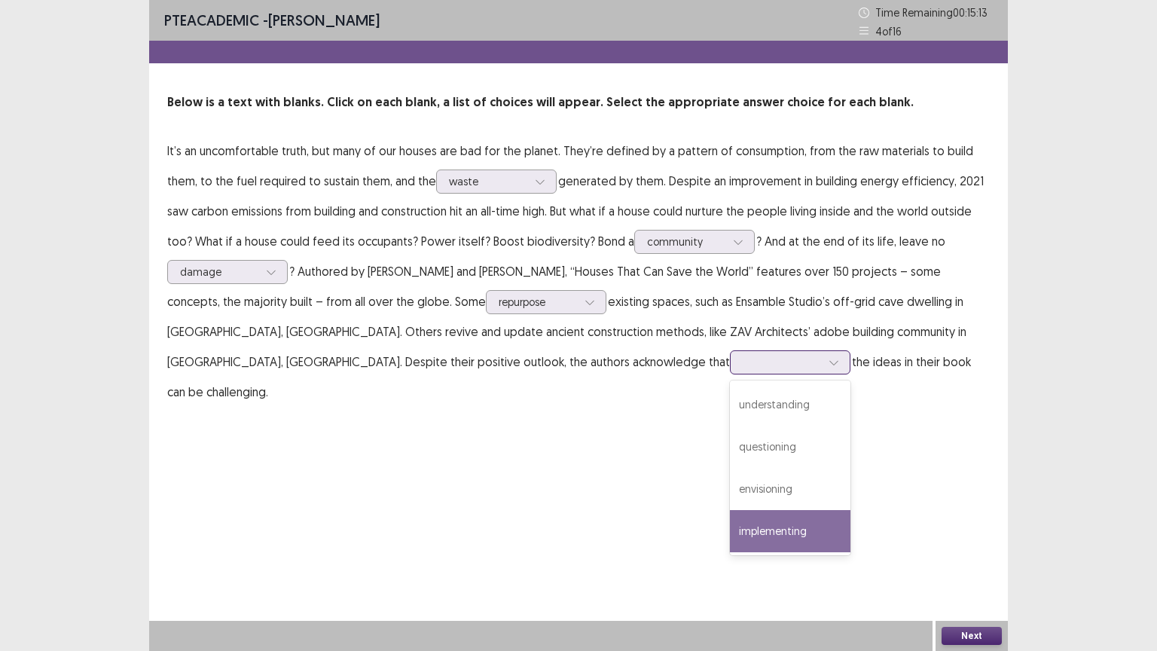
click at [730, 510] on div "implementing" at bounding box center [790, 531] width 121 height 42
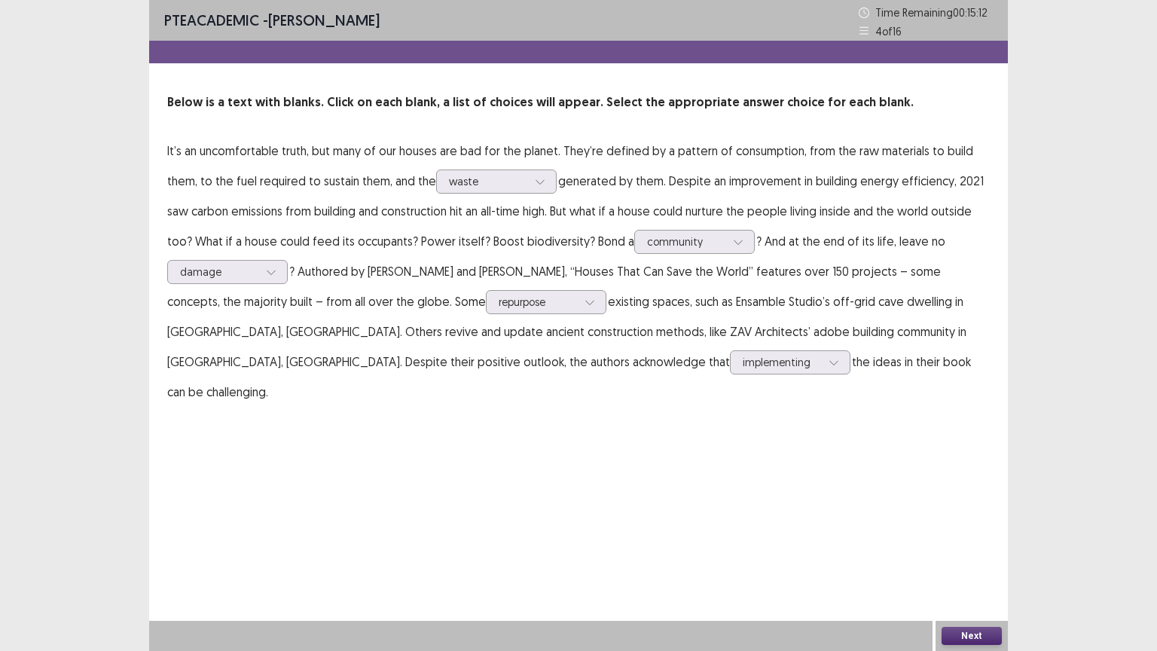
click at [953, 510] on button "Next" at bounding box center [971, 636] width 60 height 18
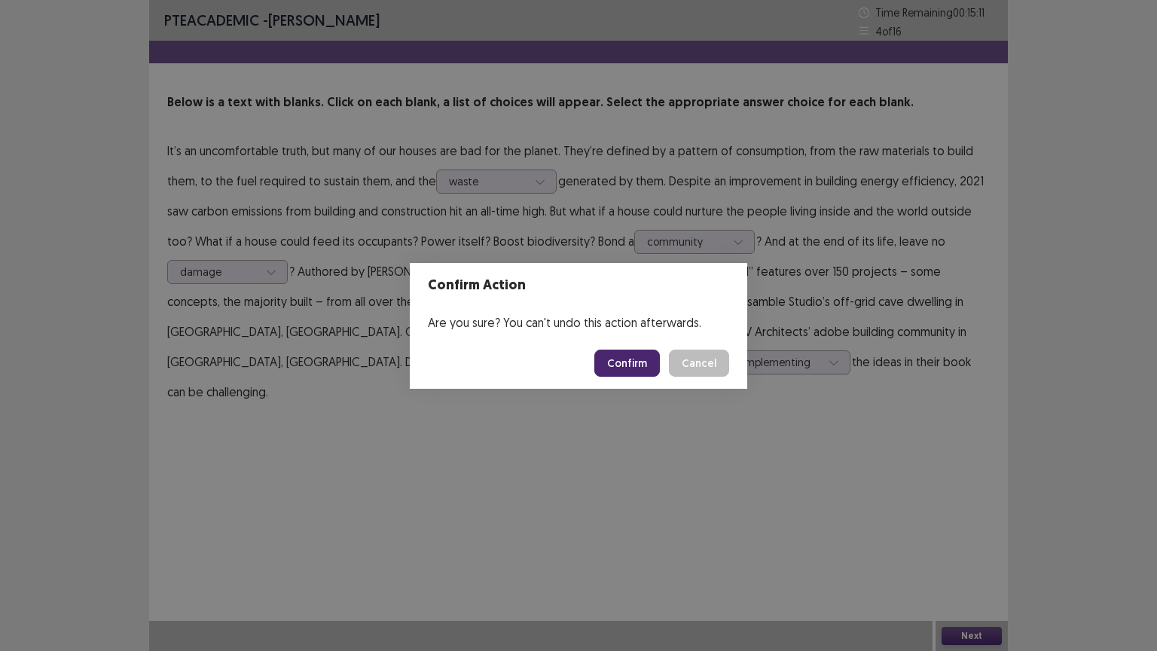
click at [630, 362] on button "Confirm" at bounding box center [627, 362] width 66 height 27
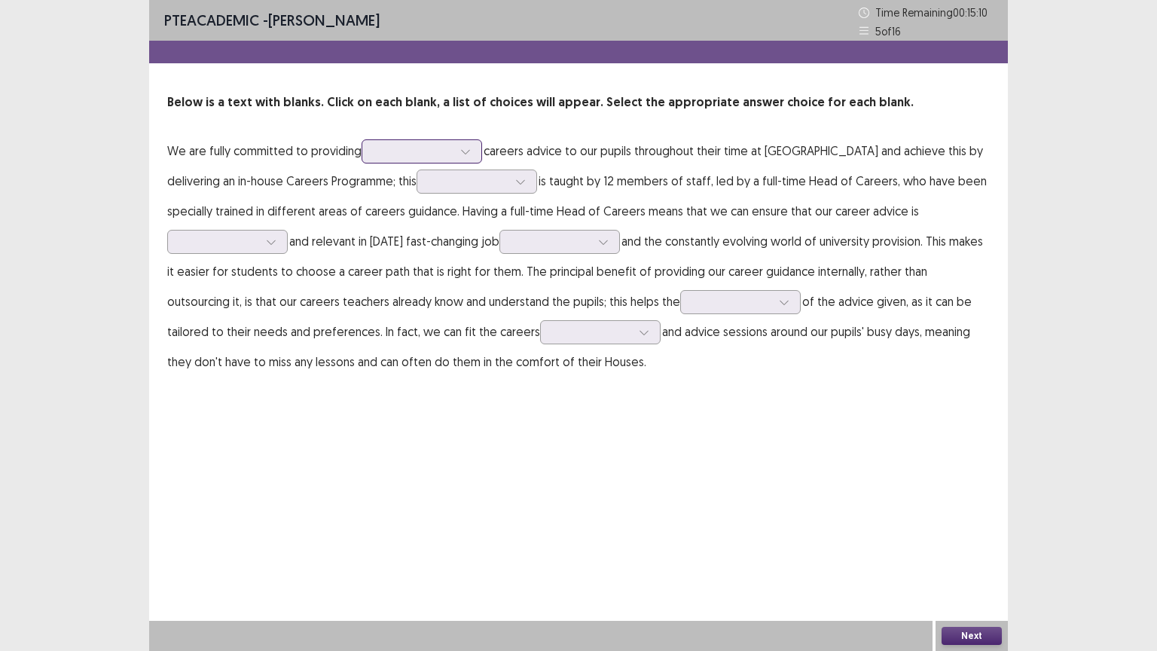
click at [438, 161] on div at bounding box center [422, 151] width 121 height 24
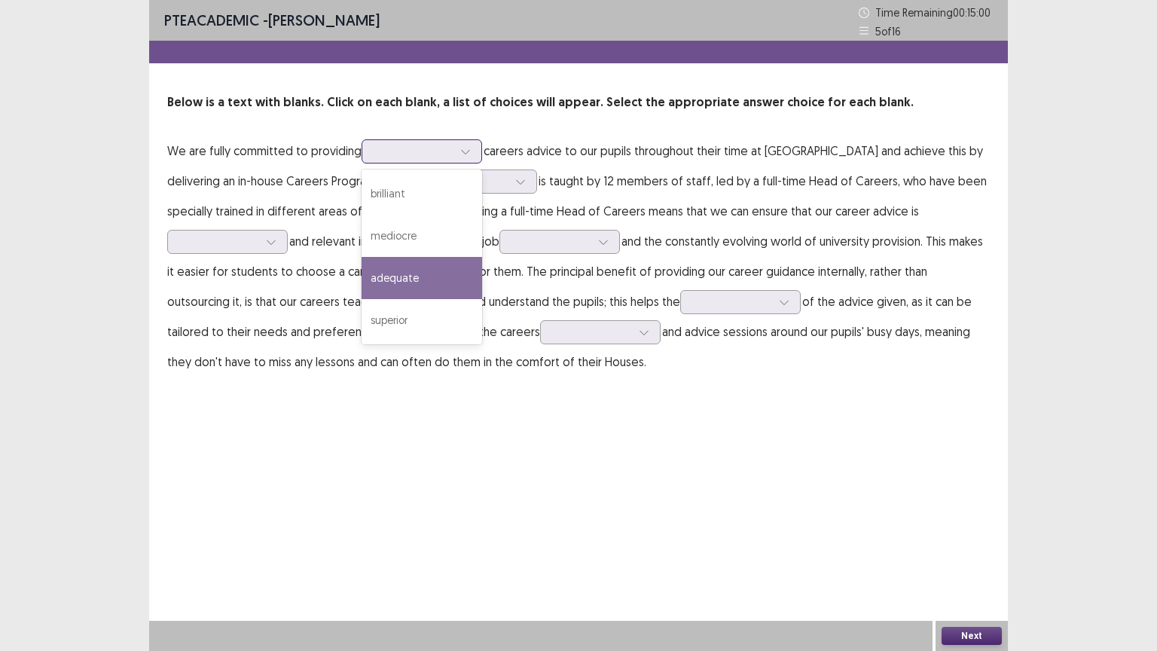
click at [429, 263] on div "adequate" at bounding box center [422, 278] width 121 height 42
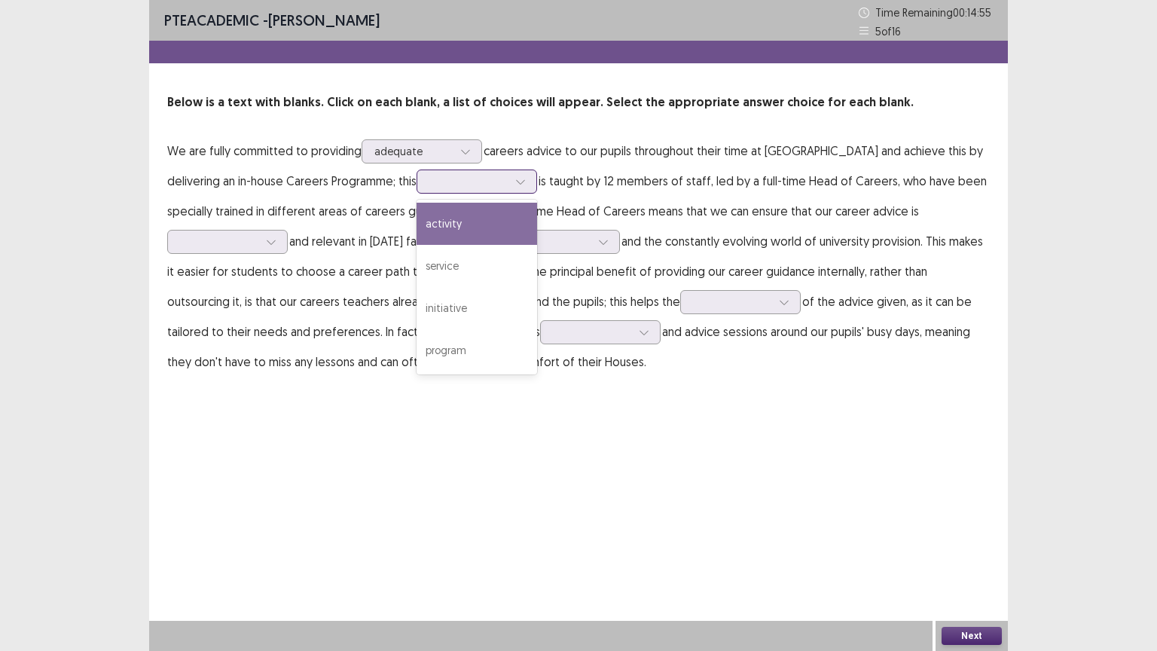
click at [429, 187] on div at bounding box center [468, 181] width 78 height 14
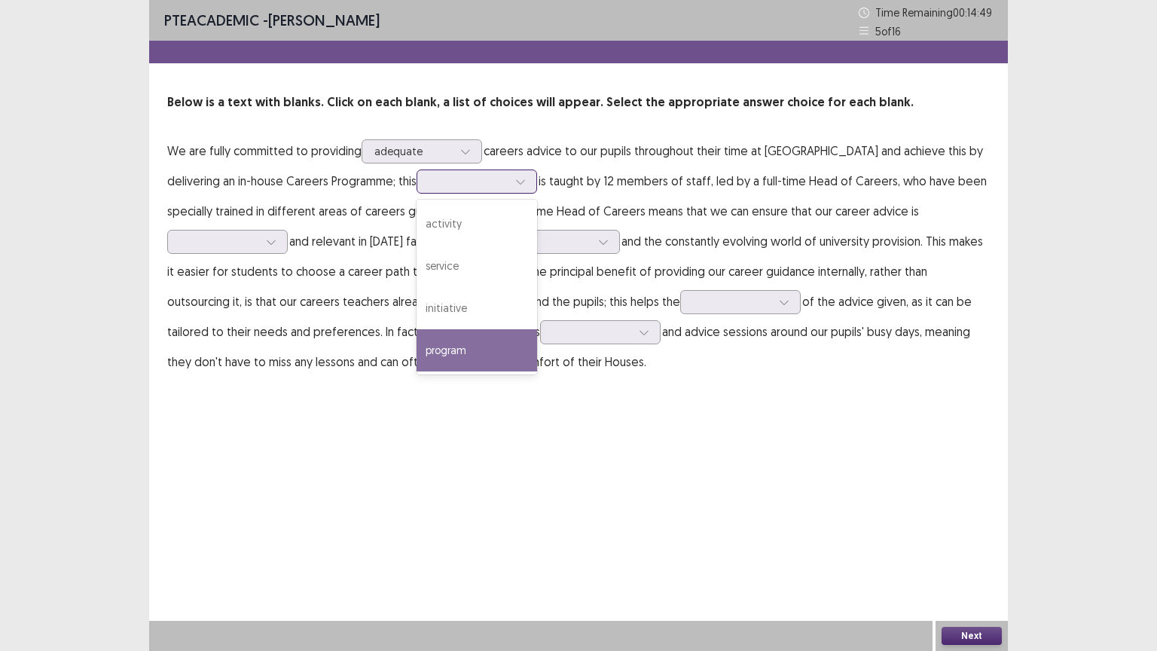
click at [416, 347] on div "program" at bounding box center [476, 350] width 121 height 42
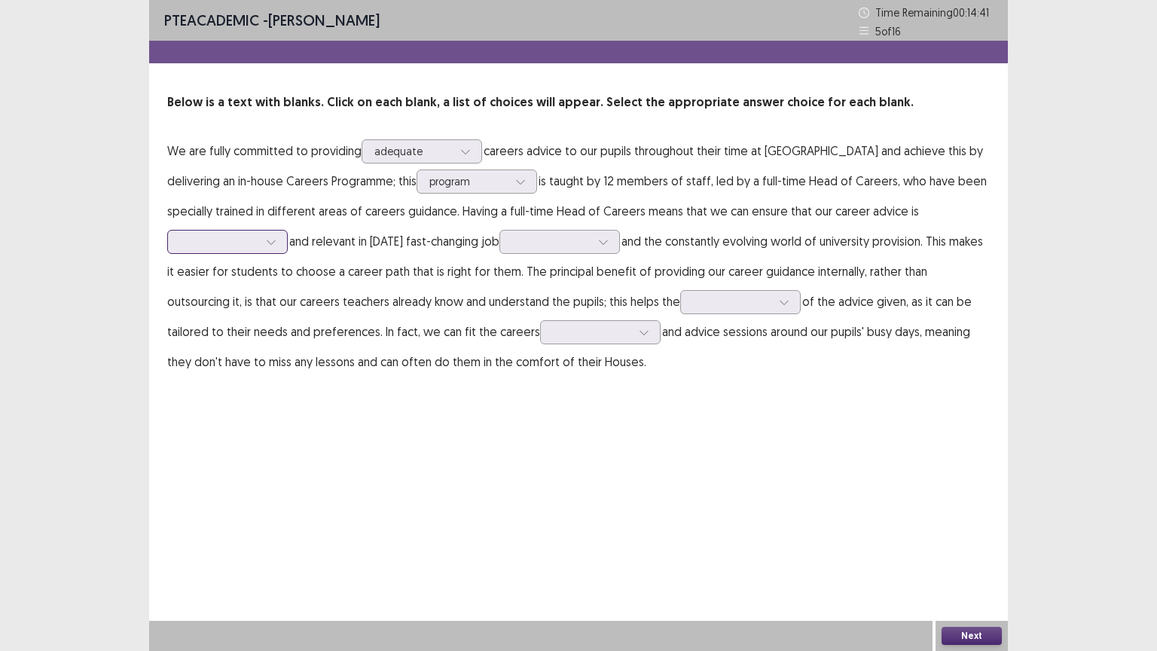
click at [258, 234] on div at bounding box center [219, 241] width 78 height 14
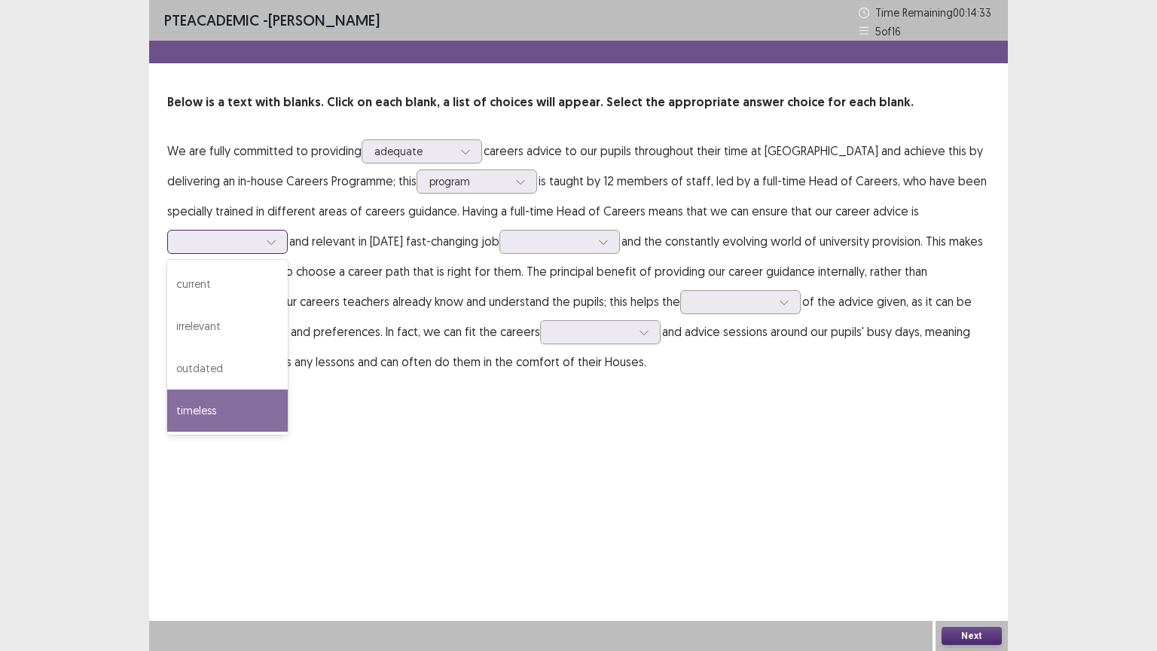
click at [288, 389] on div "timeless" at bounding box center [227, 410] width 121 height 42
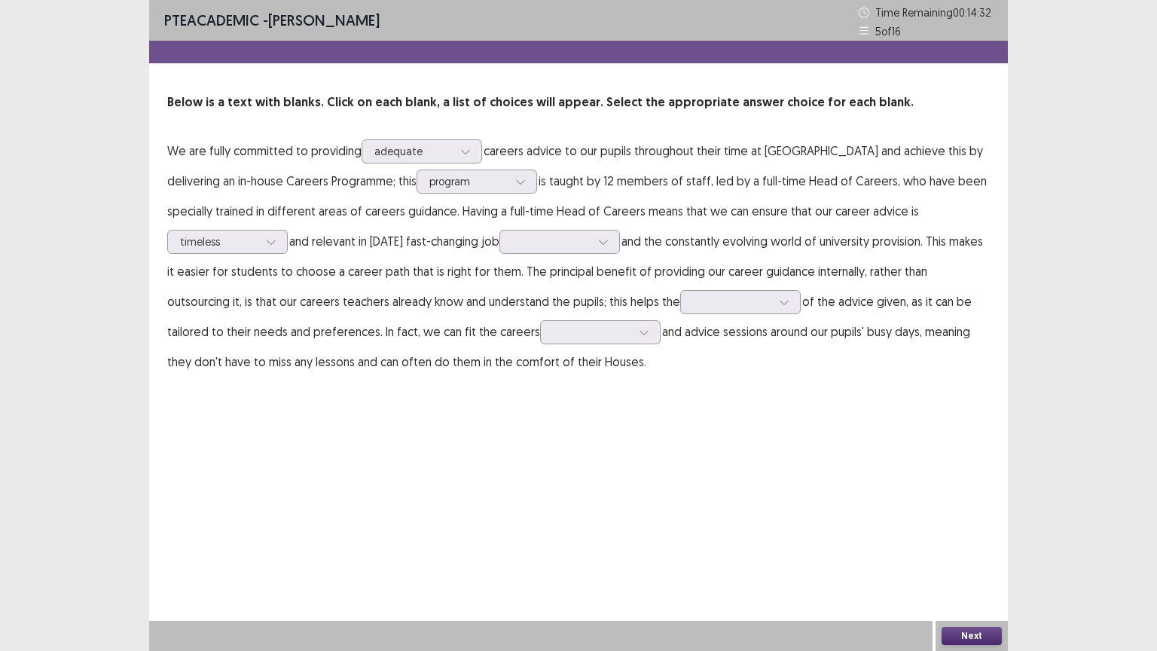
click at [881, 223] on p "We are fully committed to providing adequate careers advice to our pupils throu…" at bounding box center [578, 256] width 822 height 241
click at [258, 234] on div at bounding box center [219, 241] width 78 height 14
click at [512, 235] on div at bounding box center [551, 241] width 78 height 14
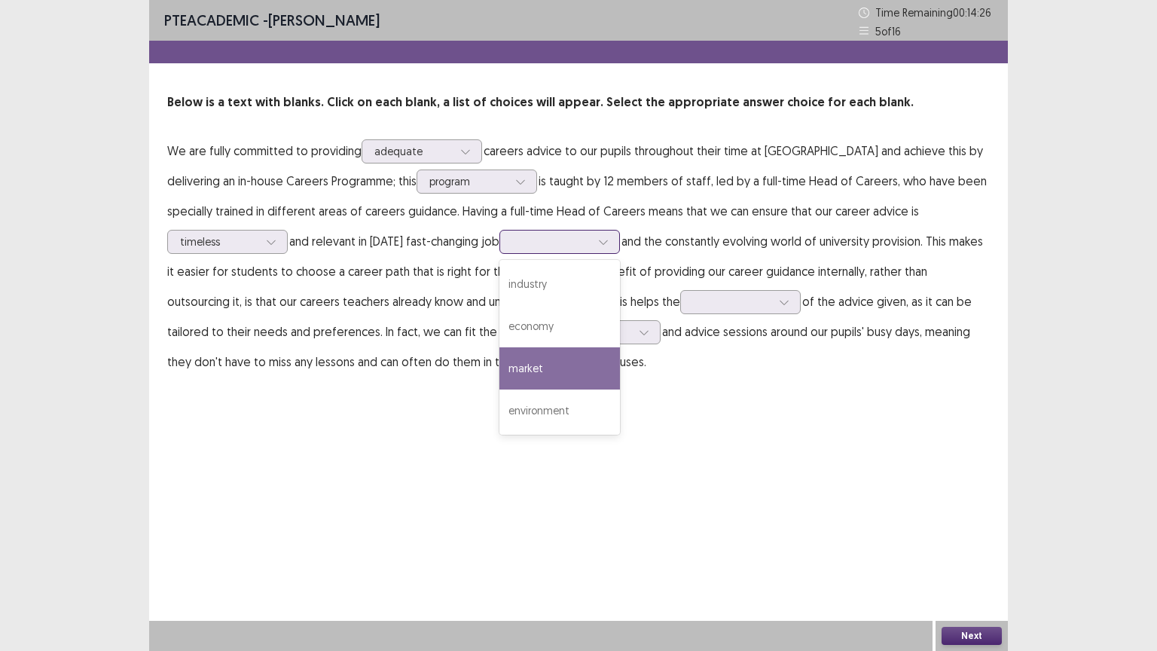
click at [499, 366] on div "market" at bounding box center [559, 368] width 121 height 42
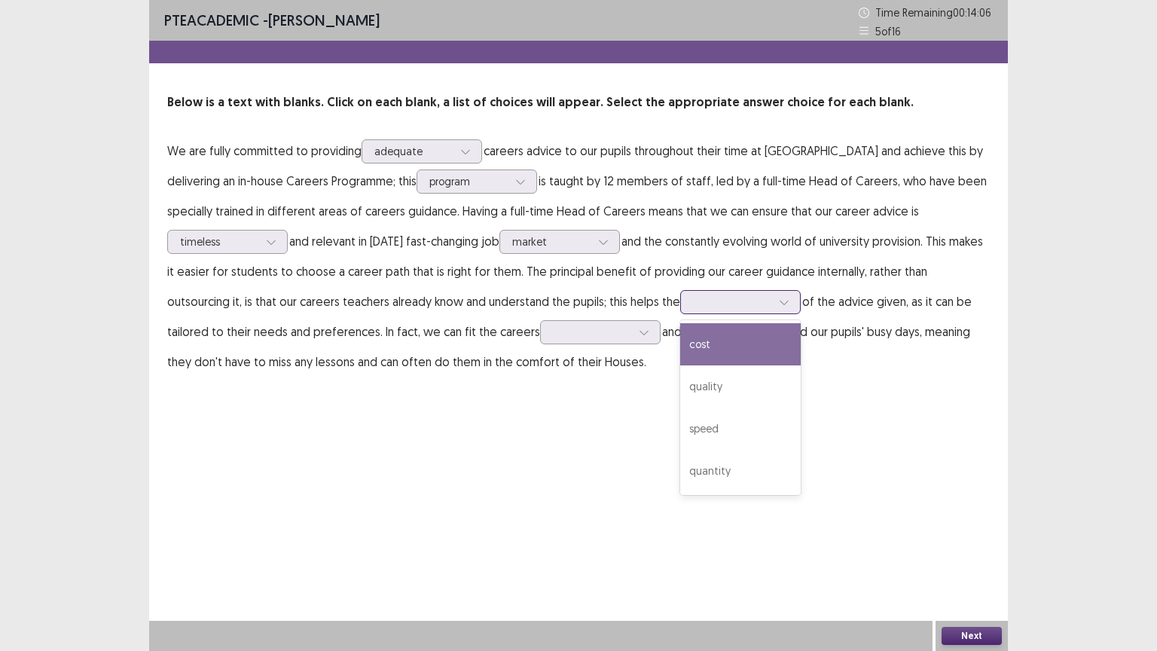
click at [680, 312] on div at bounding box center [740, 302] width 121 height 24
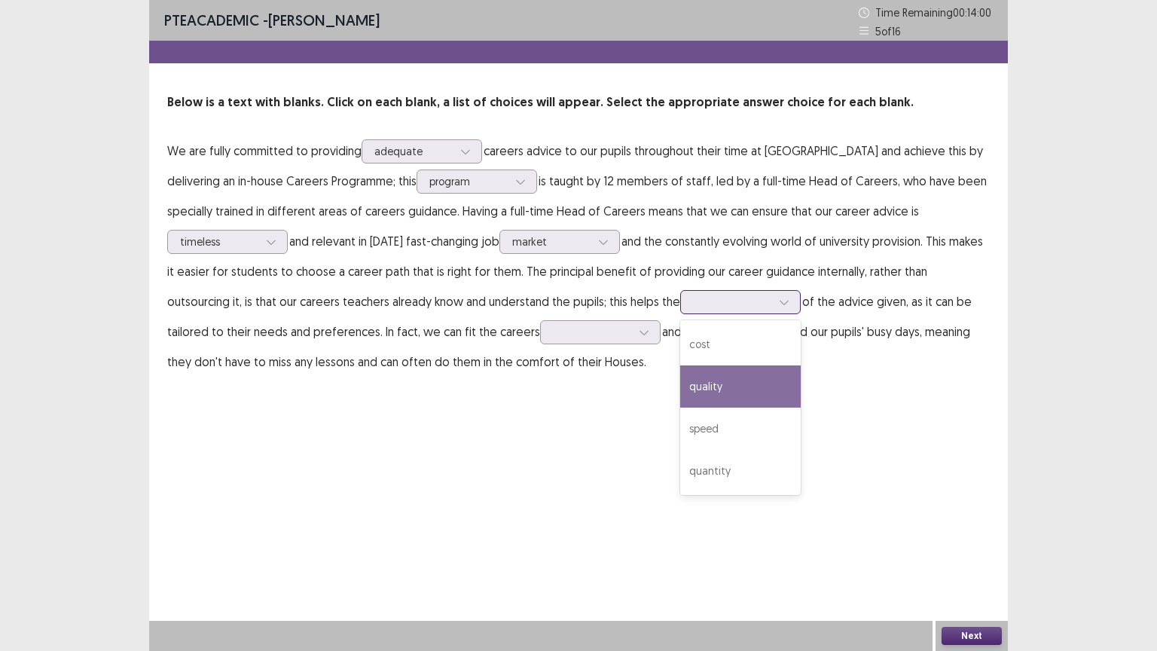
click at [680, 395] on div "quality" at bounding box center [740, 386] width 121 height 42
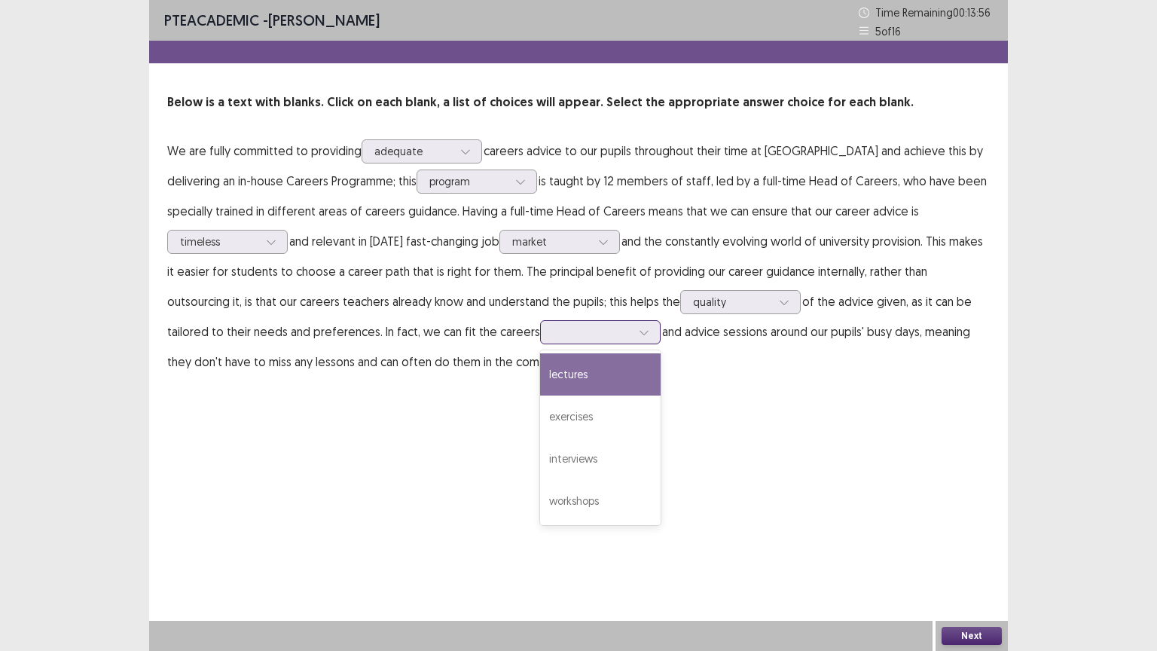
click at [553, 339] on div at bounding box center [592, 332] width 78 height 14
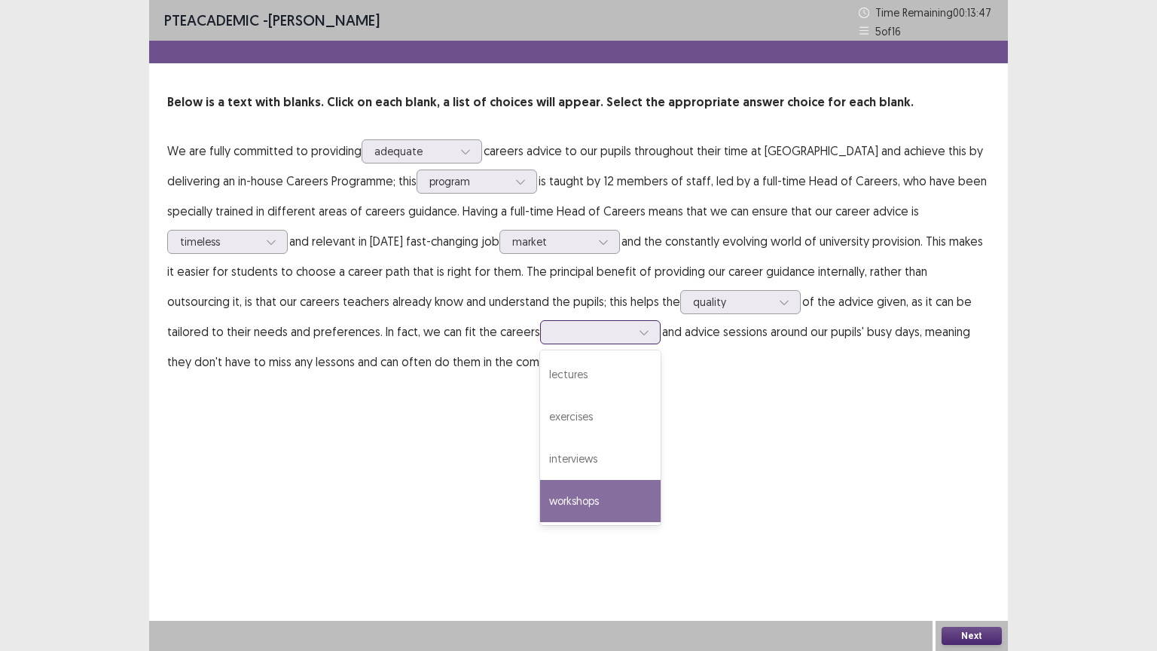
click at [540, 494] on div "workshops" at bounding box center [600, 501] width 121 height 42
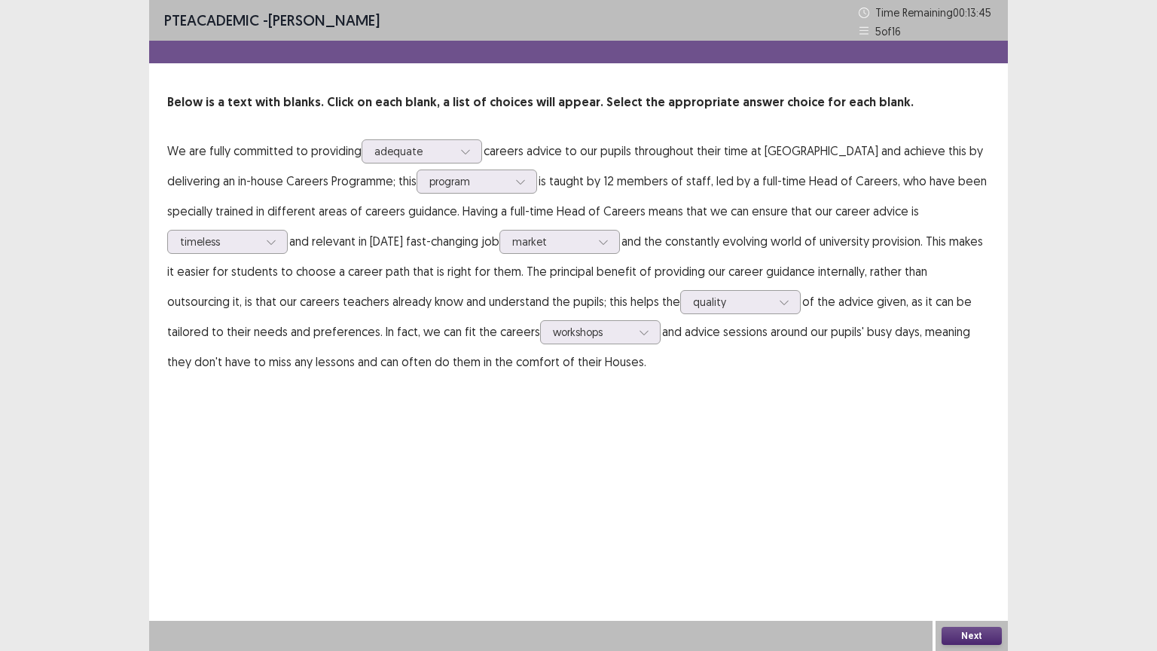
click at [982, 510] on button "Next" at bounding box center [971, 636] width 60 height 18
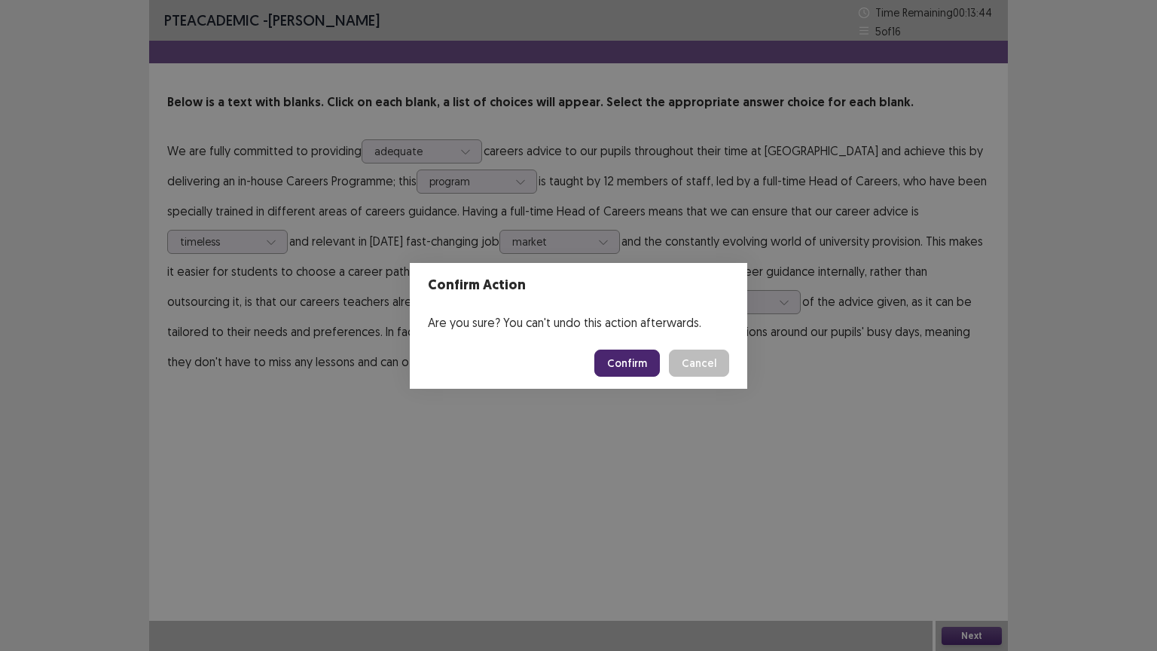
click at [645, 374] on button "Confirm" at bounding box center [627, 362] width 66 height 27
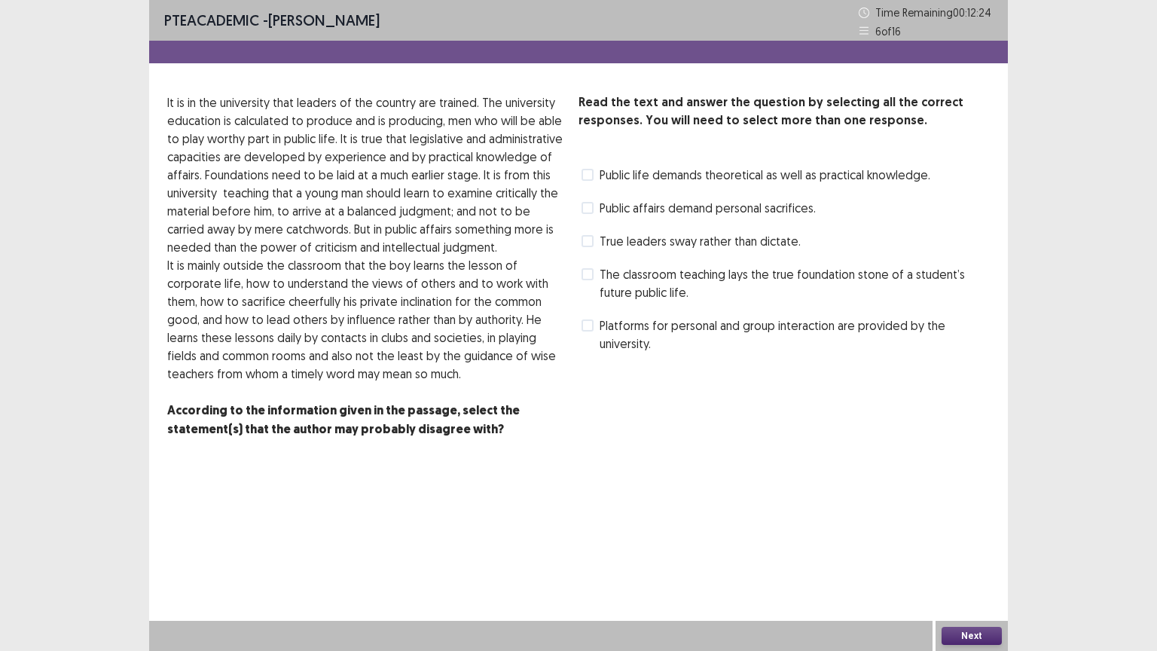
drag, startPoint x: 587, startPoint y: 178, endPoint x: 687, endPoint y: 310, distance: 165.1
click at [587, 179] on span at bounding box center [587, 175] width 12 height 12
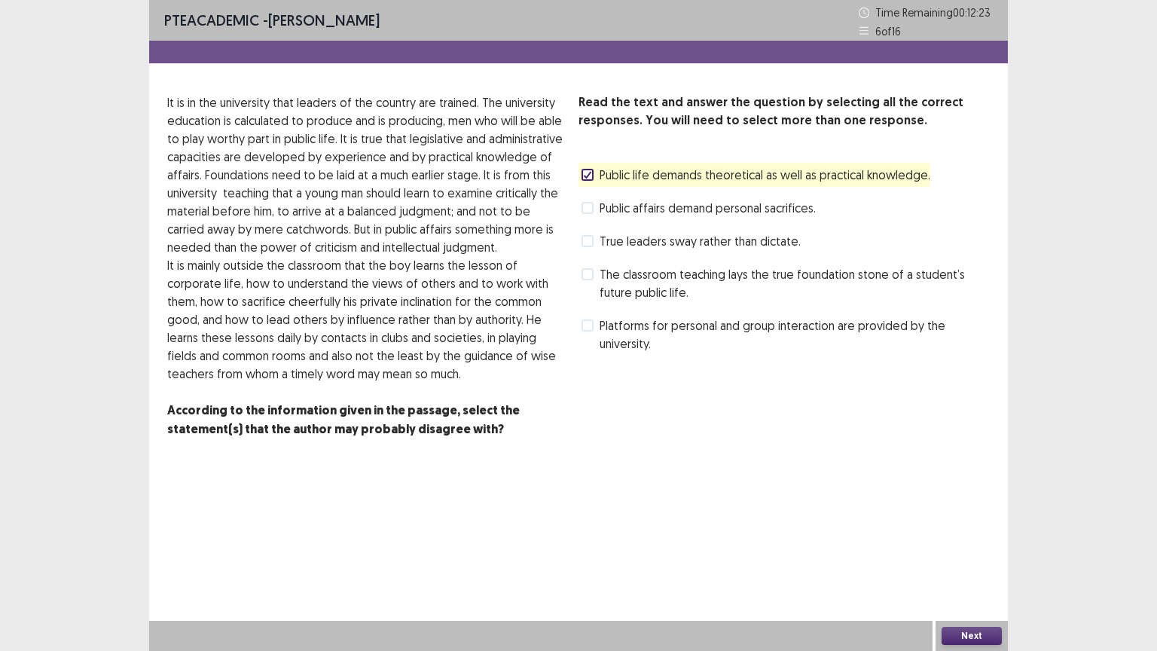
click at [999, 510] on button "Next" at bounding box center [971, 636] width 60 height 18
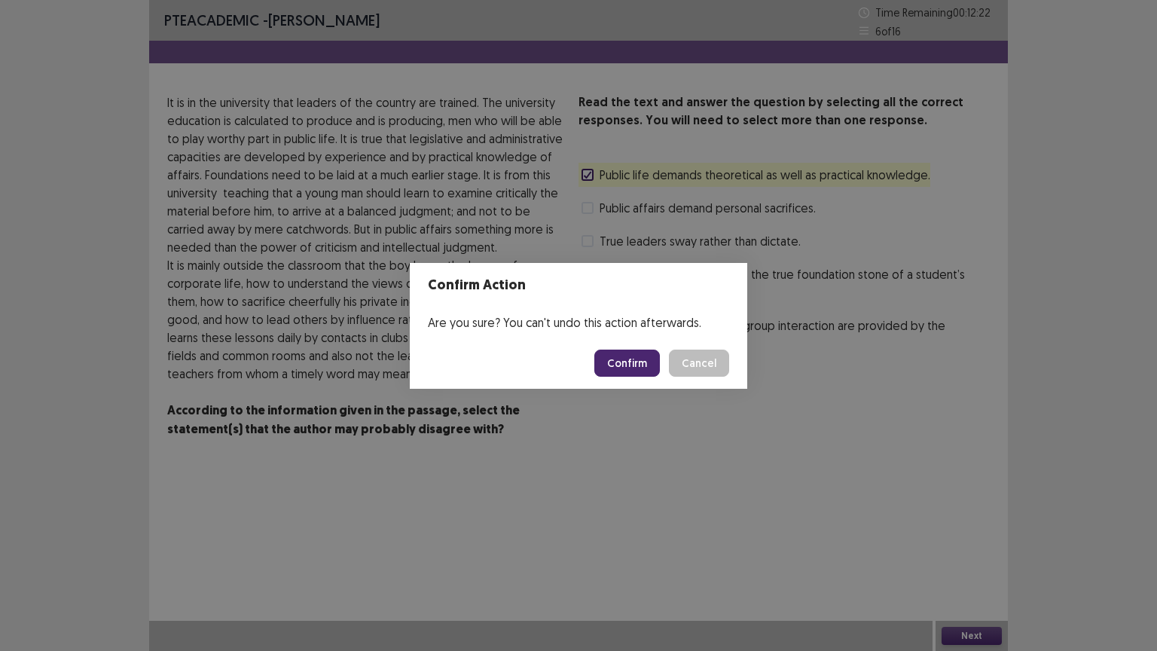
click at [640, 366] on button "Confirm" at bounding box center [627, 362] width 66 height 27
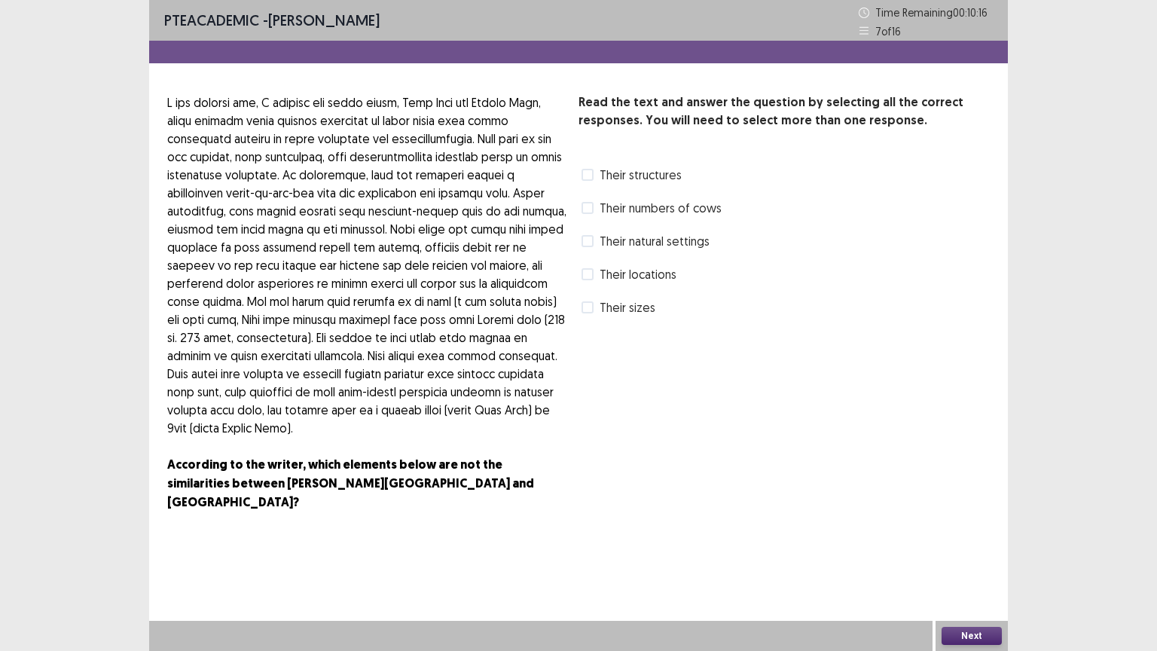
click at [598, 220] on div "Read the text and answer the question by selecting all the correct responses. Y…" at bounding box center [783, 206] width 411 height 226
click at [597, 207] on label "Their numbers of cows" at bounding box center [651, 208] width 140 height 18
click at [988, 510] on button "Next" at bounding box center [971, 636] width 60 height 18
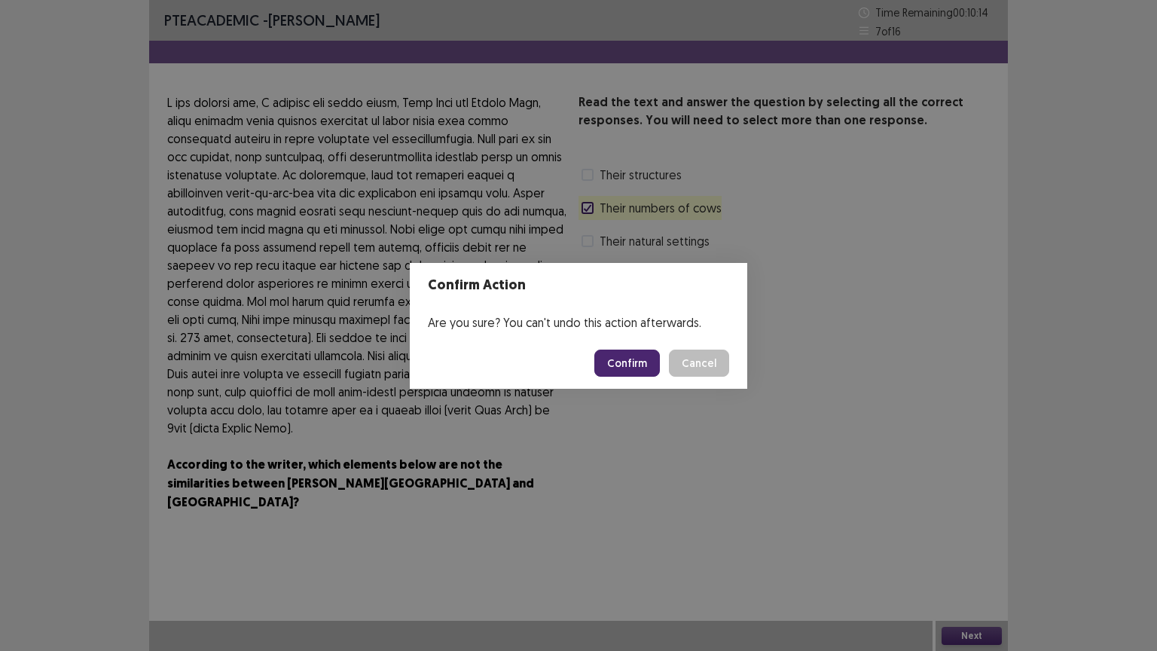
click at [615, 362] on button "Confirm" at bounding box center [627, 362] width 66 height 27
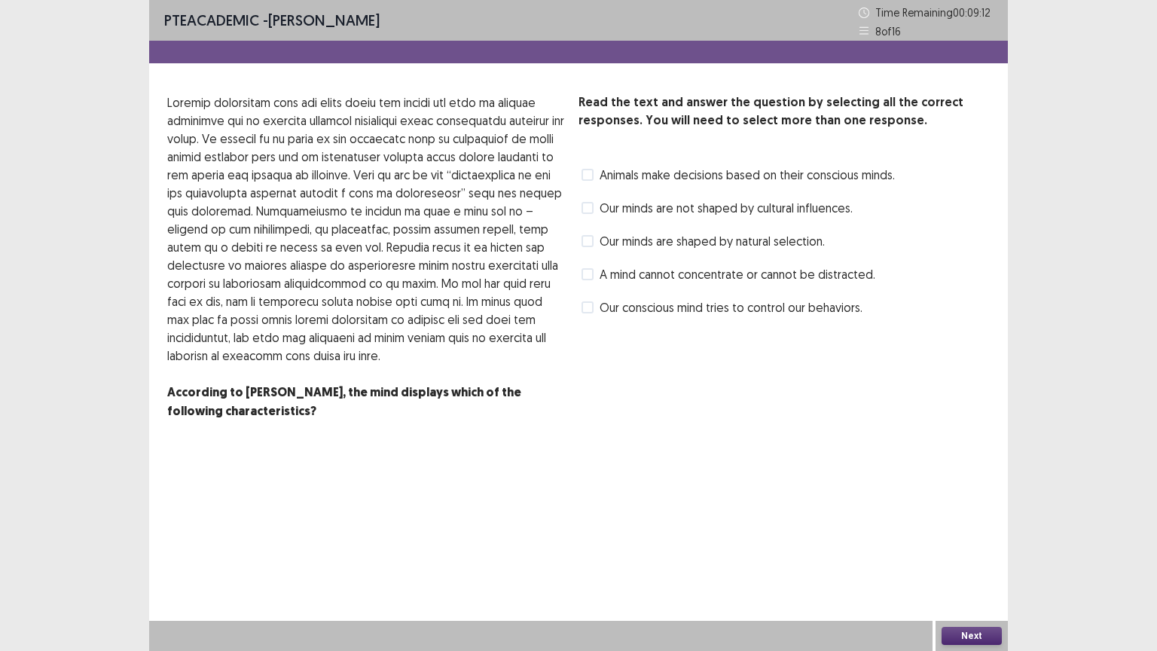
click at [618, 179] on span "Animals make decisions based on their conscious minds." at bounding box center [746, 175] width 295 height 18
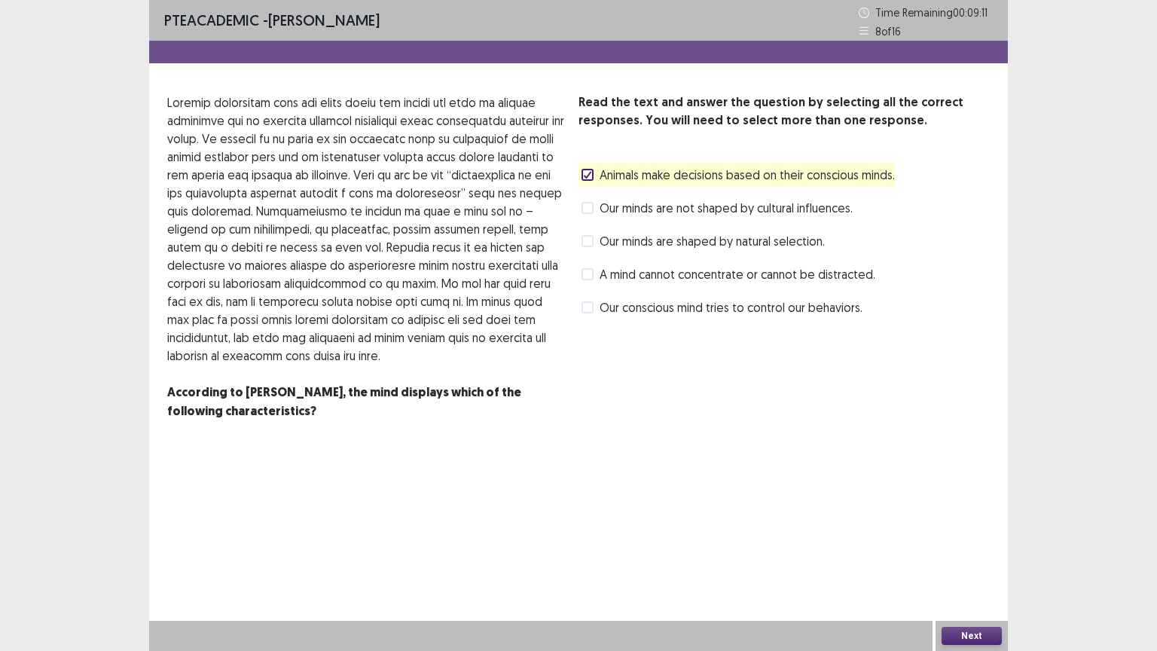
drag, startPoint x: 901, startPoint y: 586, endPoint x: 912, endPoint y: 627, distance: 42.2
click at [957, 510] on button "Next" at bounding box center [971, 636] width 60 height 18
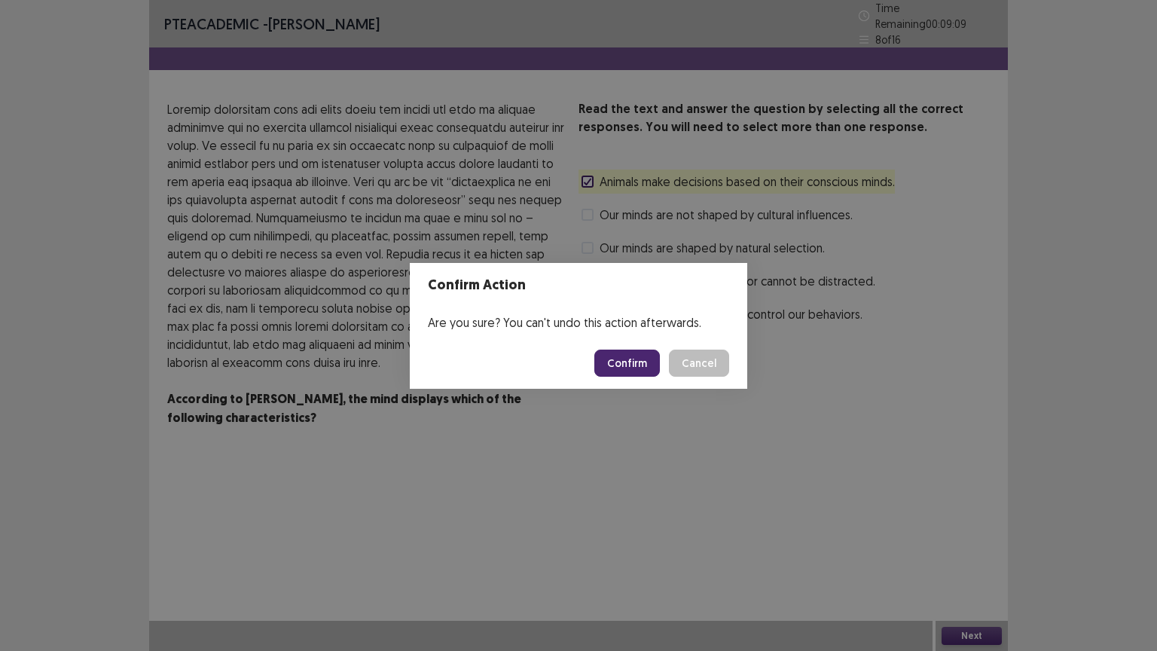
click at [638, 363] on button "Confirm" at bounding box center [627, 362] width 66 height 27
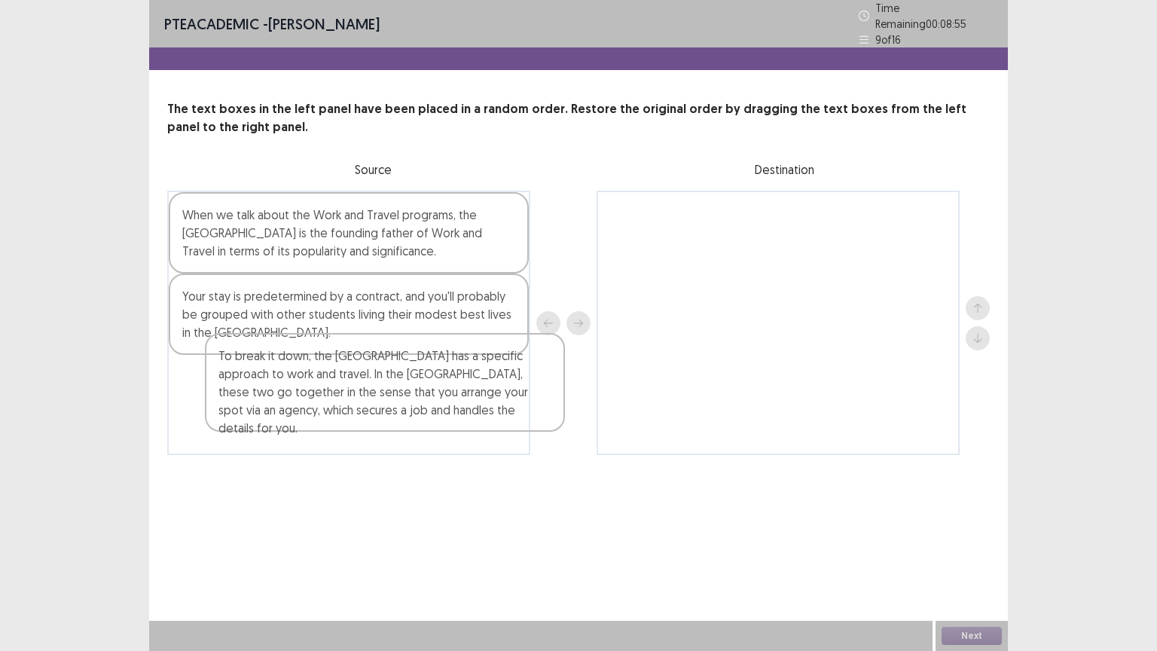
drag, startPoint x: 288, startPoint y: 411, endPoint x: 328, endPoint y: 395, distance: 42.9
click at [328, 395] on div "When we talk about the Work and Travel programs, the [GEOGRAPHIC_DATA] is the f…" at bounding box center [348, 323] width 363 height 264
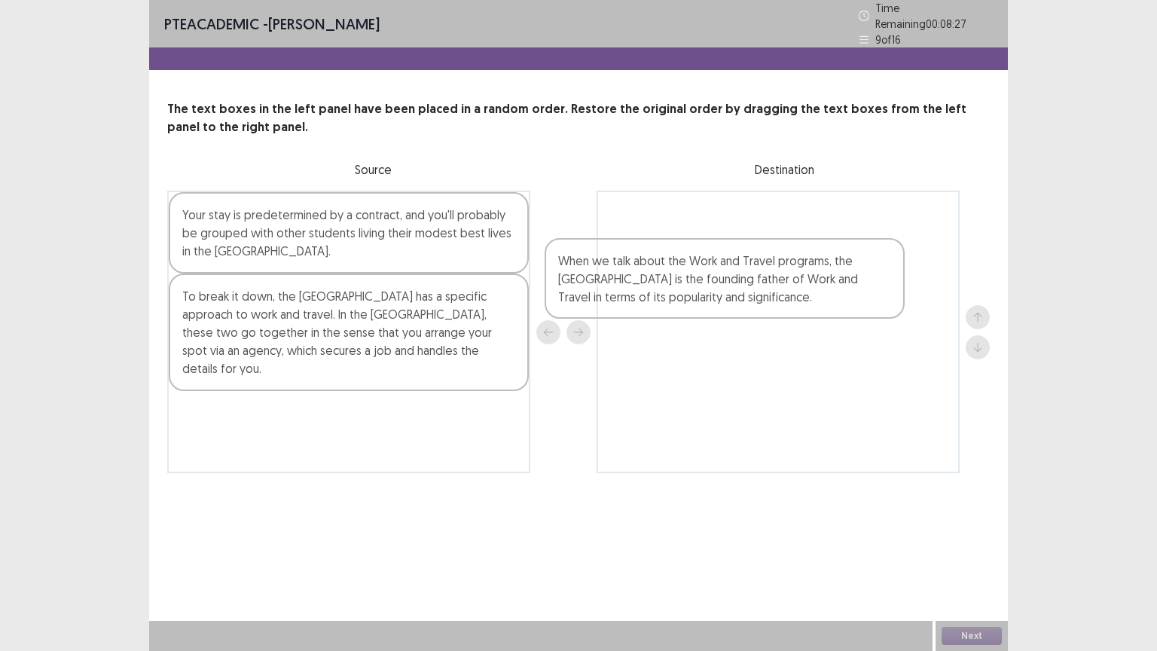
drag, startPoint x: 328, startPoint y: 249, endPoint x: 706, endPoint y: 294, distance: 381.4
click at [705, 294] on div "When we talk about the Work and Travel programs, the [GEOGRAPHIC_DATA] is the f…" at bounding box center [578, 332] width 822 height 282
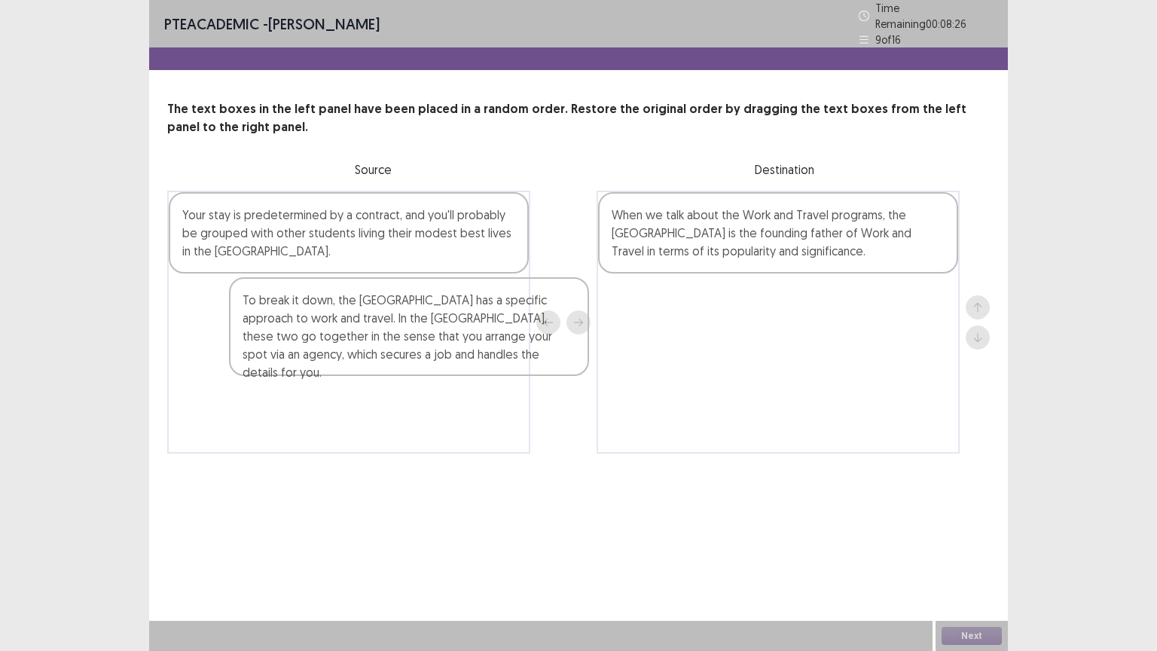
drag, startPoint x: 495, startPoint y: 319, endPoint x: 778, endPoint y: 326, distance: 283.3
click at [773, 327] on div "Your stay is predetermined by a contract, and you'll probably be grouped with o…" at bounding box center [578, 322] width 822 height 263
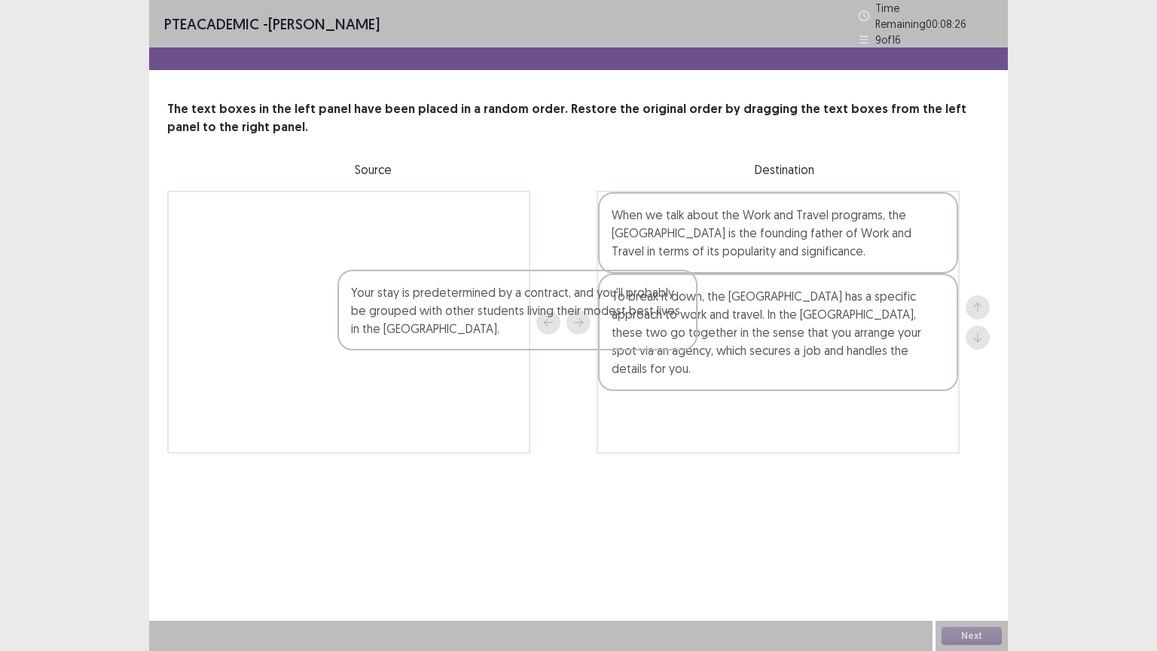
drag, startPoint x: 437, startPoint y: 260, endPoint x: 907, endPoint y: 453, distance: 508.3
click at [901, 453] on div "PTE academic - [PERSON_NAME] Time Remaining 00 : 08 : 26 9 of 16 The text boxes…" at bounding box center [578, 242] width 859 height 484
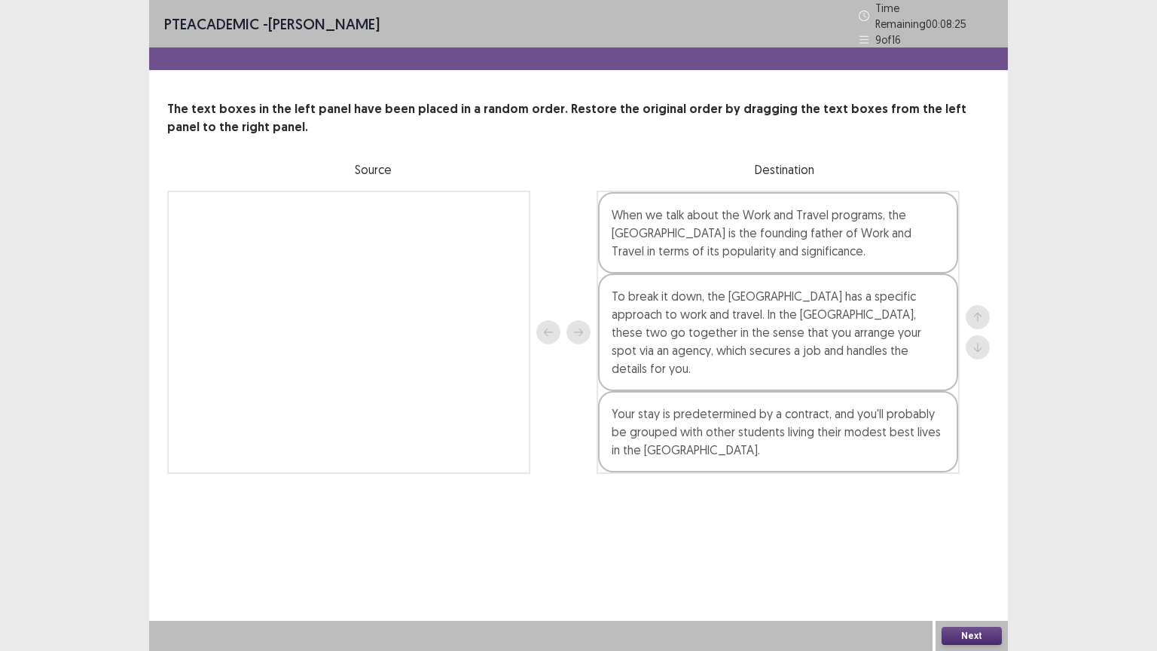
click at [968, 510] on div "Next" at bounding box center [971, 636] width 72 height 30
click at [970, 510] on button "Next" at bounding box center [971, 636] width 60 height 18
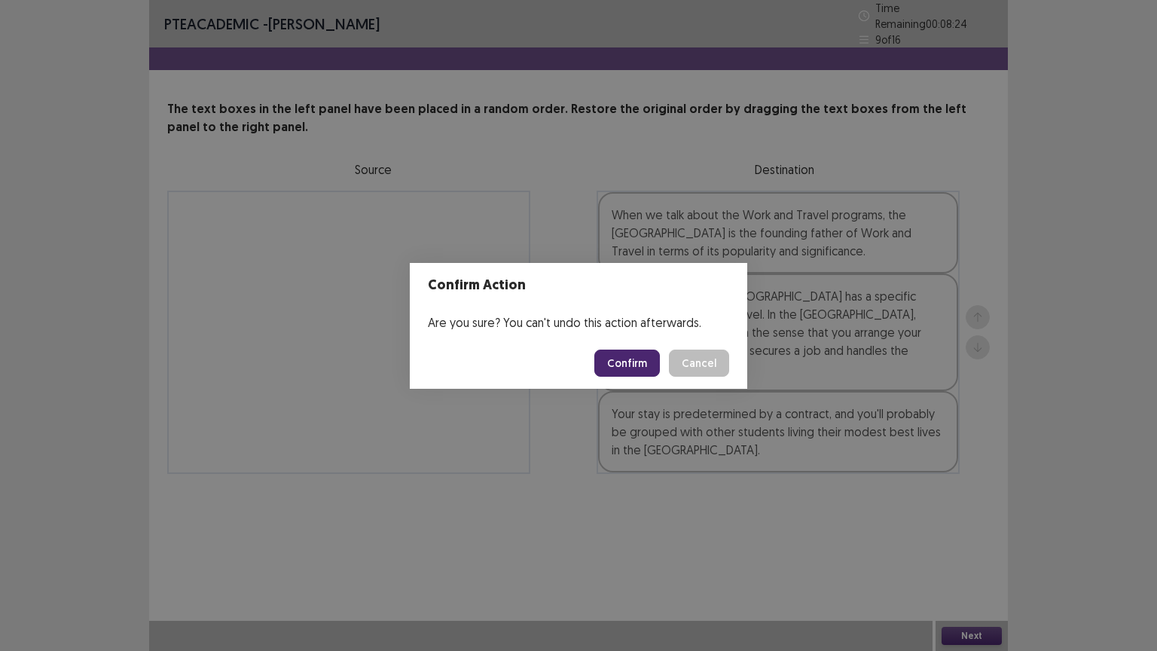
click at [618, 362] on button "Confirm" at bounding box center [627, 362] width 66 height 27
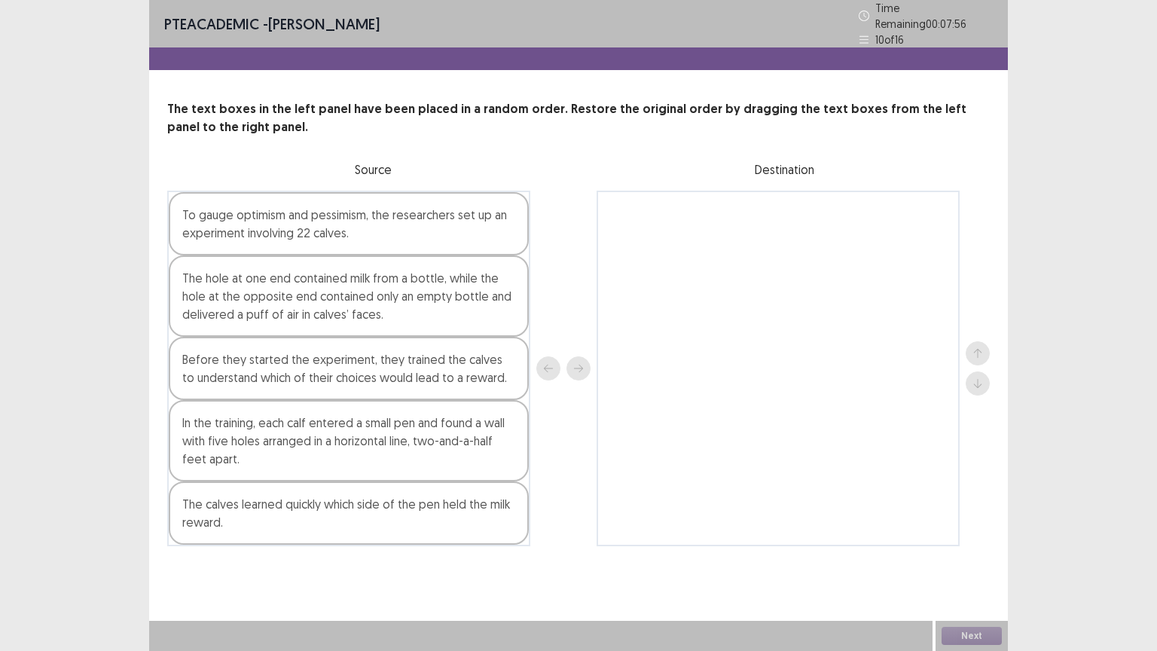
drag, startPoint x: 355, startPoint y: 333, endPoint x: 376, endPoint y: 324, distance: 22.9
click at [358, 332] on div "To gauge optimism and pessimism, the researchers set up an experiment involving…" at bounding box center [348, 368] width 363 height 355
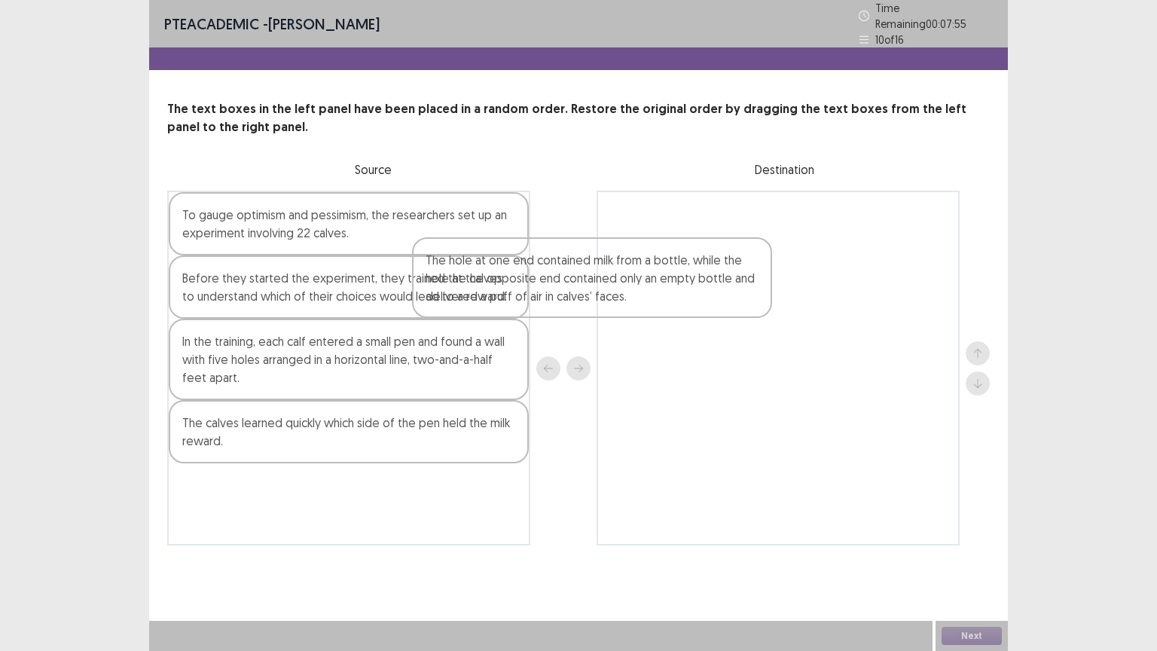
drag, startPoint x: 376, startPoint y: 324, endPoint x: 754, endPoint y: 316, distance: 378.2
click at [762, 311] on div "To gauge optimism and pessimism, the researchers set up an experiment involving…" at bounding box center [578, 368] width 822 height 355
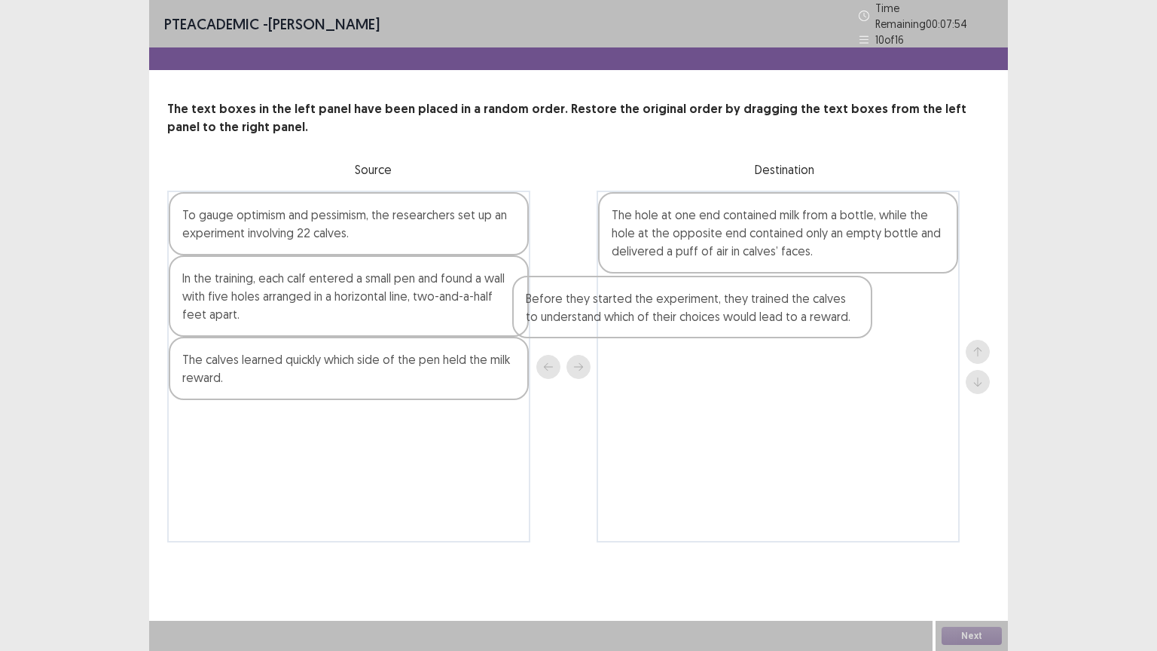
drag, startPoint x: 462, startPoint y: 285, endPoint x: 822, endPoint y: 312, distance: 361.7
click at [822, 312] on div "To gauge optimism and pessimism, the researchers set up an experiment involving…" at bounding box center [578, 367] width 822 height 352
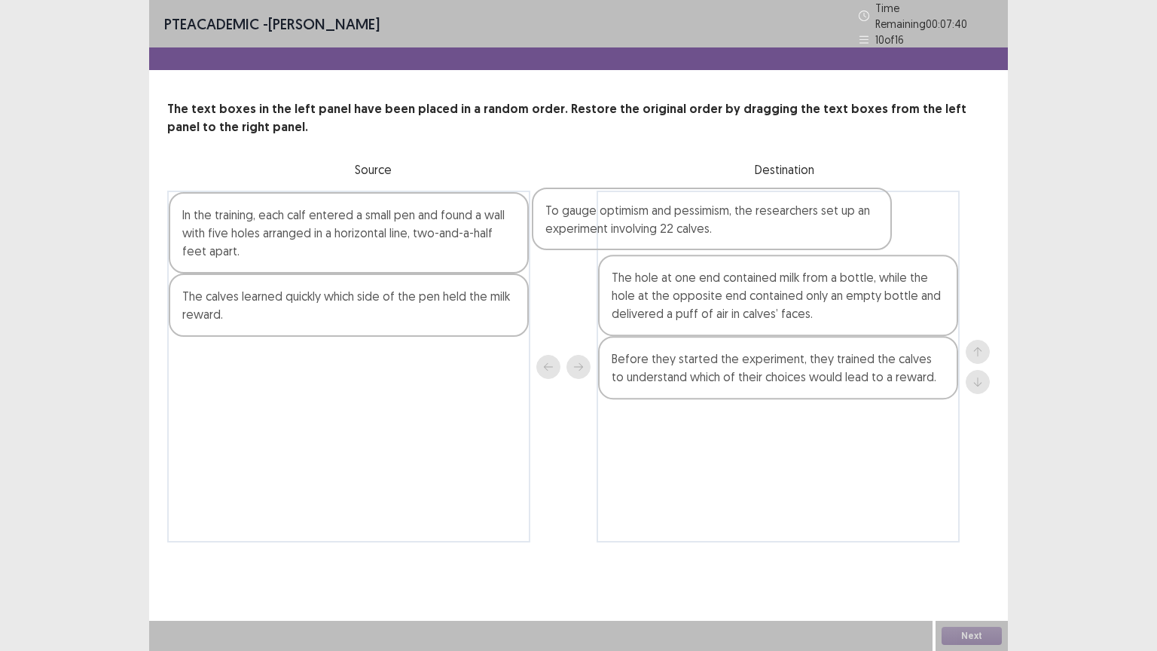
drag, startPoint x: 301, startPoint y: 230, endPoint x: 676, endPoint y: 232, distance: 375.1
click at [670, 232] on div "To gauge optimism and pessimism, the researchers set up an experiment involving…" at bounding box center [578, 367] width 822 height 352
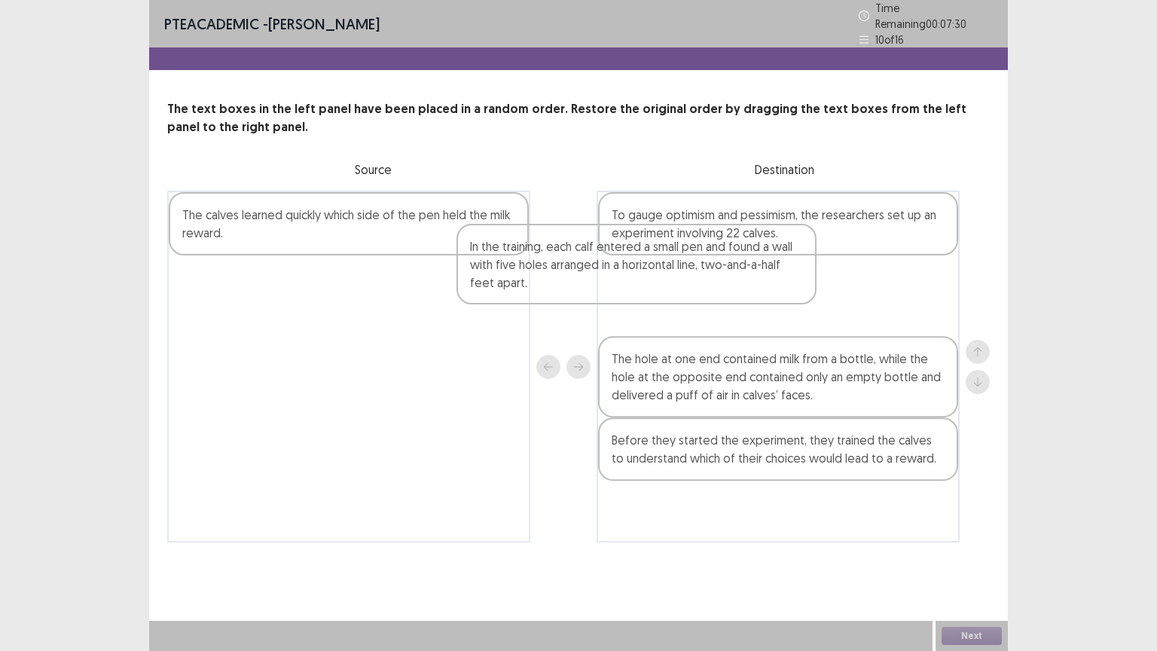
drag, startPoint x: 465, startPoint y: 257, endPoint x: 756, endPoint y: 297, distance: 294.2
click at [756, 297] on div "In the training, each calf entered a small pen and found a wall with five holes…" at bounding box center [578, 367] width 822 height 352
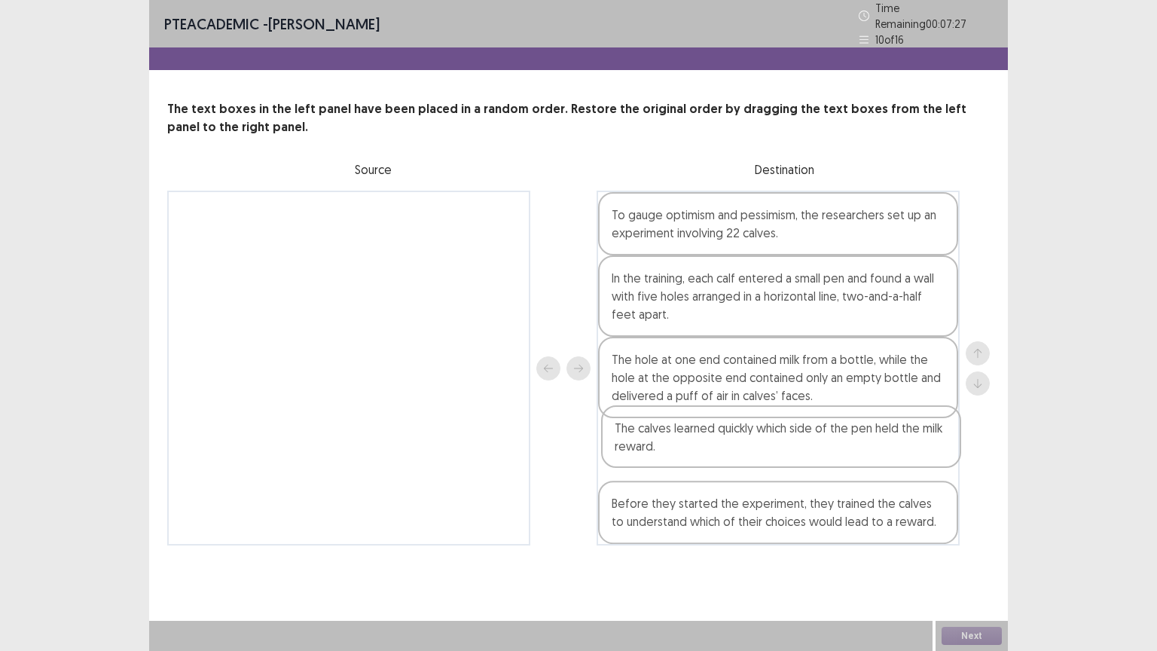
drag, startPoint x: 419, startPoint y: 220, endPoint x: 850, endPoint y: 430, distance: 478.6
click at [858, 443] on div "The calves learned quickly which side of the pen held the milk reward. To gauge…" at bounding box center [578, 368] width 822 height 355
click at [967, 510] on button "Next" at bounding box center [971, 636] width 60 height 18
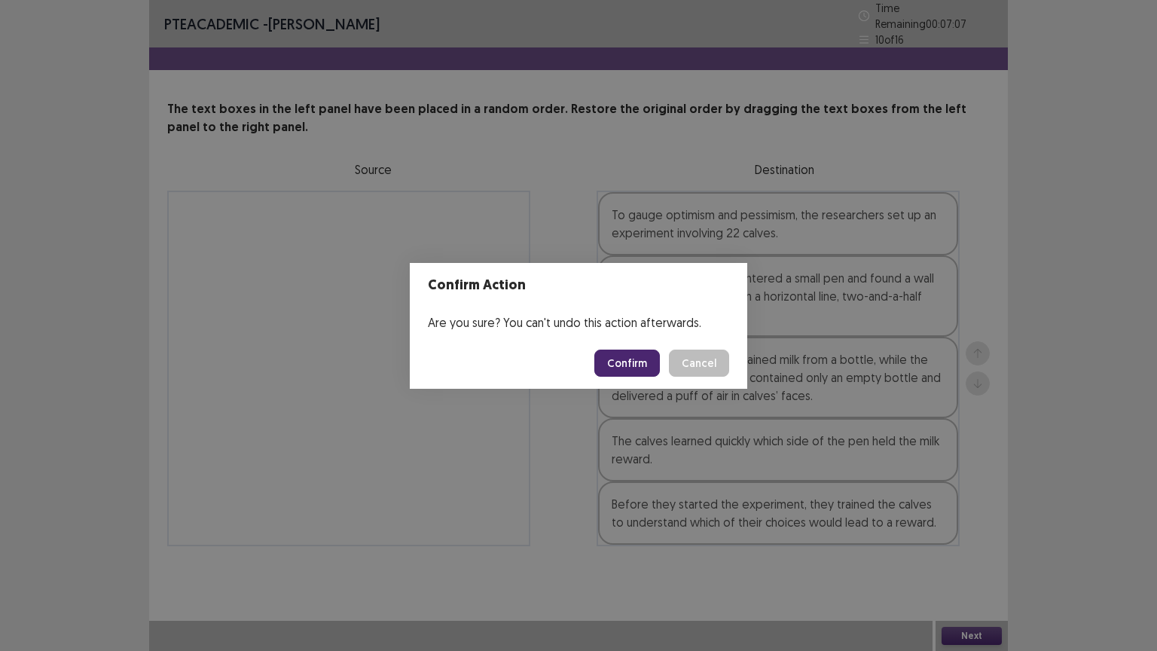
click at [624, 364] on button "Confirm" at bounding box center [627, 362] width 66 height 27
